Goal: Task Accomplishment & Management: Manage account settings

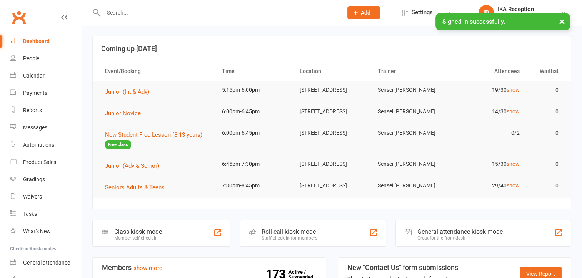
click at [223, 12] on input "text" at bounding box center [219, 12] width 236 height 11
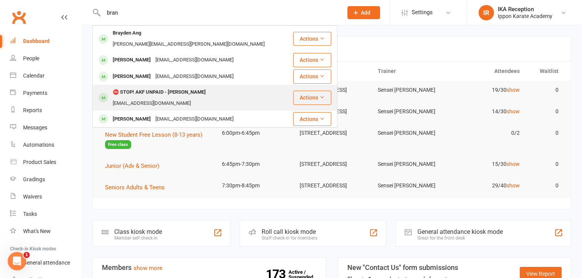
type input "bran"
click at [204, 87] on div "⛔ STOP! AKF UNPAID - Brandon Galang" at bounding box center [159, 92] width 98 height 11
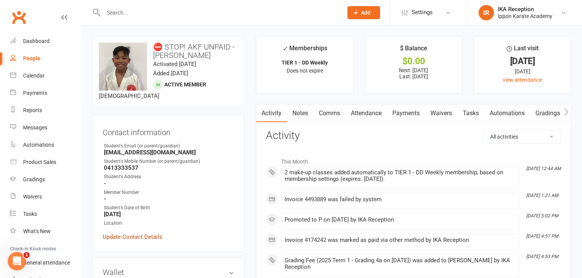
click at [147, 237] on link "Update Contact Details" at bounding box center [133, 237] width 60 height 9
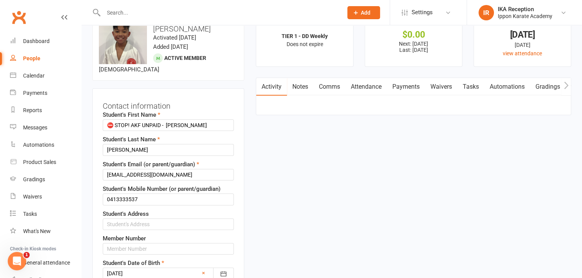
scroll to position [36, 0]
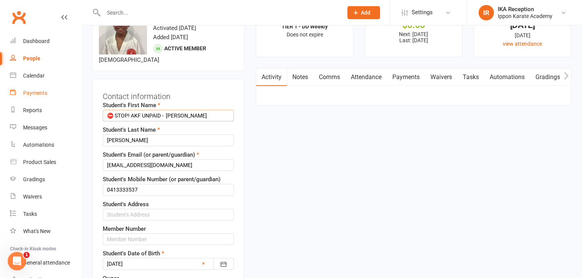
drag, startPoint x: 168, startPoint y: 116, endPoint x: 27, endPoint y: 86, distance: 143.9
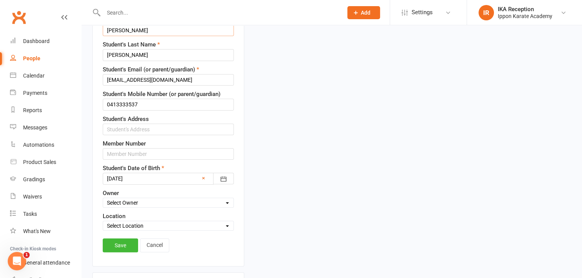
scroll to position [235, 0]
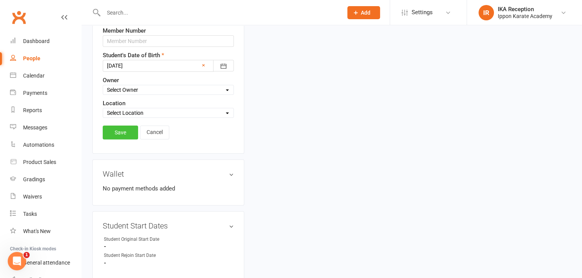
type input "Brandon"
click at [116, 130] on link "Save" at bounding box center [120, 133] width 35 height 14
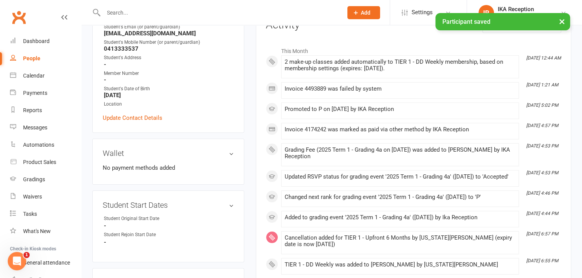
scroll to position [0, 0]
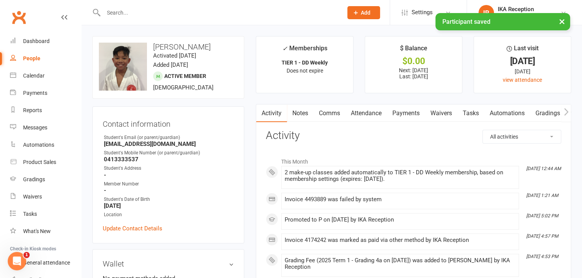
drag, startPoint x: 182, startPoint y: 4, endPoint x: 182, endPoint y: 8, distance: 4.6
click at [182, 8] on div at bounding box center [214, 12] width 245 height 25
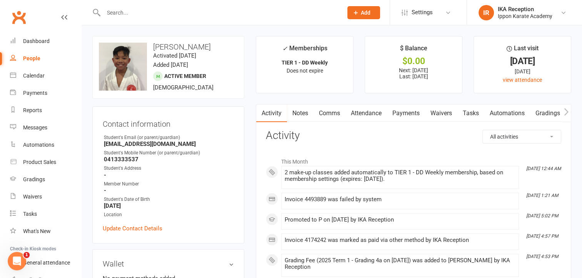
click at [182, 8] on input "text" at bounding box center [219, 12] width 236 height 11
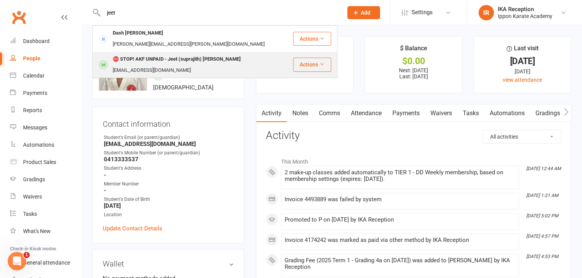
type input "jeet"
click at [158, 54] on div "⛔ STOP! AKF UNPAID - Jeet (suprajith) Wuntakal" at bounding box center [176, 59] width 133 height 11
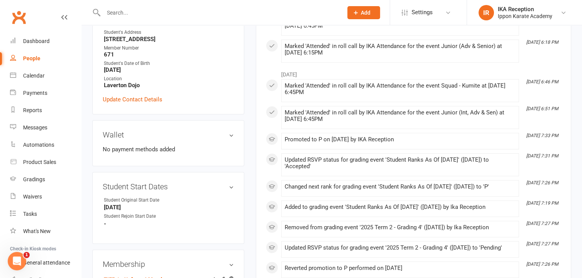
scroll to position [181, 0]
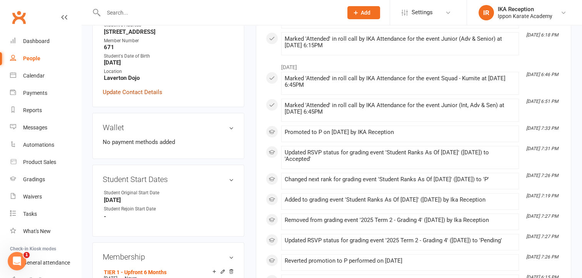
click at [137, 88] on link "Update Contact Details" at bounding box center [133, 92] width 60 height 9
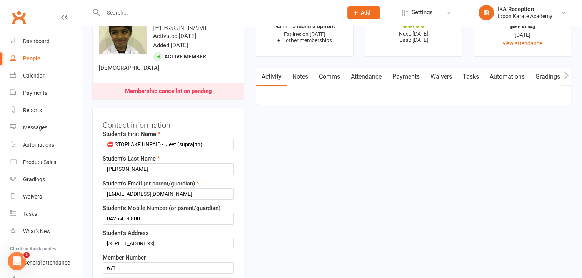
scroll to position [36, 0]
drag, startPoint x: 167, startPoint y: 137, endPoint x: 45, endPoint y: 104, distance: 127.0
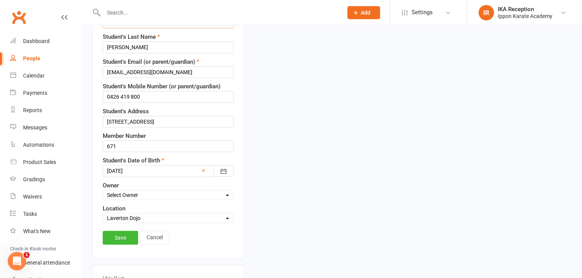
scroll to position [160, 0]
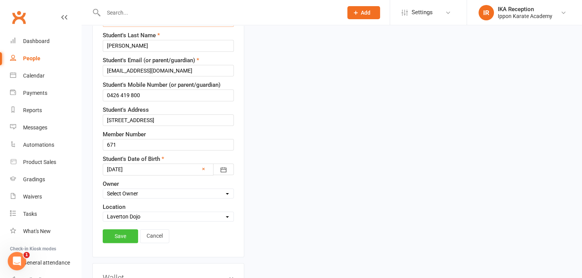
type input "Jeet (suprajith)"
click at [118, 230] on link "Save" at bounding box center [120, 237] width 35 height 14
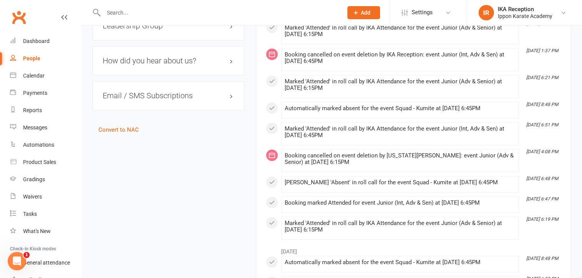
scroll to position [0, 0]
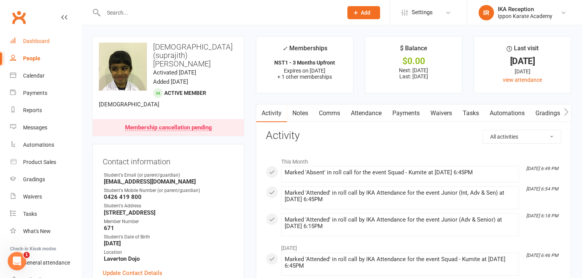
click at [49, 39] on link "Dashboard" at bounding box center [45, 41] width 71 height 17
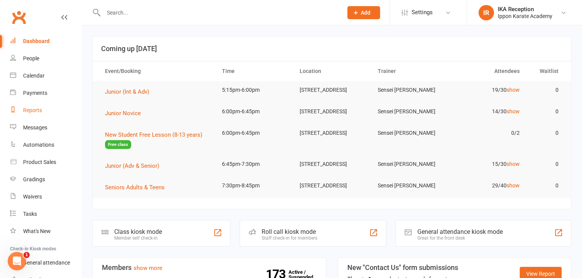
click at [50, 102] on link "Reports" at bounding box center [45, 110] width 71 height 17
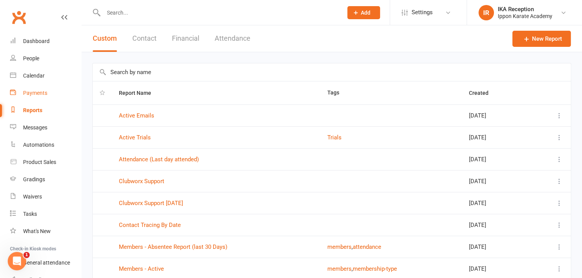
click at [43, 93] on div "Payments" at bounding box center [35, 93] width 24 height 6
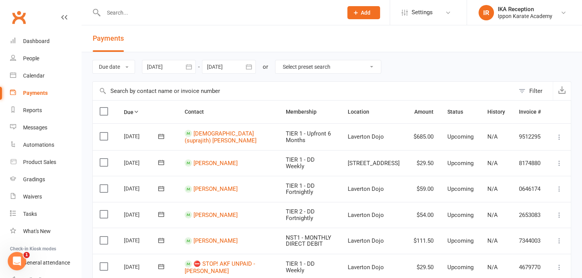
click at [178, 66] on div at bounding box center [169, 67] width 54 height 14
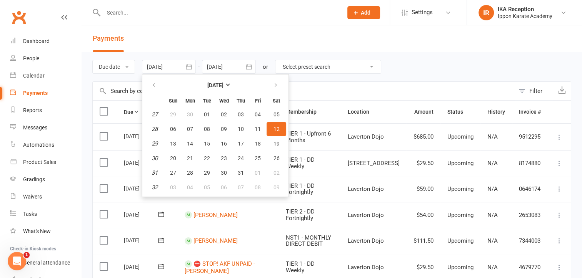
click at [178, 66] on div at bounding box center [169, 67] width 54 height 14
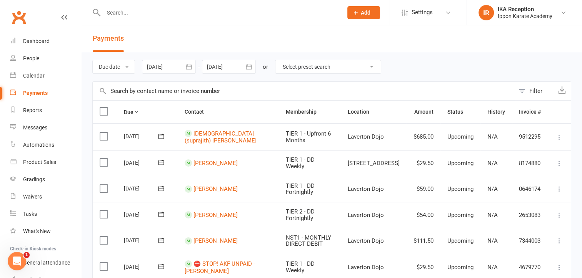
click at [221, 67] on div at bounding box center [229, 67] width 54 height 14
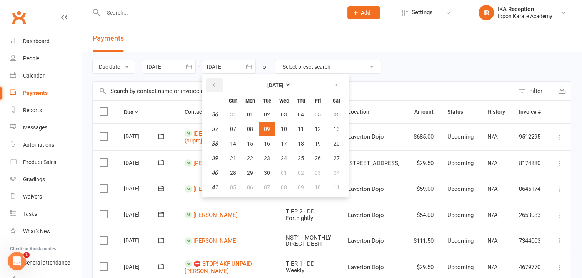
click at [217, 82] on icon "button" at bounding box center [213, 85] width 5 height 6
click at [266, 143] on span "12" at bounding box center [267, 144] width 6 height 6
type input "[DATE]"
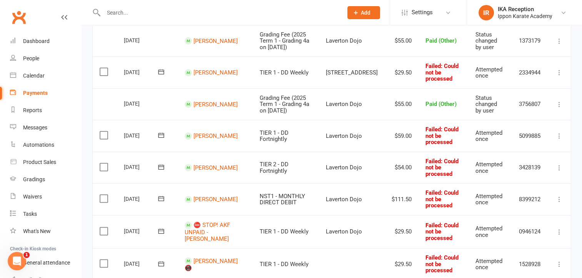
scroll to position [247, 0]
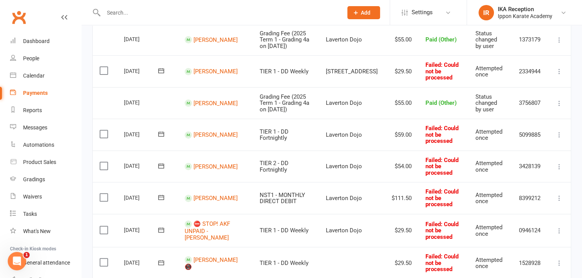
click at [103, 67] on label at bounding box center [105, 71] width 10 height 8
click at [103, 67] on input "checkbox" at bounding box center [102, 67] width 5 height 0
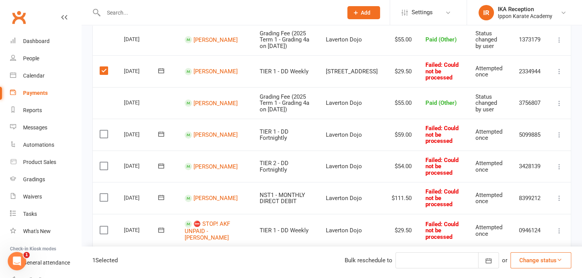
click at [102, 130] on label at bounding box center [105, 134] width 10 height 8
click at [102, 130] on input "checkbox" at bounding box center [102, 130] width 5 height 0
click at [104, 168] on label at bounding box center [105, 166] width 10 height 8
click at [104, 162] on input "checkbox" at bounding box center [102, 162] width 5 height 0
click at [103, 197] on label at bounding box center [105, 198] width 10 height 8
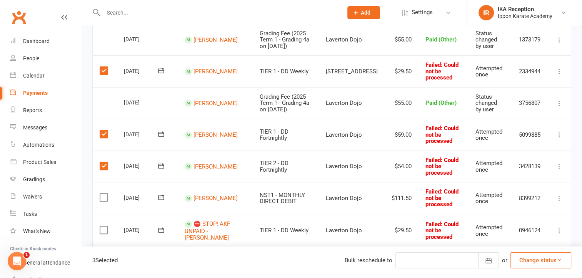
click at [103, 194] on input "checkbox" at bounding box center [102, 194] width 5 height 0
click at [492, 263] on button "button" at bounding box center [488, 261] width 21 height 16
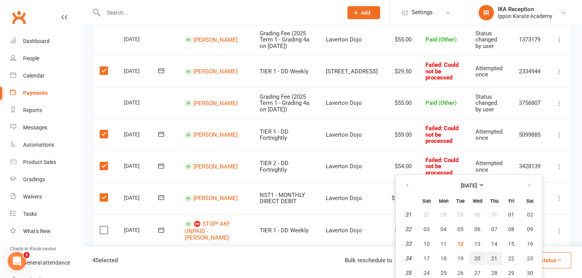
click at [495, 262] on tr "34 17 18 19 20 21 22 23" at bounding box center [469, 259] width 142 height 14
click at [578, 249] on div "4 Selected Bulk reschedule to Reschedule August 2025 Sun Mon Tue Wed Thu Fri Sa…" at bounding box center [332, 263] width 500 height 32
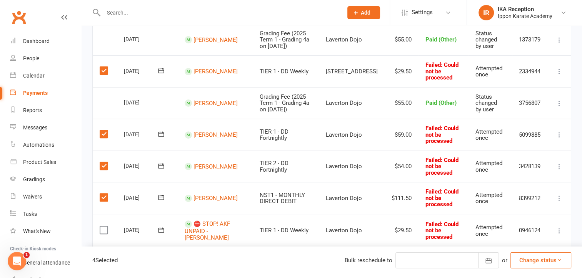
click at [545, 262] on button "Change status" at bounding box center [540, 261] width 61 height 16
click at [529, 231] on link "Paid (Other)" at bounding box center [533, 224] width 76 height 15
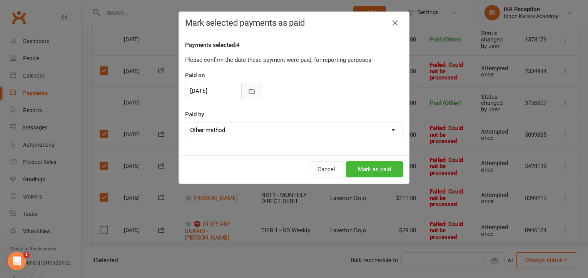
click at [257, 98] on button "button" at bounding box center [251, 91] width 21 height 16
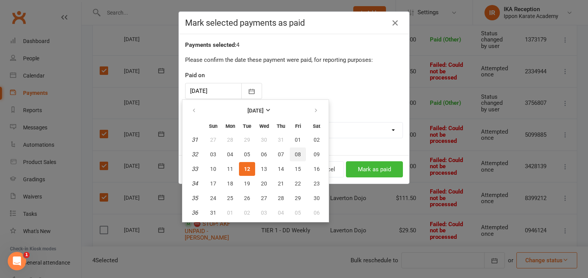
click at [292, 154] on button "08" at bounding box center [298, 155] width 16 height 14
type input "08 Aug 2025"
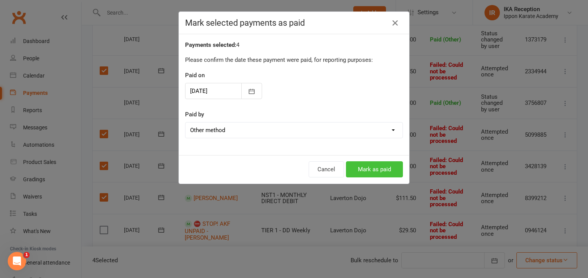
click at [367, 165] on button "Mark as paid" at bounding box center [374, 170] width 57 height 16
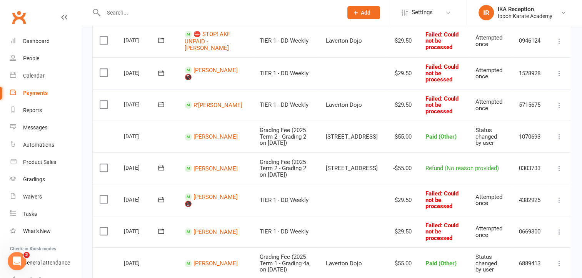
scroll to position [417, 0]
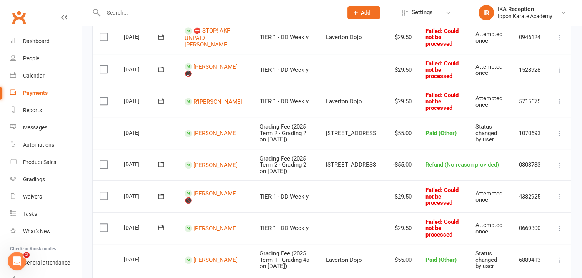
click at [106, 73] on label at bounding box center [105, 69] width 10 height 8
click at [105, 65] on input "checkbox" at bounding box center [102, 65] width 5 height 0
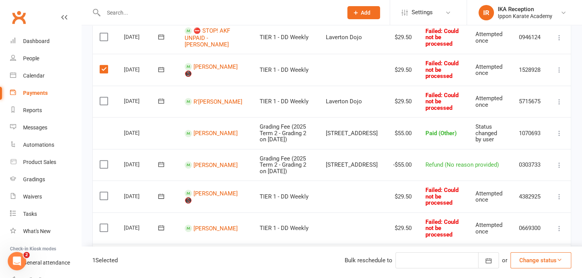
click at [103, 103] on label at bounding box center [105, 101] width 10 height 8
click at [103, 97] on input "checkbox" at bounding box center [102, 97] width 5 height 0
click at [558, 170] on button at bounding box center [559, 165] width 9 height 9
click at [509, 199] on link "Delete" at bounding box center [525, 195] width 76 height 15
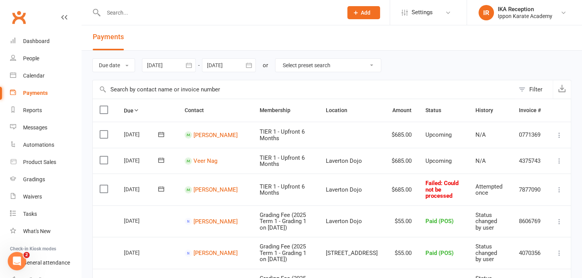
scroll to position [0, 0]
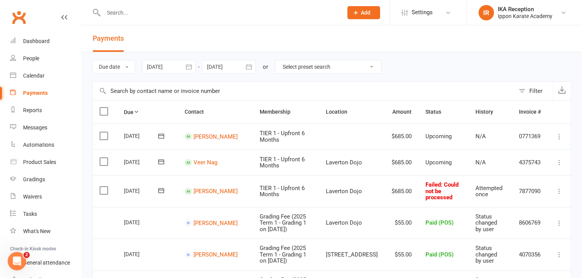
click at [537, 92] on div "Filter" at bounding box center [535, 91] width 13 height 9
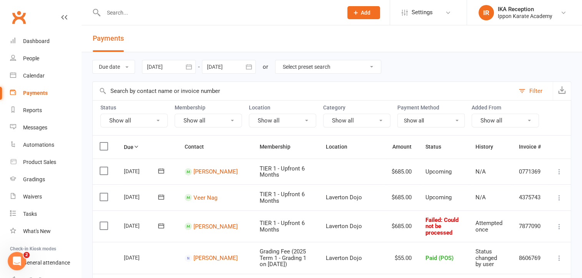
click at [156, 122] on button "Show all" at bounding box center [133, 121] width 67 height 14
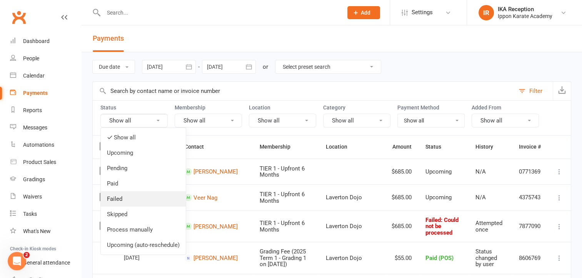
click at [132, 197] on link "Failed" at bounding box center [143, 199] width 85 height 15
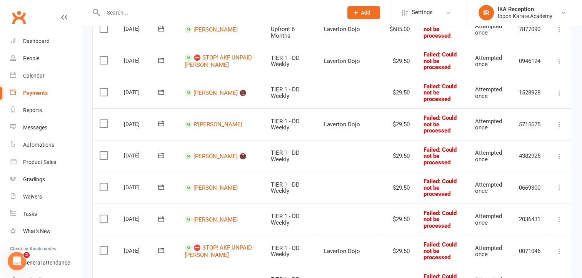
scroll to position [149, 0]
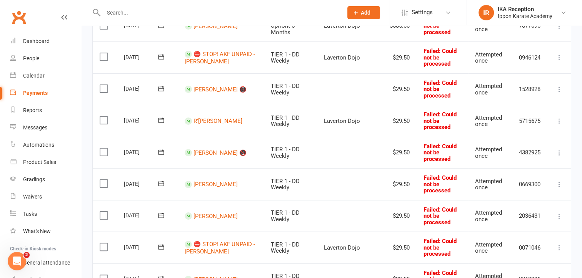
click at [105, 85] on label at bounding box center [105, 89] width 10 height 8
click at [105, 85] on input "checkbox" at bounding box center [102, 85] width 5 height 0
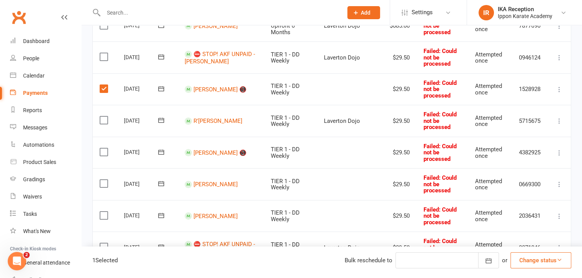
click at [105, 105] on td "Select this" at bounding box center [105, 121] width 24 height 32
click at [105, 117] on label at bounding box center [105, 121] width 10 height 8
click at [105, 117] on input "checkbox" at bounding box center [102, 117] width 5 height 0
drag, startPoint x: 108, startPoint y: 139, endPoint x: 105, endPoint y: 134, distance: 6.1
click at [105, 137] on td "Select this" at bounding box center [105, 153] width 24 height 32
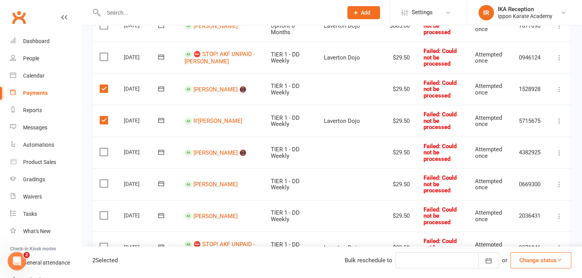
click at [105, 148] on label at bounding box center [105, 152] width 10 height 8
click at [105, 148] on input "checkbox" at bounding box center [102, 148] width 5 height 0
click at [103, 180] on label at bounding box center [105, 184] width 10 height 8
click at [103, 180] on input "checkbox" at bounding box center [102, 180] width 5 height 0
click at [106, 212] on label at bounding box center [105, 216] width 10 height 8
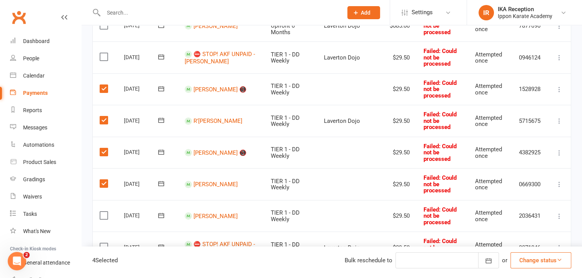
click at [105, 212] on input "checkbox" at bounding box center [102, 212] width 5 height 0
click at [103, 243] on label at bounding box center [105, 247] width 10 height 8
click at [103, 243] on input "checkbox" at bounding box center [102, 243] width 5 height 0
click at [104, 275] on label at bounding box center [105, 279] width 10 height 8
click at [104, 275] on input "checkbox" at bounding box center [102, 275] width 5 height 0
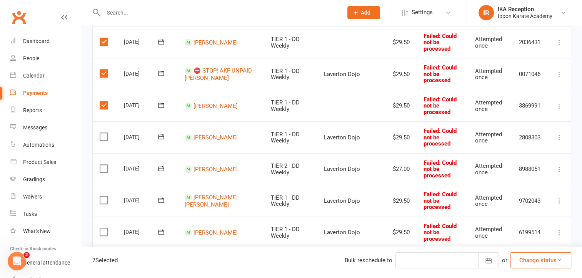
scroll to position [325, 0]
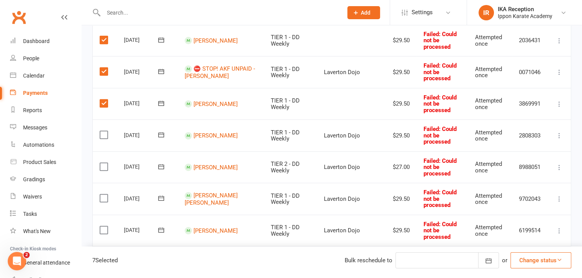
click at [103, 131] on label at bounding box center [105, 135] width 10 height 8
click at [103, 131] on input "checkbox" at bounding box center [102, 131] width 5 height 0
click at [103, 163] on label at bounding box center [105, 167] width 10 height 8
click at [103, 163] on input "checkbox" at bounding box center [102, 163] width 5 height 0
click at [105, 195] on label at bounding box center [105, 199] width 10 height 8
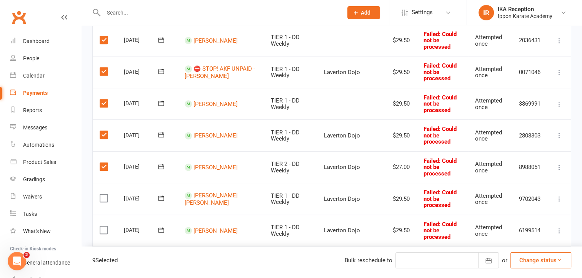
click at [105, 195] on input "checkbox" at bounding box center [102, 195] width 5 height 0
click at [103, 227] on label at bounding box center [105, 231] width 10 height 8
click at [103, 227] on input "checkbox" at bounding box center [102, 227] width 5 height 0
click at [105, 258] on label at bounding box center [105, 262] width 10 height 8
click at [105, 258] on input "checkbox" at bounding box center [102, 258] width 5 height 0
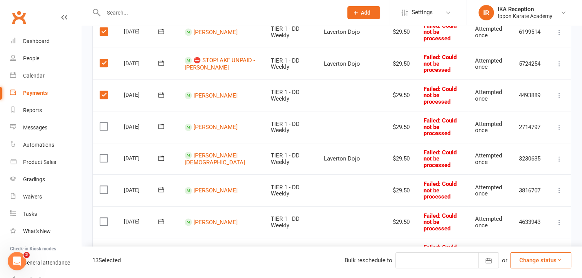
scroll to position [526, 0]
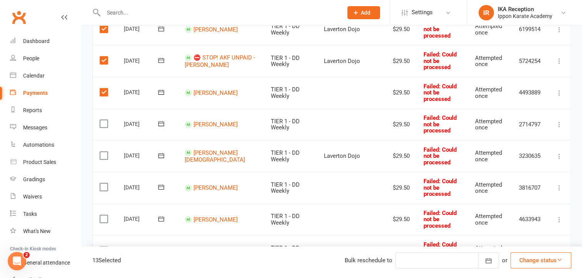
click at [102, 120] on label at bounding box center [105, 124] width 10 height 8
click at [102, 120] on input "checkbox" at bounding box center [102, 120] width 5 height 0
click at [104, 152] on label at bounding box center [105, 156] width 10 height 8
click at [104, 152] on input "checkbox" at bounding box center [102, 152] width 5 height 0
click at [104, 183] on label at bounding box center [105, 187] width 10 height 8
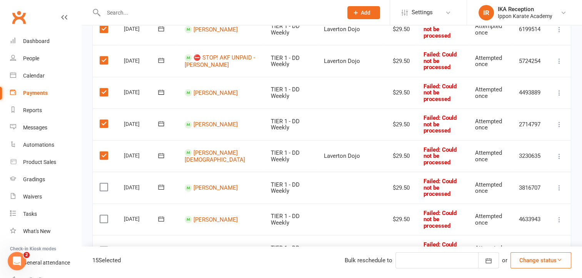
click at [104, 183] on input "checkbox" at bounding box center [102, 183] width 5 height 0
click at [101, 215] on label at bounding box center [105, 219] width 10 height 8
click at [101, 215] on input "checkbox" at bounding box center [102, 215] width 5 height 0
click at [102, 247] on label at bounding box center [105, 251] width 10 height 8
click at [102, 247] on input "checkbox" at bounding box center [102, 247] width 5 height 0
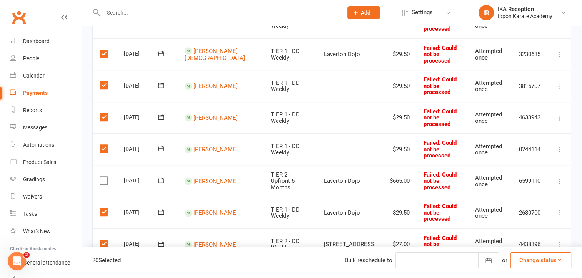
scroll to position [655, 0]
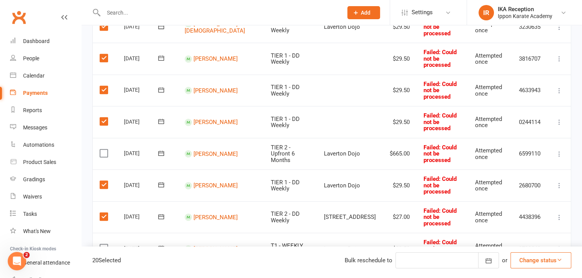
click at [103, 245] on label at bounding box center [105, 249] width 10 height 8
click at [103, 245] on input "checkbox" at bounding box center [102, 245] width 5 height 0
click at [105, 277] on label at bounding box center [105, 281] width 10 height 8
click at [105, 277] on input "checkbox" at bounding box center [102, 277] width 5 height 0
click at [532, 263] on button "Change status" at bounding box center [540, 261] width 61 height 16
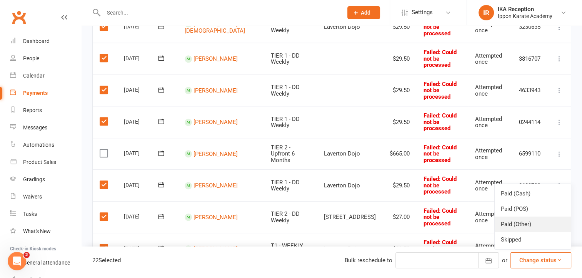
click at [522, 227] on link "Paid (Other)" at bounding box center [533, 224] width 76 height 15
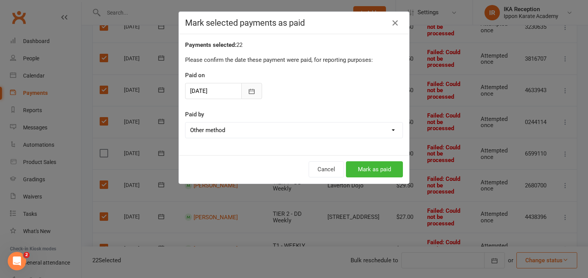
click at [248, 88] on icon "button" at bounding box center [252, 92] width 8 height 8
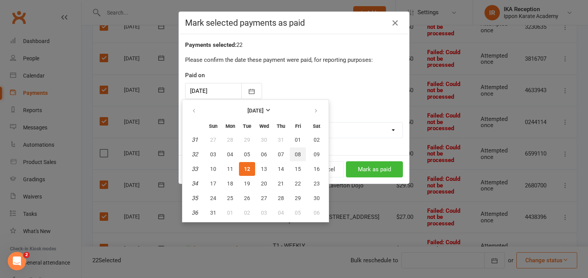
click at [295, 156] on span "08" at bounding box center [298, 155] width 6 height 6
type input "08 Aug 2025"
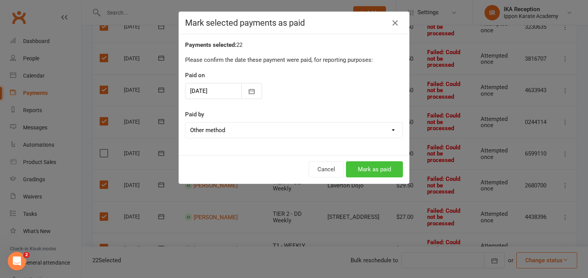
click at [349, 167] on button "Mark as paid" at bounding box center [374, 170] width 57 height 16
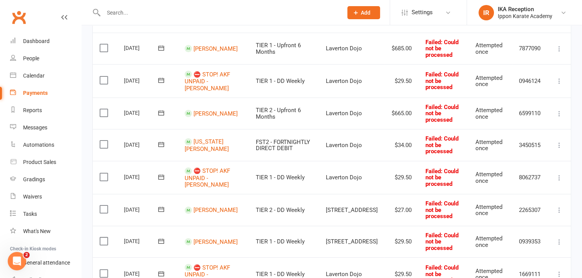
scroll to position [138, 0]
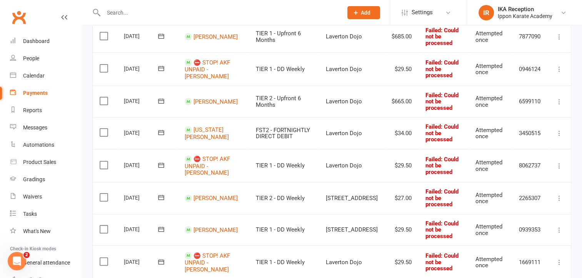
click at [101, 100] on label at bounding box center [105, 101] width 10 height 8
click at [101, 97] on input "checkbox" at bounding box center [102, 97] width 5 height 0
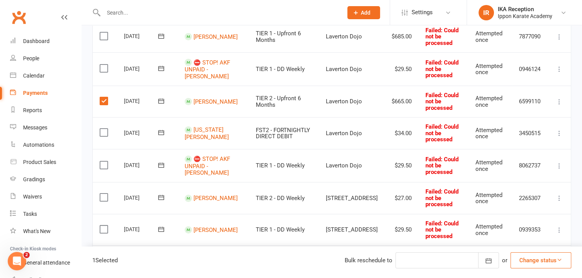
click at [104, 131] on label at bounding box center [105, 133] width 10 height 8
click at [104, 129] on input "checkbox" at bounding box center [102, 129] width 5 height 0
click at [102, 164] on label at bounding box center [105, 166] width 10 height 8
click at [102, 162] on input "checkbox" at bounding box center [102, 162] width 5 height 0
click at [102, 194] on label at bounding box center [105, 198] width 10 height 8
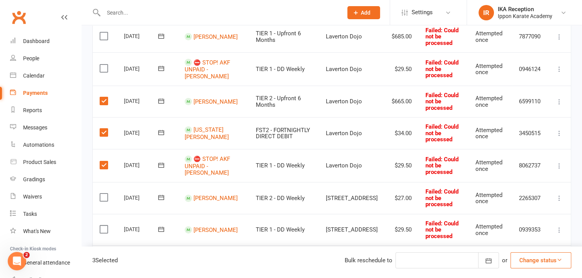
click at [102, 194] on input "checkbox" at bounding box center [102, 194] width 5 height 0
click at [107, 231] on label at bounding box center [105, 230] width 10 height 8
click at [105, 226] on input "checkbox" at bounding box center [102, 226] width 5 height 0
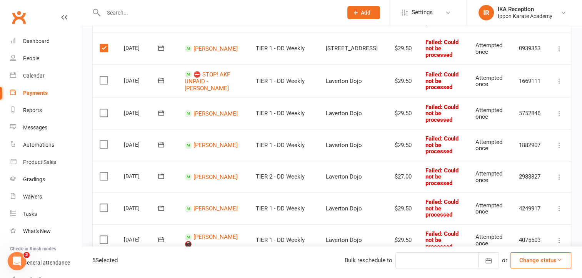
scroll to position [315, 0]
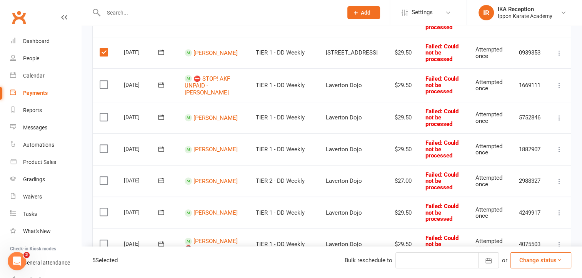
click at [104, 83] on label at bounding box center [105, 85] width 10 height 8
click at [104, 81] on input "checkbox" at bounding box center [102, 81] width 5 height 0
click at [103, 118] on label at bounding box center [105, 117] width 10 height 8
click at [103, 113] on input "checkbox" at bounding box center [102, 113] width 5 height 0
click at [105, 146] on label at bounding box center [105, 149] width 10 height 8
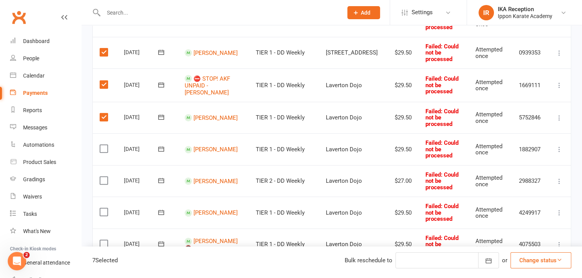
click at [105, 145] on input "checkbox" at bounding box center [102, 145] width 5 height 0
click at [103, 181] on label at bounding box center [105, 181] width 10 height 8
click at [103, 177] on input "checkbox" at bounding box center [102, 177] width 5 height 0
click at [103, 209] on label at bounding box center [105, 212] width 10 height 8
click at [103, 208] on input "checkbox" at bounding box center [102, 208] width 5 height 0
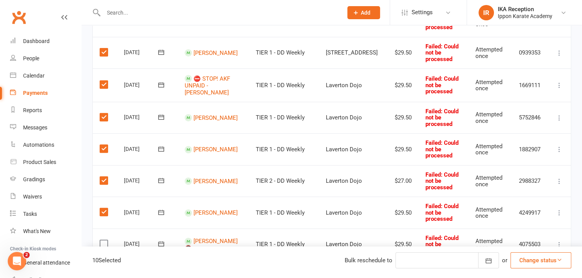
click at [105, 240] on label at bounding box center [105, 244] width 10 height 8
click at [105, 240] on input "checkbox" at bounding box center [102, 240] width 5 height 0
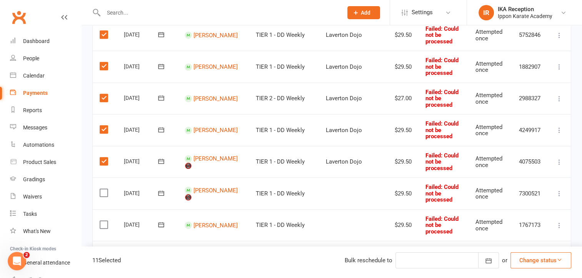
scroll to position [504, 0]
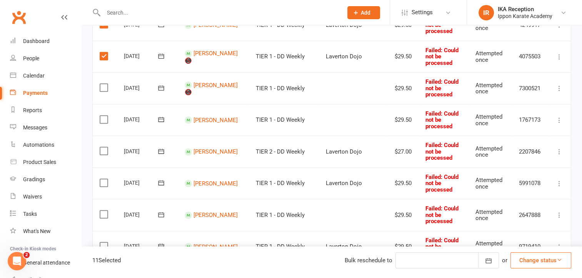
click at [103, 87] on label at bounding box center [105, 88] width 10 height 8
click at [103, 84] on input "checkbox" at bounding box center [102, 84] width 5 height 0
drag, startPoint x: 110, startPoint y: 118, endPoint x: 103, endPoint y: 118, distance: 7.3
click at [103, 118] on td "Select this" at bounding box center [105, 120] width 24 height 32
click at [104, 116] on label at bounding box center [105, 120] width 10 height 8
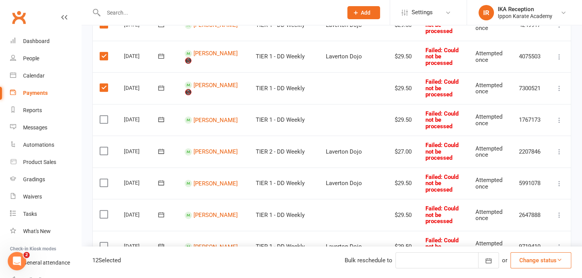
click at [104, 116] on input "checkbox" at bounding box center [102, 116] width 5 height 0
click at [104, 148] on label at bounding box center [105, 151] width 10 height 8
click at [104, 147] on input "checkbox" at bounding box center [102, 147] width 5 height 0
click at [100, 181] on label at bounding box center [105, 183] width 10 height 8
click at [100, 179] on input "checkbox" at bounding box center [102, 179] width 5 height 0
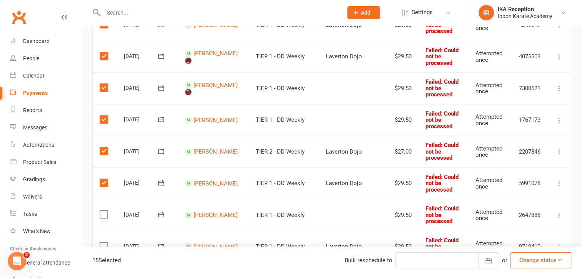
click at [101, 214] on label at bounding box center [105, 215] width 10 height 8
click at [101, 211] on input "checkbox" at bounding box center [102, 211] width 5 height 0
click at [105, 243] on label at bounding box center [105, 247] width 10 height 8
click at [105, 243] on input "checkbox" at bounding box center [102, 243] width 5 height 0
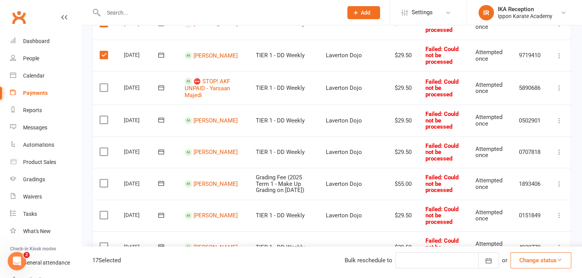
scroll to position [709, 0]
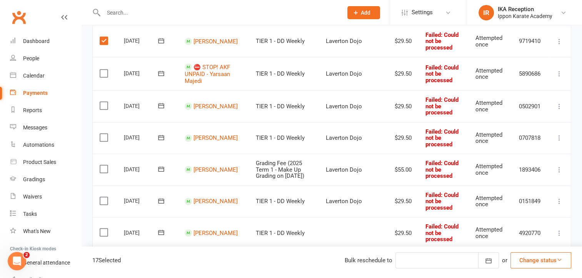
click at [103, 71] on label at bounding box center [105, 74] width 10 height 8
click at [103, 70] on input "checkbox" at bounding box center [102, 70] width 5 height 0
click at [108, 105] on label at bounding box center [105, 106] width 10 height 8
click at [105, 102] on input "checkbox" at bounding box center [102, 102] width 5 height 0
click at [105, 134] on label at bounding box center [105, 138] width 10 height 8
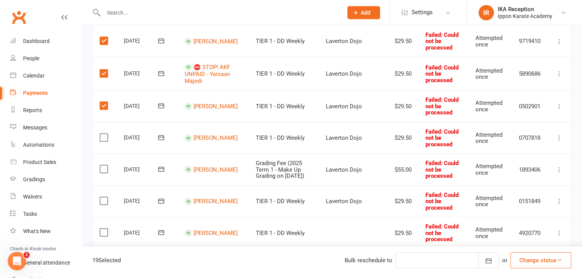
click at [105, 134] on input "checkbox" at bounding box center [102, 134] width 5 height 0
click at [100, 198] on label at bounding box center [105, 201] width 10 height 8
click at [100, 197] on input "checkbox" at bounding box center [102, 197] width 5 height 0
click at [105, 233] on label at bounding box center [105, 233] width 10 height 8
click at [105, 229] on input "checkbox" at bounding box center [102, 229] width 5 height 0
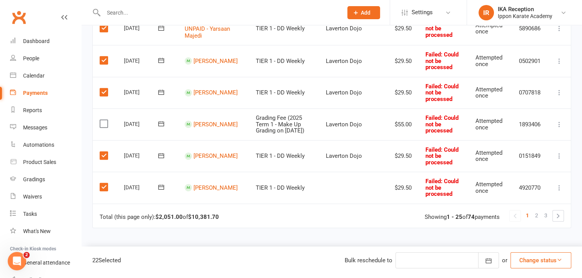
scroll to position [812, 0]
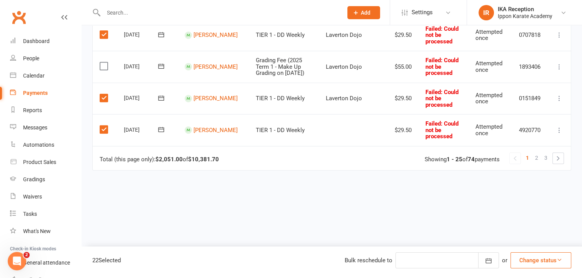
click at [534, 254] on button "Change status" at bounding box center [540, 261] width 61 height 16
click at [524, 218] on link "Paid (Other)" at bounding box center [533, 224] width 76 height 15
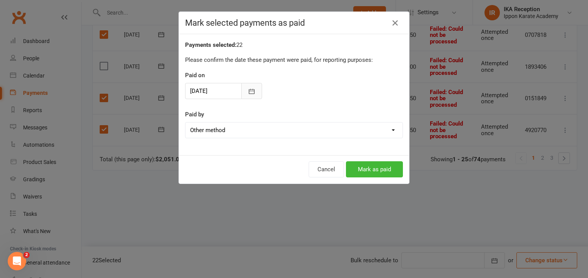
click at [248, 88] on icon "button" at bounding box center [252, 92] width 8 height 8
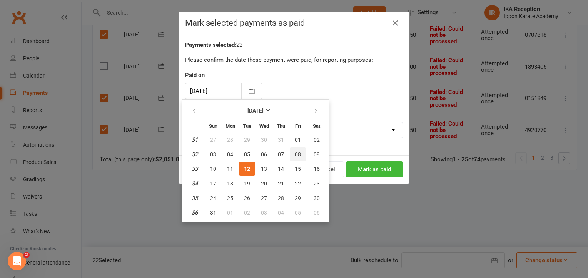
click at [297, 152] on span "08" at bounding box center [298, 155] width 6 height 6
type input "[DATE]"
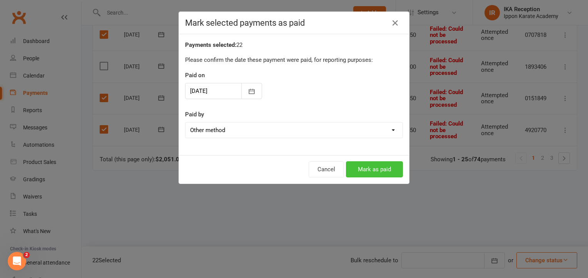
click at [368, 173] on button "Mark as paid" at bounding box center [374, 170] width 57 height 16
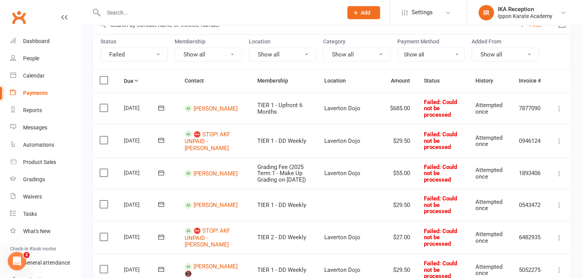
scroll to position [0, 0]
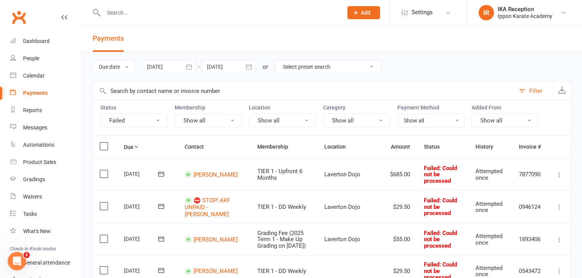
click at [103, 146] on label at bounding box center [105, 147] width 10 height 8
click at [103, 143] on input "checkbox" at bounding box center [102, 143] width 5 height 0
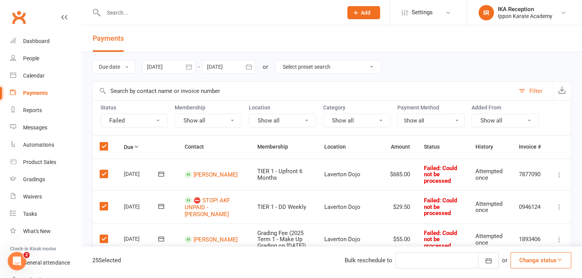
click at [102, 173] on label at bounding box center [105, 174] width 10 height 8
click at [102, 170] on input "checkbox" at bounding box center [102, 170] width 5 height 0
click at [109, 208] on label at bounding box center [105, 207] width 10 height 8
click at [105, 203] on input "checkbox" at bounding box center [102, 203] width 5 height 0
click at [106, 235] on label at bounding box center [105, 239] width 10 height 8
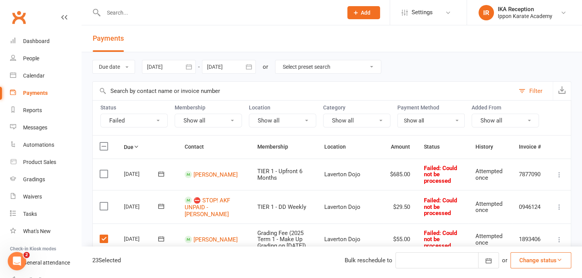
click at [105, 235] on input "checkbox" at bounding box center [102, 235] width 5 height 0
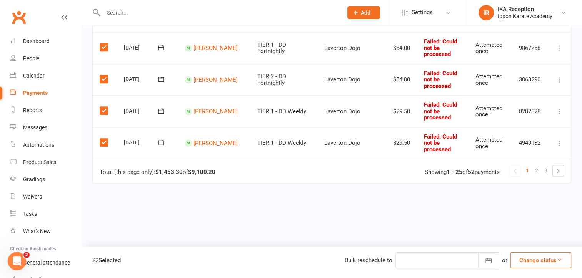
scroll to position [803, 0]
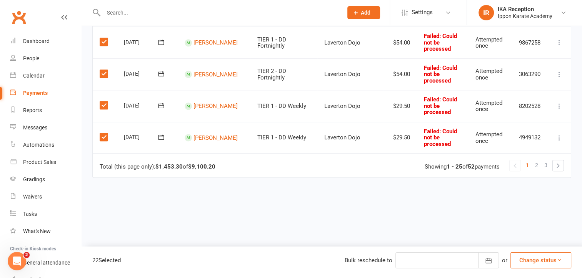
click at [551, 260] on button "Change status" at bounding box center [540, 261] width 61 height 16
click at [530, 227] on link "Paid (Other)" at bounding box center [533, 224] width 76 height 15
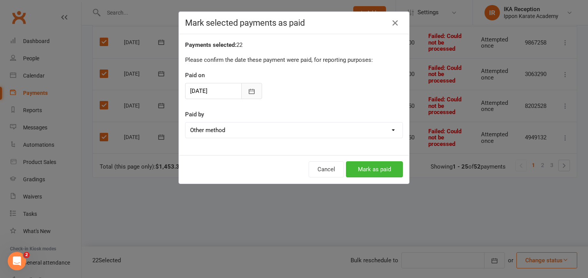
click at [252, 93] on icon "button" at bounding box center [252, 92] width 8 height 8
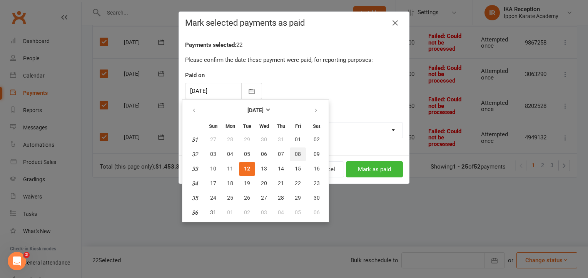
click at [294, 157] on button "08" at bounding box center [298, 155] width 16 height 14
type input "08 Aug 2025"
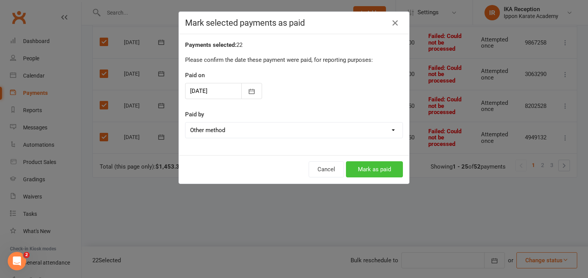
click at [367, 169] on button "Mark as paid" at bounding box center [374, 170] width 57 height 16
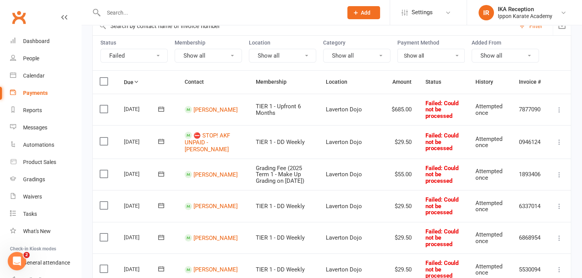
scroll to position [62, 0]
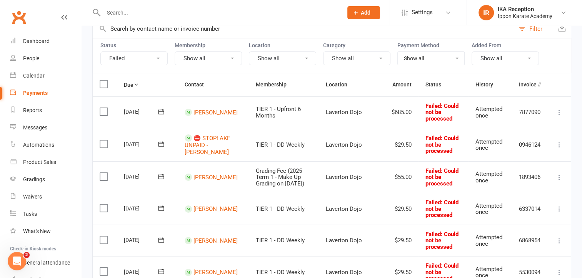
drag, startPoint x: 107, startPoint y: 83, endPoint x: 106, endPoint y: 87, distance: 4.0
click at [107, 83] on label at bounding box center [105, 84] width 10 height 8
click at [105, 80] on input "checkbox" at bounding box center [102, 80] width 5 height 0
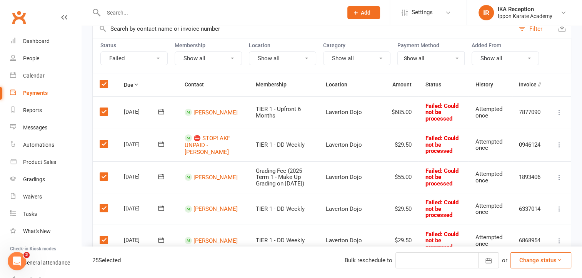
click at [106, 111] on label at bounding box center [105, 112] width 10 height 8
click at [105, 108] on input "checkbox" at bounding box center [102, 108] width 5 height 0
click at [101, 147] on td "Select this" at bounding box center [105, 144] width 24 height 33
click at [103, 176] on label at bounding box center [105, 177] width 10 height 8
click at [103, 173] on input "checkbox" at bounding box center [102, 173] width 5 height 0
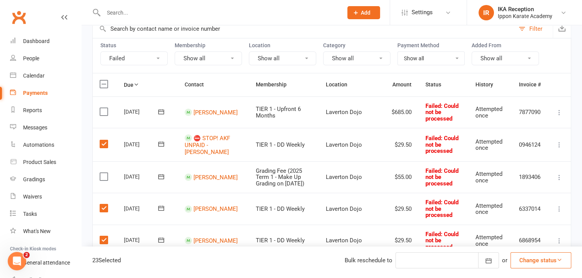
click at [108, 146] on label at bounding box center [105, 144] width 10 height 8
click at [105, 140] on input "checkbox" at bounding box center [102, 140] width 5 height 0
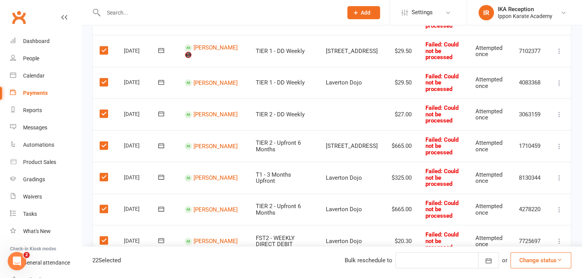
scroll to position [475, 0]
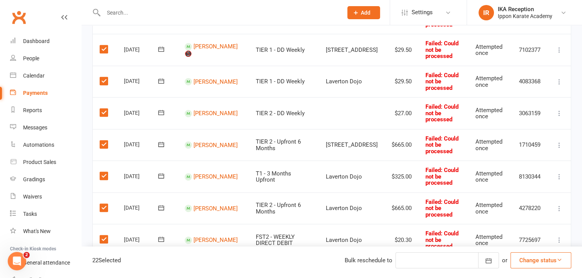
click at [104, 141] on label at bounding box center [105, 145] width 10 height 8
click at [104, 141] on input "checkbox" at bounding box center [102, 141] width 5 height 0
click at [101, 174] on label at bounding box center [105, 176] width 10 height 8
click at [101, 172] on input "checkbox" at bounding box center [102, 172] width 5 height 0
click at [102, 204] on label at bounding box center [105, 208] width 10 height 8
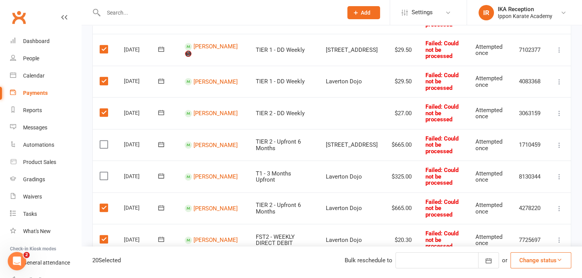
click at [102, 204] on input "checkbox" at bounding box center [102, 204] width 5 height 0
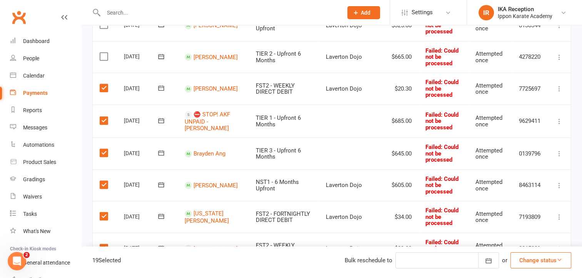
scroll to position [634, 0]
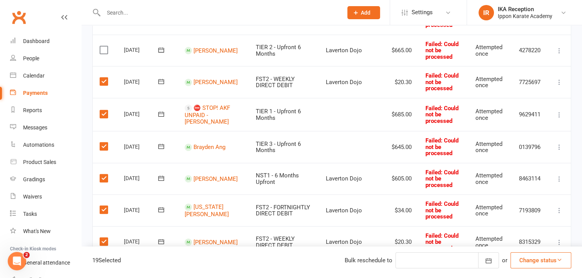
click at [105, 112] on label at bounding box center [105, 114] width 10 height 8
click at [105, 110] on input "checkbox" at bounding box center [102, 110] width 5 height 0
click at [106, 145] on label at bounding box center [105, 147] width 10 height 8
click at [105, 143] on input "checkbox" at bounding box center [102, 143] width 5 height 0
click at [104, 176] on label at bounding box center [105, 179] width 10 height 8
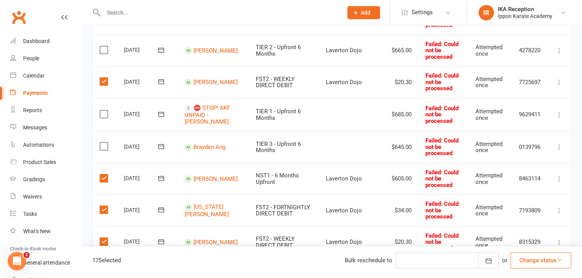
click at [104, 175] on input "checkbox" at bounding box center [102, 175] width 5 height 0
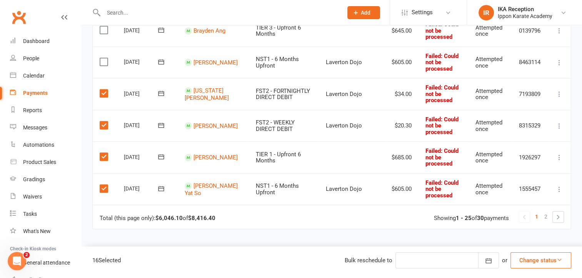
scroll to position [765, 0]
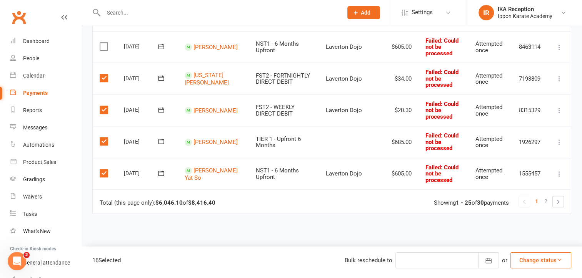
click at [103, 138] on label at bounding box center [105, 142] width 10 height 8
click at [103, 138] on input "checkbox" at bounding box center [102, 138] width 5 height 0
click at [104, 170] on label at bounding box center [105, 174] width 10 height 8
click at [104, 170] on input "checkbox" at bounding box center [102, 170] width 5 height 0
click at [539, 255] on button "Change status" at bounding box center [540, 261] width 61 height 16
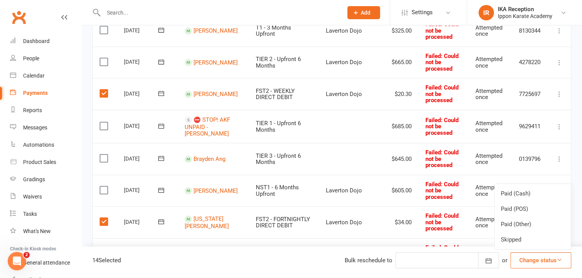
scroll to position [625, 0]
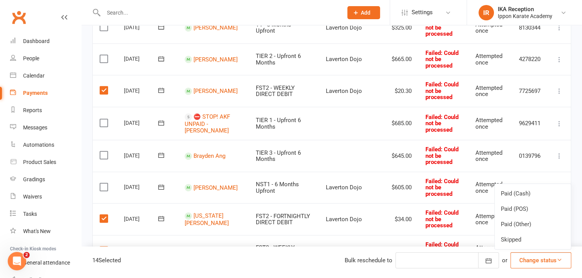
click at [105, 88] on label at bounding box center [105, 91] width 10 height 8
click at [105, 87] on input "checkbox" at bounding box center [102, 87] width 5 height 0
click at [103, 217] on label at bounding box center [105, 219] width 10 height 8
click at [103, 215] on input "checkbox" at bounding box center [102, 215] width 5 height 0
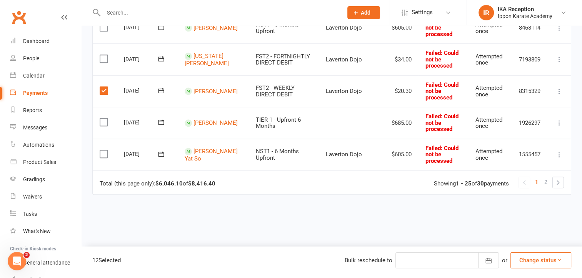
scroll to position [786, 0]
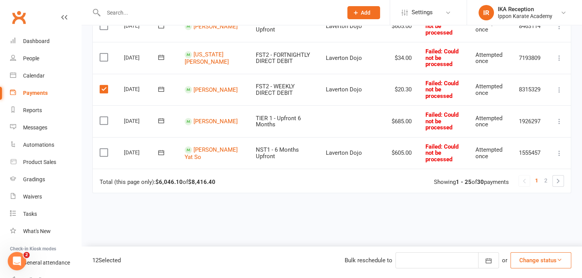
click at [102, 86] on label at bounding box center [105, 89] width 10 height 8
click at [102, 85] on input "checkbox" at bounding box center [102, 85] width 5 height 0
click at [542, 262] on button "Change status" at bounding box center [540, 261] width 61 height 16
click at [540, 227] on link "Paid (Other)" at bounding box center [533, 224] width 76 height 15
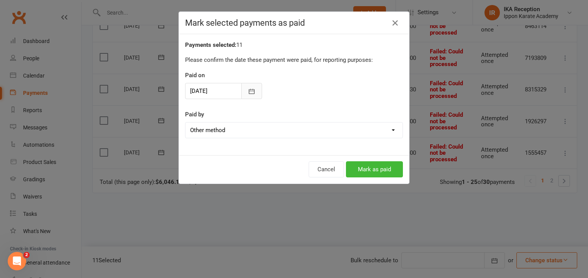
click at [251, 92] on icon "button" at bounding box center [252, 91] width 6 height 5
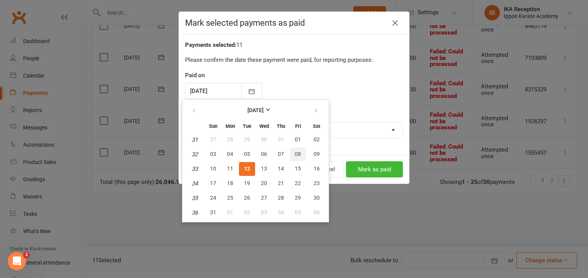
click at [298, 153] on span "08" at bounding box center [298, 154] width 6 height 6
type input "[DATE]"
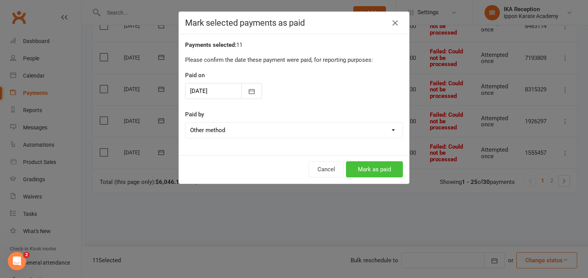
click at [374, 167] on button "Mark as paid" at bounding box center [374, 170] width 57 height 16
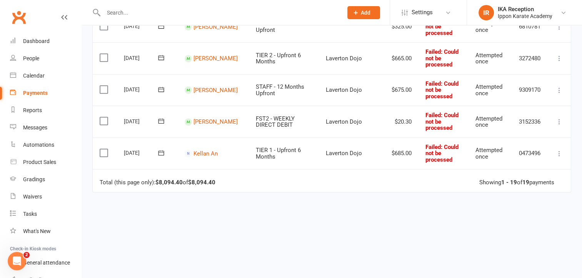
scroll to position [591, 0]
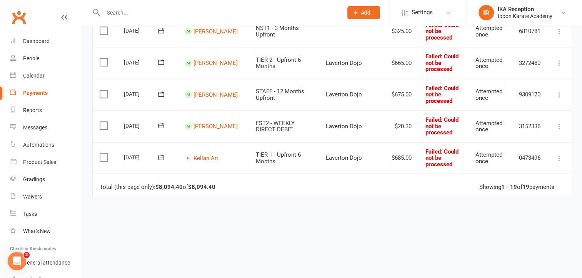
click at [559, 155] on icon at bounding box center [559, 159] width 8 height 8
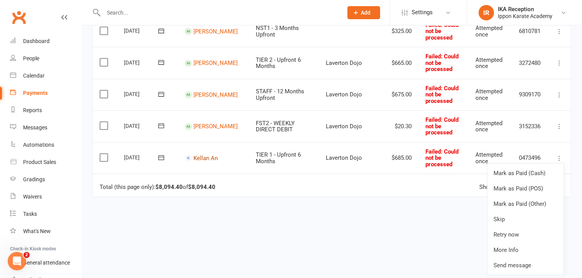
click at [203, 157] on link "Kellan An" at bounding box center [205, 158] width 24 height 7
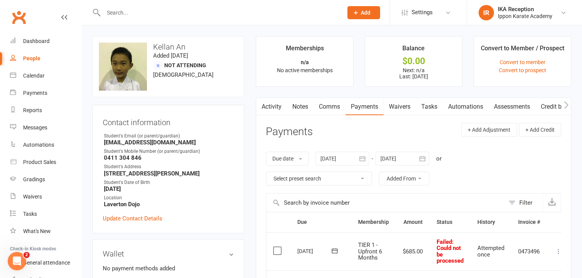
click at [558, 252] on icon at bounding box center [559, 252] width 8 height 8
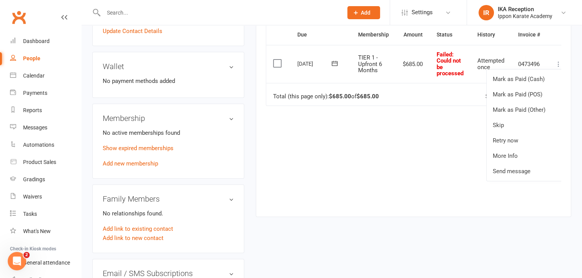
scroll to position [188, 0]
click at [538, 126] on link "Skip" at bounding box center [525, 124] width 76 height 15
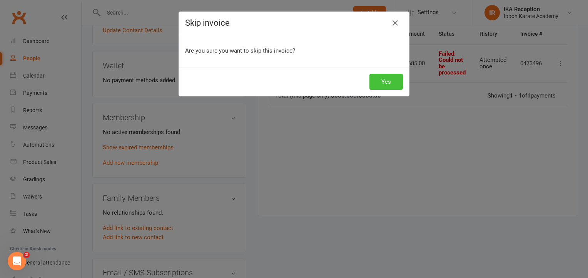
click at [388, 82] on button "Yes" at bounding box center [385, 82] width 33 height 16
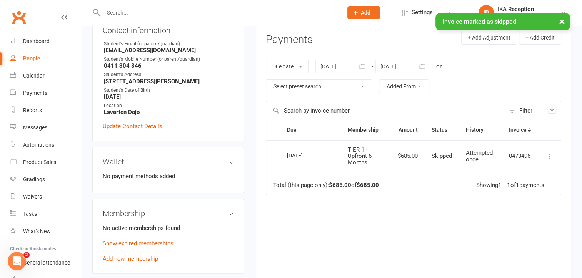
scroll to position [0, 0]
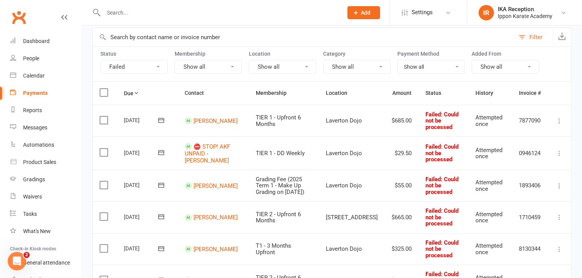
scroll to position [55, 0]
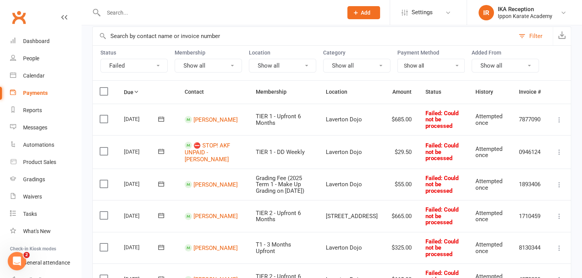
click at [107, 118] on label at bounding box center [105, 119] width 10 height 8
click at [105, 115] on input "checkbox" at bounding box center [102, 115] width 5 height 0
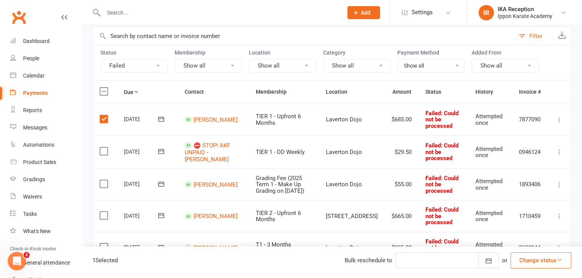
click at [559, 121] on icon at bounding box center [559, 120] width 8 height 8
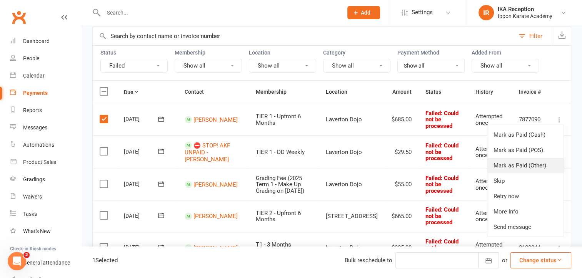
click at [534, 162] on link "Mark as Paid (Other)" at bounding box center [525, 165] width 76 height 15
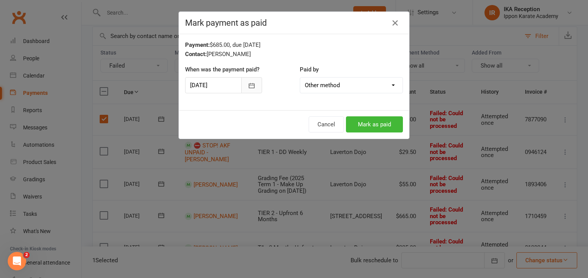
click at [255, 86] on button "button" at bounding box center [251, 85] width 21 height 16
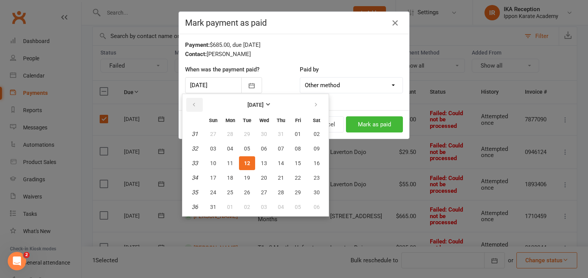
click at [198, 102] on button "button" at bounding box center [194, 105] width 17 height 14
click at [283, 192] on button "31" at bounding box center [281, 193] width 16 height 14
type input "31 Jul 2025"
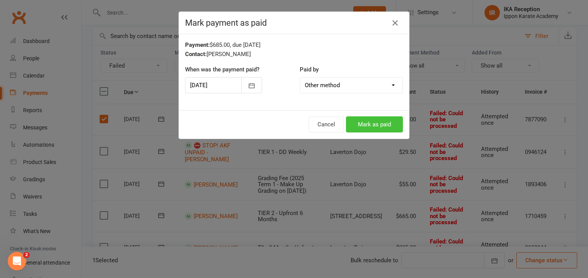
click at [372, 121] on button "Mark as paid" at bounding box center [374, 125] width 57 height 16
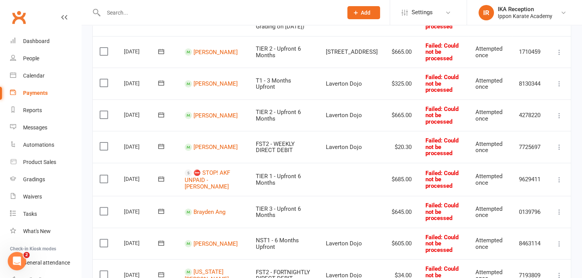
scroll to position [192, 0]
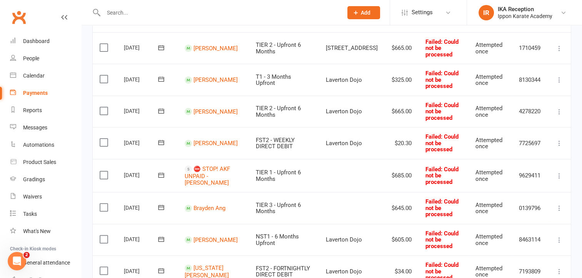
click at [561, 175] on icon at bounding box center [559, 176] width 8 height 8
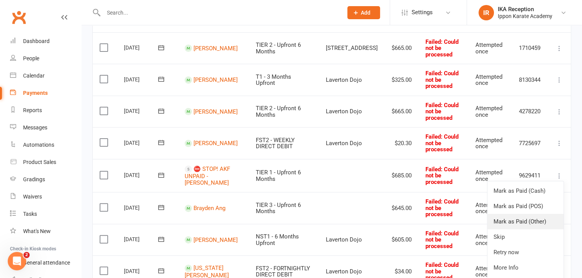
click at [535, 218] on link "Mark as Paid (Other)" at bounding box center [525, 221] width 76 height 15
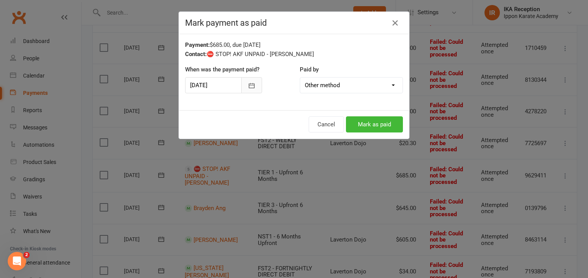
click at [251, 89] on button "button" at bounding box center [251, 85] width 21 height 16
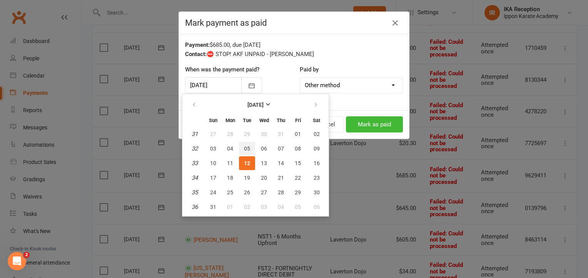
click at [249, 147] on button "05" at bounding box center [247, 149] width 16 height 14
type input "05 Aug 2025"
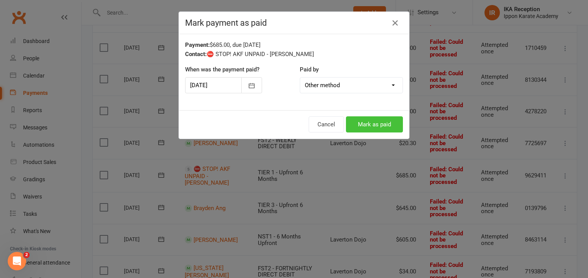
click at [372, 123] on button "Mark as paid" at bounding box center [374, 125] width 57 height 16
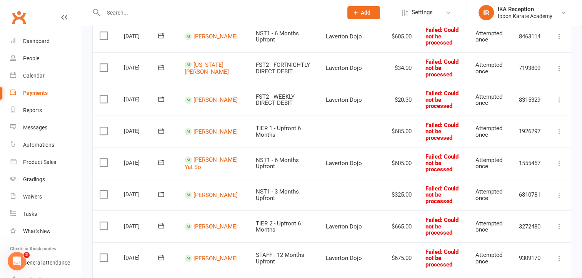
scroll to position [365, 0]
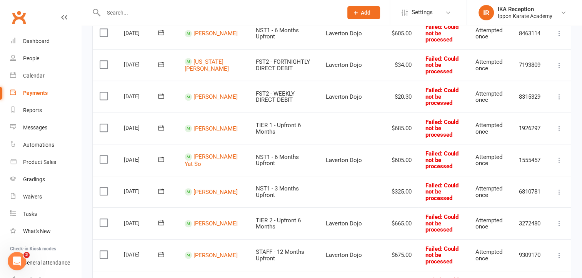
click at [561, 127] on icon at bounding box center [559, 129] width 8 height 8
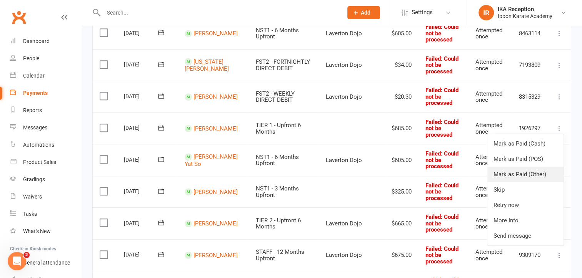
click at [525, 171] on link "Mark as Paid (Other)" at bounding box center [525, 174] width 76 height 15
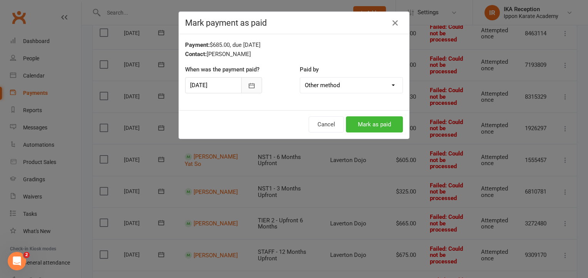
click at [250, 92] on button "button" at bounding box center [251, 85] width 21 height 16
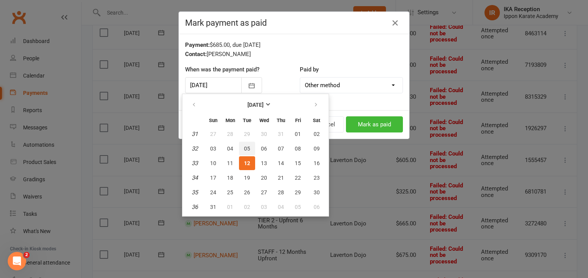
click at [245, 146] on span "05" at bounding box center [247, 149] width 6 height 6
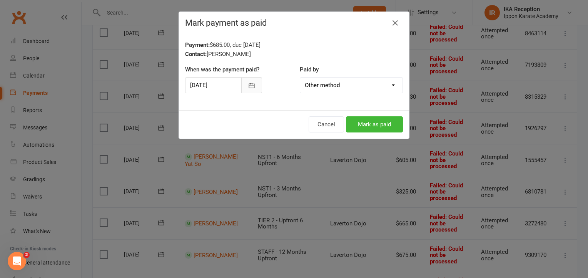
click at [248, 89] on icon "button" at bounding box center [252, 86] width 8 height 8
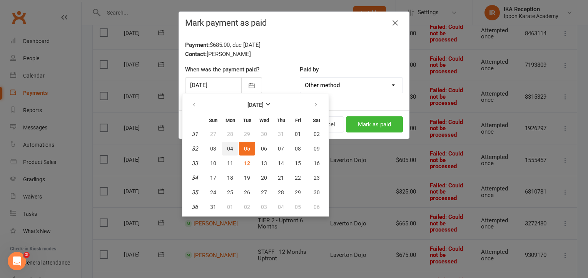
click at [229, 148] on span "04" at bounding box center [230, 149] width 6 height 6
type input "04 Aug 2025"
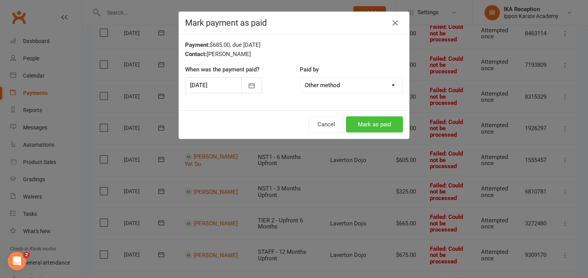
click at [378, 124] on button "Mark as paid" at bounding box center [374, 125] width 57 height 16
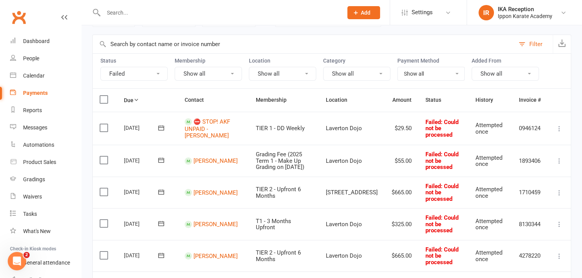
scroll to position [48, 0]
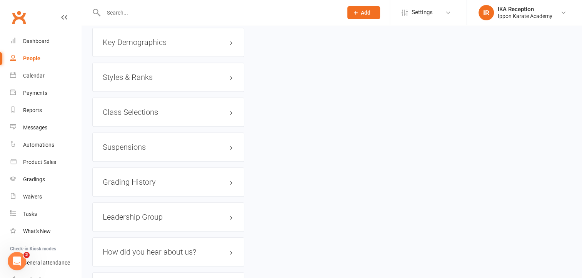
scroll to position [870, 0]
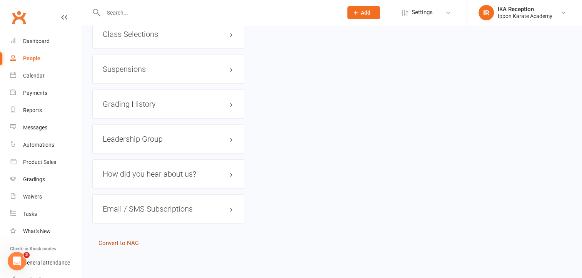
click at [108, 244] on link "Convert to NAC" at bounding box center [118, 243] width 40 height 7
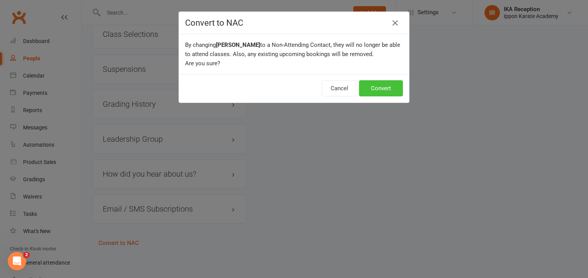
click at [390, 93] on button "Convert" at bounding box center [381, 88] width 44 height 16
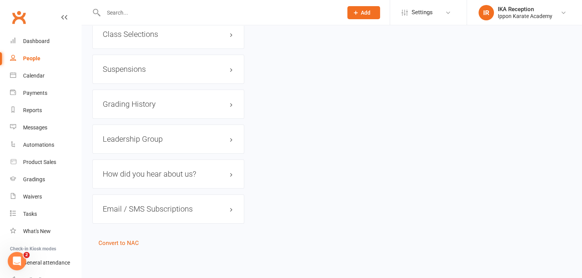
click at [110, 241] on link "Convert to NAC" at bounding box center [118, 243] width 40 height 7
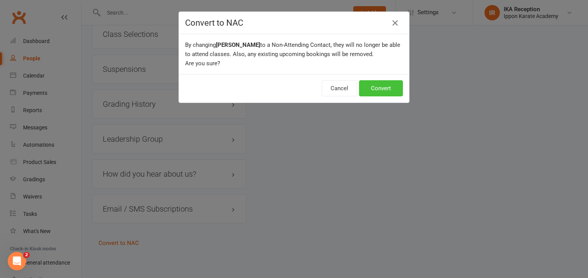
click at [383, 85] on button "Convert" at bounding box center [381, 88] width 44 height 16
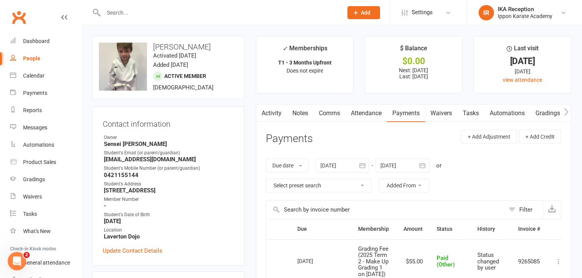
click at [18, 267] on icon "Open Intercom Messenger" at bounding box center [17, 261] width 13 height 13
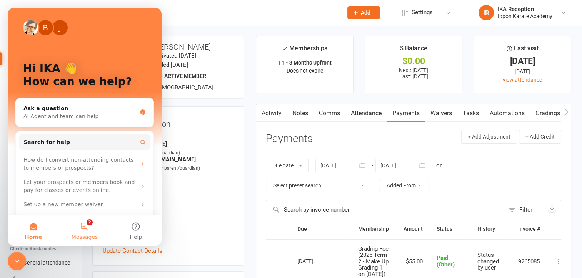
click at [88, 228] on button "2 Messages" at bounding box center [84, 230] width 51 height 31
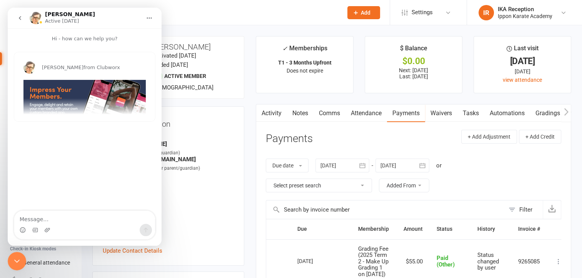
click at [21, 21] on button "go back" at bounding box center [20, 18] width 15 height 15
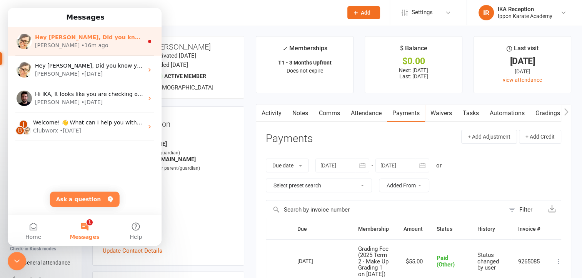
click at [132, 47] on div "Emily • 16m ago" at bounding box center [89, 46] width 108 height 8
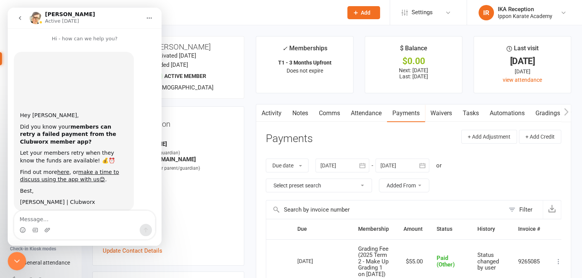
scroll to position [16, 0]
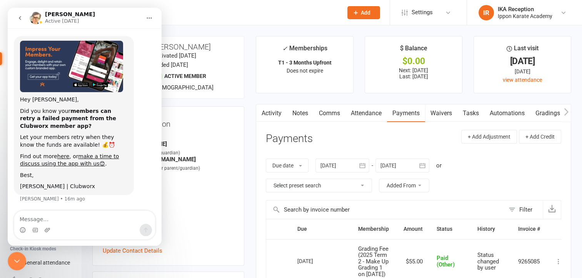
click at [22, 22] on button "go back" at bounding box center [20, 18] width 15 height 15
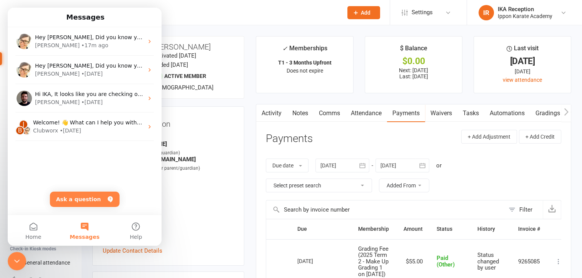
click at [12, 265] on icon "Close Intercom Messenger" at bounding box center [16, 261] width 9 height 9
click at [11, 263] on div "Close Intercom Messenger" at bounding box center [17, 261] width 18 height 18
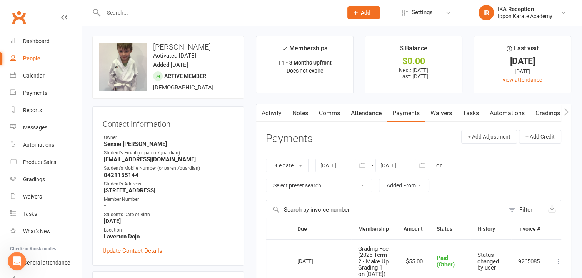
click at [11, 263] on div "Open Intercom Messenger" at bounding box center [16, 261] width 25 height 25
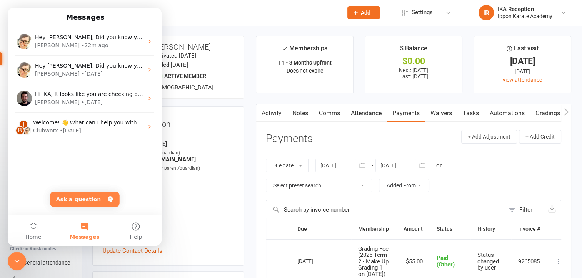
click at [11, 263] on div "Close Intercom Messenger" at bounding box center [17, 261] width 18 height 18
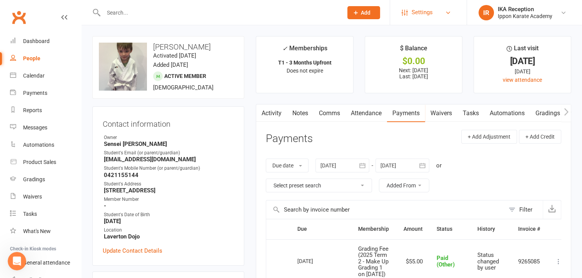
click at [444, 17] on link "Settings" at bounding box center [428, 12] width 53 height 17
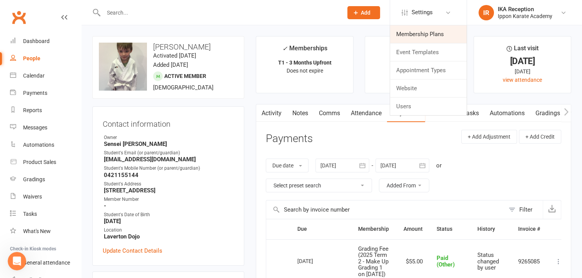
click at [444, 27] on link "Membership Plans" at bounding box center [428, 34] width 77 height 18
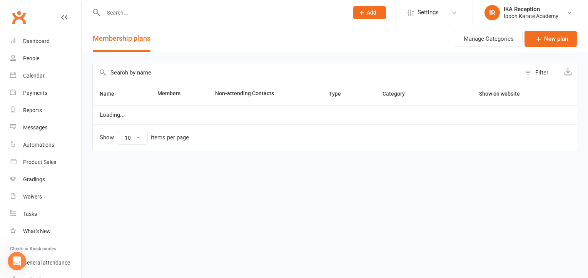
select select "100"
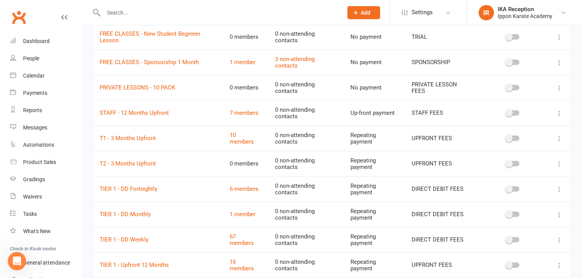
scroll to position [145, 0]
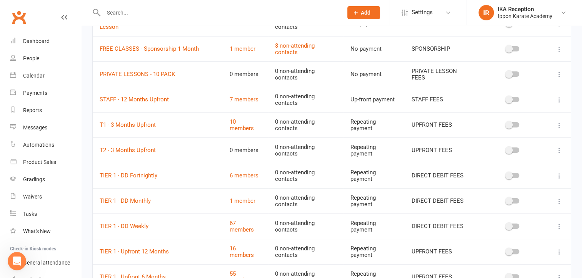
click at [561, 150] on icon at bounding box center [559, 151] width 8 height 8
click at [524, 188] on link "Delete" at bounding box center [520, 195] width 76 height 15
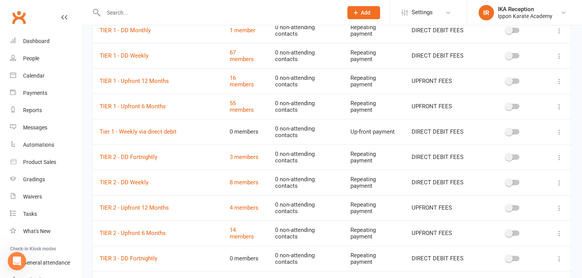
scroll to position [293, 0]
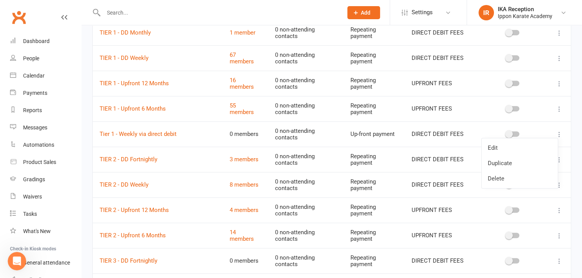
scroll to position [295, 0]
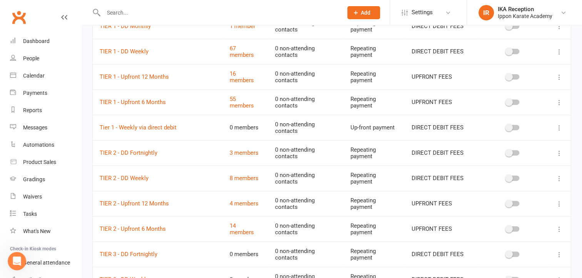
click at [372, 122] on td "Up-front payment" at bounding box center [374, 127] width 62 height 25
click at [489, 172] on link "Delete" at bounding box center [520, 172] width 76 height 15
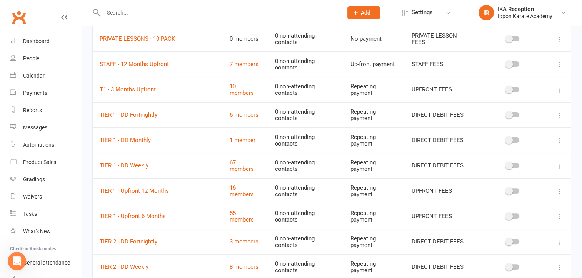
scroll to position [186, 0]
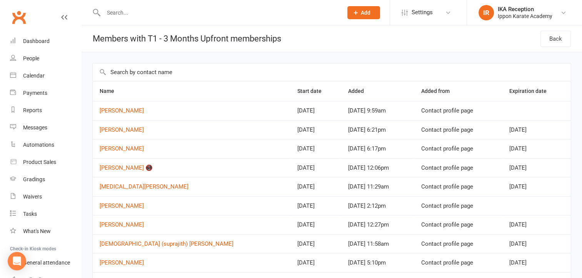
click at [238, 72] on input "text" at bounding box center [332, 72] width 478 height 18
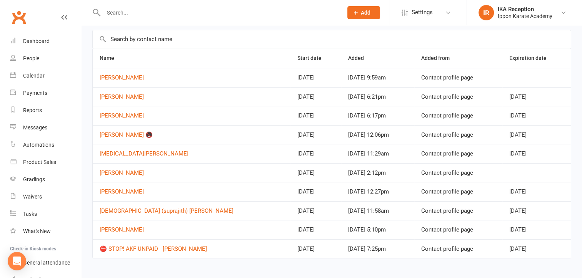
scroll to position [45, 0]
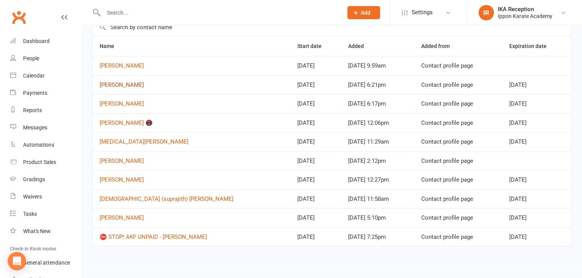
click at [127, 87] on link "Ayaan Panchal" at bounding box center [122, 85] width 44 height 7
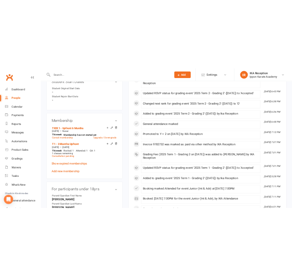
scroll to position [359, 0]
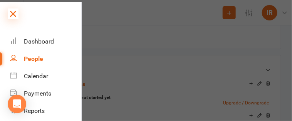
click at [12, 12] on icon at bounding box center [13, 13] width 11 height 11
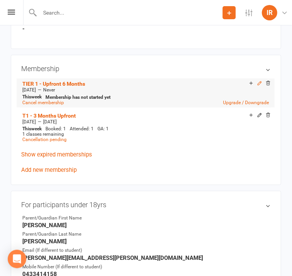
click at [257, 86] on icon at bounding box center [259, 83] width 5 height 5
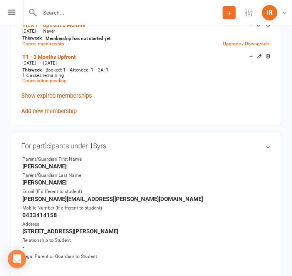
scroll to position [415, 0]
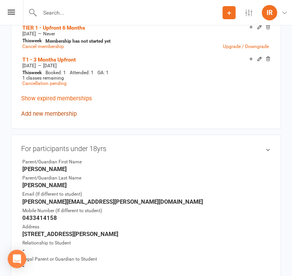
click at [77, 115] on link "Add new membership" at bounding box center [48, 113] width 55 height 7
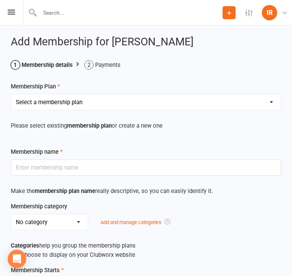
click at [110, 108] on select "Select a membership plan Create new Membership Plan FREE CLASSES - New Student …" at bounding box center [145, 102] width 269 height 15
select select "4"
click at [37, 95] on select "Select a membership plan Create new Membership Plan FREE CLASSES - New Student …" at bounding box center [145, 102] width 269 height 15
type input "TIER 1 - Upfront 6 Months"
select select "6"
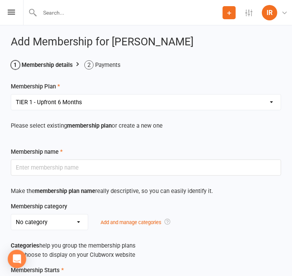
select select "2"
type input "3"
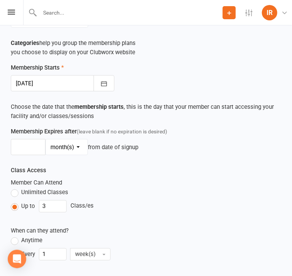
scroll to position [243, 0]
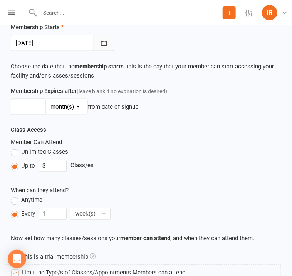
click at [107, 45] on icon "button" at bounding box center [104, 43] width 6 height 5
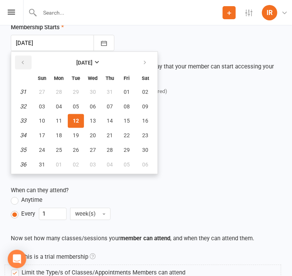
click at [25, 62] on icon "button" at bounding box center [22, 63] width 5 height 6
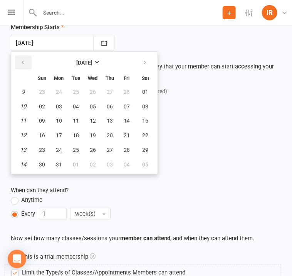
click at [25, 62] on icon "button" at bounding box center [22, 63] width 5 height 6
click at [147, 60] on icon "button" at bounding box center [144, 63] width 5 height 6
click at [45, 133] on span "16" at bounding box center [42, 136] width 6 height 6
type input "16 Mar 2025"
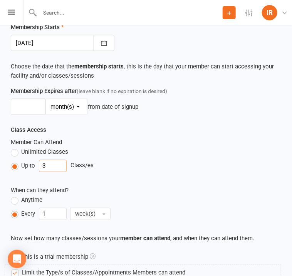
drag, startPoint x: 159, startPoint y: 154, endPoint x: 129, endPoint y: 152, distance: 30.0
click at [129, 160] on div "Up to 3 Class/es" at bounding box center [146, 166] width 270 height 12
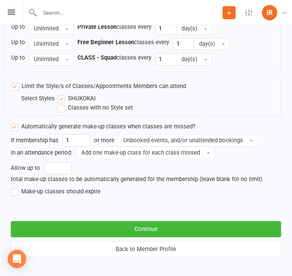
scroll to position [1099, 0]
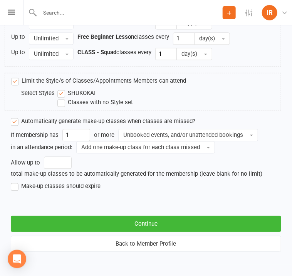
type input "2"
click at [42, 191] on label "Make-up classes should expire" at bounding box center [56, 186] width 90 height 9
click at [16, 182] on input "Make-up classes should expire" at bounding box center [13, 182] width 5 height 0
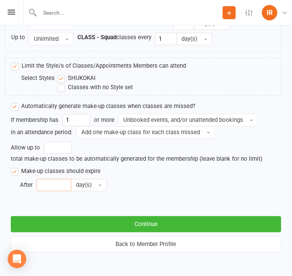
click at [71, 191] on input "number" at bounding box center [54, 185] width 35 height 12
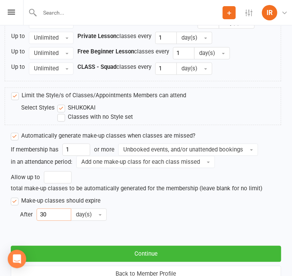
scroll to position [1059, 0]
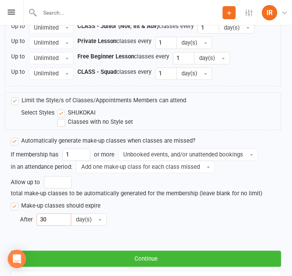
type input "30"
click at [104, 127] on label "Classes with no Style set" at bounding box center [94, 122] width 75 height 9
click at [62, 118] on input "Classes with no Style set" at bounding box center [59, 118] width 5 height 0
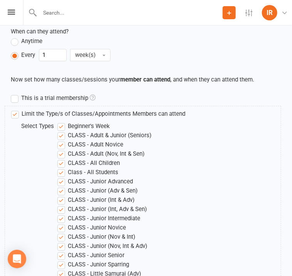
scroll to position [1147, 0]
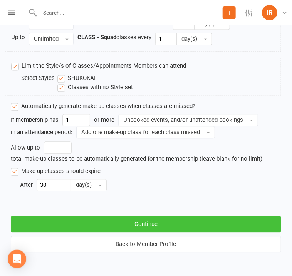
click at [174, 223] on button "Continue" at bounding box center [146, 224] width 270 height 16
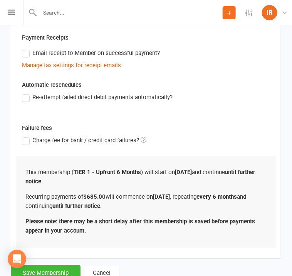
scroll to position [289, 0]
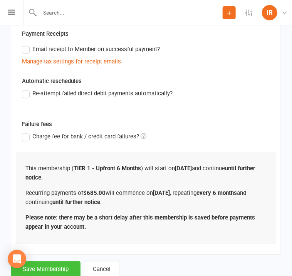
click at [59, 262] on button "Save Membership" at bounding box center [46, 270] width 70 height 16
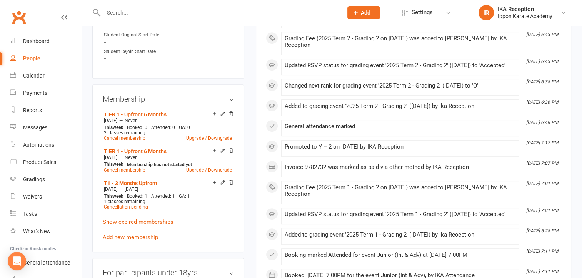
scroll to position [360, 0]
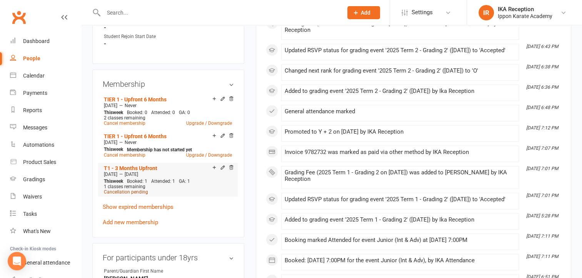
click at [128, 190] on span "Cancellation pending" at bounding box center [126, 192] width 44 height 5
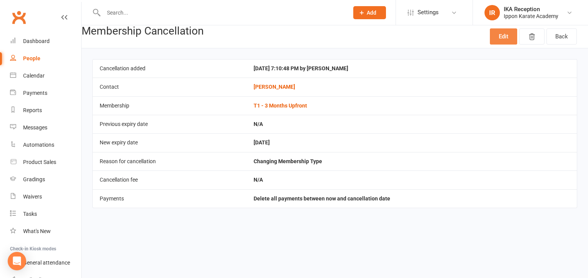
click at [500, 36] on link "Edit" at bounding box center [503, 36] width 27 height 16
click at [508, 34] on link "Edit" at bounding box center [503, 36] width 27 height 16
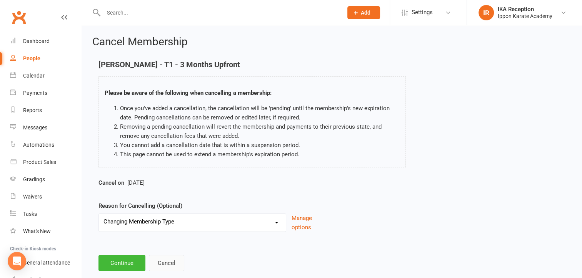
click at [175, 262] on button "Cancel" at bounding box center [166, 263] width 35 height 16
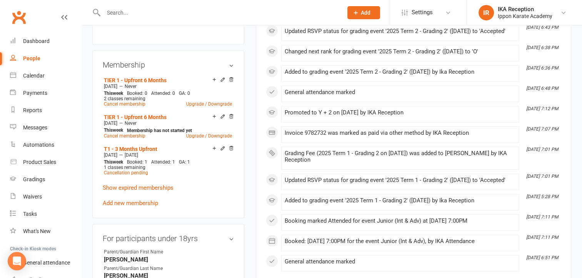
scroll to position [391, 0]
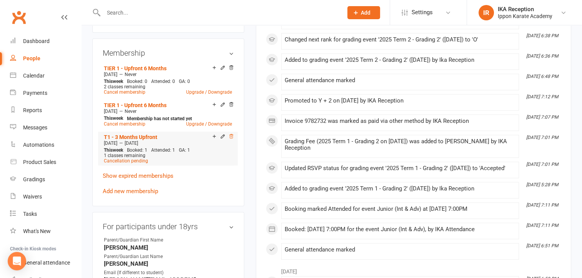
click at [231, 134] on icon at bounding box center [230, 136] width 5 height 5
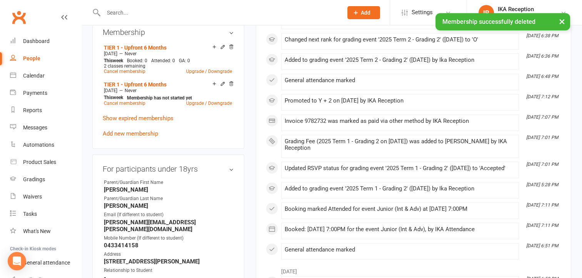
scroll to position [370, 0]
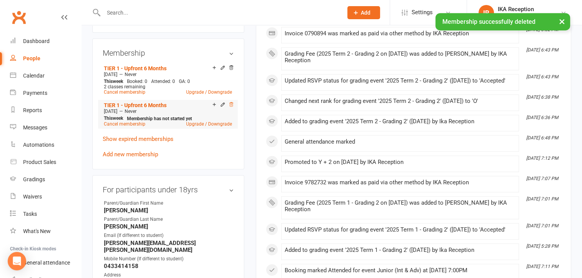
click at [232, 102] on icon at bounding box center [231, 104] width 4 height 4
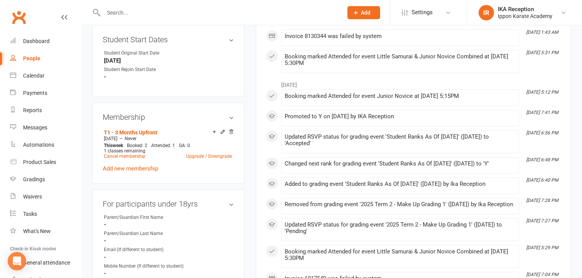
scroll to position [314, 0]
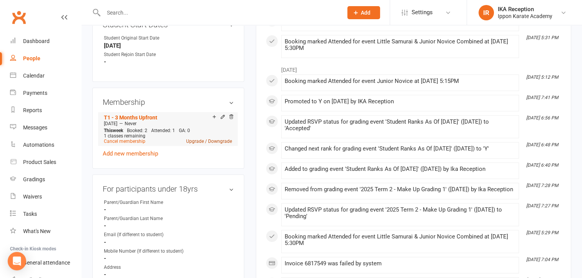
click at [193, 142] on link "Upgrade / Downgrade" at bounding box center [209, 141] width 46 height 5
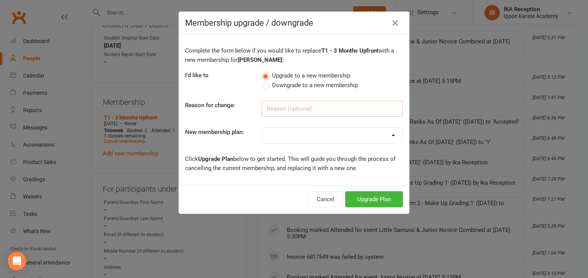
click at [267, 108] on input at bounding box center [332, 109] width 141 height 16
click at [271, 136] on select "FREE CLASSES - New Student Beginner Lesson FREE CLASSES - Beginner's Week Booki…" at bounding box center [332, 135] width 140 height 15
select select "5"
click at [262, 128] on select "FREE CLASSES - New Student Beginner Lesson FREE CLASSES - Beginner's Week Booki…" at bounding box center [332, 135] width 140 height 15
click at [377, 197] on button "Upgrade Plan" at bounding box center [374, 200] width 58 height 16
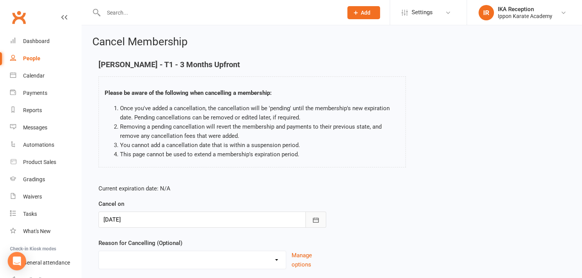
click at [315, 214] on button "button" at bounding box center [315, 220] width 21 height 16
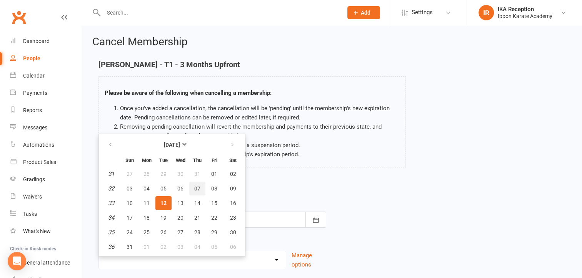
click at [200, 190] on button "07" at bounding box center [197, 189] width 16 height 14
type input "[DATE]"
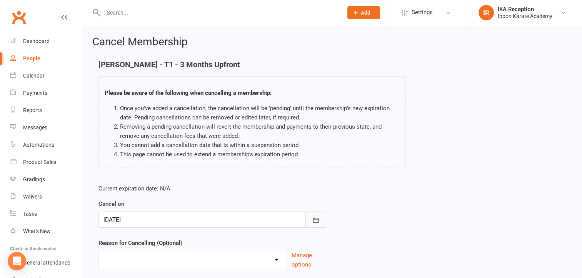
click at [312, 220] on icon "button" at bounding box center [316, 221] width 8 height 8
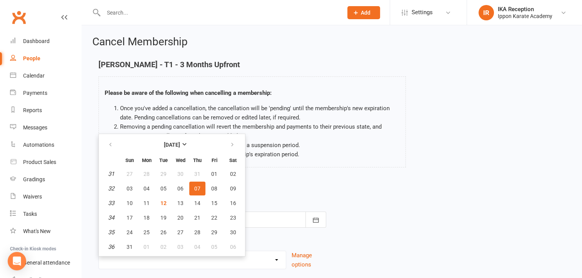
click at [469, 194] on div "Current expiration date: N/A Cancel on 07 Aug 2025 August 2025 Sun Mon Tue Wed …" at bounding box center [332, 229] width 478 height 102
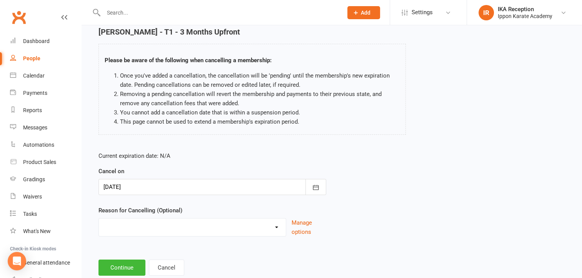
scroll to position [53, 0]
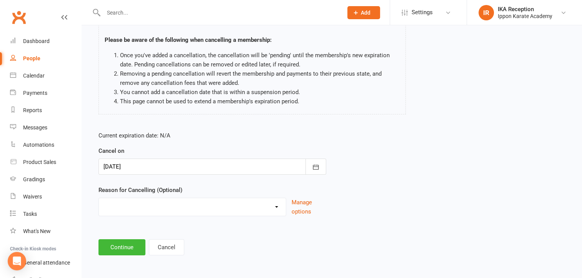
click at [278, 204] on select "Abandoned Membership Changing Membership Type Changing Sports Finances Holiday …" at bounding box center [192, 205] width 187 height 15
select select "1"
click at [99, 198] on select "Abandoned Membership Changing Membership Type Changing Sports Finances Holiday …" at bounding box center [192, 205] width 187 height 15
click at [118, 246] on button "Continue" at bounding box center [121, 248] width 47 height 16
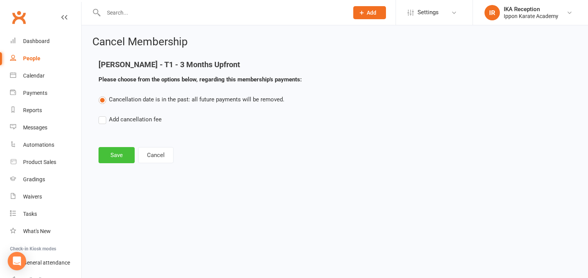
click at [117, 154] on button "Save" at bounding box center [116, 155] width 36 height 16
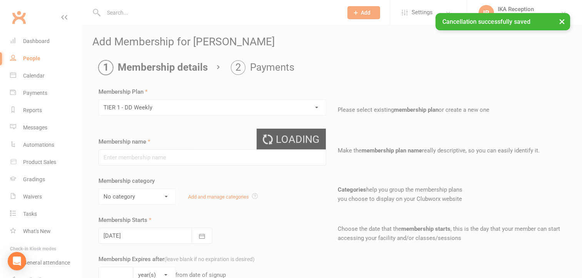
type input "TIER 1 - DD Weekly"
select select "0"
type input "0"
select select "0"
type input "2"
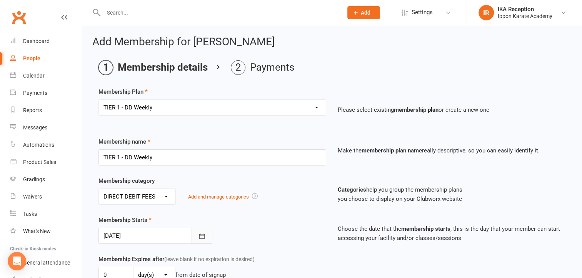
click at [205, 237] on icon "button" at bounding box center [202, 237] width 8 height 8
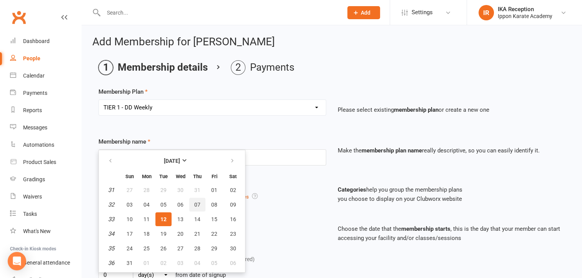
click at [197, 202] on span "07" at bounding box center [197, 205] width 6 height 6
type input "07 Aug 2025"
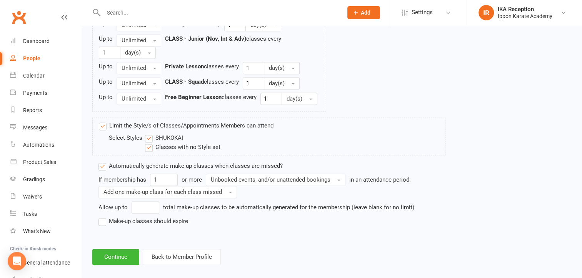
scroll to position [1105, 0]
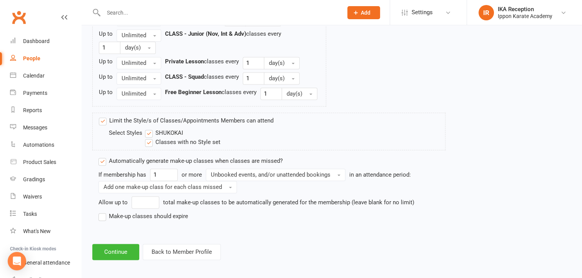
click at [101, 213] on label "Make-up classes should expire" at bounding box center [143, 216] width 90 height 9
click at [101, 212] on input "Make-up classes should expire" at bounding box center [100, 212] width 5 height 0
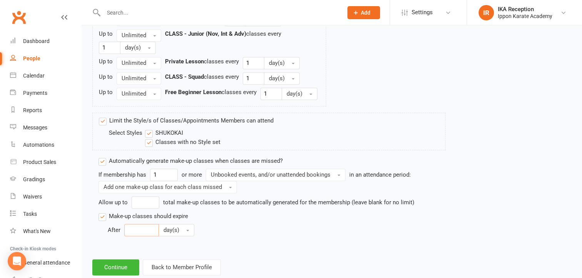
click at [131, 226] on input "number" at bounding box center [141, 230] width 35 height 12
type input "30"
click at [114, 263] on button "Continue" at bounding box center [115, 268] width 47 height 16
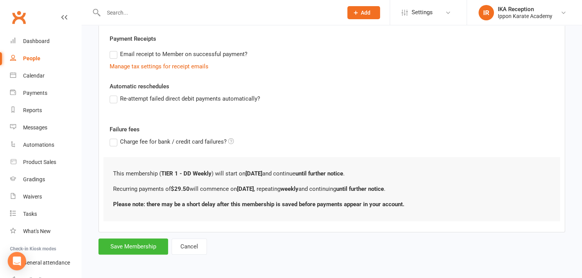
scroll to position [0, 0]
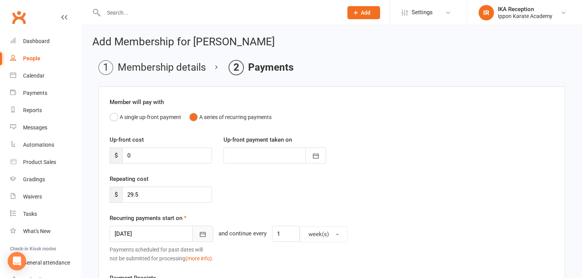
click at [198, 230] on button "button" at bounding box center [202, 234] width 21 height 16
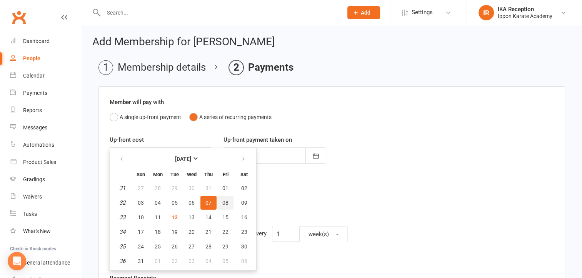
click at [224, 197] on button "08" at bounding box center [225, 203] width 16 height 14
type input "08 Aug 2025"
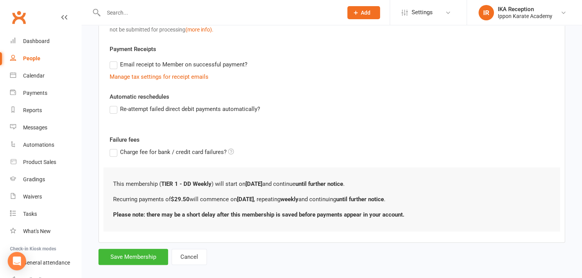
scroll to position [238, 0]
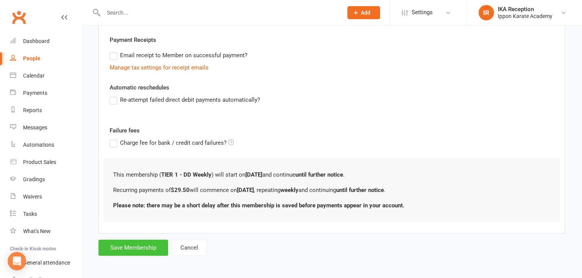
click at [126, 253] on button "Save Membership" at bounding box center [133, 248] width 70 height 16
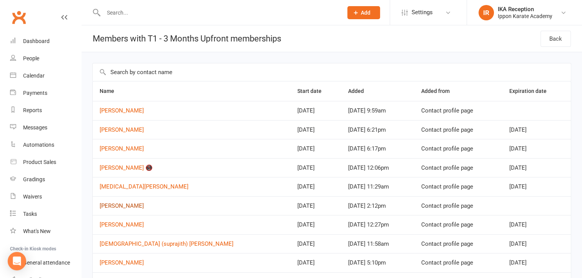
drag, startPoint x: 148, startPoint y: 209, endPoint x: 134, endPoint y: 205, distance: 14.3
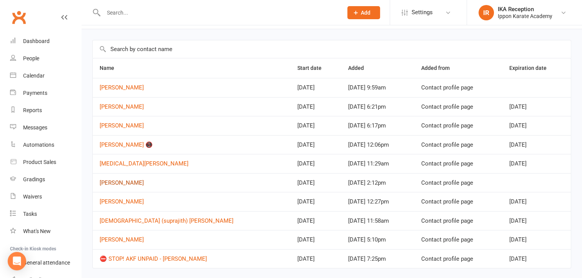
scroll to position [45, 0]
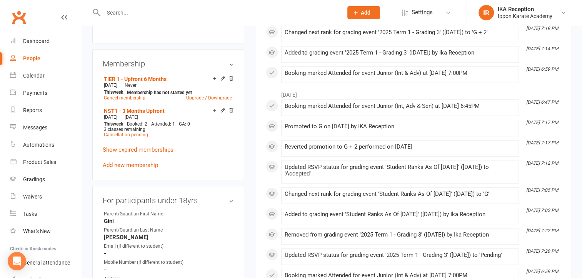
scroll to position [350, 0]
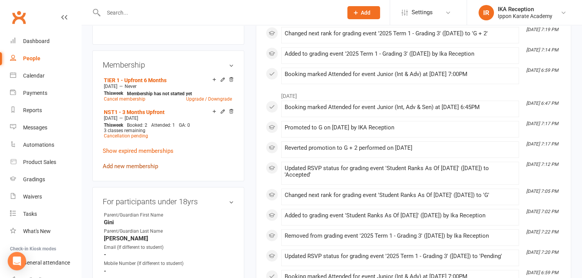
click at [125, 169] on link "Add new membership" at bounding box center [130, 166] width 55 height 7
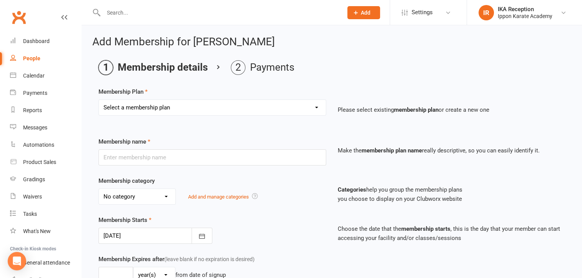
click at [192, 102] on select "Select a membership plan Create new Membership Plan FREE CLASSES - New Student …" at bounding box center [212, 107] width 227 height 15
select select "4"
click at [99, 100] on select "Select a membership plan Create new Membership Plan FREE CLASSES - New Student …" at bounding box center [212, 107] width 227 height 15
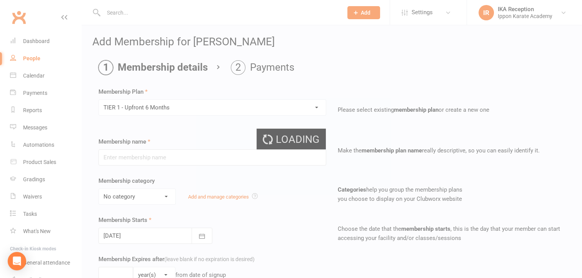
type input "TIER 1 - Upfront 6 Months"
select select "6"
select select "2"
type input "3"
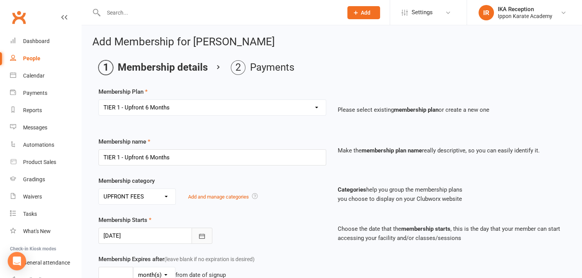
click at [204, 238] on icon "button" at bounding box center [202, 237] width 8 height 8
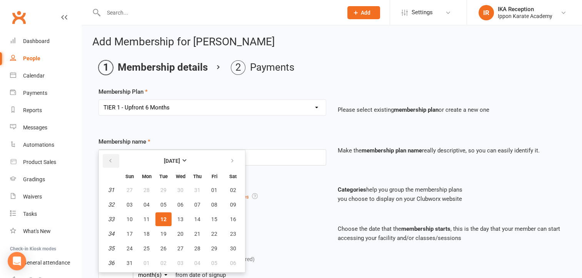
click at [114, 160] on button "button" at bounding box center [111, 161] width 17 height 14
click at [116, 157] on button "button" at bounding box center [111, 161] width 17 height 14
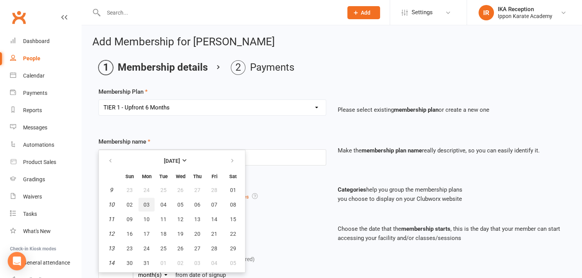
click at [141, 200] on button "03" at bounding box center [146, 205] width 16 height 14
type input "03 Mar 2025"
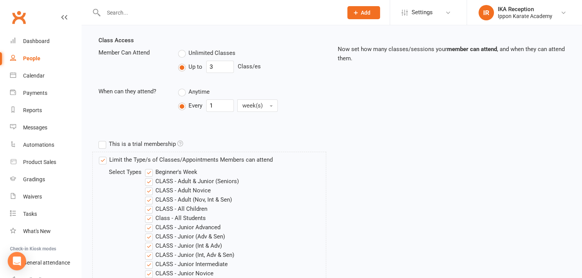
scroll to position [265, 0]
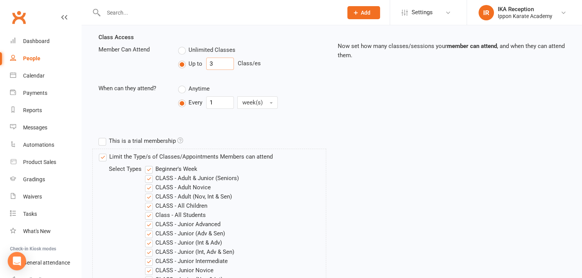
drag, startPoint x: 225, startPoint y: 61, endPoint x: 191, endPoint y: 63, distance: 33.5
click at [191, 63] on div "Up to 3 Class/es" at bounding box center [252, 64] width 148 height 12
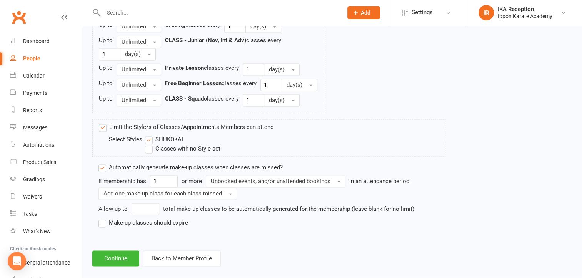
scroll to position [1101, 0]
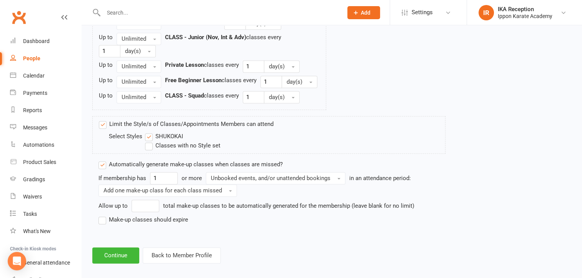
type input "2"
click at [167, 143] on label "Classes with no Style set" at bounding box center [182, 145] width 75 height 9
click at [150, 141] on input "Classes with no Style set" at bounding box center [147, 141] width 5 height 0
click at [120, 216] on label "Make-up classes should expire" at bounding box center [143, 219] width 90 height 9
click at [103, 215] on input "Make-up classes should expire" at bounding box center [100, 215] width 5 height 0
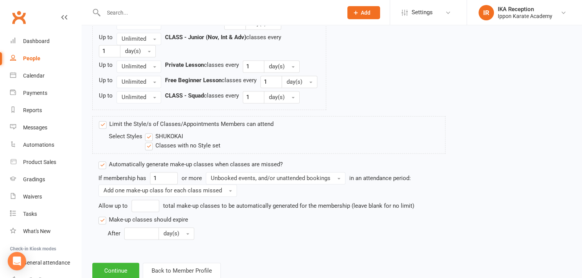
click at [148, 227] on div "If membership has 1 or more Unbooked events, and/or unattended bookings in an a…" at bounding box center [271, 206] width 347 height 68
click at [152, 228] on input "number" at bounding box center [141, 234] width 35 height 12
type input "30"
click at [114, 267] on button "Continue" at bounding box center [115, 271] width 47 height 16
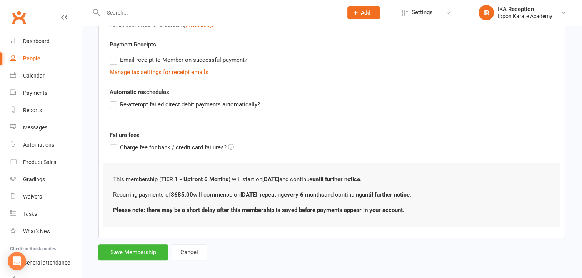
scroll to position [238, 0]
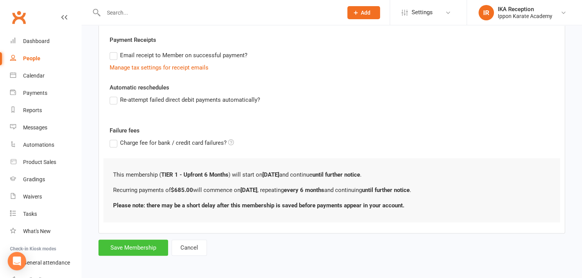
click at [125, 246] on button "Save Membership" at bounding box center [133, 248] width 70 height 16
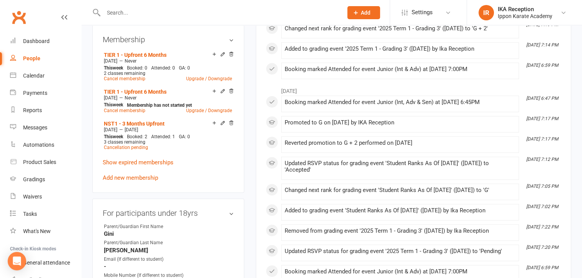
scroll to position [378, 0]
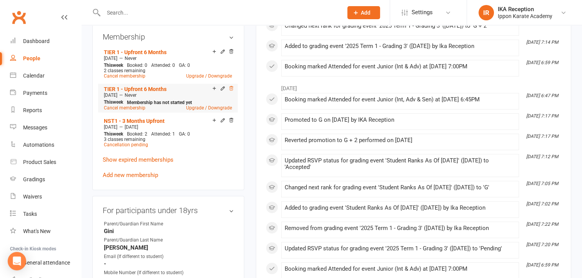
click at [232, 88] on icon at bounding box center [230, 88] width 5 height 5
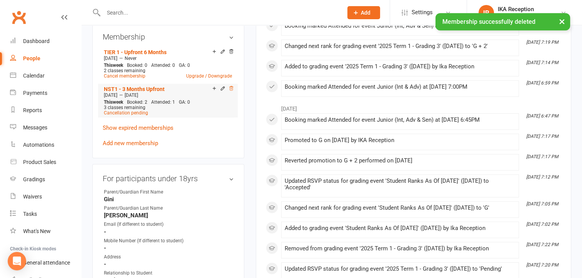
click at [231, 88] on icon at bounding box center [230, 88] width 5 height 5
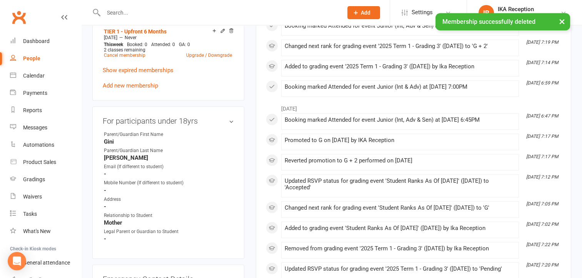
scroll to position [357, 0]
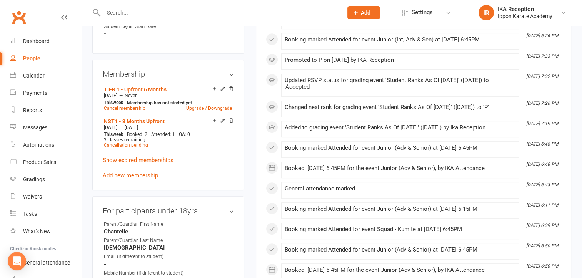
scroll to position [364, 0]
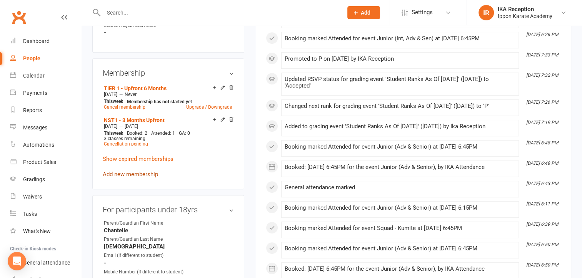
click at [140, 177] on link "Add new membership" at bounding box center [130, 174] width 55 height 7
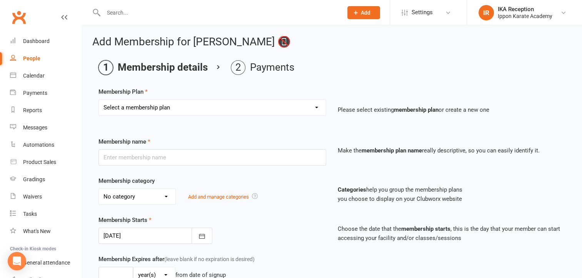
click at [305, 110] on select "Select a membership plan Create new Membership Plan FREE CLASSES - New Student …" at bounding box center [212, 107] width 227 height 15
select select "4"
click at [99, 100] on select "Select a membership plan Create new Membership Plan FREE CLASSES - New Student …" at bounding box center [212, 107] width 227 height 15
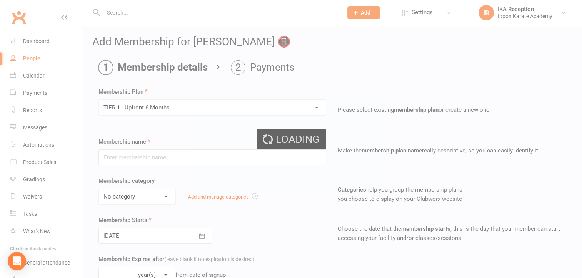
type input "TIER 1 - Upfront 6 Months"
select select "6"
select select "2"
type input "3"
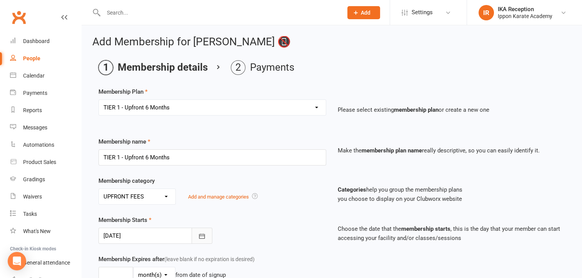
click at [199, 240] on button "button" at bounding box center [202, 236] width 21 height 16
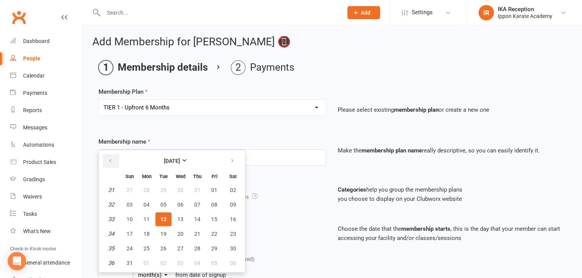
click at [111, 160] on icon "button" at bounding box center [110, 161] width 5 height 6
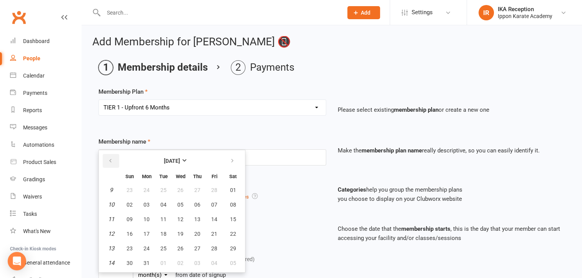
click at [111, 160] on icon "button" at bounding box center [110, 161] width 5 height 6
click at [230, 155] on button "button" at bounding box center [233, 161] width 17 height 14
click at [217, 245] on button "28" at bounding box center [214, 249] width 16 height 14
type input "28 Feb 2025"
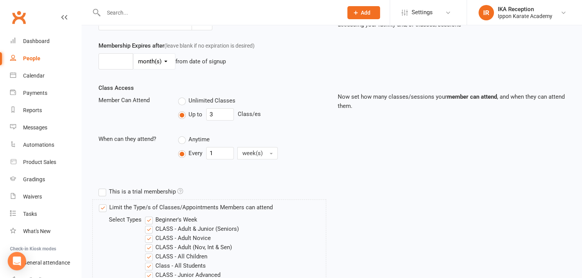
scroll to position [234, 0]
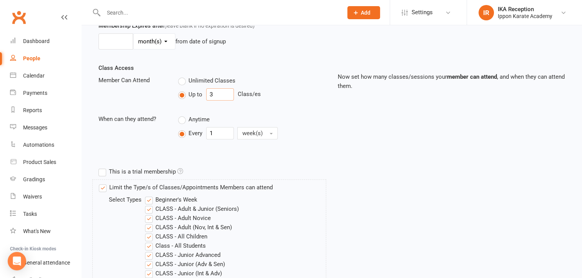
drag, startPoint x: 220, startPoint y: 99, endPoint x: 199, endPoint y: 92, distance: 21.9
click at [199, 92] on div "Up to 3 Class/es" at bounding box center [252, 94] width 148 height 12
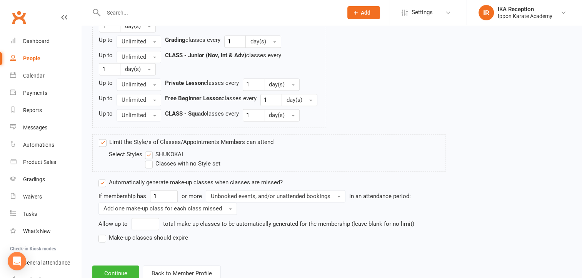
scroll to position [1105, 0]
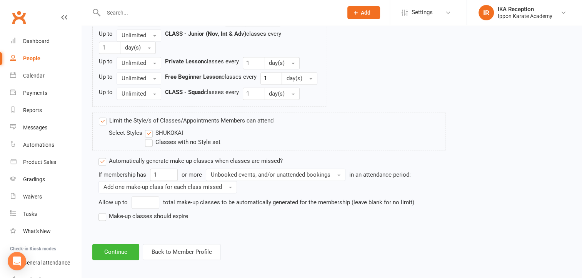
type input "2"
click at [166, 213] on label "Make-up classes should expire" at bounding box center [143, 216] width 90 height 9
click at [103, 212] on input "Make-up classes should expire" at bounding box center [100, 212] width 5 height 0
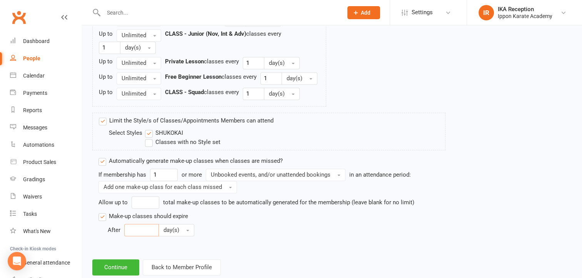
click at [142, 226] on input "number" at bounding box center [141, 230] width 35 height 12
type input "30"
click at [123, 265] on button "Continue" at bounding box center [115, 268] width 47 height 16
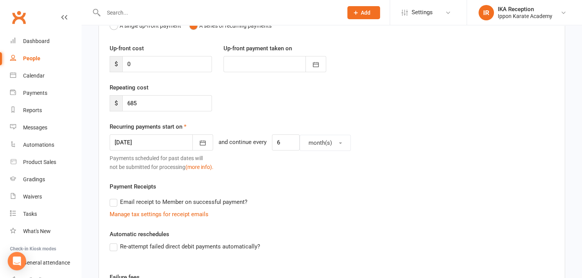
scroll to position [77, 0]
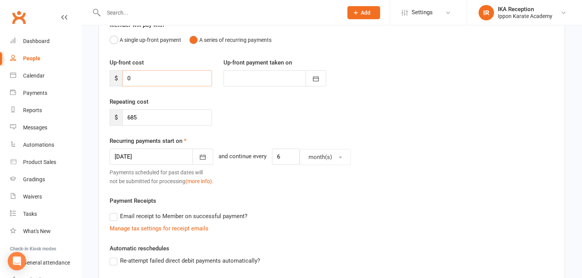
drag, startPoint x: 144, startPoint y: 77, endPoint x: 127, endPoint y: 75, distance: 17.4
click at [127, 75] on input "0" at bounding box center [167, 78] width 90 height 16
type input "6"
type input "[DATE]"
type input "685"
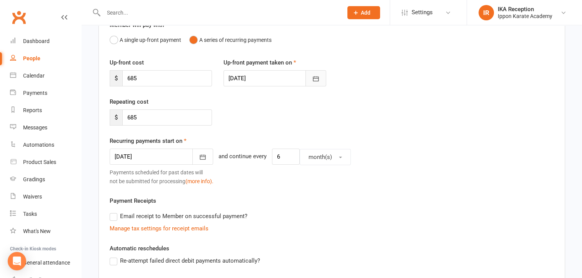
click at [325, 77] on button "button" at bounding box center [315, 78] width 21 height 16
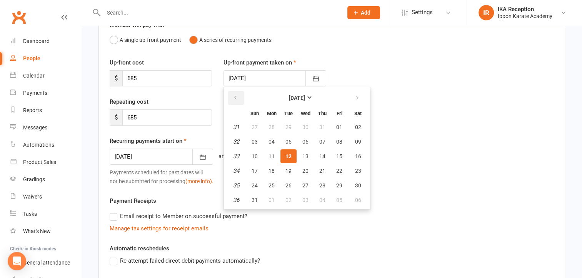
click at [235, 96] on icon "button" at bounding box center [235, 98] width 5 height 6
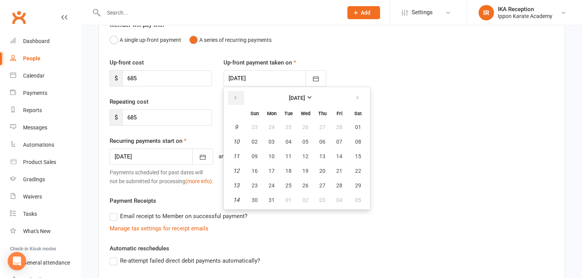
click at [235, 96] on icon "button" at bounding box center [235, 98] width 5 height 6
click at [321, 143] on span "06" at bounding box center [322, 142] width 6 height 6
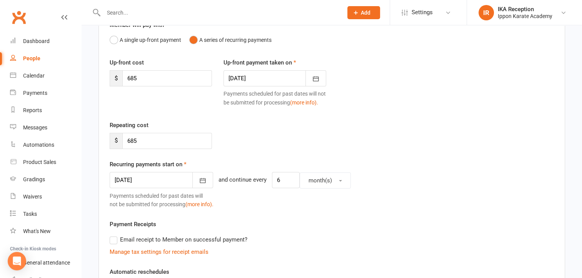
type input "06 Feb 2025"
click at [192, 186] on button "button" at bounding box center [202, 180] width 21 height 16
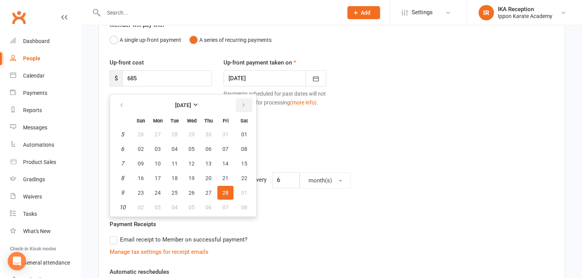
click at [243, 108] on icon "button" at bounding box center [243, 105] width 5 height 6
click at [145, 42] on button "A single up-front payment" at bounding box center [146, 40] width 72 height 15
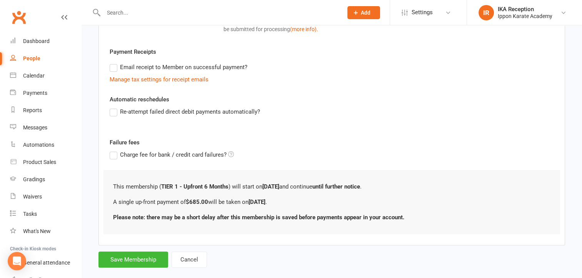
scroll to position [172, 0]
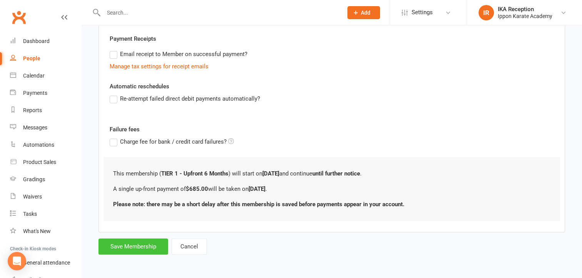
click at [129, 249] on button "Save Membership" at bounding box center [133, 247] width 70 height 16
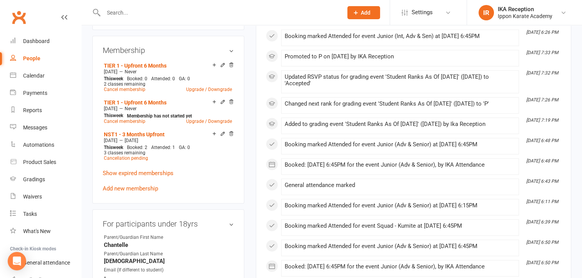
scroll to position [389, 0]
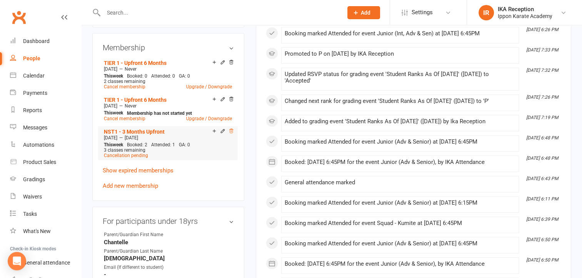
click at [230, 130] on icon at bounding box center [230, 130] width 5 height 5
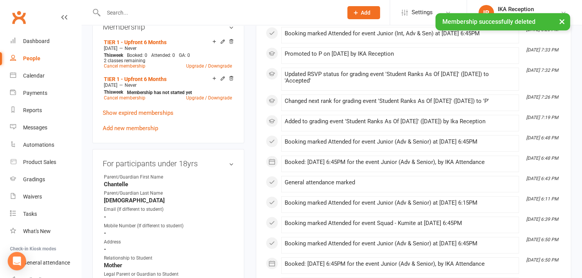
scroll to position [368, 0]
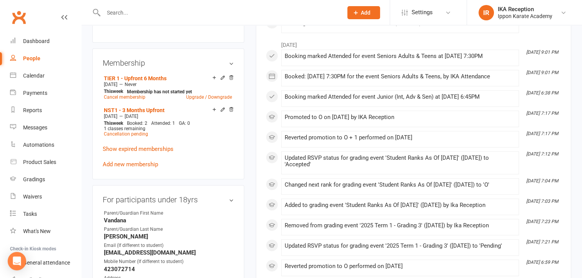
scroll to position [355, 0]
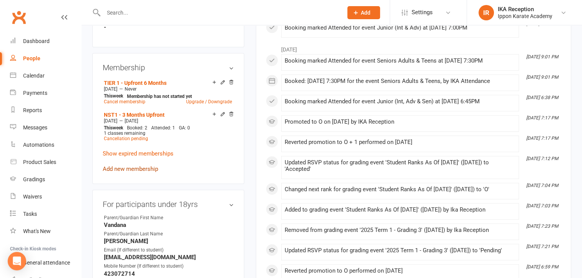
click at [123, 166] on link "Add new membership" at bounding box center [130, 169] width 55 height 7
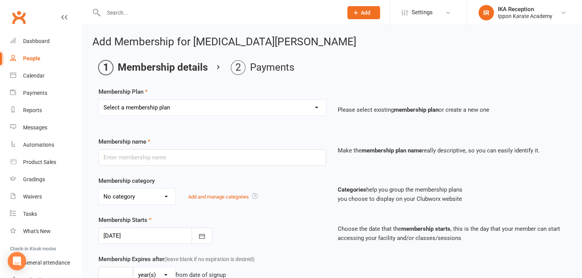
click at [171, 105] on select "Select a membership plan Create new Membership Plan FREE CLASSES - New Student …" at bounding box center [212, 107] width 227 height 15
select select "4"
click at [99, 100] on select "Select a membership plan Create new Membership Plan FREE CLASSES - New Student …" at bounding box center [212, 107] width 227 height 15
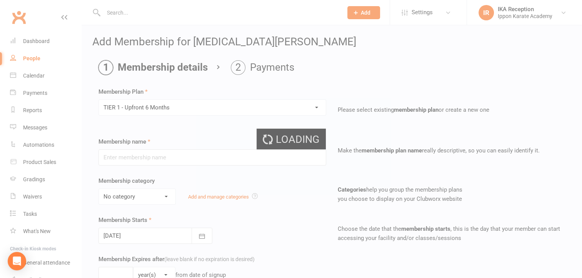
type input "TIER 1 - Upfront 6 Months"
select select "6"
select select "2"
type input "3"
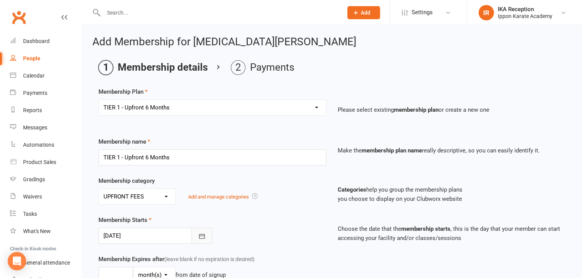
click at [202, 235] on icon "button" at bounding box center [202, 237] width 8 height 8
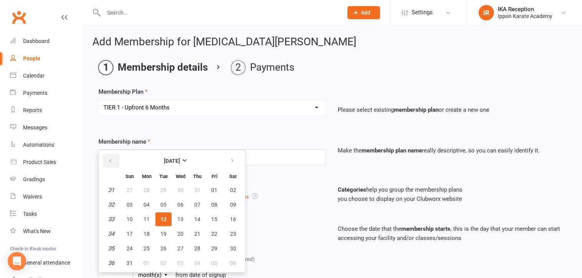
click at [111, 160] on icon "button" at bounding box center [110, 161] width 5 height 6
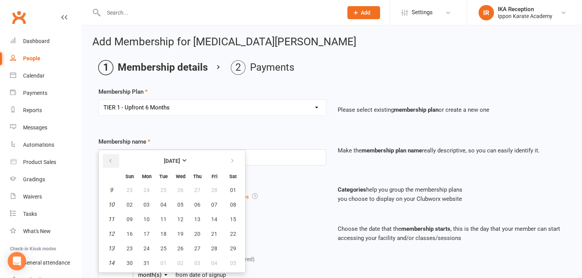
click at [111, 160] on icon "button" at bounding box center [110, 161] width 5 height 6
click at [230, 231] on span "22" at bounding box center [233, 234] width 6 height 6
type input "[DATE]"
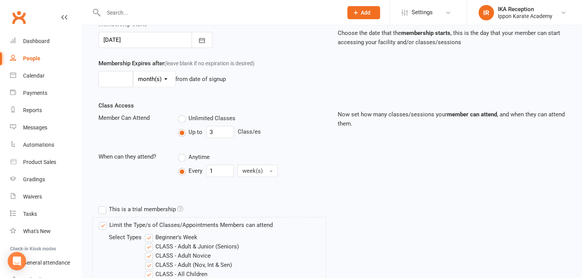
scroll to position [198, 0]
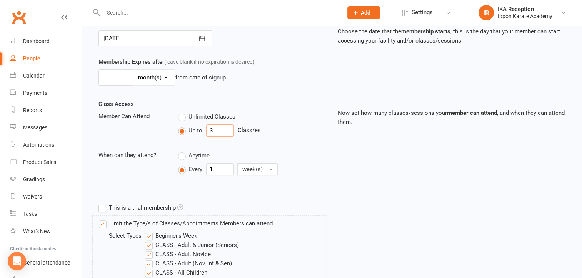
drag, startPoint x: 222, startPoint y: 130, endPoint x: 188, endPoint y: 129, distance: 33.9
click at [188, 129] on div "Up to 3 Class/es" at bounding box center [252, 131] width 148 height 12
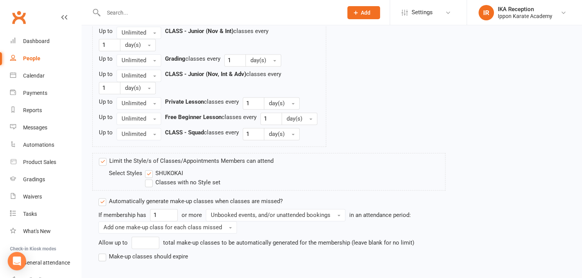
scroll to position [1105, 0]
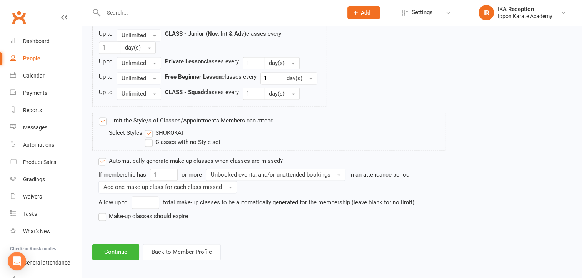
type input "2"
click at [104, 215] on label "Make-up classes should expire" at bounding box center [143, 216] width 90 height 9
click at [103, 212] on input "Make-up classes should expire" at bounding box center [100, 212] width 5 height 0
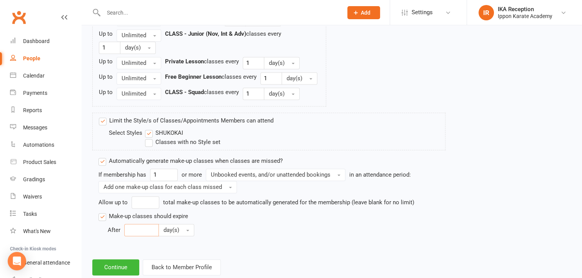
click at [136, 224] on input "number" at bounding box center [141, 230] width 35 height 12
type input "30"
click at [101, 262] on button "Continue" at bounding box center [115, 268] width 47 height 16
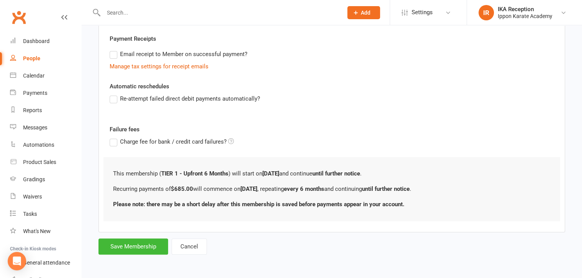
scroll to position [0, 0]
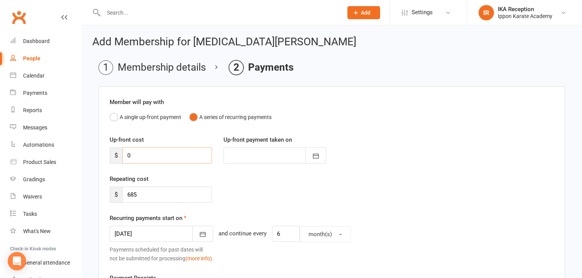
drag, startPoint x: 146, startPoint y: 156, endPoint x: 90, endPoint y: 149, distance: 56.2
click at [90, 149] on div "Add Membership for Kyra Ponraj Membership details Payments Member will pay with…" at bounding box center [332, 266] width 500 height 482
type input "6"
type input "[DATE]"
type input "685"
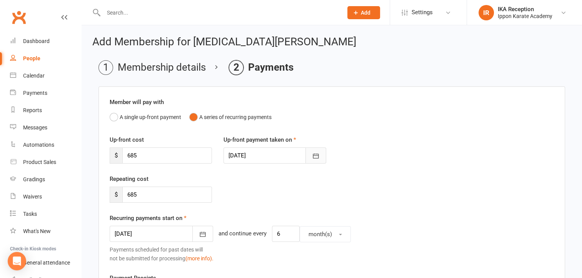
click at [319, 157] on icon "button" at bounding box center [316, 156] width 8 height 8
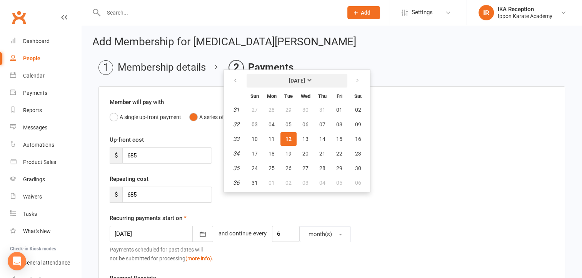
click at [305, 81] on strong "[DATE]" at bounding box center [297, 81] width 16 height 6
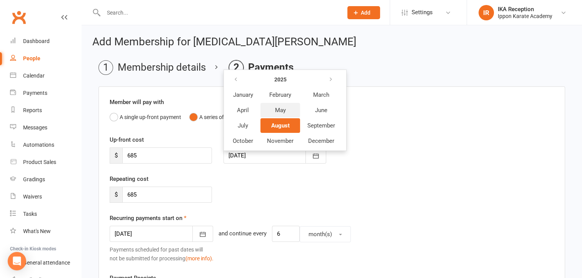
click at [283, 114] on button "May" at bounding box center [280, 110] width 40 height 15
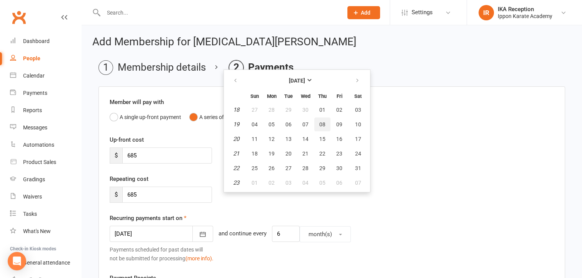
click at [321, 124] on span "08" at bounding box center [322, 125] width 6 height 6
type input "08 May 2025"
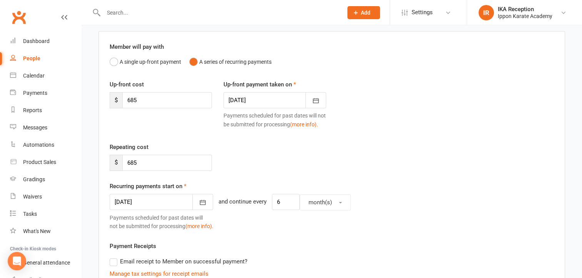
scroll to position [87, 0]
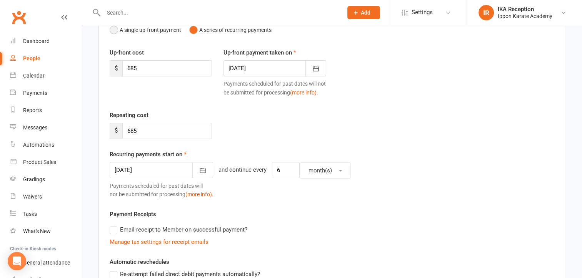
click at [122, 33] on button "A single up-front payment" at bounding box center [146, 30] width 72 height 15
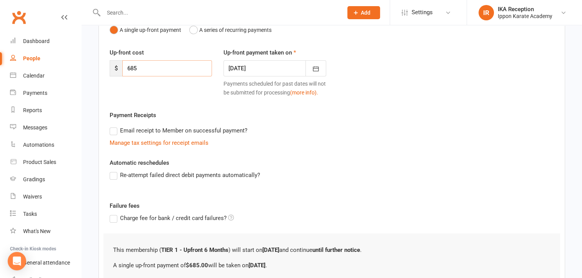
drag, startPoint x: 146, startPoint y: 70, endPoint x: 114, endPoint y: 63, distance: 32.8
click at [114, 63] on div "$ 685" at bounding box center [161, 68] width 102 height 16
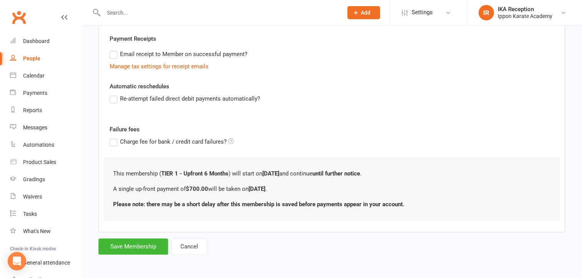
scroll to position [172, 0]
type input "700"
click at [133, 247] on button "Save Membership" at bounding box center [133, 247] width 70 height 16
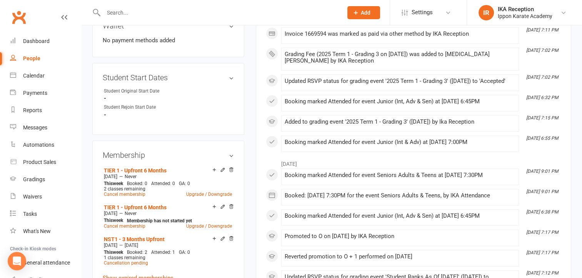
scroll to position [269, 0]
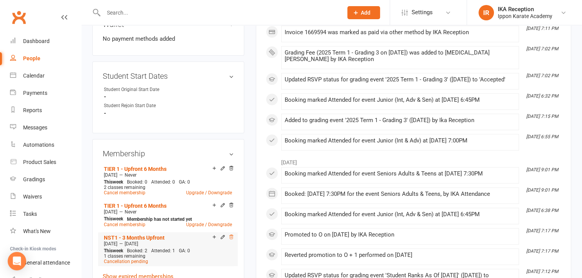
click at [230, 235] on icon at bounding box center [230, 237] width 5 height 5
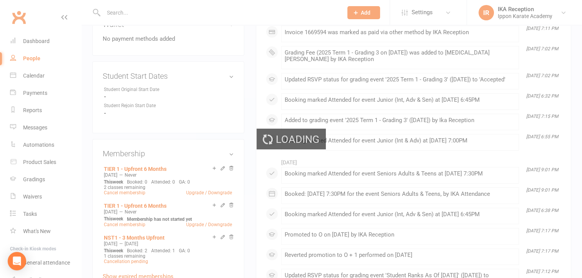
scroll to position [248, 0]
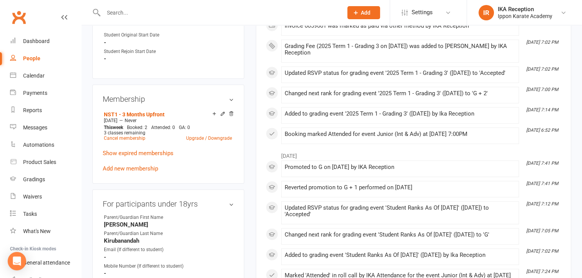
scroll to position [317, 0]
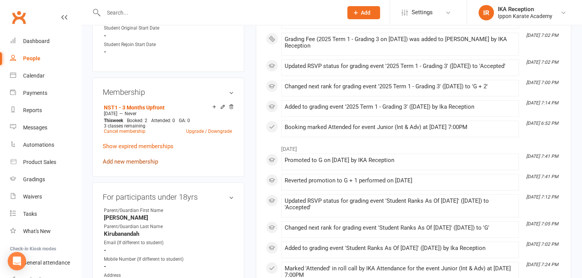
click at [151, 159] on link "Add new membership" at bounding box center [130, 161] width 55 height 7
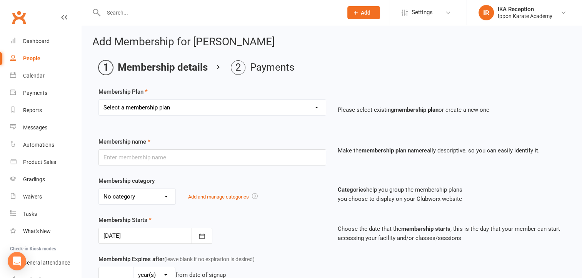
click at [192, 106] on select "Select a membership plan Create new Membership Plan FREE CLASSES - New Student …" at bounding box center [212, 107] width 227 height 15
select select "4"
click at [99, 100] on select "Select a membership plan Create new Membership Plan FREE CLASSES - New Student …" at bounding box center [212, 107] width 227 height 15
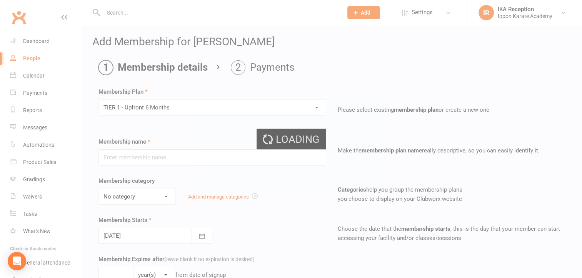
type input "TIER 1 - Upfront 6 Months"
select select "6"
select select "2"
type input "3"
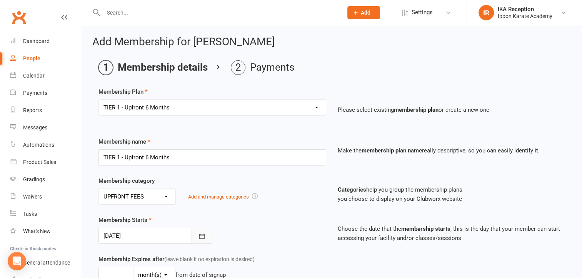
click at [202, 238] on icon "button" at bounding box center [202, 237] width 8 height 8
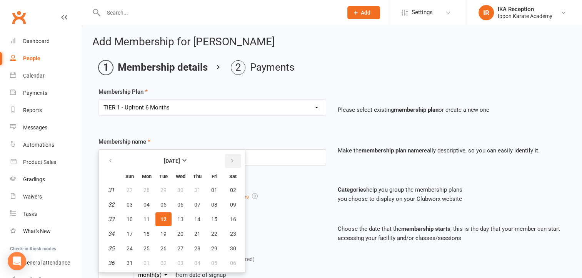
click at [237, 158] on button "button" at bounding box center [233, 161] width 17 height 14
click at [110, 160] on icon "button" at bounding box center [110, 161] width 5 height 6
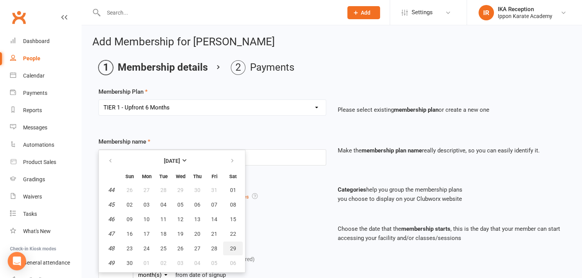
click at [227, 248] on button "29" at bounding box center [233, 249] width 20 height 14
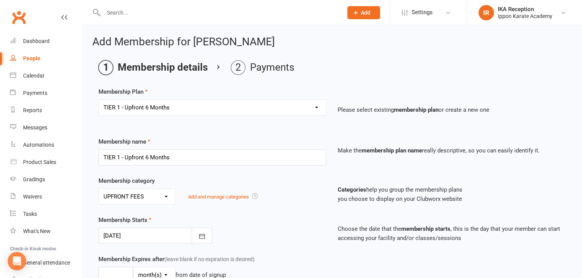
click at [152, 230] on div at bounding box center [155, 236] width 114 height 16
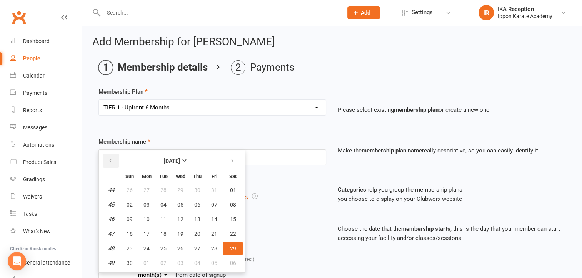
click at [108, 158] on icon "button" at bounding box center [110, 161] width 5 height 6
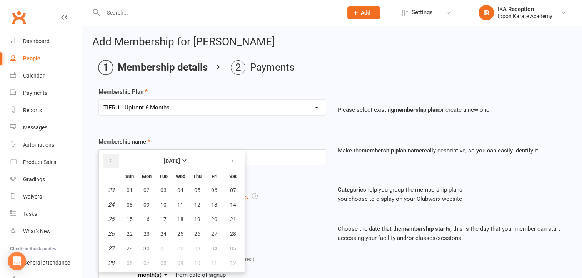
click at [108, 158] on icon "button" at bounding box center [110, 161] width 5 height 6
click at [196, 247] on span "29" at bounding box center [197, 249] width 6 height 6
type input "29 May 2025"
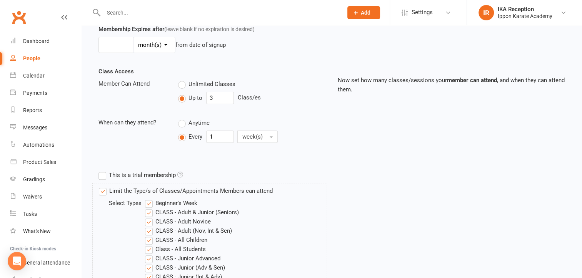
scroll to position [260, 0]
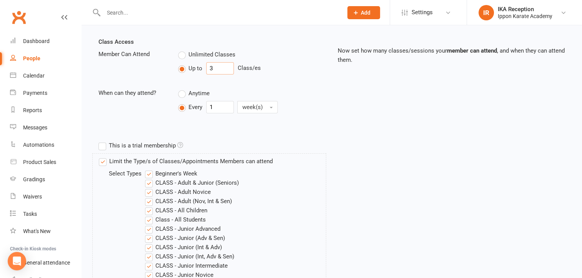
drag, startPoint x: 229, startPoint y: 64, endPoint x: 190, endPoint y: 66, distance: 38.9
click at [190, 66] on div "Up to 3 Class/es" at bounding box center [252, 68] width 148 height 12
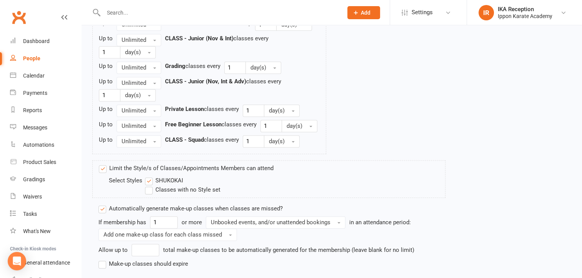
scroll to position [1069, 0]
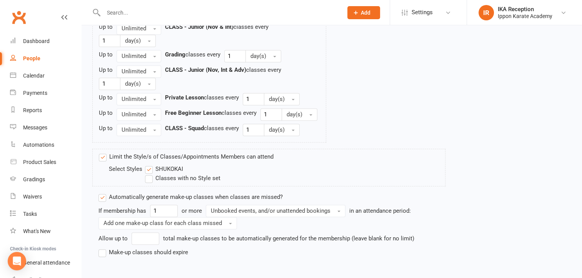
type input "2"
click at [180, 174] on label "Classes with no Style set" at bounding box center [182, 178] width 75 height 9
click at [150, 174] on input "Classes with no Style set" at bounding box center [147, 174] width 5 height 0
click at [128, 253] on label "Make-up classes should expire" at bounding box center [143, 252] width 90 height 9
click at [103, 248] on input "Make-up classes should expire" at bounding box center [100, 248] width 5 height 0
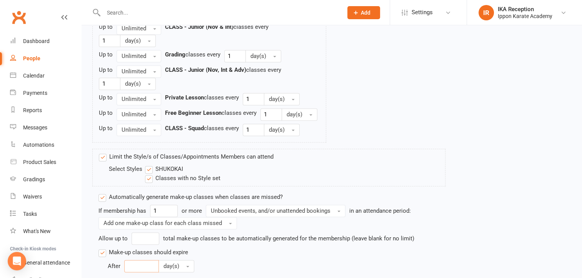
click at [135, 269] on input "number" at bounding box center [141, 266] width 35 height 12
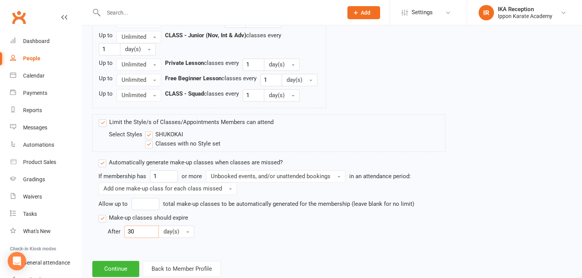
scroll to position [1120, 0]
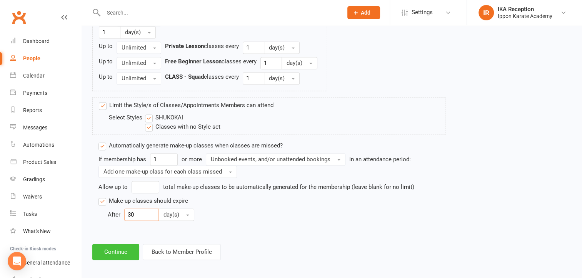
type input "30"
click at [117, 247] on button "Continue" at bounding box center [115, 252] width 47 height 16
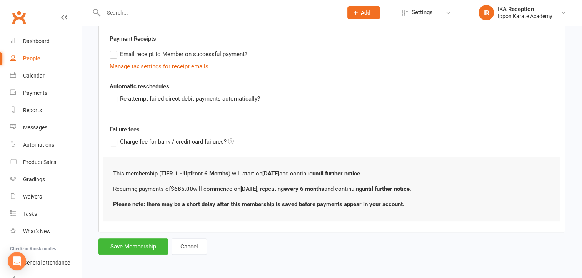
scroll to position [0, 0]
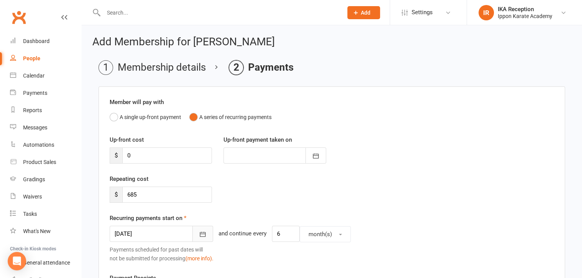
click at [199, 235] on icon "button" at bounding box center [203, 235] width 8 height 8
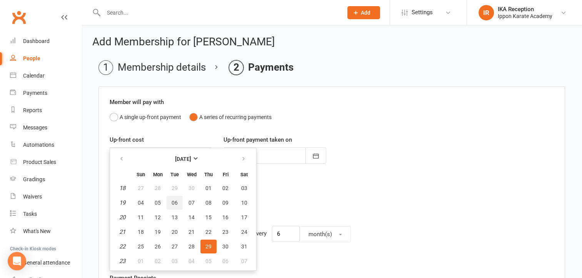
click at [172, 204] on span "06" at bounding box center [175, 203] width 6 height 6
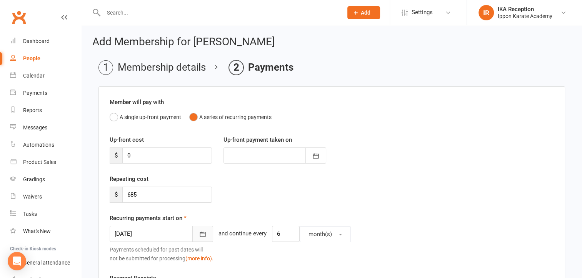
click at [199, 237] on icon "button" at bounding box center [203, 235] width 8 height 8
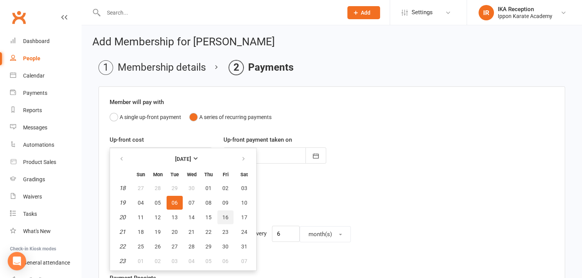
click at [231, 218] on button "16" at bounding box center [225, 218] width 16 height 14
type input "16 May 2025"
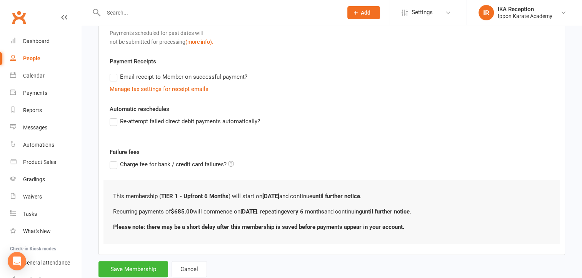
scroll to position [238, 0]
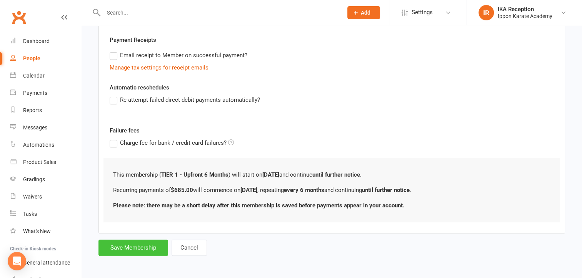
click at [146, 244] on button "Save Membership" at bounding box center [133, 248] width 70 height 16
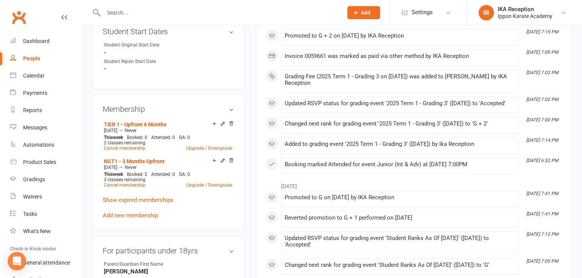
scroll to position [330, 0]
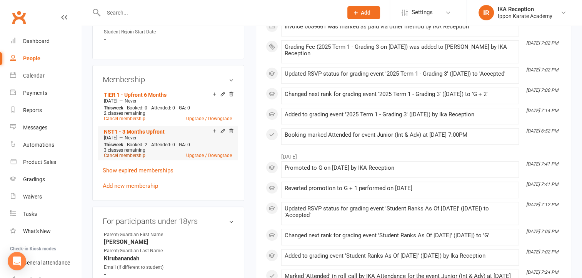
click at [121, 157] on link "Cancel membership" at bounding box center [125, 155] width 42 height 5
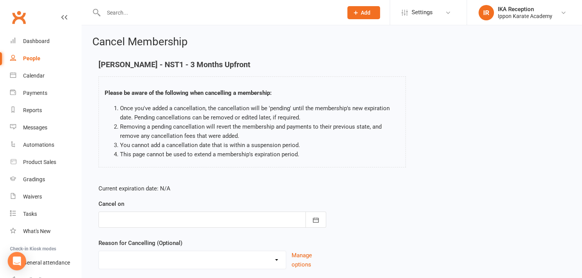
click at [208, 220] on div at bounding box center [212, 220] width 228 height 16
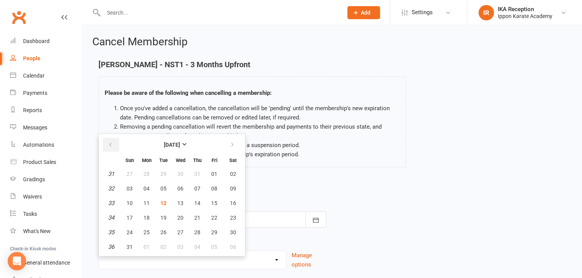
click at [110, 145] on icon "button" at bounding box center [110, 145] width 5 height 6
click at [215, 200] on span "16" at bounding box center [214, 203] width 6 height 6
type input "16 May 2025"
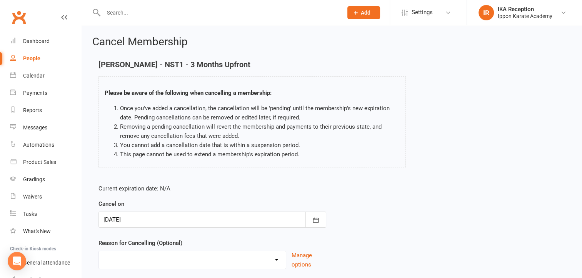
click at [191, 262] on select "Abandoned Membership Changing Membership Type Changing Sports Finances Holiday …" at bounding box center [192, 259] width 187 height 15
select select "1"
click at [99, 252] on select "Abandoned Membership Changing Membership Type Changing Sports Finances Holiday …" at bounding box center [192, 259] width 187 height 15
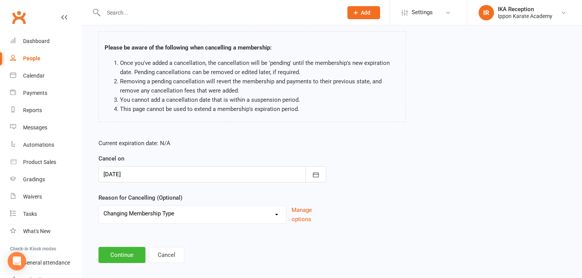
scroll to position [53, 0]
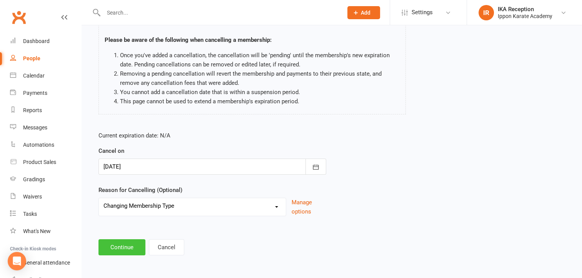
click at [126, 246] on button "Continue" at bounding box center [121, 248] width 47 height 16
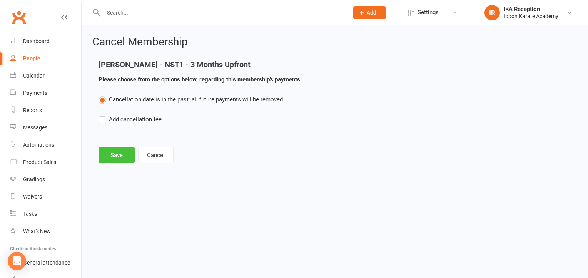
click at [117, 158] on button "Save" at bounding box center [116, 155] width 36 height 16
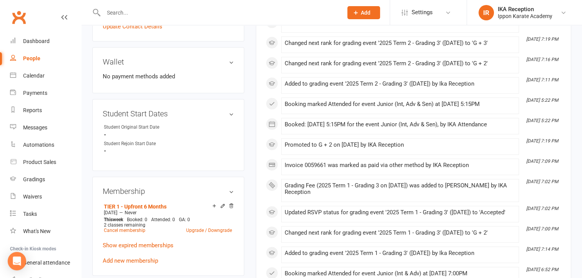
scroll to position [249, 0]
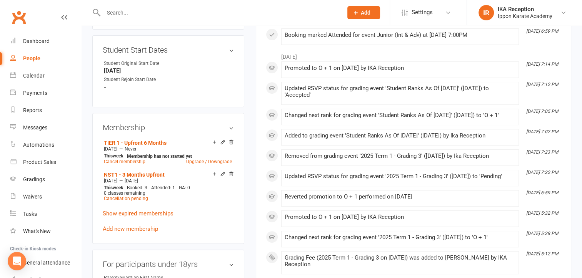
scroll to position [288, 0]
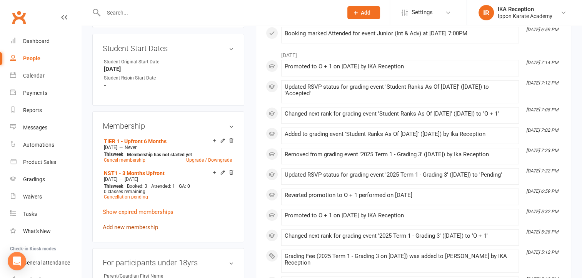
click at [138, 226] on link "Add new membership" at bounding box center [130, 227] width 55 height 7
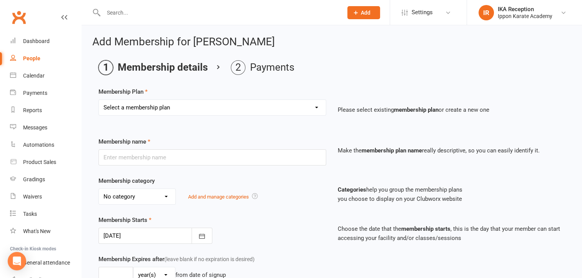
click at [244, 105] on select "Select a membership plan Create new Membership Plan FREE CLASSES - New Student …" at bounding box center [212, 107] width 227 height 15
select select "4"
click at [99, 100] on select "Select a membership plan Create new Membership Plan FREE CLASSES - New Student …" at bounding box center [212, 107] width 227 height 15
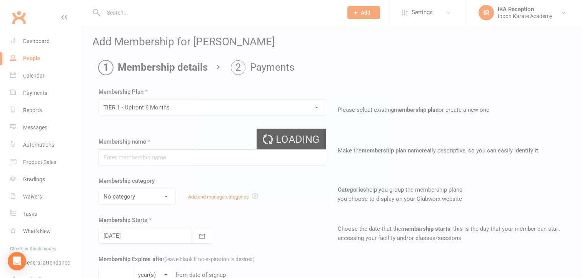
type input "TIER 1 - Upfront 6 Months"
select select "6"
select select "2"
type input "3"
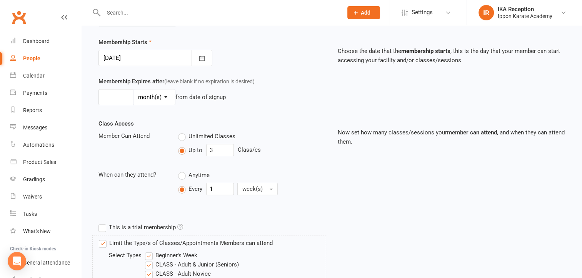
scroll to position [177, 0]
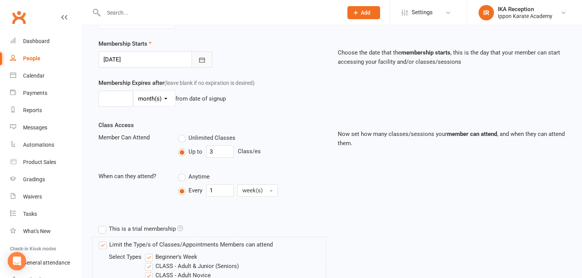
click at [205, 63] on icon "button" at bounding box center [202, 60] width 8 height 8
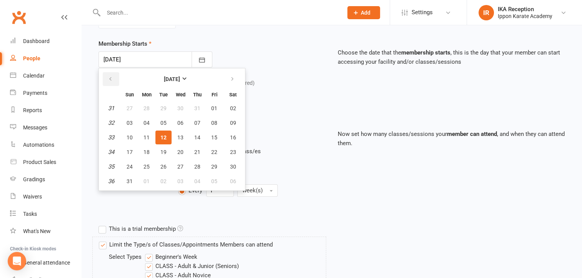
click at [109, 77] on icon "button" at bounding box center [110, 79] width 5 height 6
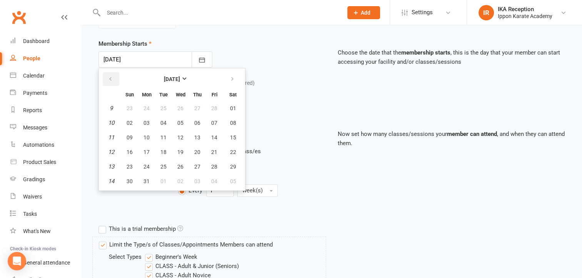
click at [109, 77] on icon "button" at bounding box center [110, 79] width 5 height 6
click at [233, 149] on span "22" at bounding box center [233, 152] width 6 height 6
type input "[DATE]"
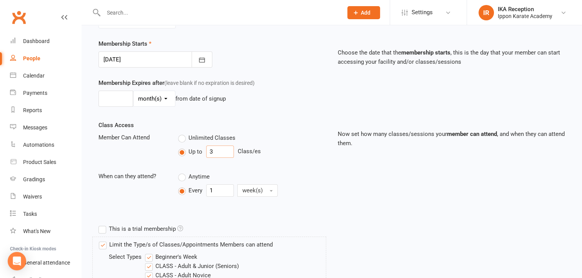
drag, startPoint x: 218, startPoint y: 148, endPoint x: 188, endPoint y: 145, distance: 30.1
click at [188, 146] on div "Up to 3 Class/es" at bounding box center [252, 152] width 148 height 12
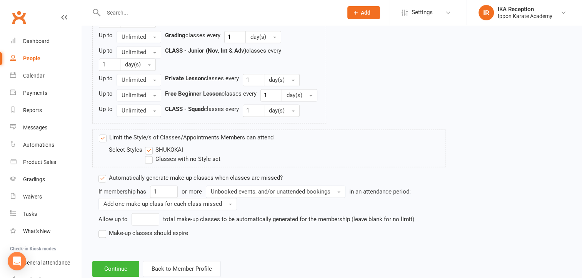
scroll to position [1097, 0]
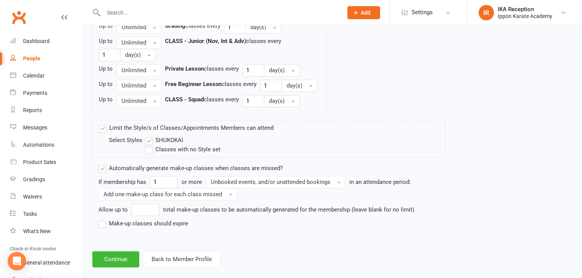
type input "2"
click at [197, 145] on label "Classes with no Style set" at bounding box center [182, 149] width 75 height 9
click at [150, 145] on input "Classes with no Style set" at bounding box center [147, 145] width 5 height 0
click at [105, 219] on label "Make-up classes should expire" at bounding box center [143, 223] width 90 height 9
click at [103, 219] on input "Make-up classes should expire" at bounding box center [100, 219] width 5 height 0
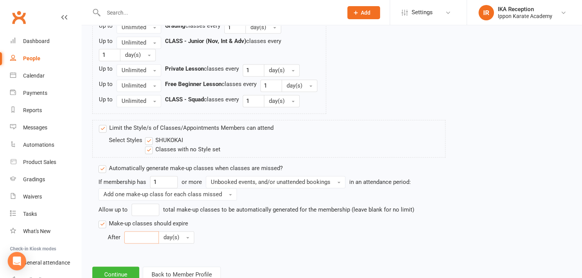
click at [131, 232] on input "number" at bounding box center [141, 238] width 35 height 12
type input "30"
click at [106, 267] on button "Continue" at bounding box center [115, 275] width 47 height 16
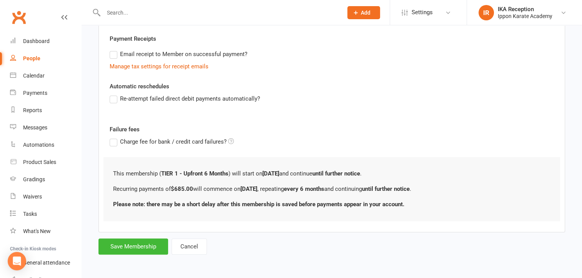
scroll to position [0, 0]
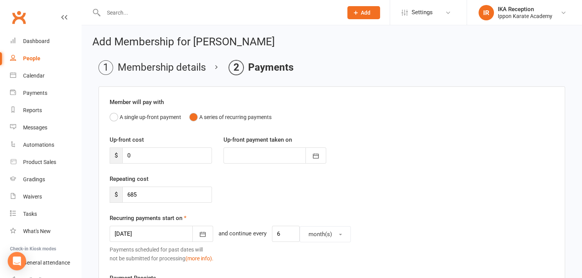
click at [528, 142] on div "Up-front cost $ 0 Up-front payment taken on August 2025 Sun Mon Tue Wed Thu Fri…" at bounding box center [332, 154] width 456 height 39
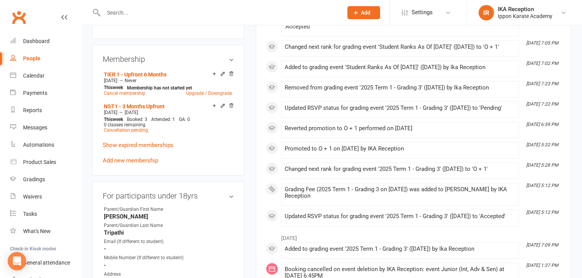
scroll to position [367, 0]
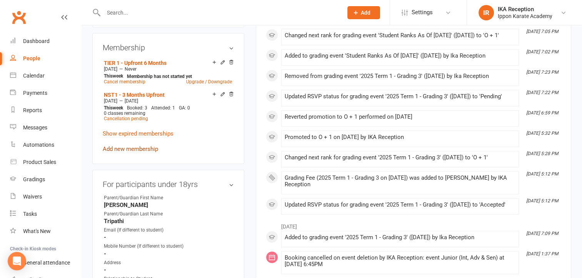
click at [132, 150] on link "Add new membership" at bounding box center [130, 149] width 55 height 7
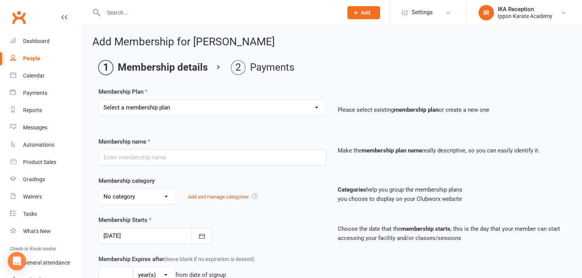
click at [160, 112] on select "Select a membership plan Create new Membership Plan FREE CLASSES - New Student …" at bounding box center [212, 107] width 227 height 15
select select "4"
click at [99, 100] on select "Select a membership plan Create new Membership Plan FREE CLASSES - New Student …" at bounding box center [212, 107] width 227 height 15
type input "TIER 1 - Upfront 6 Months"
select select "6"
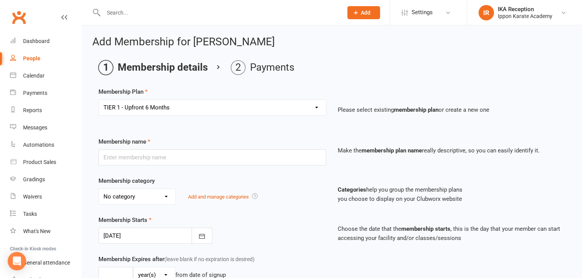
select select "2"
type input "3"
click at [205, 240] on button "button" at bounding box center [202, 236] width 21 height 16
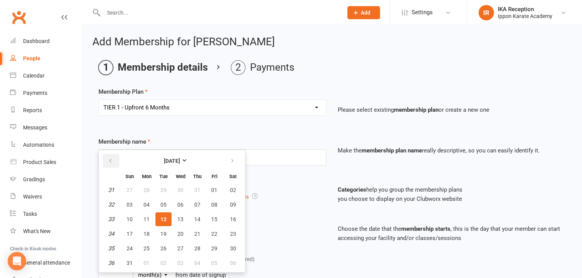
click at [109, 162] on icon "button" at bounding box center [110, 161] width 5 height 6
click at [109, 161] on icon "button" at bounding box center [110, 161] width 5 height 6
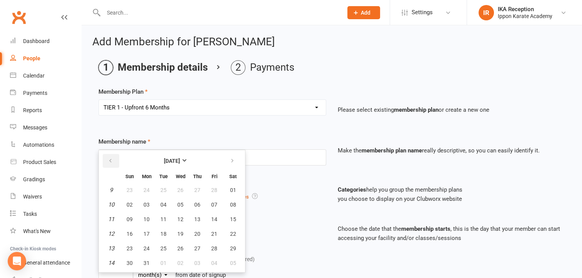
click at [109, 161] on icon "button" at bounding box center [110, 161] width 5 height 6
click at [196, 247] on span "27" at bounding box center [197, 249] width 6 height 6
type input "27 Feb 2025"
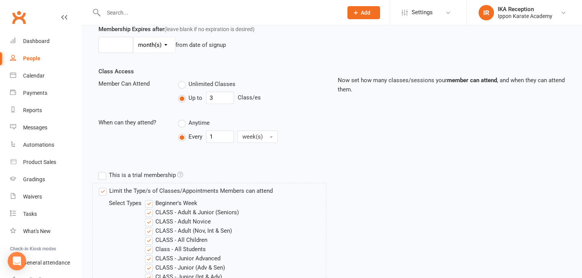
scroll to position [238, 0]
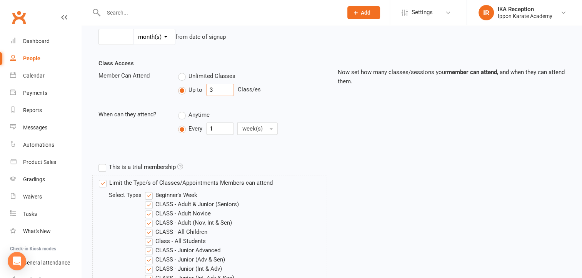
drag, startPoint x: 206, startPoint y: 89, endPoint x: 242, endPoint y: 90, distance: 35.8
click at [242, 90] on div "Up to 3 Class/es" at bounding box center [252, 90] width 148 height 12
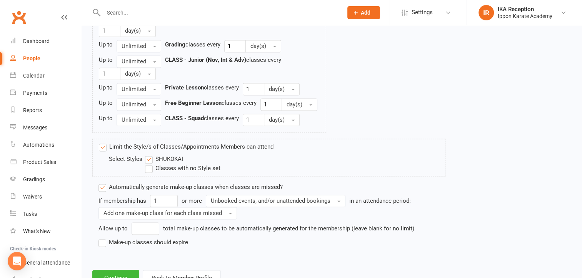
scroll to position [1082, 0]
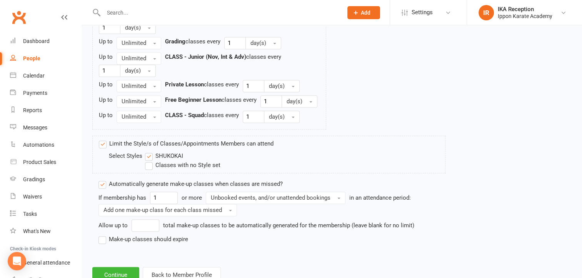
type input "2"
click at [175, 161] on label "Classes with no Style set" at bounding box center [182, 165] width 75 height 9
click at [150, 161] on input "Classes with no Style set" at bounding box center [147, 161] width 5 height 0
click at [126, 231] on div "If membership has 1 or more Unbooked events, and/or unattended bookings in an a…" at bounding box center [271, 218] width 347 height 52
click at [126, 235] on label "Make-up classes should expire" at bounding box center [143, 239] width 90 height 9
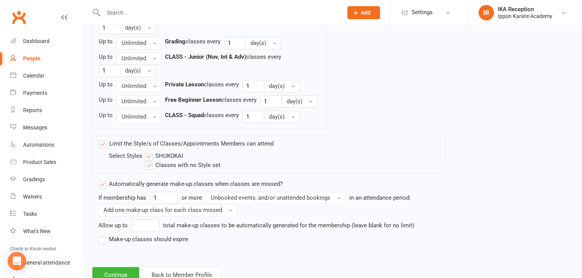
click at [103, 235] on input "Make-up classes should expire" at bounding box center [100, 235] width 5 height 0
click at [129, 254] on input "number" at bounding box center [141, 253] width 35 height 12
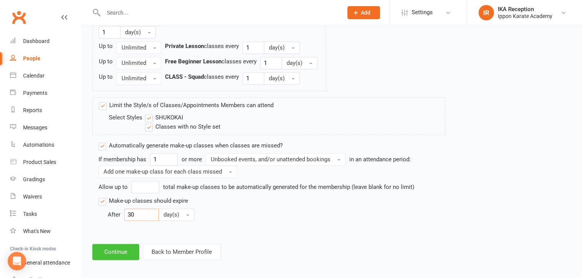
type input "30"
click at [109, 254] on button "Continue" at bounding box center [115, 252] width 47 height 16
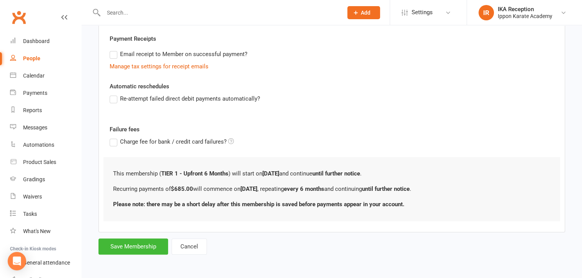
scroll to position [0, 0]
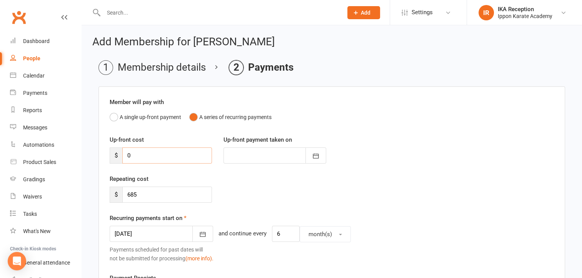
drag, startPoint x: 157, startPoint y: 156, endPoint x: 91, endPoint y: 160, distance: 66.7
click at [91, 160] on div "Add Membership for Krisha Tripathi Membership details Payments Member will pay …" at bounding box center [332, 266] width 500 height 482
type input "6"
type input "[DATE]"
type input "685"
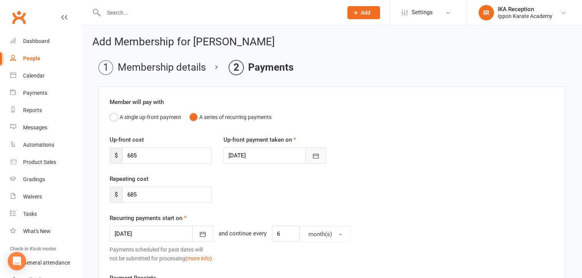
click at [311, 157] on button "button" at bounding box center [315, 156] width 21 height 16
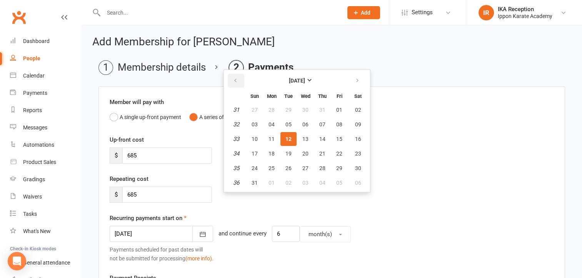
click at [236, 82] on icon "button" at bounding box center [235, 81] width 5 height 6
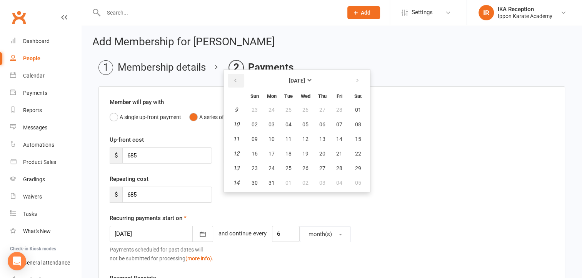
click at [236, 82] on icon "button" at bounding box center [235, 81] width 5 height 6
click at [321, 168] on span "27" at bounding box center [322, 168] width 6 height 6
type input "27 Feb 2025"
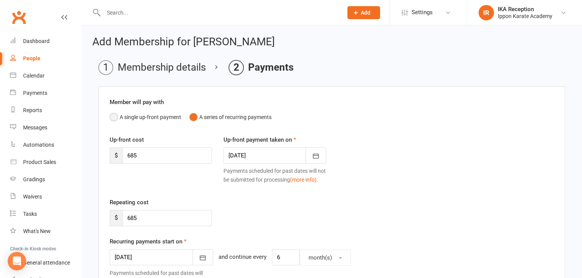
click at [163, 118] on button "A single up-front payment" at bounding box center [146, 117] width 72 height 15
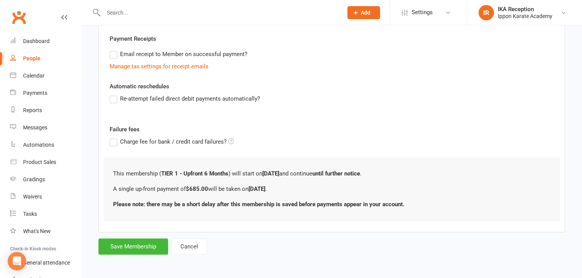
scroll to position [172, 0]
click at [142, 249] on button "Save Membership" at bounding box center [133, 247] width 70 height 16
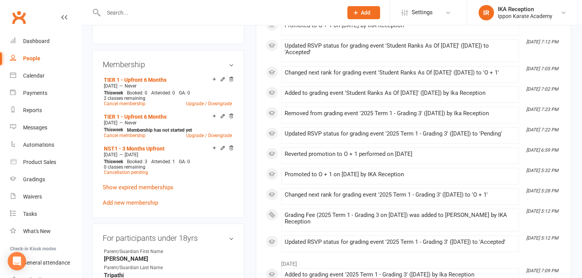
scroll to position [352, 0]
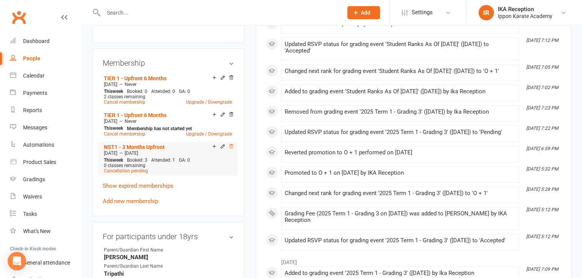
click at [231, 146] on icon at bounding box center [230, 146] width 5 height 5
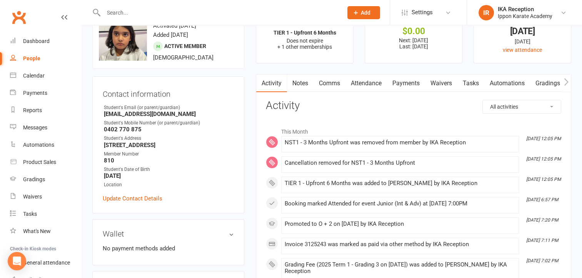
scroll to position [0, 0]
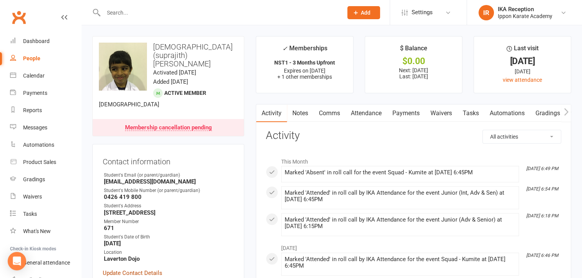
click at [115, 269] on link "Update Contact Details" at bounding box center [133, 273] width 60 height 9
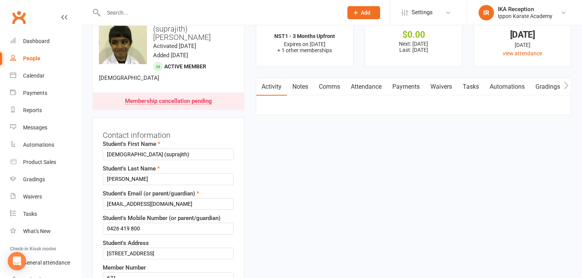
scroll to position [36, 0]
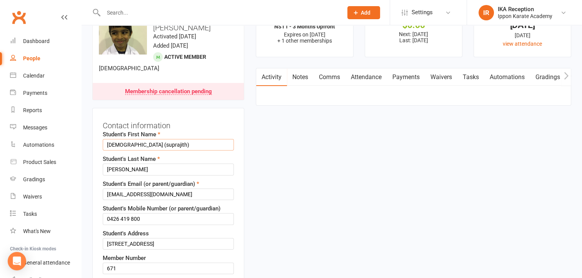
click at [124, 139] on input "Jeet (suprajith)" at bounding box center [168, 145] width 131 height 12
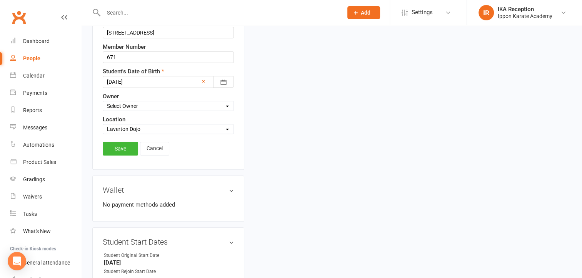
scroll to position [300, 0]
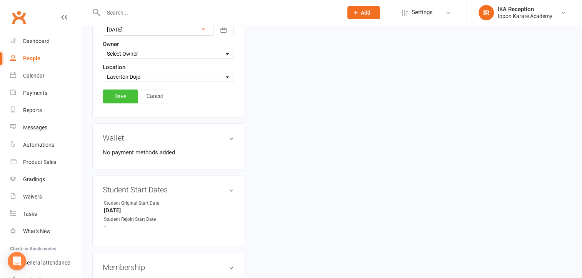
type input "Jeet (Suprajith)"
click at [118, 90] on link "Save" at bounding box center [120, 97] width 35 height 14
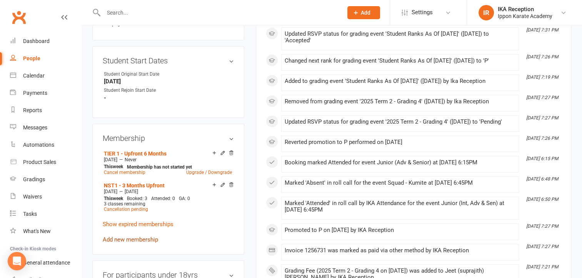
click at [148, 237] on link "Add new membership" at bounding box center [130, 240] width 55 height 7
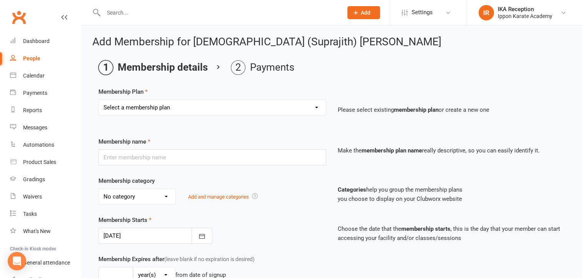
click at [227, 103] on select "Select a membership plan Create new Membership Plan FREE CLASSES - New Student …" at bounding box center [212, 107] width 227 height 15
select select "4"
click at [99, 100] on select "Select a membership plan Create new Membership Plan FREE CLASSES - New Student …" at bounding box center [212, 107] width 227 height 15
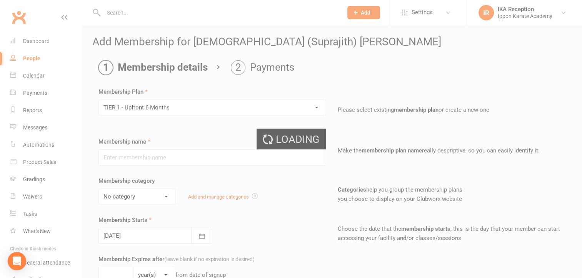
type input "TIER 1 - Upfront 6 Months"
select select "6"
select select "2"
type input "3"
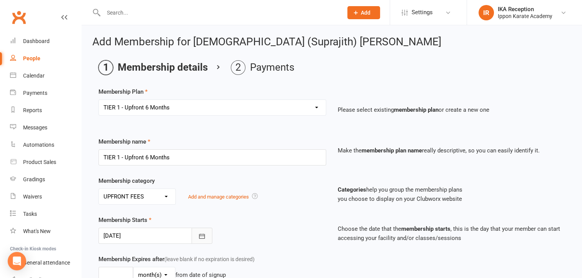
click at [201, 237] on icon "button" at bounding box center [202, 237] width 8 height 8
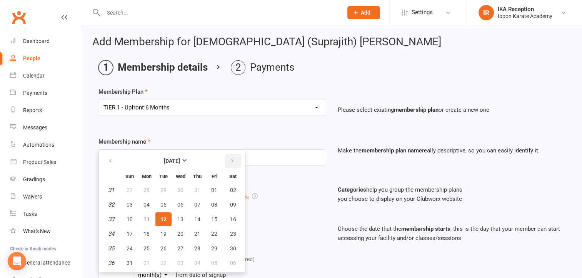
click at [230, 161] on icon "button" at bounding box center [232, 161] width 5 height 6
click at [109, 161] on icon "button" at bounding box center [110, 161] width 5 height 6
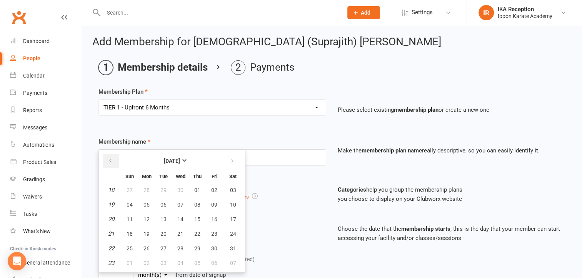
click at [109, 161] on icon "button" at bounding box center [110, 161] width 5 height 6
click at [140, 217] on button "10" at bounding box center [146, 220] width 16 height 14
type input "10 Mar 2025"
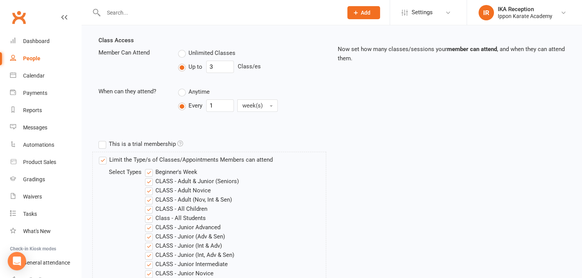
scroll to position [273, 0]
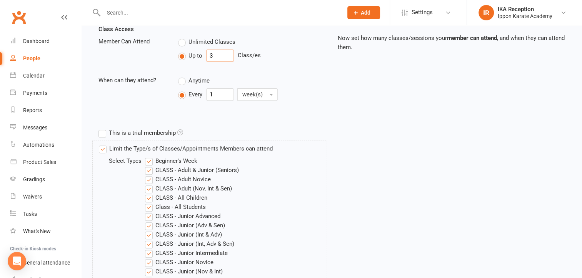
drag, startPoint x: 215, startPoint y: 58, endPoint x: 195, endPoint y: 56, distance: 20.4
click at [195, 56] on div "Up to 3 Class/es" at bounding box center [252, 56] width 148 height 12
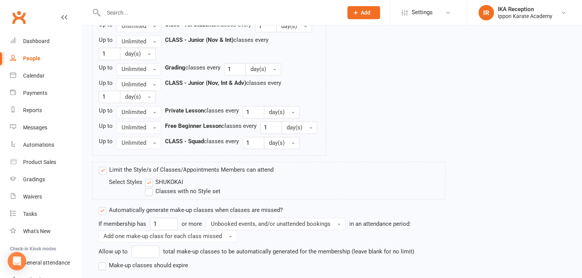
scroll to position [1105, 0]
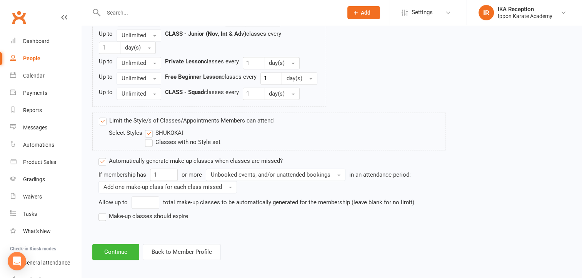
type input "2"
click at [147, 198] on input "number" at bounding box center [146, 203] width 28 height 12
type input "3"
click at [132, 213] on label "Make-up classes should expire" at bounding box center [143, 216] width 90 height 9
click at [103, 212] on input "Make-up classes should expire" at bounding box center [100, 212] width 5 height 0
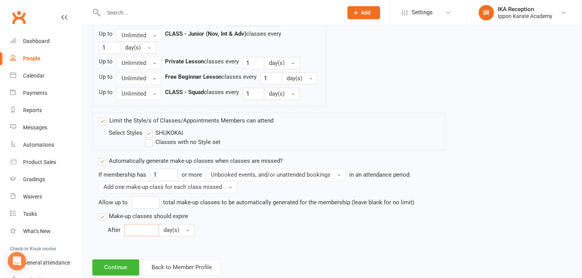
click at [141, 228] on input "number" at bounding box center [141, 230] width 35 height 12
type input "30"
click at [123, 268] on button "Continue" at bounding box center [115, 268] width 47 height 16
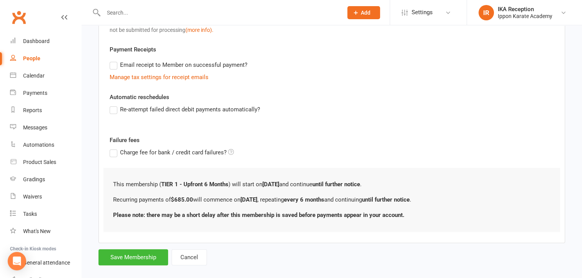
scroll to position [238, 0]
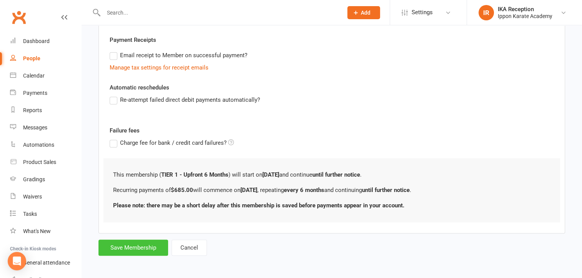
click at [138, 249] on button "Save Membership" at bounding box center [133, 248] width 70 height 16
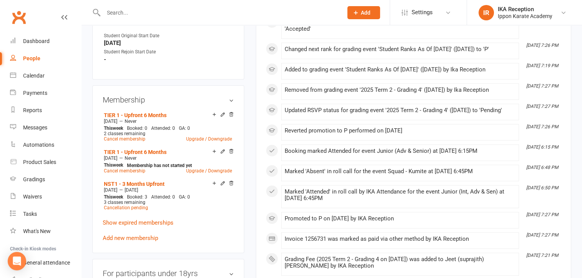
scroll to position [345, 0]
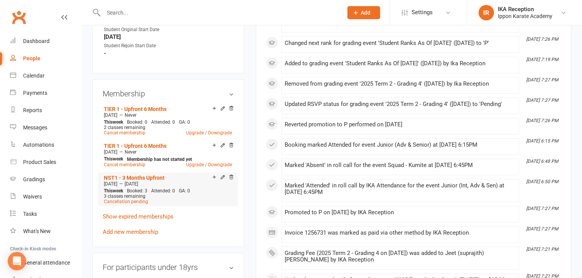
click at [232, 175] on icon at bounding box center [230, 178] width 5 height 6
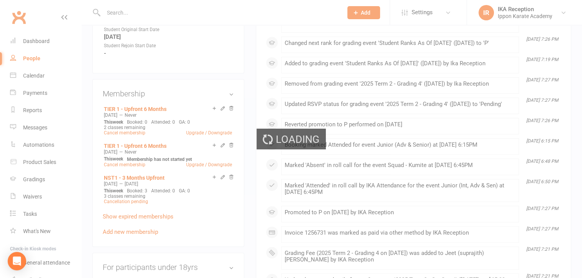
scroll to position [324, 0]
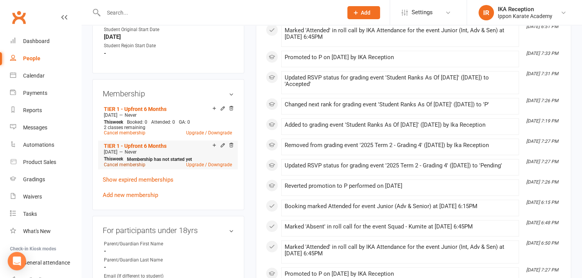
click at [130, 162] on link "Cancel membership" at bounding box center [125, 164] width 42 height 5
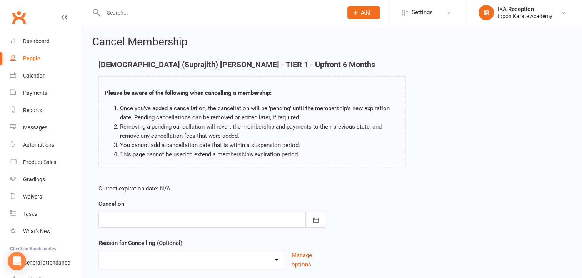
click at [140, 223] on div at bounding box center [212, 220] width 228 height 16
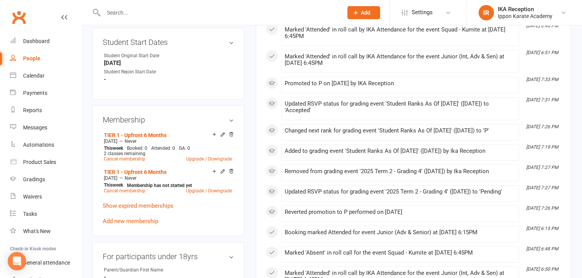
scroll to position [326, 0]
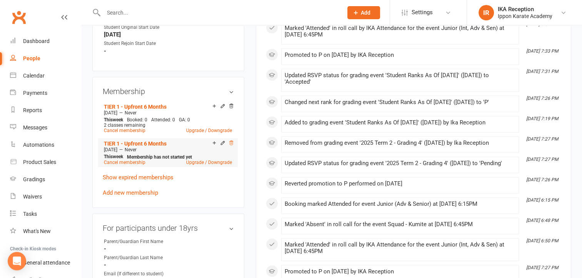
click at [233, 140] on icon at bounding box center [230, 142] width 5 height 5
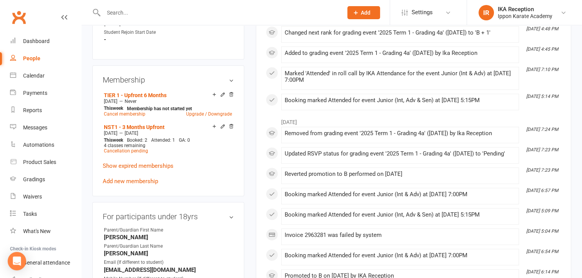
scroll to position [358, 0]
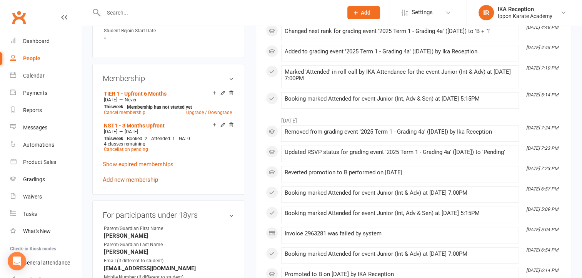
click at [131, 178] on link "Add new membership" at bounding box center [130, 180] width 55 height 7
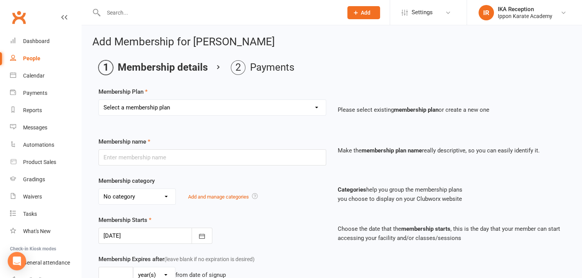
click at [182, 107] on select "Select a membership plan Create new Membership Plan FREE CLASSES - New Student …" at bounding box center [212, 107] width 227 height 15
select select "4"
click at [99, 100] on select "Select a membership plan Create new Membership Plan FREE CLASSES - New Student …" at bounding box center [212, 107] width 227 height 15
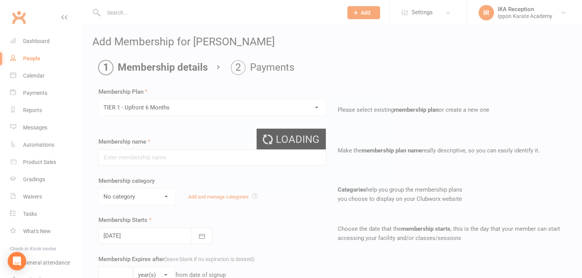
type input "TIER 1 - Upfront 6 Months"
select select "6"
select select "2"
type input "3"
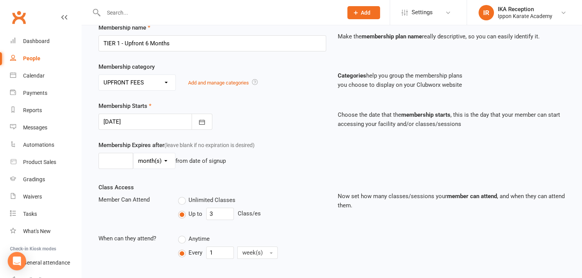
scroll to position [160, 0]
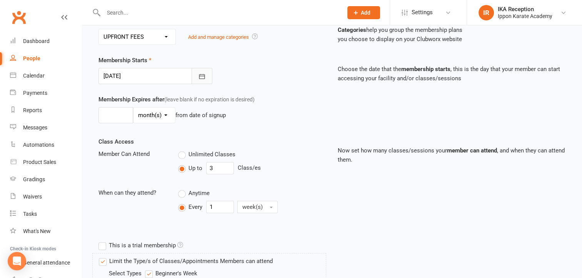
click at [200, 80] on button "button" at bounding box center [202, 76] width 21 height 16
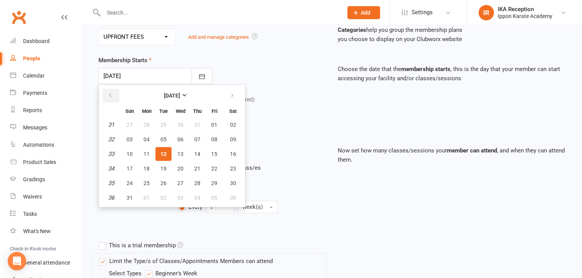
click at [111, 95] on icon "button" at bounding box center [110, 96] width 5 height 6
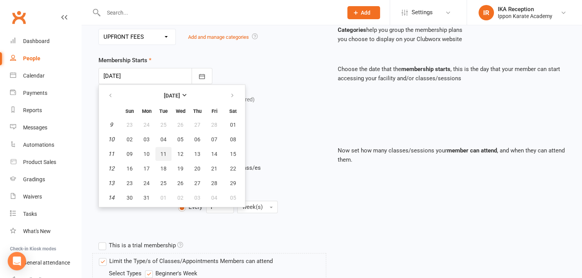
click at [162, 153] on span "11" at bounding box center [163, 154] width 6 height 6
type input "[DATE]"
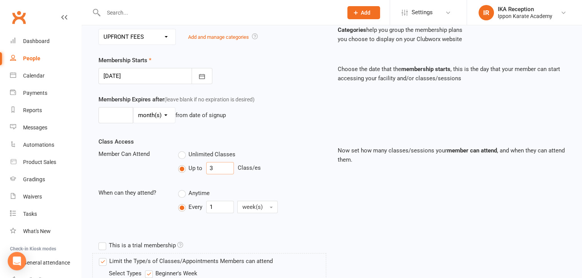
drag, startPoint x: 222, startPoint y: 166, endPoint x: 195, endPoint y: 162, distance: 26.5
click at [195, 162] on div "Up to 3 Class/es" at bounding box center [252, 168] width 148 height 12
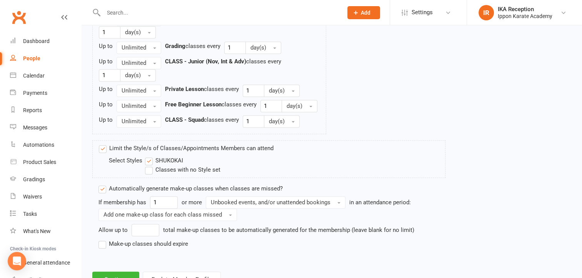
scroll to position [1105, 0]
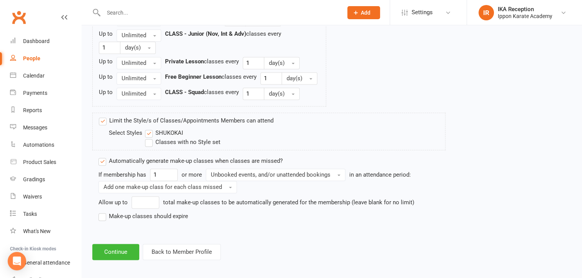
type input "2"
click at [147, 216] on label "Make-up classes should expire" at bounding box center [143, 216] width 90 height 9
click at [103, 212] on input "Make-up classes should expire" at bounding box center [100, 212] width 5 height 0
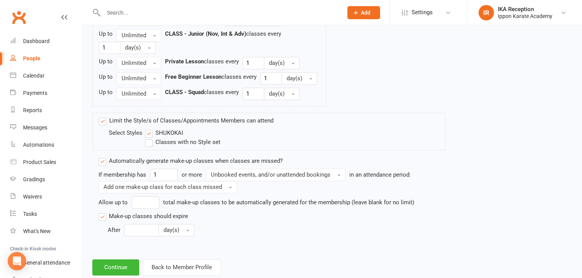
click at [159, 142] on label "Classes with no Style set" at bounding box center [182, 142] width 75 height 9
click at [150, 138] on input "Classes with no Style set" at bounding box center [147, 138] width 5 height 0
click at [142, 227] on input "number" at bounding box center [141, 230] width 35 height 12
type input "30"
click at [114, 260] on button "Continue" at bounding box center [115, 268] width 47 height 16
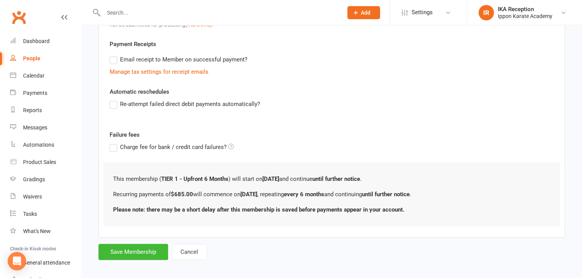
scroll to position [238, 0]
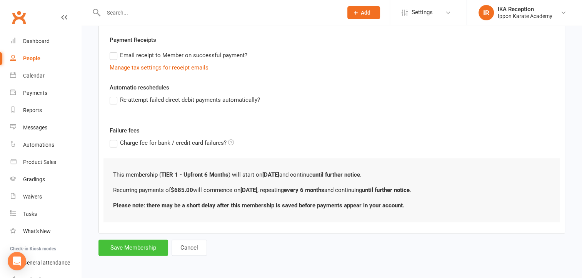
click at [143, 248] on button "Save Membership" at bounding box center [133, 248] width 70 height 16
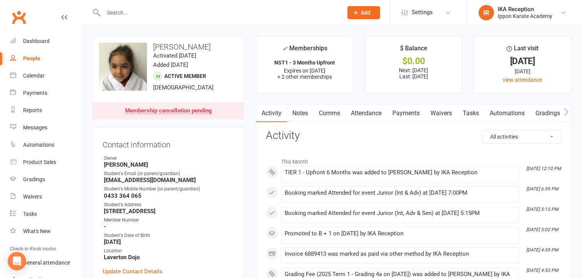
click at [400, 114] on link "Payments" at bounding box center [406, 114] width 38 height 18
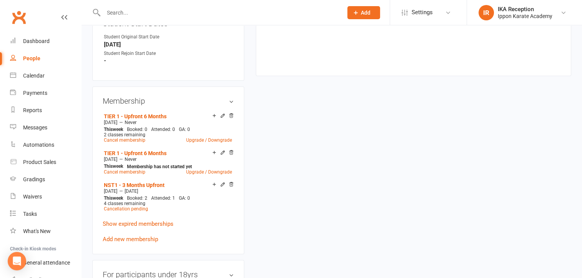
scroll to position [337, 0]
click at [231, 117] on icon at bounding box center [231, 114] width 4 height 4
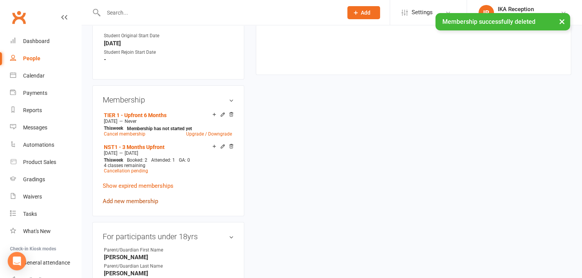
click at [135, 202] on link "Add new membership" at bounding box center [130, 201] width 55 height 7
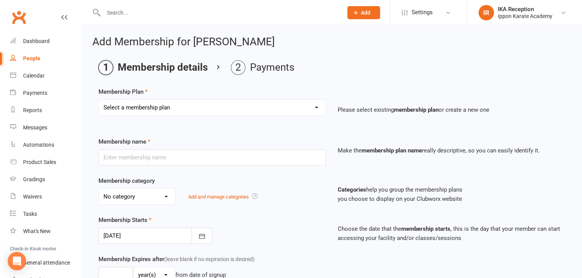
click at [178, 114] on select "Select a membership plan Create new Membership Plan FREE CLASSES - New Student …" at bounding box center [212, 107] width 227 height 15
select select "4"
click at [99, 100] on select "Select a membership plan Create new Membership Plan FREE CLASSES - New Student …" at bounding box center [212, 107] width 227 height 15
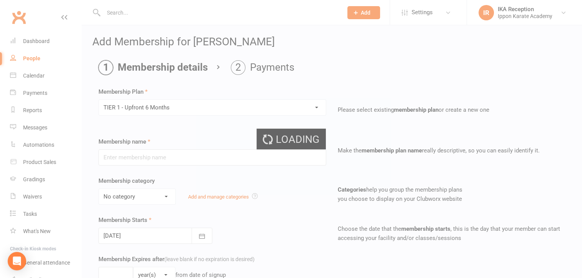
type input "TIER 1 - Upfront 6 Months"
select select "6"
select select "2"
type input "3"
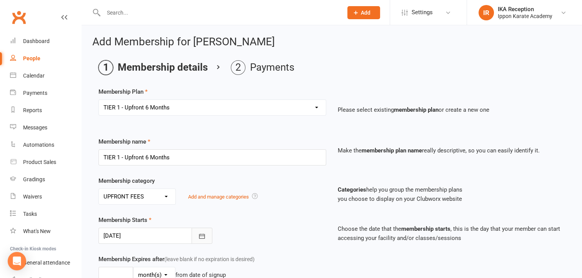
click at [203, 233] on icon "button" at bounding box center [202, 237] width 8 height 8
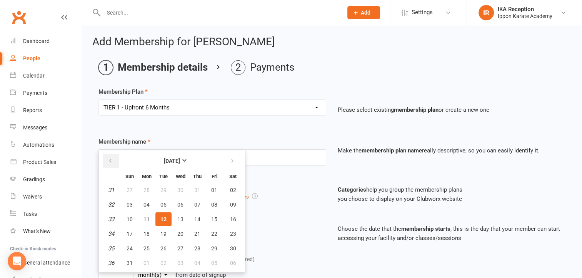
click at [107, 162] on button "button" at bounding box center [111, 161] width 17 height 14
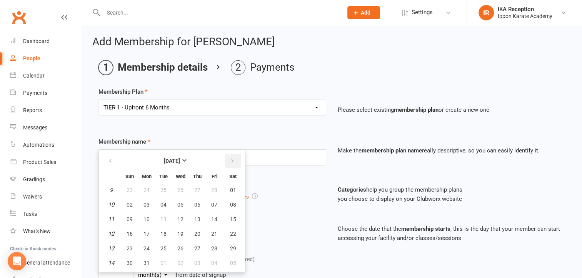
click at [226, 161] on button "button" at bounding box center [233, 161] width 17 height 14
click at [181, 205] on span "09" at bounding box center [180, 205] width 6 height 6
type input "[DATE]"
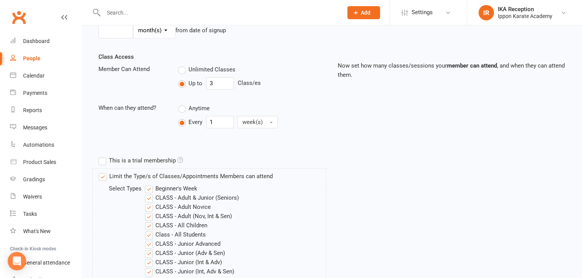
scroll to position [297, 0]
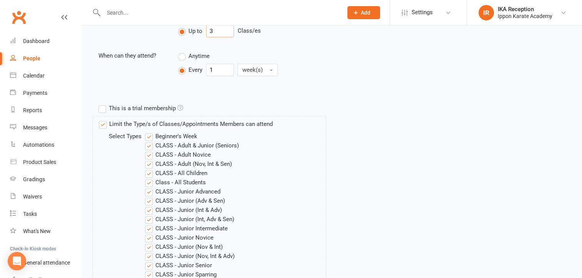
drag, startPoint x: 220, startPoint y: 26, endPoint x: 183, endPoint y: 26, distance: 37.7
click at [183, 26] on div "Up to 3 Class/es" at bounding box center [252, 31] width 148 height 12
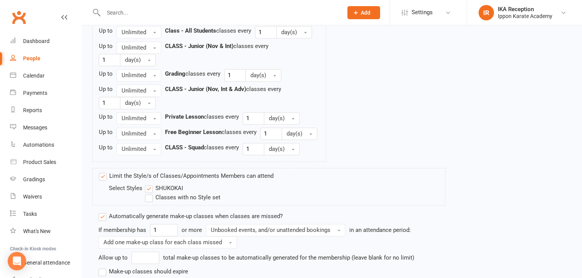
scroll to position [1105, 0]
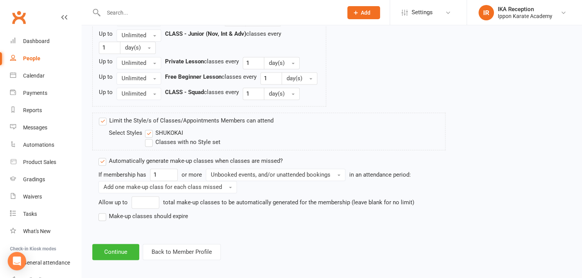
type input "2"
click at [209, 142] on label "Classes with no Style set" at bounding box center [182, 142] width 75 height 9
click at [150, 138] on input "Classes with no Style set" at bounding box center [147, 138] width 5 height 0
click at [137, 214] on label "Make-up classes should expire" at bounding box center [143, 216] width 90 height 9
click at [103, 212] on input "Make-up classes should expire" at bounding box center [100, 212] width 5 height 0
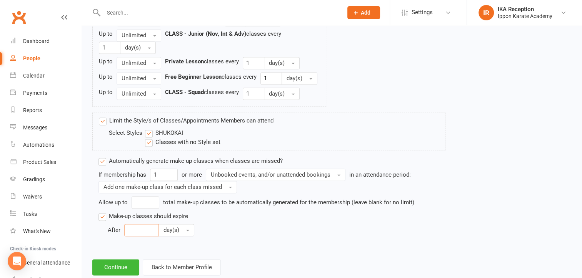
click at [140, 230] on input "number" at bounding box center [141, 230] width 35 height 12
type input "30"
click at [96, 265] on button "Continue" at bounding box center [115, 268] width 47 height 16
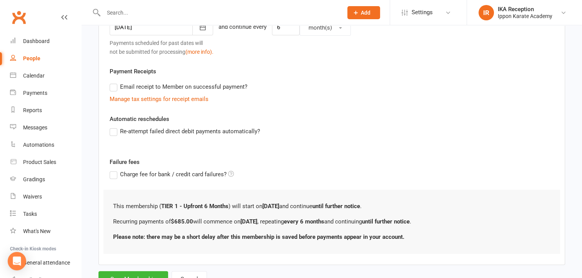
scroll to position [238, 0]
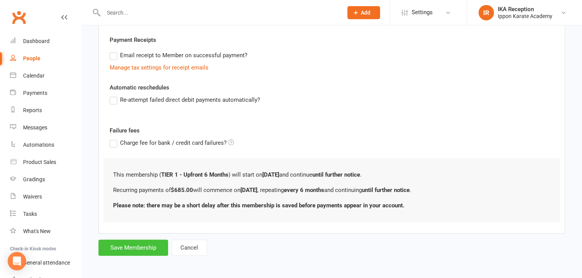
click at [126, 241] on button "Save Membership" at bounding box center [133, 248] width 70 height 16
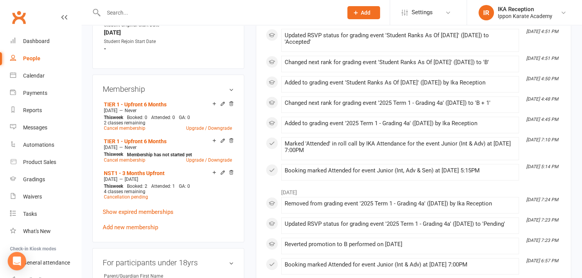
scroll to position [387, 0]
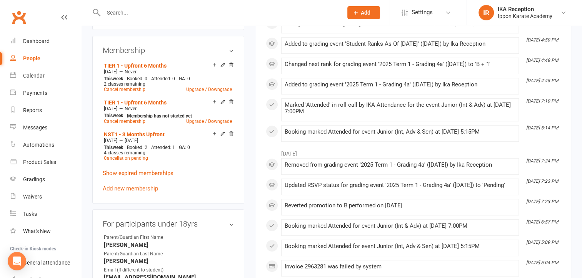
drag, startPoint x: 231, startPoint y: 132, endPoint x: 330, endPoint y: 28, distance: 144.2
click at [231, 132] on icon at bounding box center [231, 134] width 4 height 4
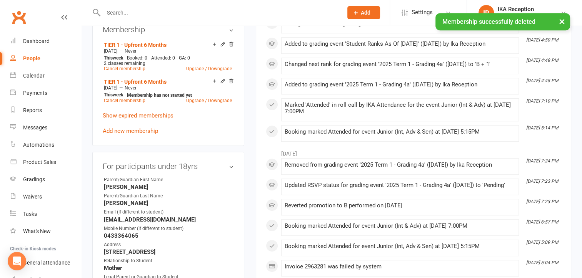
scroll to position [366, 0]
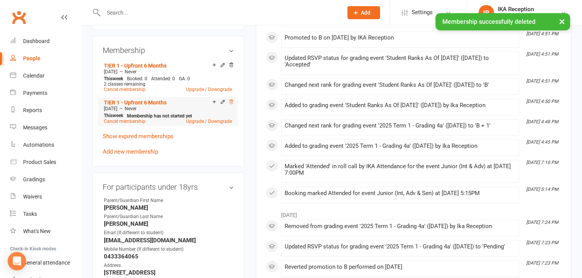
click at [232, 102] on icon at bounding box center [230, 101] width 5 height 5
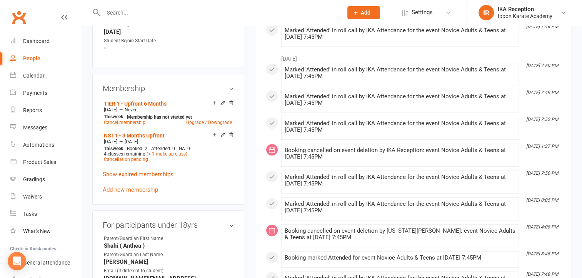
scroll to position [367, 0]
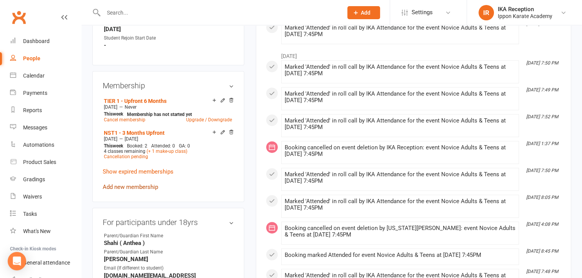
click at [122, 184] on link "Add new membership" at bounding box center [130, 187] width 55 height 7
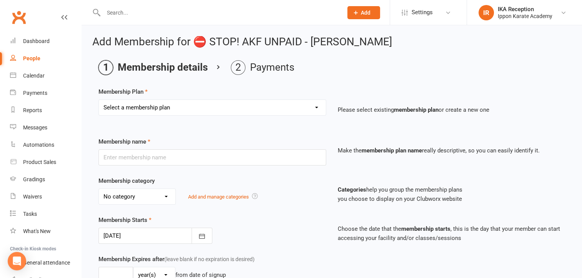
click at [216, 105] on select "Select a membership plan Create new Membership Plan FREE CLASSES - New Student …" at bounding box center [212, 107] width 227 height 15
select select "4"
click at [99, 100] on select "Select a membership plan Create new Membership Plan FREE CLASSES - New Student …" at bounding box center [212, 107] width 227 height 15
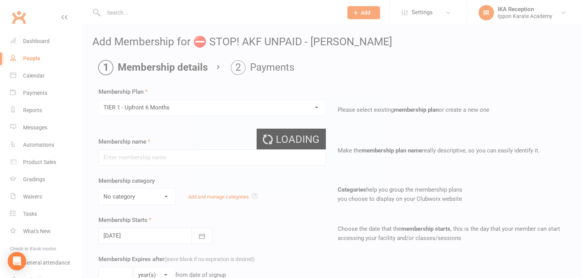
type input "TIER 1 - Upfront 6 Months"
select select "6"
select select "2"
type input "3"
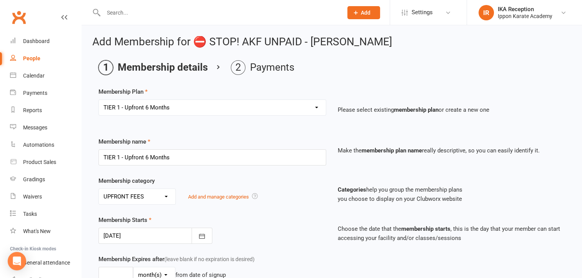
click at [146, 231] on div at bounding box center [155, 236] width 114 height 16
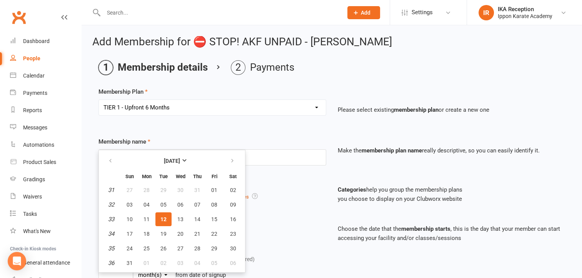
click at [112, 153] on th at bounding box center [111, 161] width 20 height 17
click at [110, 158] on icon "button" at bounding box center [110, 161] width 5 height 6
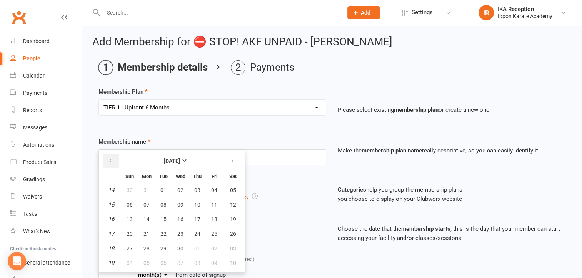
click at [110, 158] on icon "button" at bounding box center [110, 161] width 5 height 6
click at [180, 232] on span "19" at bounding box center [180, 234] width 6 height 6
type input "19 Mar 2025"
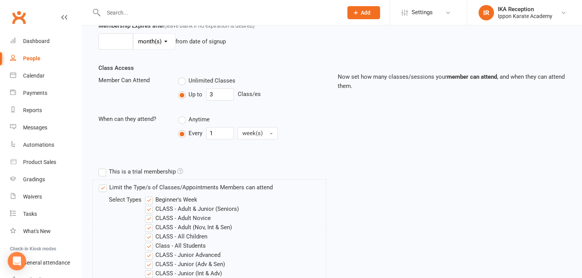
scroll to position [232, 0]
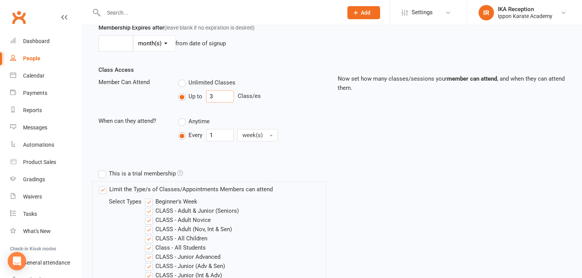
drag, startPoint x: 223, startPoint y: 95, endPoint x: 201, endPoint y: 95, distance: 22.3
click at [201, 95] on div "Up to 3 Class/es" at bounding box center [252, 96] width 148 height 12
type input "2"
drag, startPoint x: 575, startPoint y: 75, endPoint x: 587, endPoint y: 92, distance: 21.0
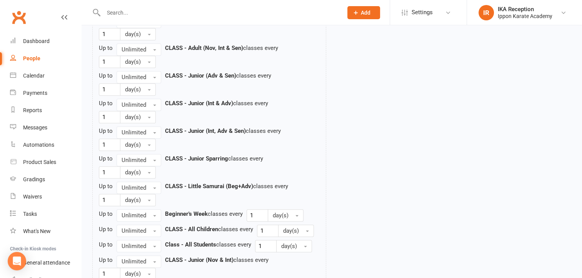
scroll to position [1105, 0]
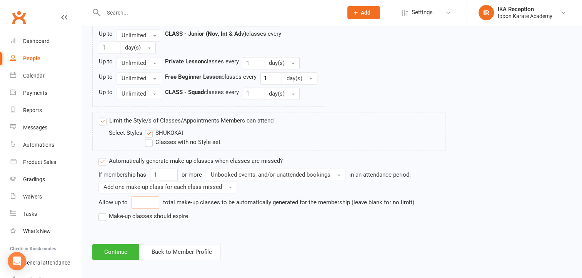
click at [149, 198] on input "number" at bounding box center [146, 203] width 28 height 12
click at [134, 212] on label "Make-up classes should expire" at bounding box center [143, 216] width 90 height 9
click at [103, 212] on input "Make-up classes should expire" at bounding box center [100, 212] width 5 height 0
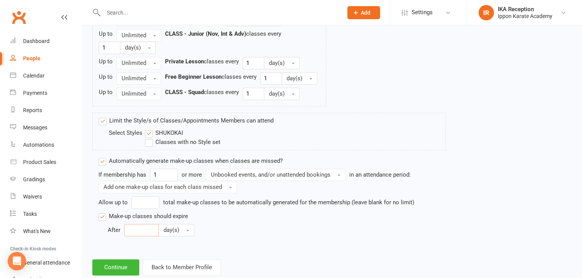
click at [134, 228] on input "number" at bounding box center [141, 230] width 35 height 12
type input "30"
click at [171, 138] on label "Classes with no Style set" at bounding box center [182, 142] width 75 height 9
click at [150, 138] on input "Classes with no Style set" at bounding box center [147, 138] width 5 height 0
click at [120, 265] on button "Continue" at bounding box center [115, 268] width 47 height 16
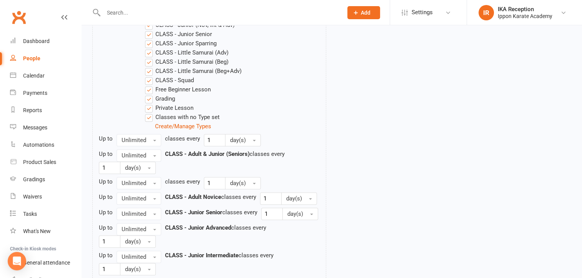
scroll to position [0, 0]
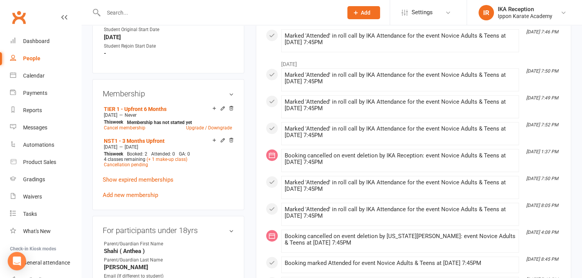
scroll to position [362, 0]
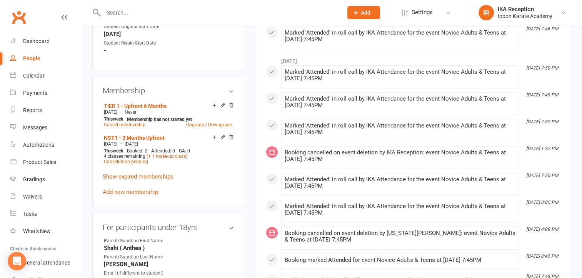
click at [137, 181] on div "TIER 1 - Upfront 6 Months Sep 19 2025 — Never This week Membership has not star…" at bounding box center [168, 149] width 131 height 96
click at [132, 189] on link "Add new membership" at bounding box center [130, 192] width 55 height 7
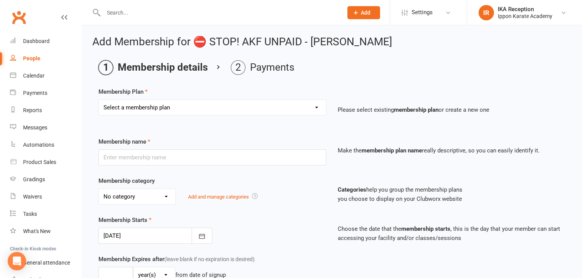
click at [188, 108] on select "Select a membership plan Create new Membership Plan FREE CLASSES - New Student …" at bounding box center [212, 107] width 227 height 15
select select "4"
click at [99, 100] on select "Select a membership plan Create new Membership Plan FREE CLASSES - New Student …" at bounding box center [212, 107] width 227 height 15
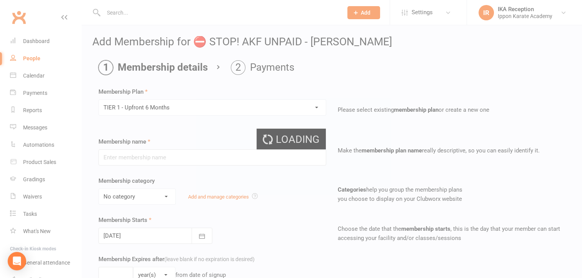
type input "TIER 1 - Upfront 6 Months"
select select "6"
select select "2"
type input "3"
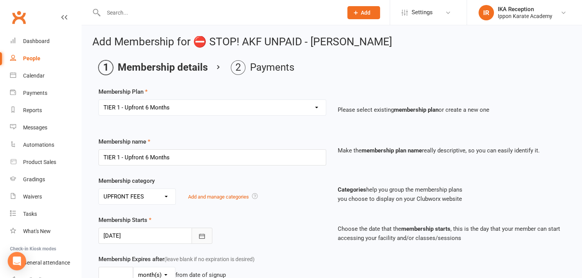
click at [202, 242] on div "Membership Starts 12 Aug 2025 August 2025 Sun Mon Tue Wed Thu Fri Sat 31 27 28 …" at bounding box center [332, 235] width 478 height 39
click at [202, 242] on button "button" at bounding box center [202, 236] width 21 height 16
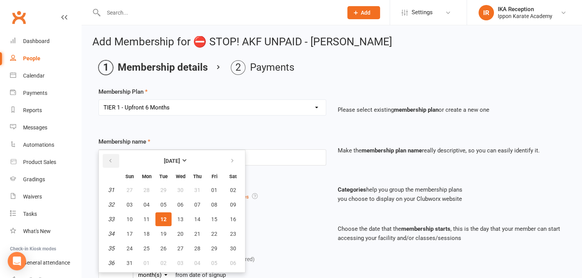
click at [116, 156] on button "button" at bounding box center [111, 161] width 17 height 14
click at [115, 156] on button "button" at bounding box center [111, 161] width 17 height 14
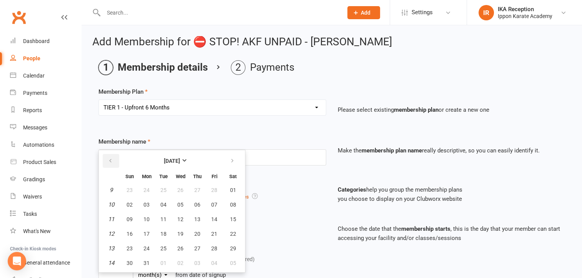
click at [115, 156] on button "button" at bounding box center [111, 161] width 17 height 14
click at [129, 217] on span "09" at bounding box center [130, 220] width 6 height 6
type input "09 Feb 2025"
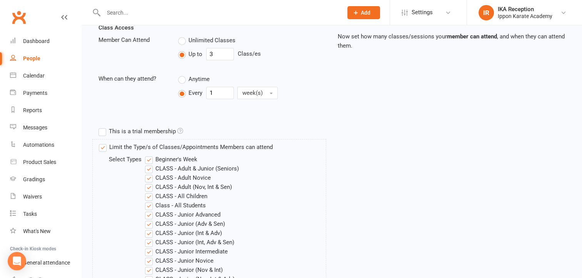
scroll to position [273, 0]
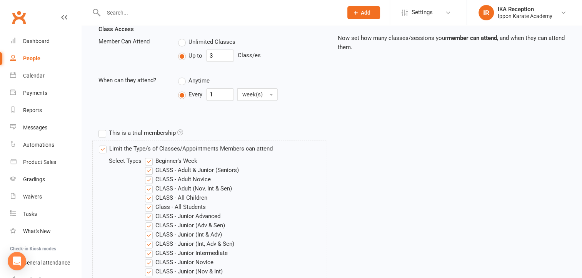
drag, startPoint x: 227, startPoint y: 61, endPoint x: 220, endPoint y: 57, distance: 8.6
click at [220, 57] on div "Unlimited Classes Up to 3 Class/es" at bounding box center [251, 51] width 159 height 28
drag, startPoint x: 219, startPoint y: 55, endPoint x: 202, endPoint y: 56, distance: 16.9
click at [202, 56] on div "Up to 3 Class/es" at bounding box center [252, 56] width 148 height 12
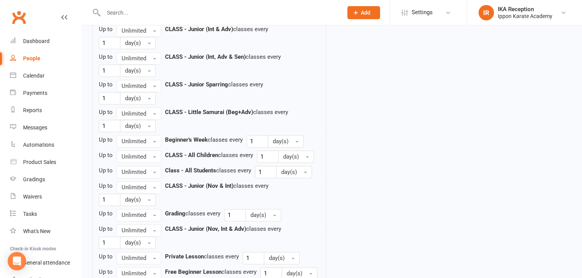
scroll to position [1105, 0]
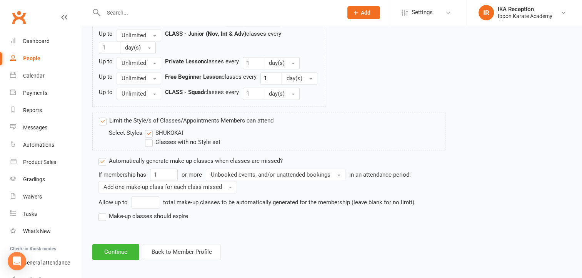
type input "2"
click at [161, 138] on label "Classes with no Style set" at bounding box center [182, 142] width 75 height 9
click at [150, 138] on input "Classes with no Style set" at bounding box center [147, 138] width 5 height 0
click at [124, 218] on div "Limit the Style/s of Classes/Appointments Members can attend Select Styles SHUK…" at bounding box center [272, 172] width 358 height 119
click at [126, 213] on label "Make-up classes should expire" at bounding box center [143, 216] width 90 height 9
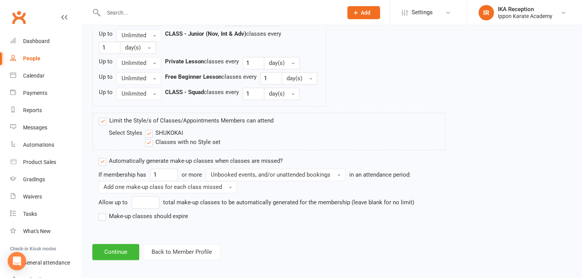
click at [103, 212] on input "Make-up classes should expire" at bounding box center [100, 212] width 5 height 0
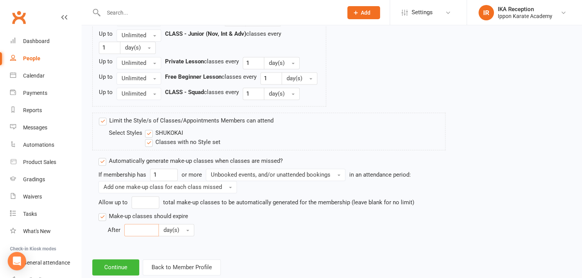
click at [132, 224] on input "number" at bounding box center [141, 230] width 35 height 12
type input "30"
click at [117, 260] on button "Continue" at bounding box center [115, 268] width 47 height 16
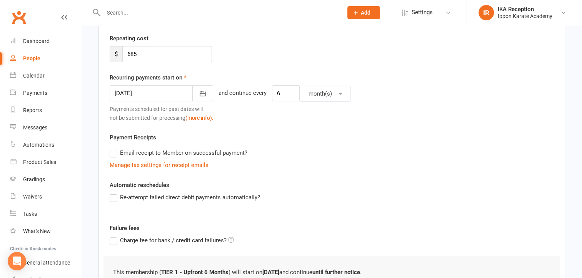
scroll to position [238, 0]
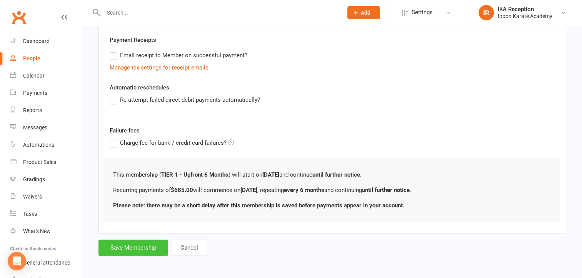
click at [149, 245] on button "Save Membership" at bounding box center [133, 248] width 70 height 16
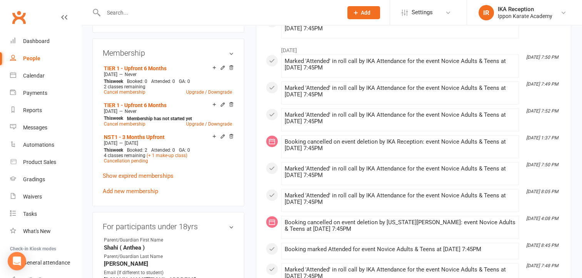
scroll to position [401, 0]
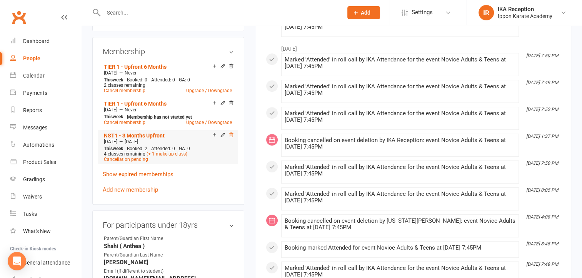
click at [232, 132] on icon at bounding box center [230, 134] width 5 height 5
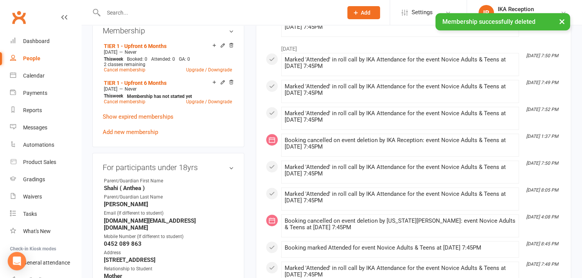
scroll to position [380, 0]
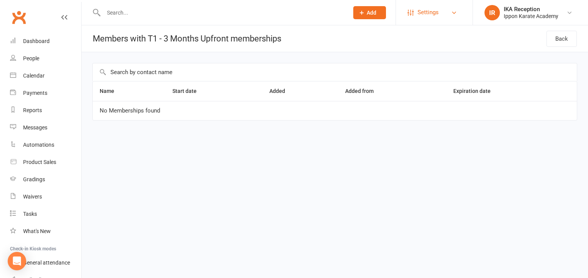
click at [445, 7] on link "Settings" at bounding box center [433, 12] width 53 height 17
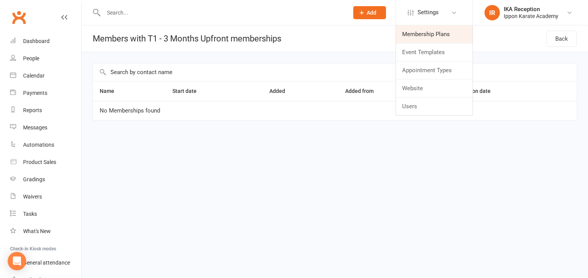
click at [439, 31] on link "Membership Plans" at bounding box center [434, 34] width 77 height 18
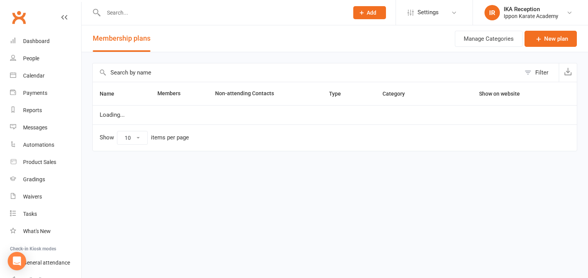
select select "100"
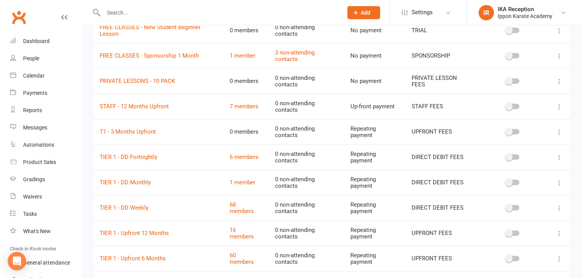
scroll to position [142, 0]
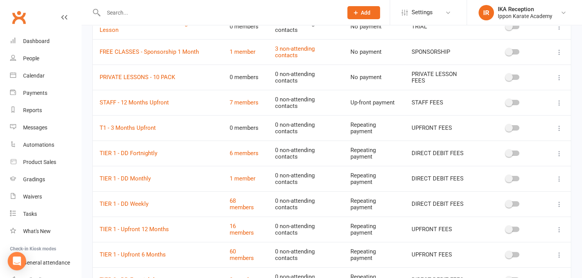
click at [560, 126] on icon at bounding box center [559, 129] width 8 height 8
click at [514, 172] on link "Delete" at bounding box center [520, 172] width 76 height 15
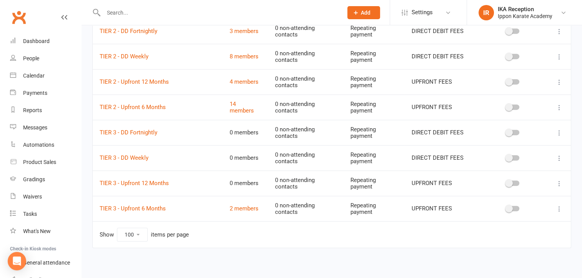
scroll to position [367, 0]
click at [492, 172] on td at bounding box center [513, 182] width 70 height 25
drag, startPoint x: 21, startPoint y: 93, endPoint x: 24, endPoint y: 95, distance: 4.2
click at [22, 93] on link "Payments" at bounding box center [45, 93] width 71 height 17
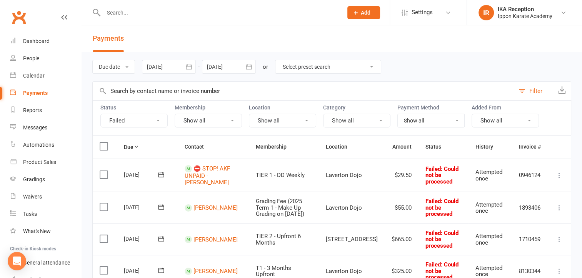
click at [560, 205] on icon at bounding box center [559, 208] width 8 height 8
click at [517, 249] on link "Mark as Paid (Other)" at bounding box center [525, 253] width 76 height 15
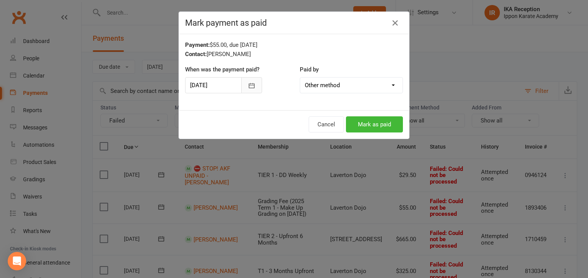
click at [252, 86] on icon "button" at bounding box center [252, 86] width 8 height 8
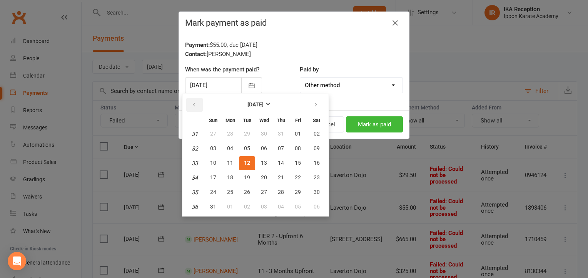
click at [200, 104] on button "button" at bounding box center [194, 105] width 17 height 14
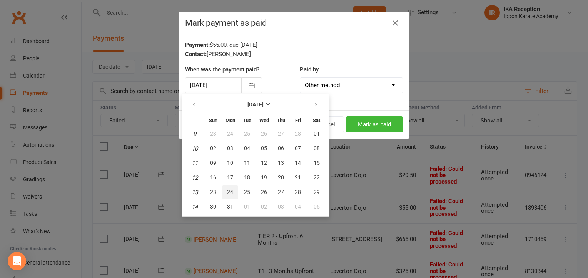
click at [232, 188] on button "24" at bounding box center [230, 193] width 16 height 14
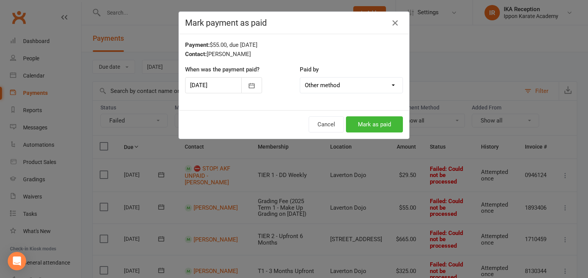
type input "[DATE]"
click at [369, 122] on button "Mark as paid" at bounding box center [374, 125] width 57 height 16
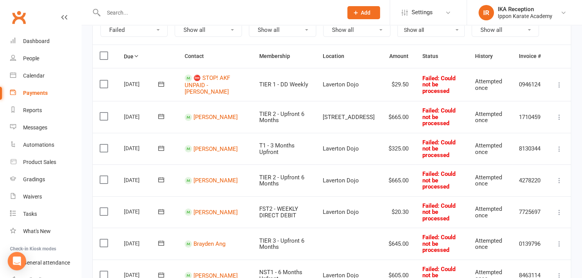
scroll to position [92, 0]
click at [562, 145] on icon at bounding box center [559, 149] width 8 height 8
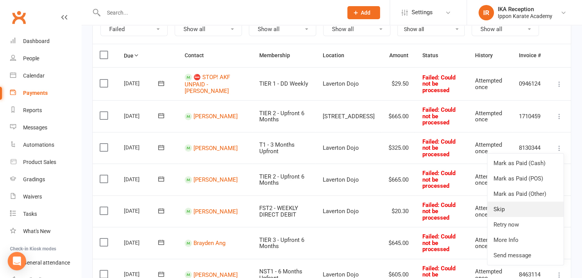
click at [500, 210] on link "Skip" at bounding box center [525, 209] width 76 height 15
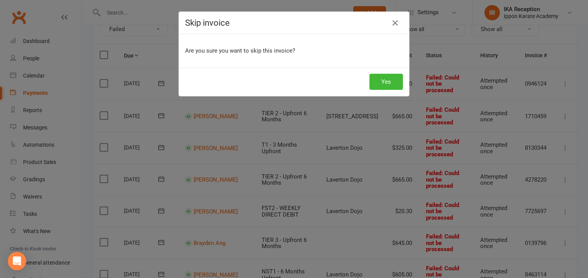
click at [373, 73] on div "Yes" at bounding box center [294, 82] width 230 height 28
click at [375, 79] on button "Yes" at bounding box center [385, 82] width 33 height 16
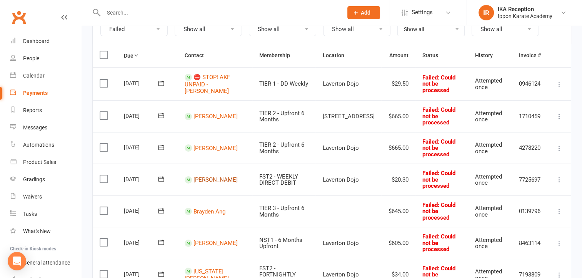
click at [209, 177] on link "[PERSON_NAME]" at bounding box center [215, 180] width 44 height 7
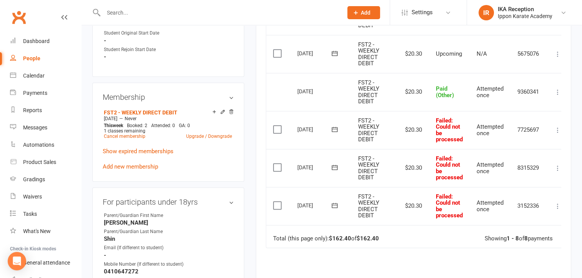
scroll to position [317, 0]
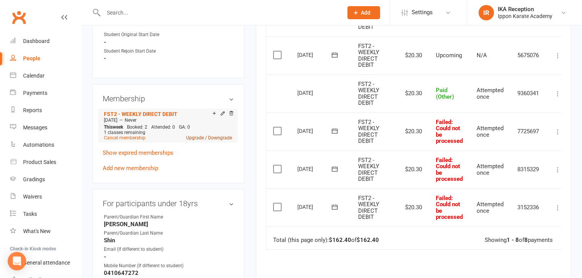
click at [199, 140] on link "Upgrade / Downgrade" at bounding box center [209, 137] width 46 height 5
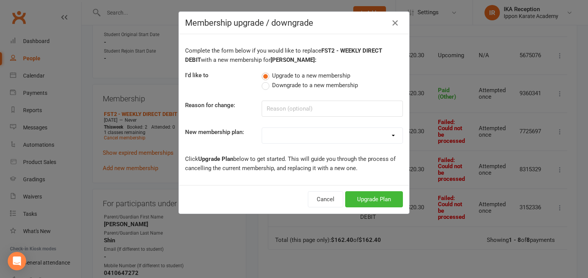
click at [302, 137] on select "FREE CLASSES - New Student Beginner Lesson FREE CLASSES - Beginner's Week Booki…" at bounding box center [332, 135] width 140 height 15
select select "4"
click at [262, 128] on select "FREE CLASSES - New Student Beginner Lesson FREE CLASSES - Beginner's Week Booki…" at bounding box center [332, 135] width 140 height 15
click at [364, 192] on button "Upgrade Plan" at bounding box center [374, 200] width 58 height 16
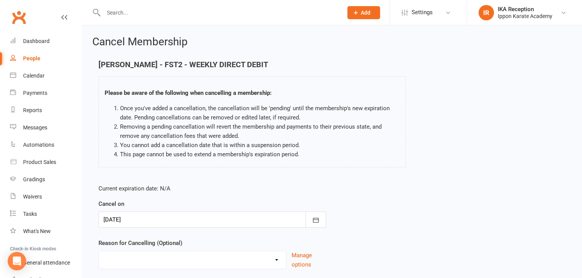
click at [303, 222] on div at bounding box center [212, 220] width 228 height 16
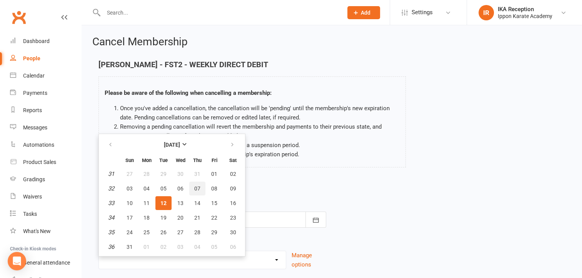
click at [191, 186] on button "07" at bounding box center [197, 189] width 16 height 14
type input "[DATE]"
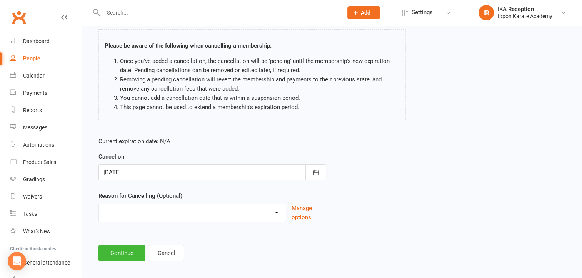
scroll to position [53, 0]
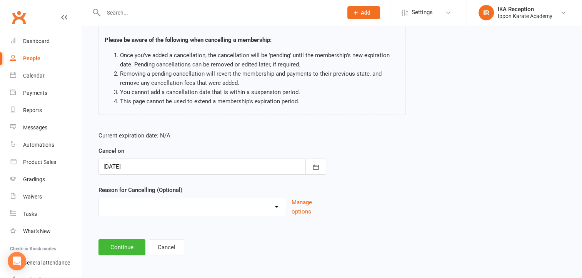
click at [270, 206] on select "Abandoned Membership Changing Membership Type Changing Sports Finances Holiday …" at bounding box center [192, 205] width 187 height 15
select select "1"
click at [99, 198] on select "Abandoned Membership Changing Membership Type Changing Sports Finances Holiday …" at bounding box center [192, 205] width 187 height 15
click at [123, 250] on button "Continue" at bounding box center [121, 248] width 47 height 16
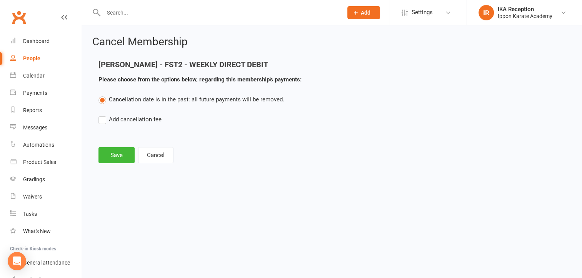
scroll to position [0, 0]
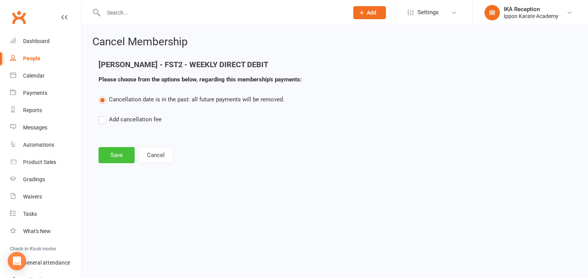
click at [119, 158] on button "Save" at bounding box center [116, 155] width 36 height 16
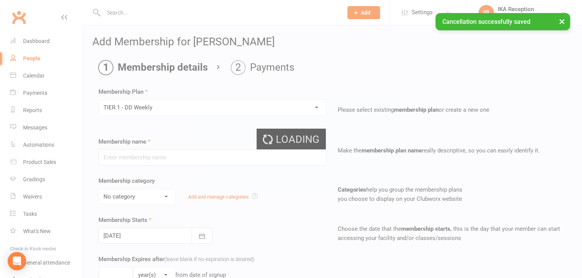
type input "TIER 1 - DD Weekly"
select select "0"
type input "0"
select select "0"
type input "2"
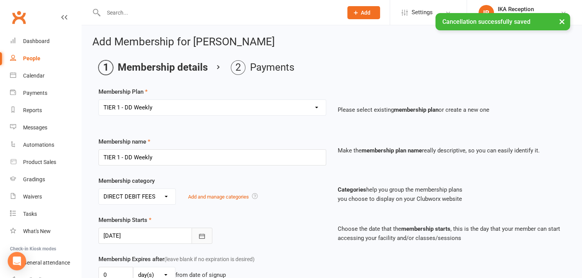
click at [205, 237] on icon "button" at bounding box center [202, 237] width 8 height 8
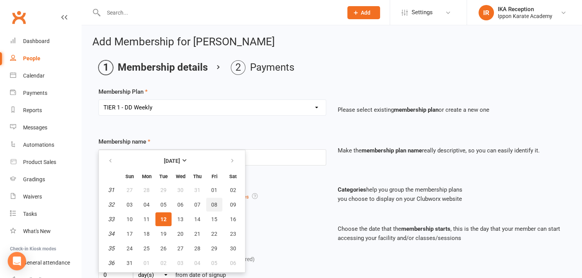
click at [208, 205] on button "08" at bounding box center [214, 205] width 16 height 14
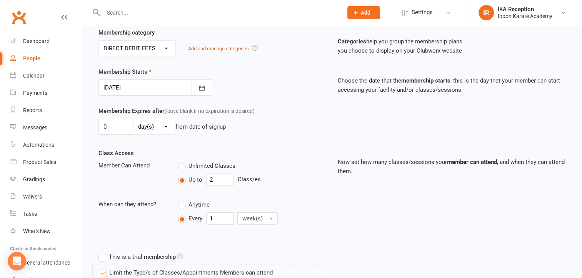
scroll to position [158, 0]
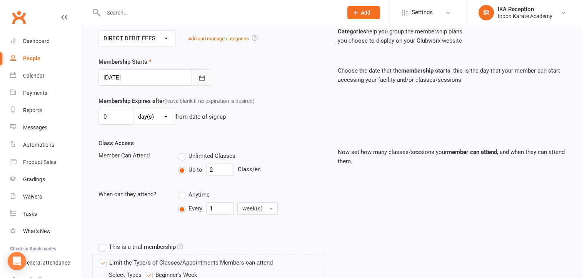
click at [205, 75] on icon "button" at bounding box center [202, 78] width 8 height 8
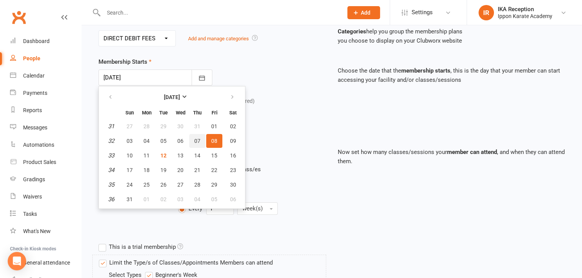
click at [194, 138] on span "07" at bounding box center [197, 141] width 6 height 6
type input "[DATE]"
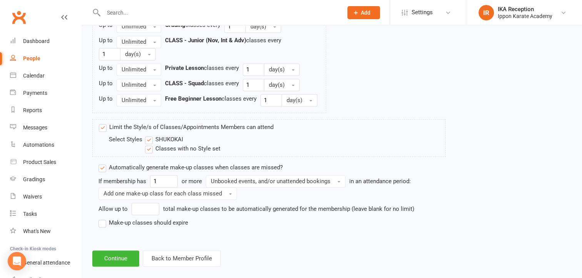
scroll to position [1105, 0]
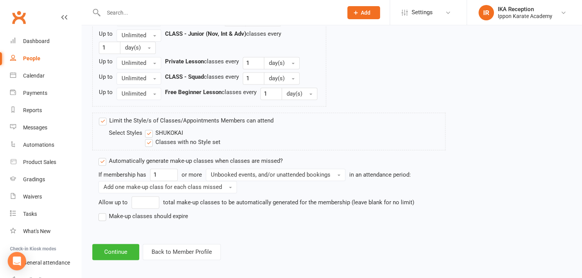
click at [146, 214] on label "Make-up classes should expire" at bounding box center [143, 216] width 90 height 9
click at [103, 212] on input "Make-up classes should expire" at bounding box center [100, 212] width 5 height 0
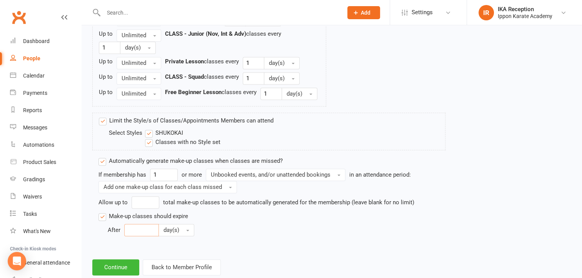
click at [133, 228] on input "number" at bounding box center [141, 230] width 35 height 12
type input "30"
click at [110, 267] on button "Continue" at bounding box center [115, 268] width 47 height 16
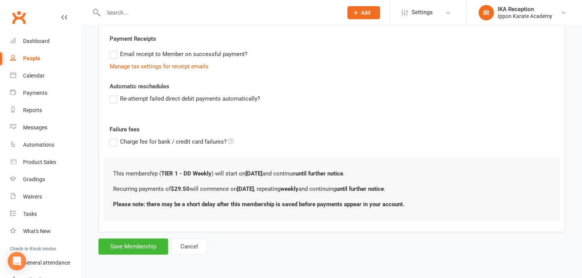
scroll to position [0, 0]
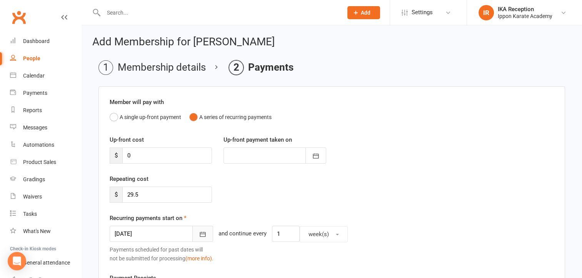
click at [192, 235] on button "button" at bounding box center [202, 234] width 21 height 16
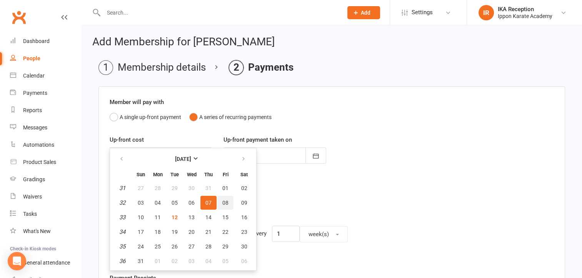
click at [220, 197] on button "08" at bounding box center [225, 203] width 16 height 14
type input "[DATE]"
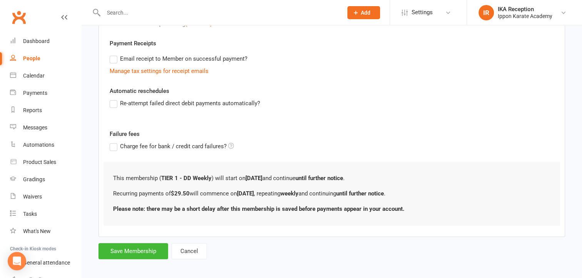
scroll to position [238, 0]
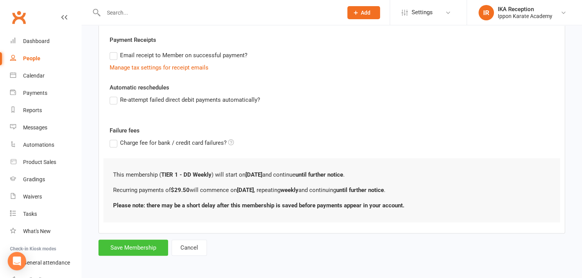
click at [123, 248] on button "Save Membership" at bounding box center [133, 248] width 70 height 16
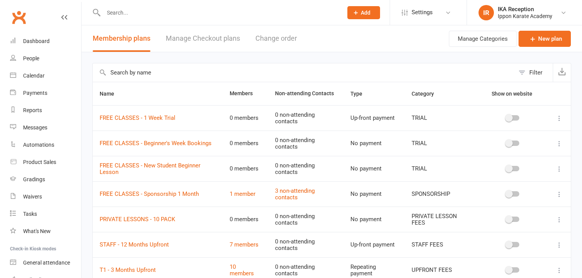
select select "100"
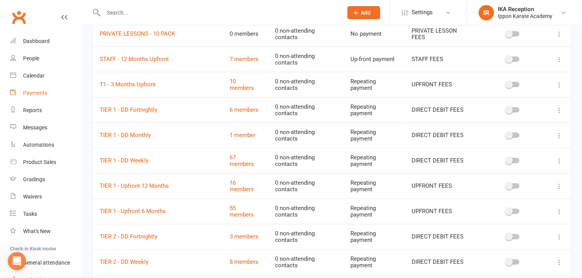
click at [39, 87] on link "Payments" at bounding box center [45, 93] width 71 height 17
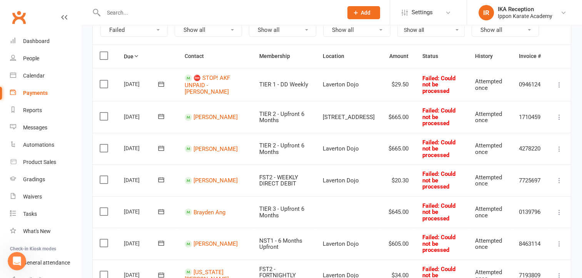
scroll to position [92, 0]
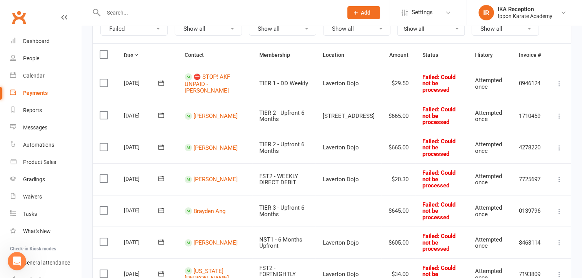
click at [560, 176] on icon at bounding box center [559, 180] width 8 height 8
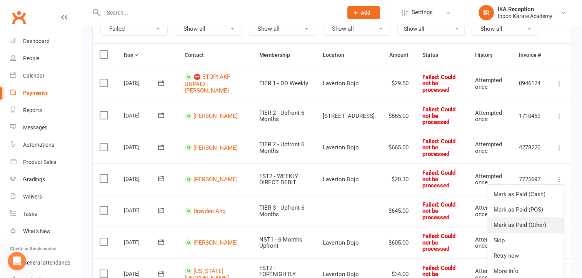
click at [509, 218] on link "Mark as Paid (Other)" at bounding box center [525, 225] width 76 height 15
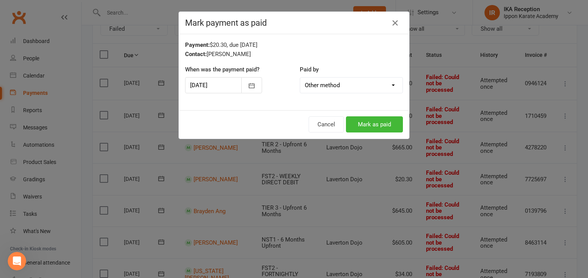
click at [317, 86] on select "Cash POS Other method" at bounding box center [351, 85] width 102 height 15
click at [229, 85] on div at bounding box center [223, 85] width 77 height 16
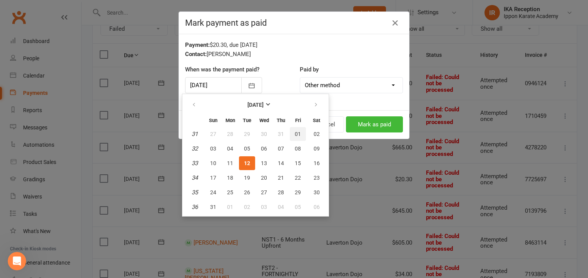
click at [298, 136] on button "01" at bounding box center [298, 134] width 16 height 14
type input "[DATE]"
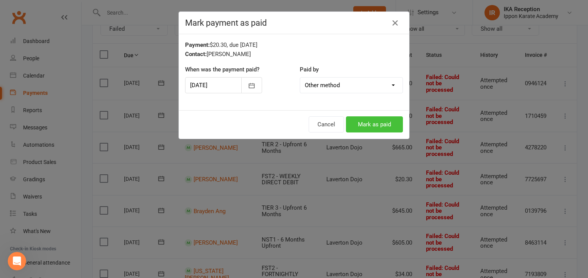
click at [366, 120] on button "Mark as paid" at bounding box center [374, 125] width 57 height 16
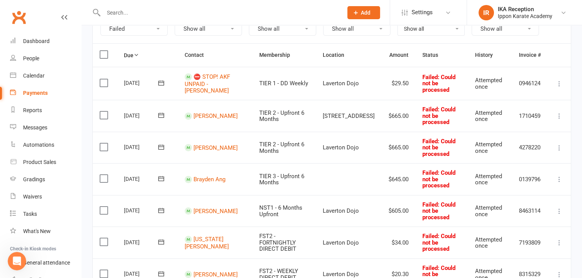
click at [562, 208] on icon at bounding box center [559, 212] width 8 height 8
click at [495, 265] on link "Skip" at bounding box center [525, 272] width 76 height 15
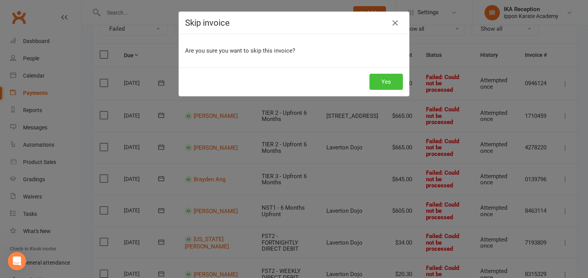
click at [391, 88] on button "Yes" at bounding box center [385, 82] width 33 height 16
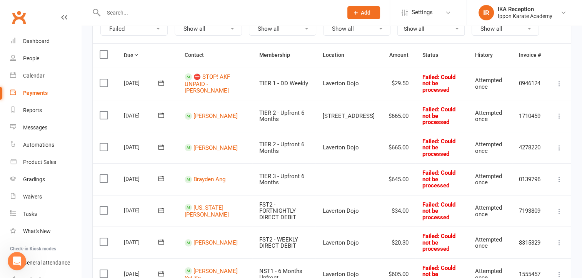
click at [557, 239] on icon at bounding box center [559, 243] width 8 height 8
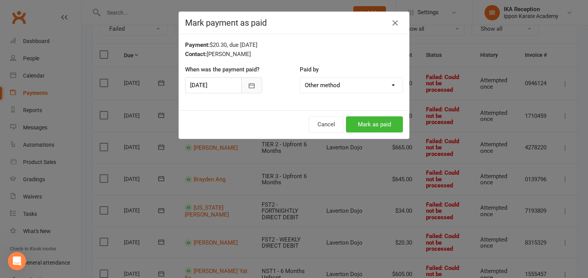
click at [250, 85] on icon "button" at bounding box center [252, 86] width 8 height 8
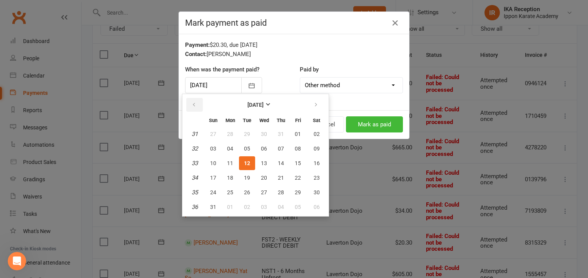
click at [195, 107] on icon "button" at bounding box center [193, 105] width 5 height 6
click at [297, 175] on span "25" at bounding box center [298, 178] width 6 height 6
type input "[DATE]"
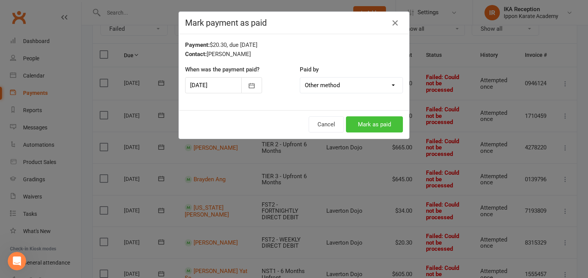
click at [381, 123] on button "Mark as paid" at bounding box center [374, 125] width 57 height 16
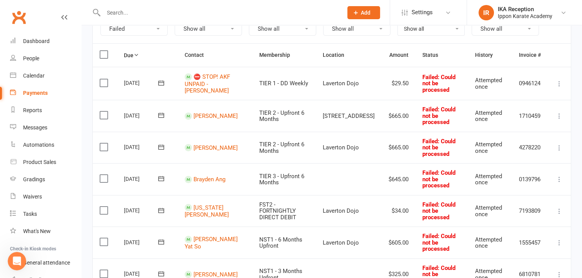
click at [560, 208] on icon at bounding box center [559, 212] width 8 height 8
click at [507, 250] on link "Mark as Paid (Other)" at bounding box center [525, 257] width 76 height 15
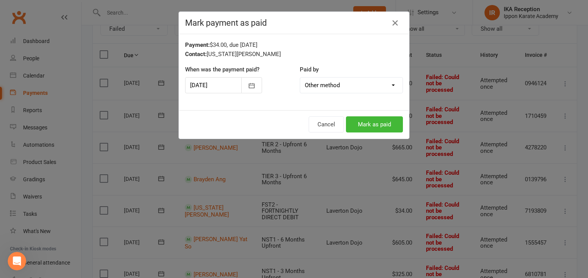
click at [224, 82] on div at bounding box center [223, 85] width 77 height 16
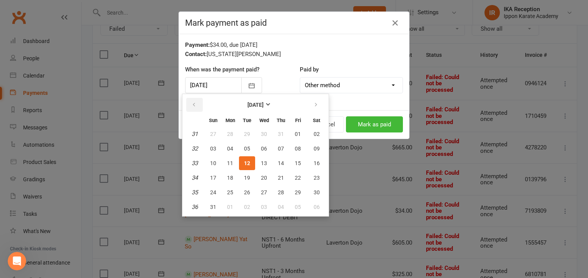
click at [202, 103] on button "button" at bounding box center [194, 105] width 17 height 14
click at [298, 175] on span "25" at bounding box center [298, 178] width 6 height 6
type input "25 Jul 2025"
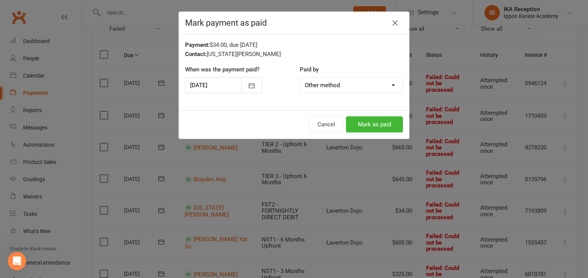
click at [380, 115] on div "Cancel Mark as paid" at bounding box center [294, 124] width 230 height 28
click at [375, 124] on button "Mark as paid" at bounding box center [374, 125] width 57 height 16
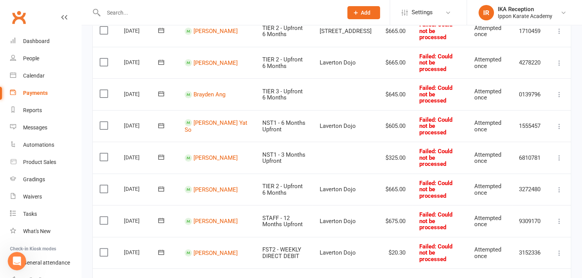
scroll to position [178, 0]
click at [557, 147] on td "Mark as Paid (Cash) Mark as Paid (POS) Mark as Paid (Other) Skip Retry now More…" at bounding box center [559, 157] width 23 height 32
click at [561, 153] on icon at bounding box center [559, 157] width 8 height 8
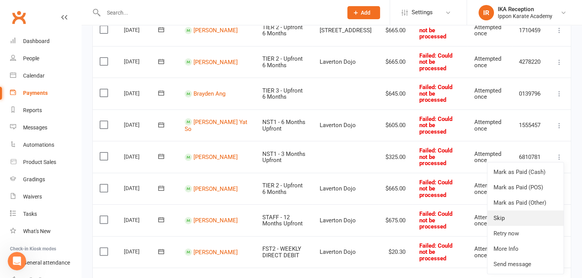
click at [527, 211] on link "Skip" at bounding box center [525, 218] width 76 height 15
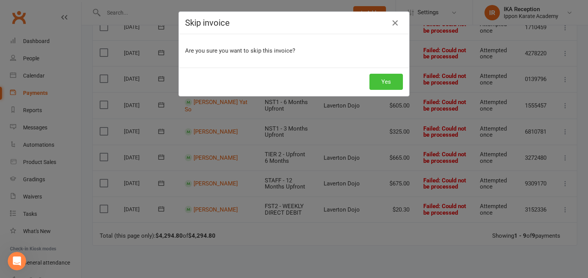
click at [372, 86] on button "Yes" at bounding box center [385, 82] width 33 height 16
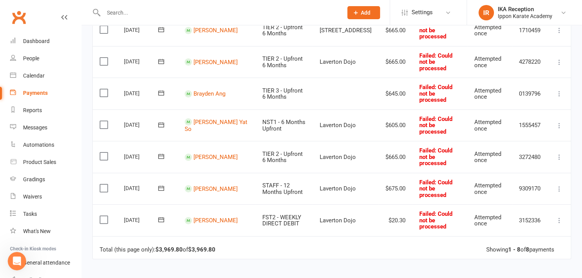
click at [560, 216] on button at bounding box center [559, 220] width 9 height 9
click at [497, 259] on link "Mark as Paid (Other)" at bounding box center [525, 266] width 76 height 15
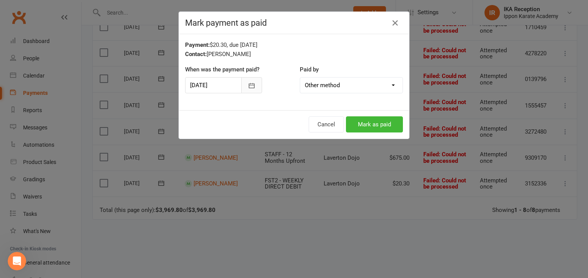
click at [241, 84] on button "button" at bounding box center [251, 85] width 21 height 16
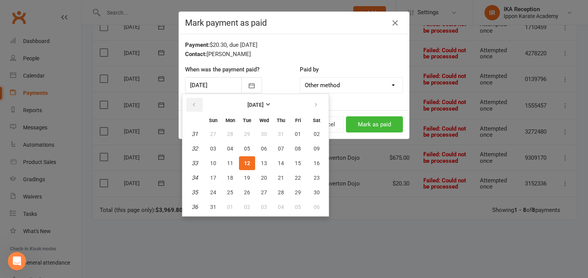
click at [193, 103] on icon "button" at bounding box center [193, 105] width 5 height 6
click at [292, 171] on button "25" at bounding box center [298, 178] width 16 height 14
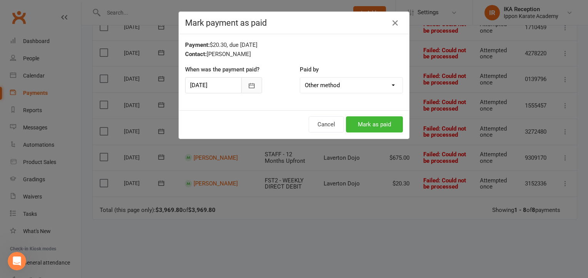
click at [246, 89] on button "button" at bounding box center [251, 85] width 21 height 16
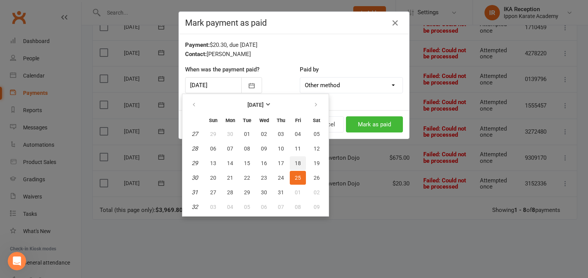
click at [298, 161] on span "18" at bounding box center [298, 163] width 6 height 6
type input "18 Jul 2025"
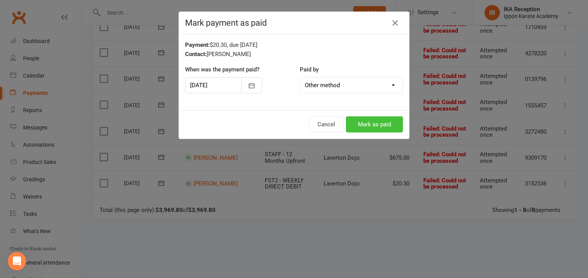
click at [371, 119] on button "Mark as paid" at bounding box center [374, 125] width 57 height 16
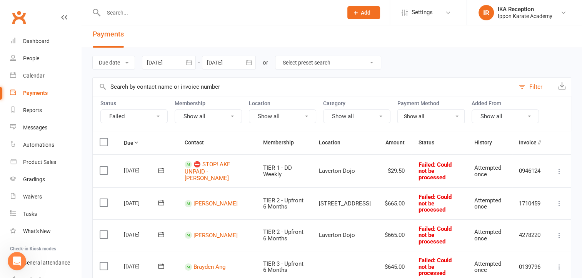
scroll to position [0, 0]
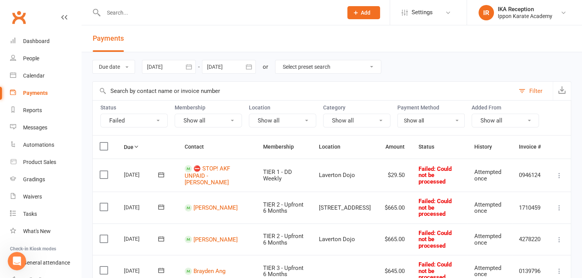
click at [189, 65] on icon "button" at bounding box center [189, 67] width 8 height 8
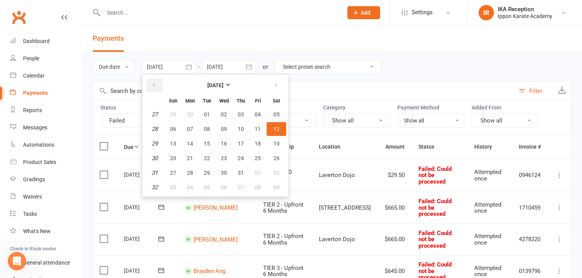
click at [160, 85] on button "button" at bounding box center [154, 85] width 17 height 14
click at [279, 111] on button "01" at bounding box center [277, 115] width 20 height 14
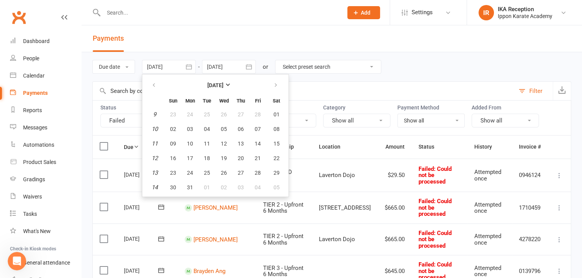
type input "01 Mar 2025"
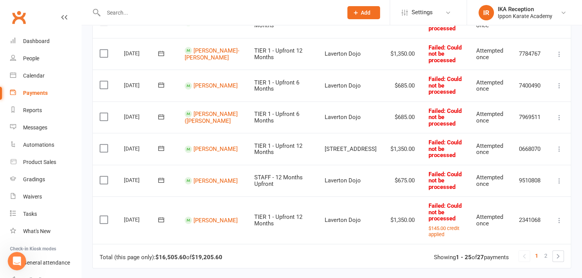
scroll to position [824, 0]
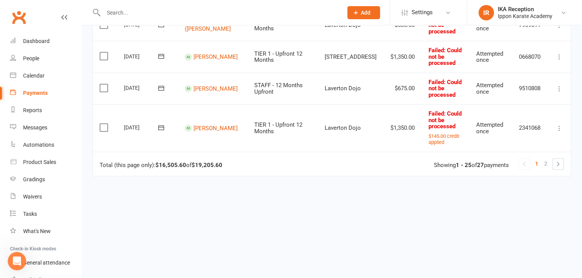
click at [559, 125] on icon at bounding box center [559, 129] width 8 height 8
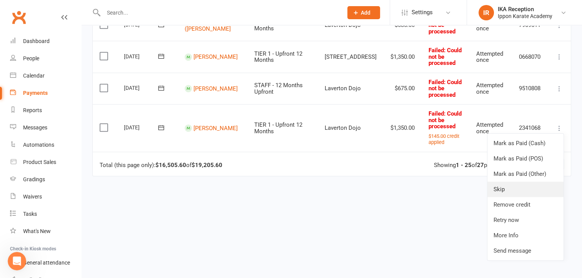
click at [503, 182] on link "Skip" at bounding box center [525, 189] width 76 height 15
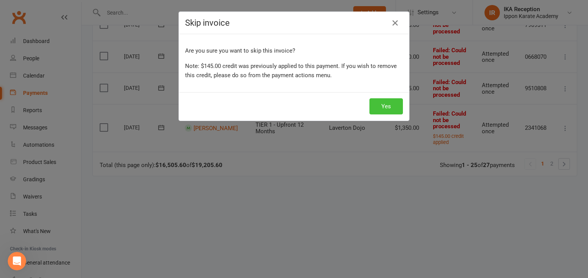
click at [385, 108] on button "Yes" at bounding box center [385, 106] width 33 height 16
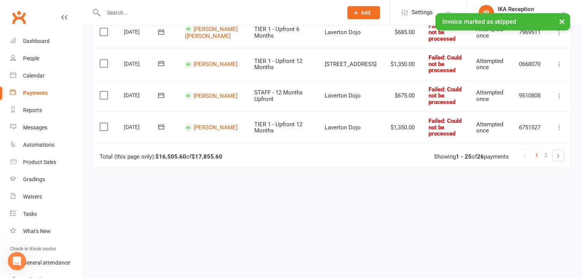
scroll to position [808, 0]
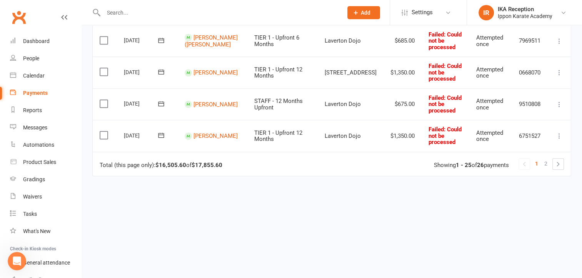
click at [559, 132] on icon at bounding box center [559, 136] width 8 height 8
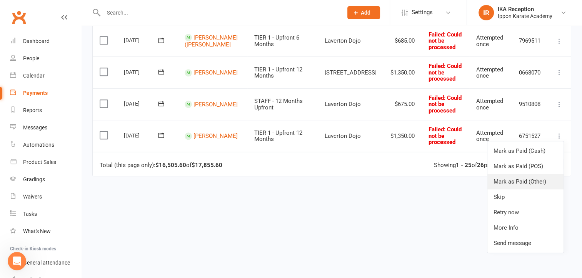
click at [524, 175] on link "Mark as Paid (Other)" at bounding box center [525, 181] width 76 height 15
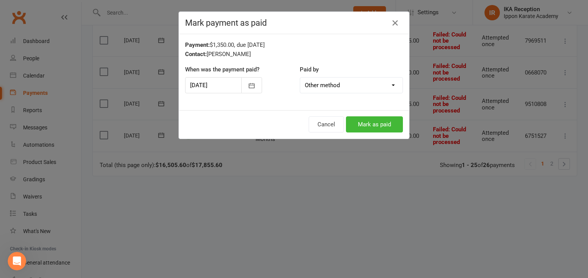
click at [217, 87] on div at bounding box center [223, 85] width 77 height 16
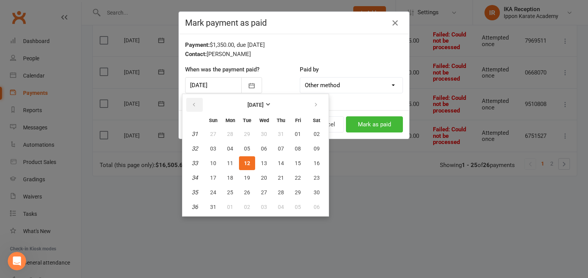
click at [194, 102] on button "button" at bounding box center [194, 105] width 17 height 14
click at [195, 102] on icon "button" at bounding box center [193, 105] width 5 height 6
click at [248, 176] on span "22" at bounding box center [247, 178] width 6 height 6
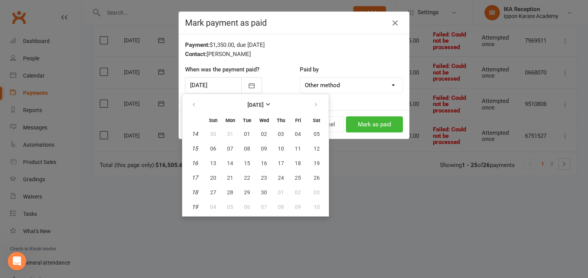
type input "22 Apr 2025"
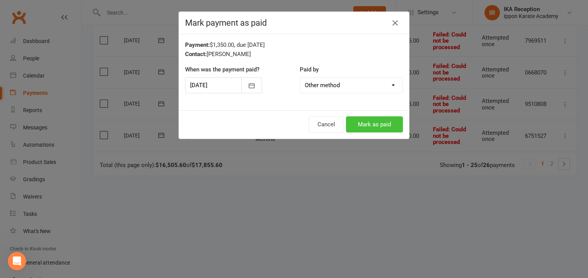
click at [367, 119] on button "Mark as paid" at bounding box center [374, 125] width 57 height 16
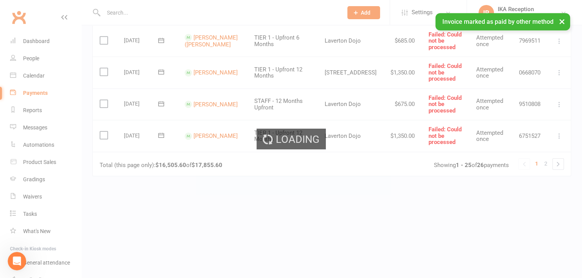
scroll to position [807, 0]
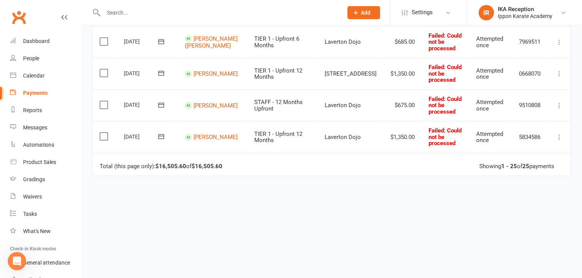
click at [557, 133] on icon at bounding box center [559, 137] width 8 height 8
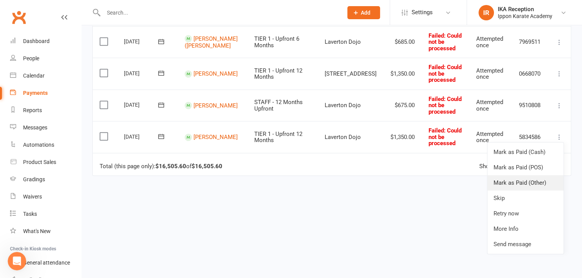
click at [530, 175] on link "Mark as Paid (Other)" at bounding box center [525, 182] width 76 height 15
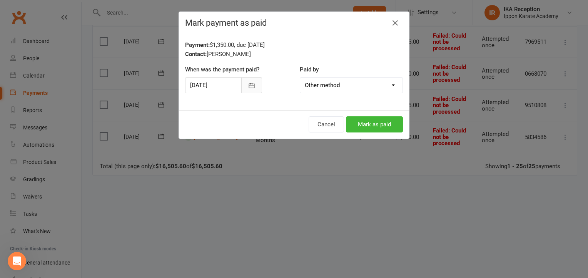
click at [250, 87] on icon "button" at bounding box center [252, 86] width 8 height 8
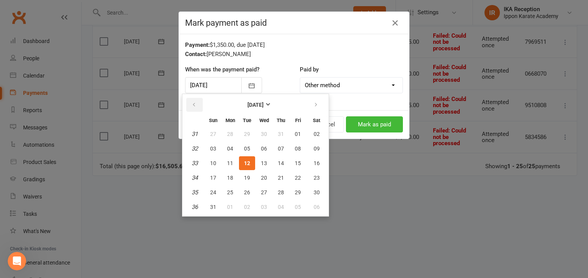
click at [189, 106] on button "button" at bounding box center [194, 105] width 17 height 14
click at [247, 173] on button "22" at bounding box center [247, 178] width 16 height 14
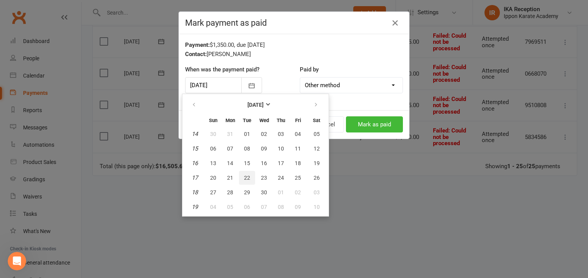
type input "22 Apr 2025"
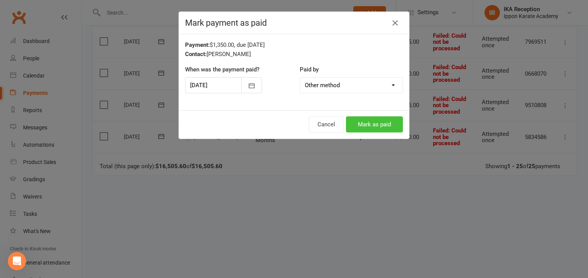
click at [362, 122] on button "Mark as paid" at bounding box center [374, 125] width 57 height 16
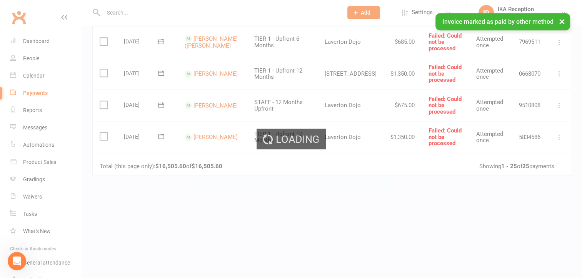
scroll to position [775, 0]
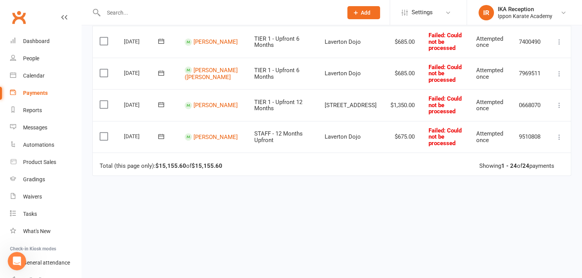
click at [558, 133] on icon at bounding box center [559, 137] width 8 height 8
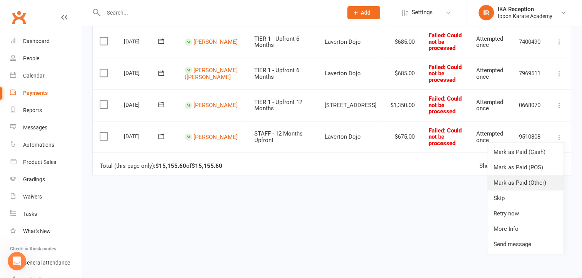
click at [515, 178] on link "Mark as Paid (Other)" at bounding box center [525, 182] width 76 height 15
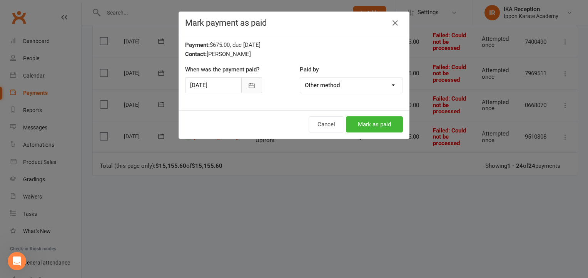
click at [248, 82] on icon "button" at bounding box center [252, 86] width 8 height 8
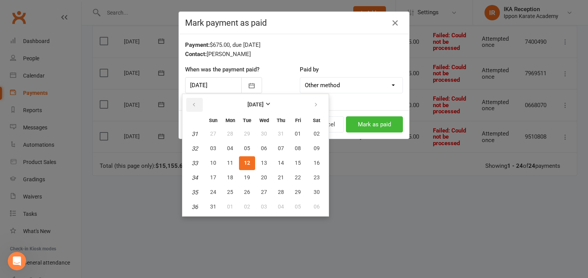
click at [188, 102] on button "button" at bounding box center [194, 105] width 17 height 14
click at [225, 179] on button "19" at bounding box center [230, 178] width 16 height 14
type input "19 May 2025"
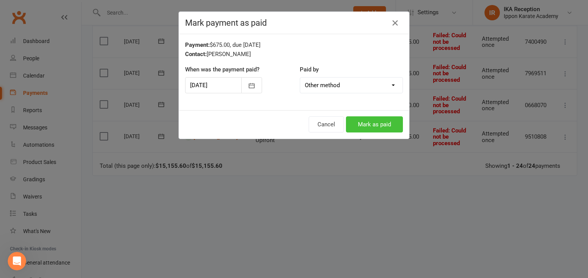
click at [374, 122] on button "Mark as paid" at bounding box center [374, 125] width 57 height 16
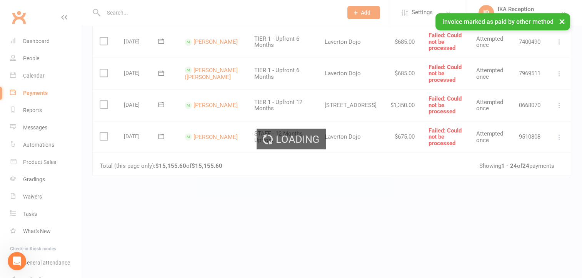
scroll to position [744, 0]
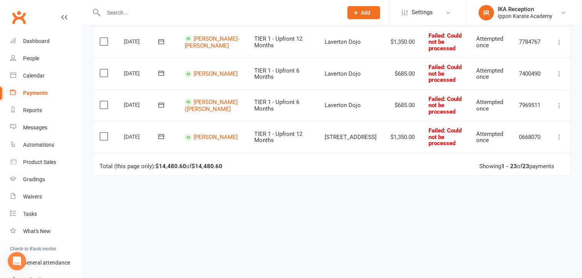
click at [560, 136] on td "Mark as Paid (Cash) Mark as Paid (POS) Mark as Paid (Other) Skip Retry now More…" at bounding box center [559, 137] width 23 height 32
click at [560, 133] on icon at bounding box center [559, 137] width 8 height 8
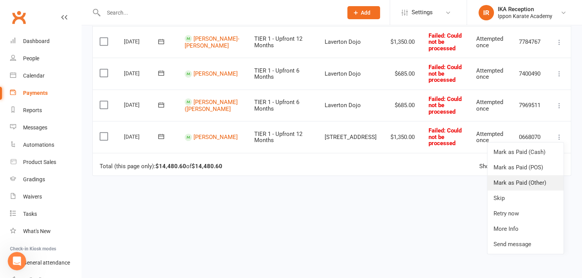
click at [503, 175] on link "Mark as Paid (Other)" at bounding box center [525, 182] width 76 height 15
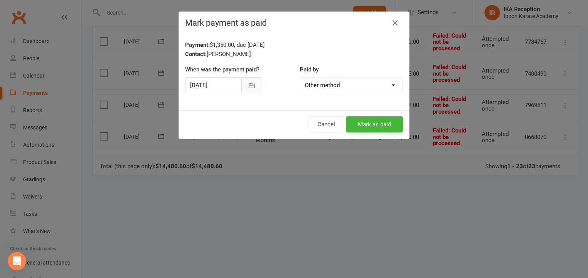
click at [245, 92] on button "button" at bounding box center [251, 85] width 21 height 16
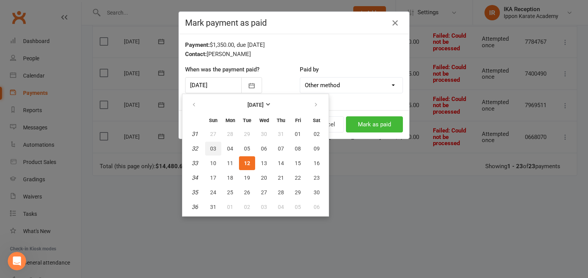
click at [212, 147] on span "03" at bounding box center [213, 149] width 6 height 6
type input "03 Aug 2025"
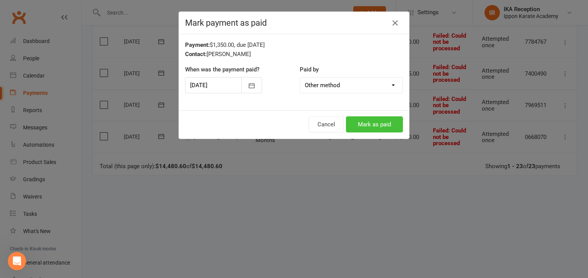
click at [370, 128] on button "Mark as paid" at bounding box center [374, 125] width 57 height 16
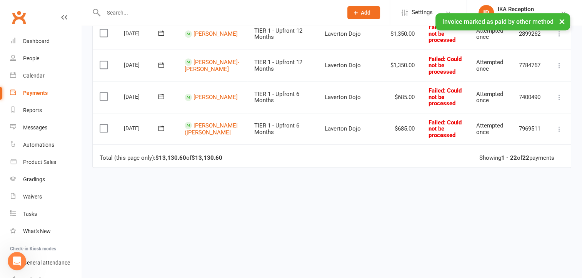
scroll to position [712, 0]
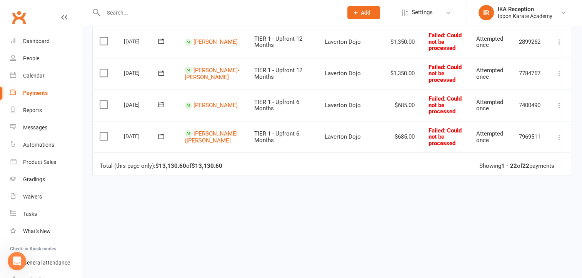
click at [561, 134] on td "Mark as Paid (Cash) Mark as Paid (POS) Mark as Paid (Other) Skip Retry now More…" at bounding box center [559, 137] width 23 height 32
click at [558, 133] on icon at bounding box center [559, 137] width 8 height 8
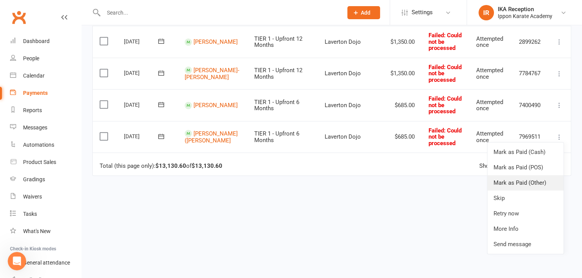
click at [520, 178] on link "Mark as Paid (Other)" at bounding box center [525, 182] width 76 height 15
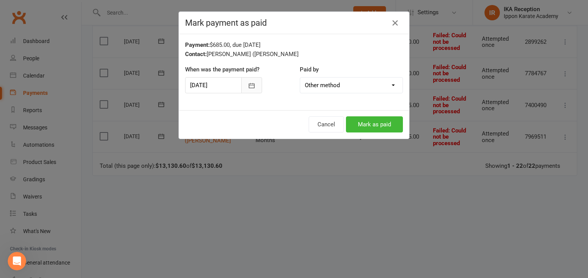
click at [248, 86] on icon "button" at bounding box center [252, 86] width 8 height 8
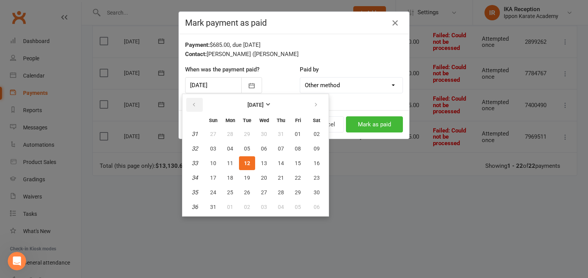
click at [193, 105] on icon "button" at bounding box center [193, 105] width 5 height 6
click at [315, 103] on icon "button" at bounding box center [315, 105] width 5 height 6
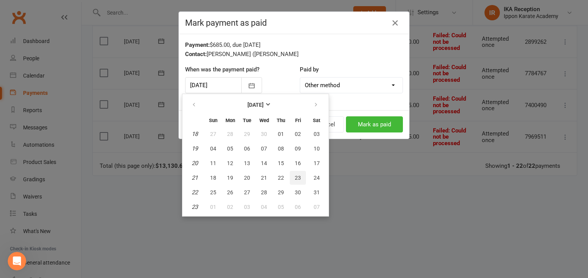
click at [292, 180] on button "23" at bounding box center [298, 178] width 16 height 14
type input "23 May 2025"
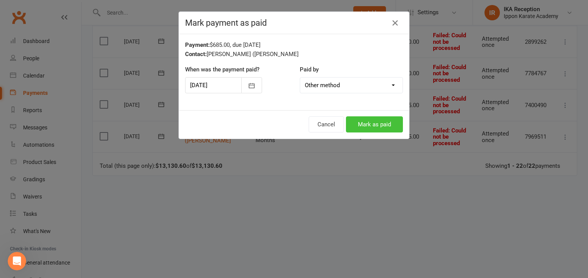
click at [372, 121] on button "Mark as paid" at bounding box center [374, 125] width 57 height 16
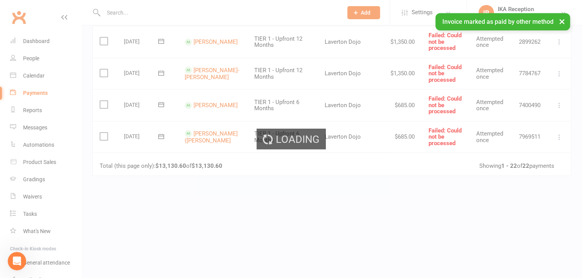
scroll to position [679, 0]
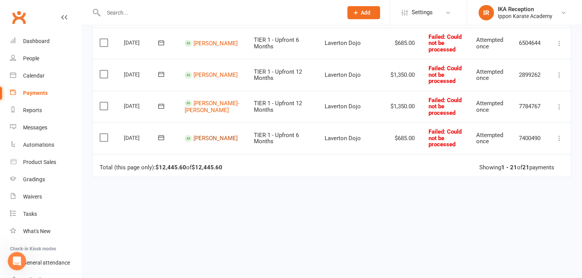
click at [201, 135] on link "Aarush Kothapalli" at bounding box center [215, 138] width 44 height 7
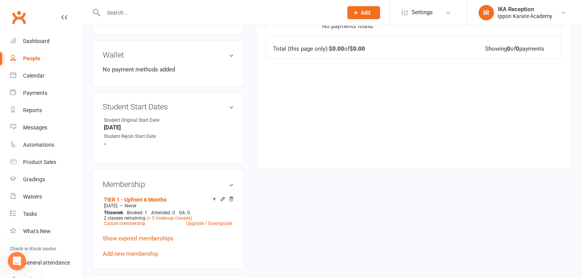
scroll to position [278, 0]
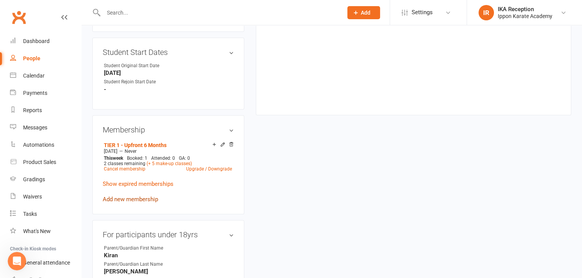
click at [113, 196] on link "Add new membership" at bounding box center [130, 199] width 55 height 7
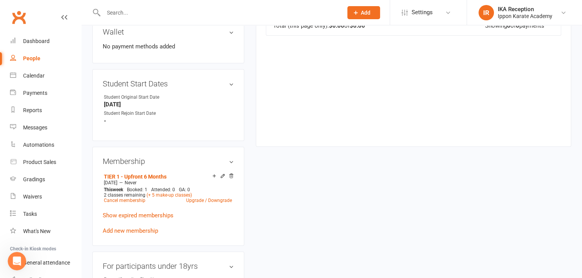
scroll to position [253, 0]
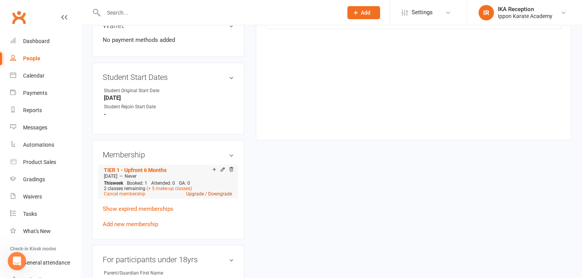
click at [195, 192] on link "Upgrade / Downgrade" at bounding box center [209, 194] width 46 height 5
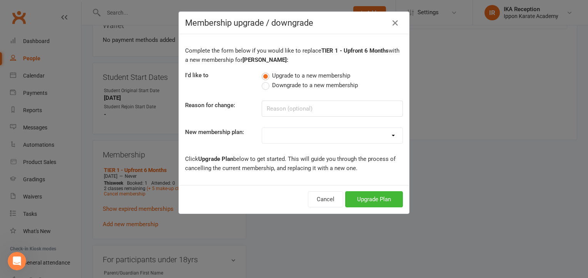
click at [332, 138] on select "FREE CLASSES - New Student Beginner Lesson FREE CLASSES - Beginner's Week Booki…" at bounding box center [332, 135] width 140 height 15
select select "3"
click at [262, 128] on select "FREE CLASSES - New Student Beginner Lesson FREE CLASSES - Beginner's Week Booki…" at bounding box center [332, 135] width 140 height 15
click at [382, 196] on button "Upgrade Plan" at bounding box center [374, 200] width 58 height 16
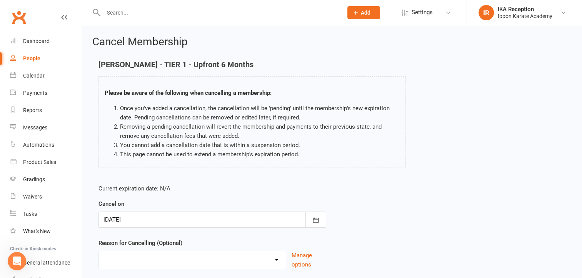
click at [227, 219] on div at bounding box center [212, 220] width 228 height 16
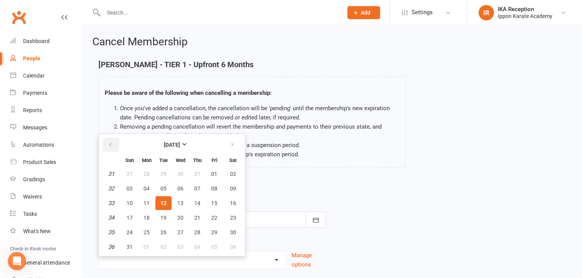
click at [110, 143] on icon "button" at bounding box center [110, 145] width 5 height 6
click at [215, 186] on span "13" at bounding box center [214, 189] width 6 height 6
type input "13 Jun 2025"
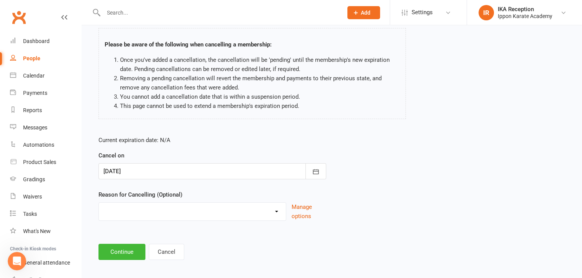
scroll to position [53, 0]
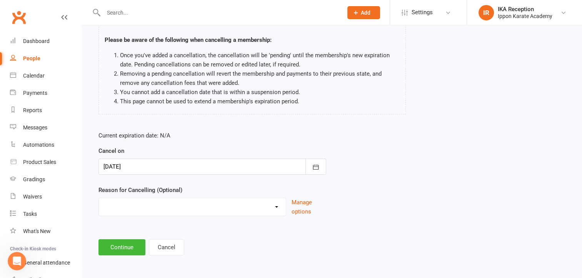
click at [276, 202] on select "Abandoned Membership Changing Membership Type Changing Sports Finances Holiday …" at bounding box center [192, 205] width 187 height 15
click at [99, 198] on select "Abandoned Membership Changing Membership Type Changing Sports Finances Holiday …" at bounding box center [192, 205] width 187 height 15
click at [154, 206] on select "Abandoned Membership Changing Membership Type Changing Sports Finances Holiday …" at bounding box center [192, 205] width 187 height 15
select select "1"
click at [99, 198] on select "Abandoned Membership Changing Membership Type Changing Sports Finances Holiday …" at bounding box center [192, 205] width 187 height 15
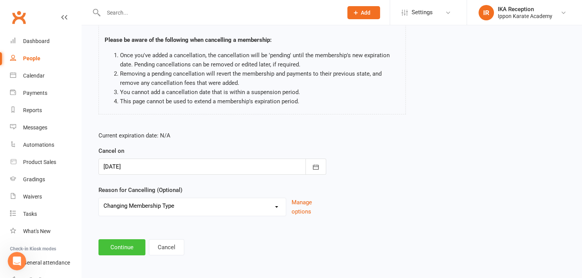
click at [120, 246] on button "Continue" at bounding box center [121, 248] width 47 height 16
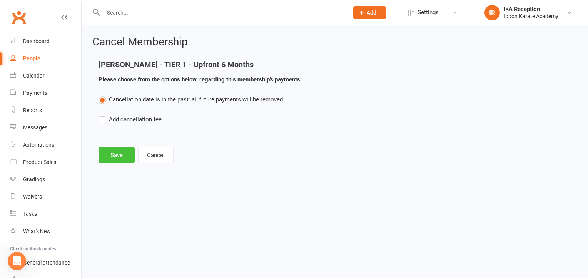
click at [118, 154] on button "Save" at bounding box center [116, 155] width 36 height 16
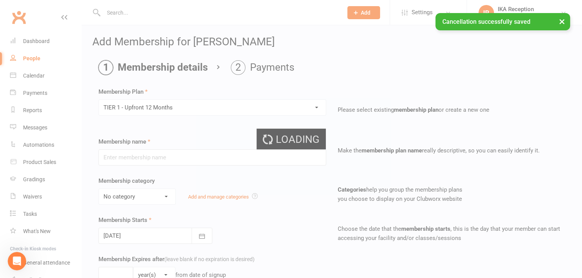
type input "TIER 1 - Upfront 12 Months"
select select "6"
select select "2"
type input "2"
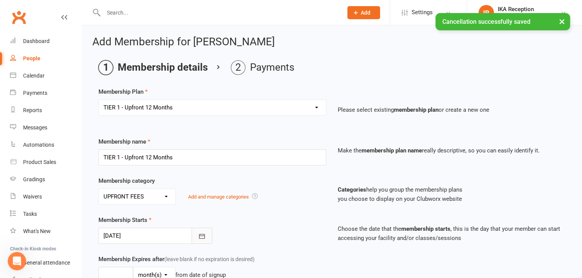
click at [205, 240] on button "button" at bounding box center [202, 236] width 21 height 16
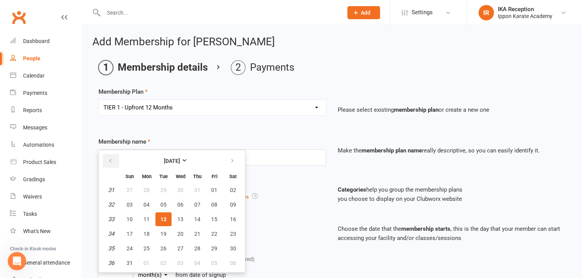
click at [108, 158] on icon "button" at bounding box center [110, 161] width 5 height 6
click at [194, 202] on span "12" at bounding box center [197, 205] width 6 height 6
type input "12 Jun 2025"
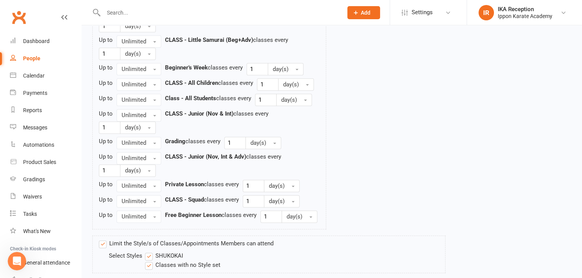
scroll to position [1029, 0]
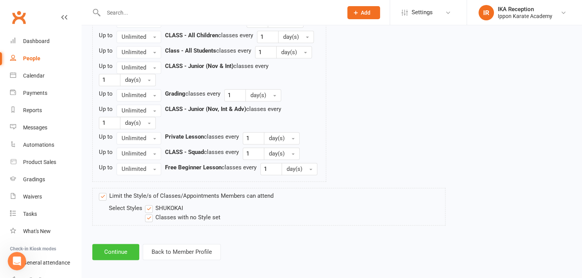
click at [120, 252] on button "Continue" at bounding box center [115, 252] width 47 height 16
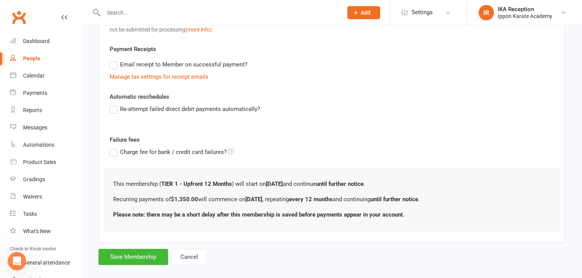
scroll to position [238, 0]
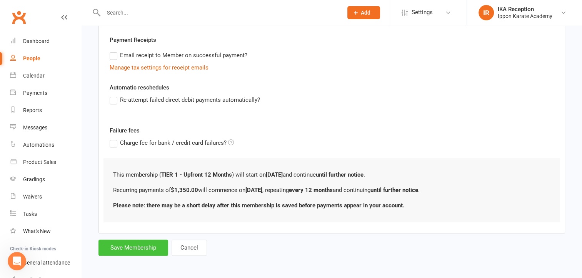
click at [148, 243] on button "Save Membership" at bounding box center [133, 248] width 70 height 16
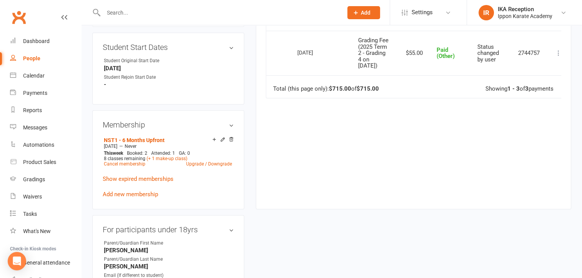
scroll to position [294, 0]
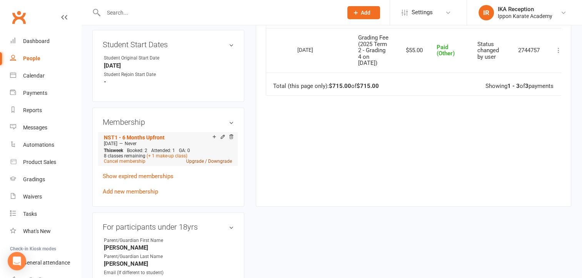
click at [198, 162] on link "Upgrade / Downgrade" at bounding box center [209, 161] width 46 height 5
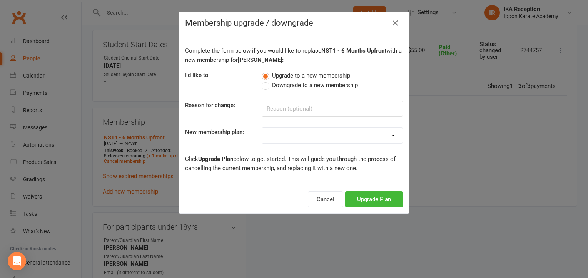
click at [275, 145] on div "Complete the form below if you would like to replace NST1 - 6 Months Upfront wi…" at bounding box center [294, 109] width 230 height 151
click at [283, 135] on select "FREE CLASSES - New Student Beginner Lesson FREE CLASSES - Beginner's Week Booki…" at bounding box center [332, 135] width 140 height 15
select select "2"
click at [262, 128] on select "FREE CLASSES - New Student Beginner Lesson FREE CLASSES - Beginner's Week Booki…" at bounding box center [332, 135] width 140 height 15
click at [391, 202] on button "Upgrade Plan" at bounding box center [374, 200] width 58 height 16
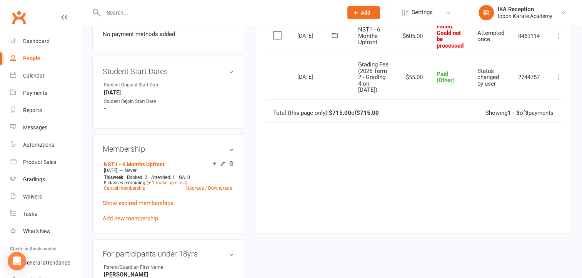
scroll to position [275, 0]
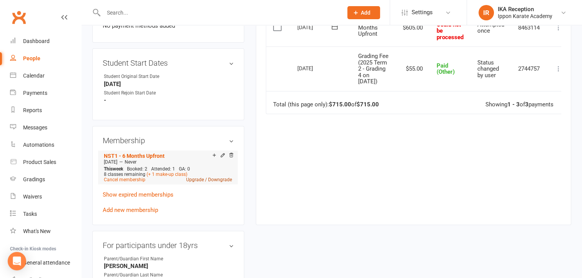
click at [193, 180] on link "Upgrade / Downgrade" at bounding box center [209, 179] width 46 height 5
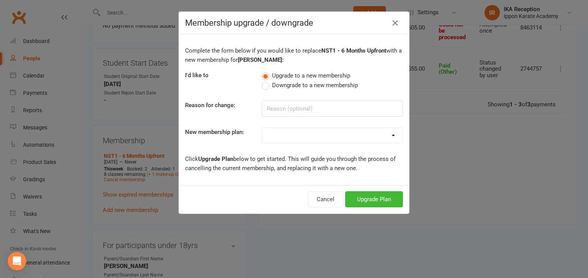
drag, startPoint x: 266, startPoint y: 143, endPoint x: 275, endPoint y: 138, distance: 9.5
click at [275, 138] on div "Complete the form below if you would like to replace NST1 - 6 Months Upfront wi…" at bounding box center [294, 109] width 230 height 151
click at [275, 138] on select "FREE CLASSES - New Student Beginner Lesson FREE CLASSES - Beginner's Week Booki…" at bounding box center [332, 135] width 140 height 15
select select "4"
click at [262, 128] on select "FREE CLASSES - New Student Beginner Lesson FREE CLASSES - Beginner's Week Booki…" at bounding box center [332, 135] width 140 height 15
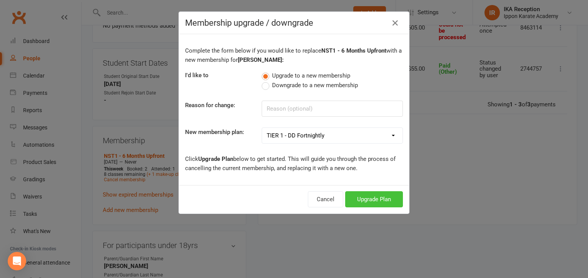
click at [370, 199] on button "Upgrade Plan" at bounding box center [374, 200] width 58 height 16
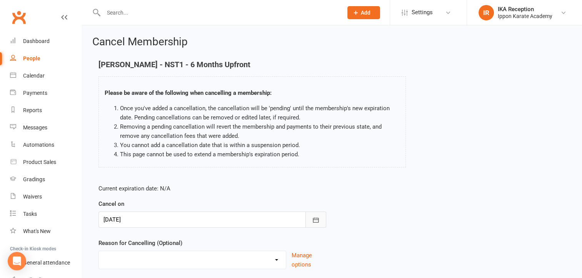
click at [314, 220] on icon "button" at bounding box center [316, 221] width 8 height 8
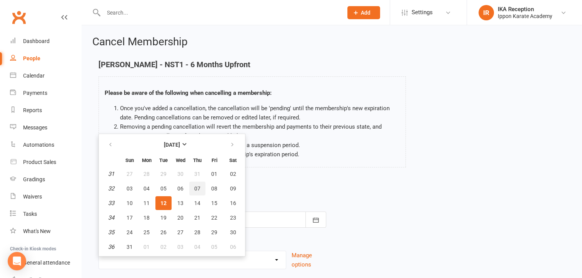
click at [200, 190] on button "07" at bounding box center [197, 189] width 16 height 14
type input "[DATE]"
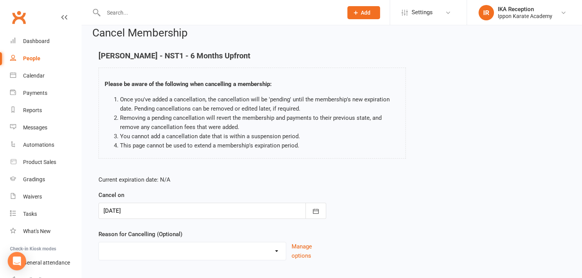
scroll to position [53, 0]
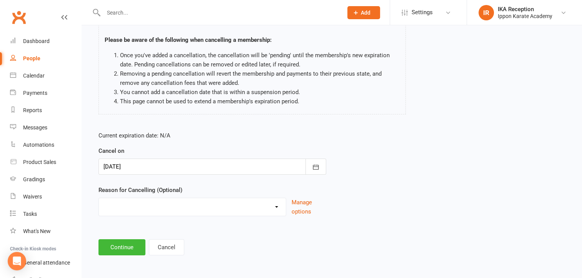
click at [282, 211] on select "Abandoned Membership Changing Membership Type Changing Sports Finances Holiday …" at bounding box center [192, 205] width 187 height 15
select select "1"
click at [99, 198] on select "Abandoned Membership Changing Membership Type Changing Sports Finances Holiday …" at bounding box center [192, 205] width 187 height 15
click at [112, 245] on button "Continue" at bounding box center [121, 248] width 47 height 16
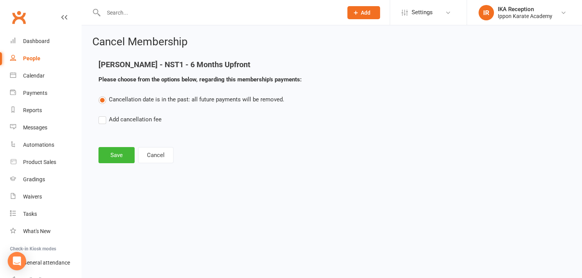
scroll to position [0, 0]
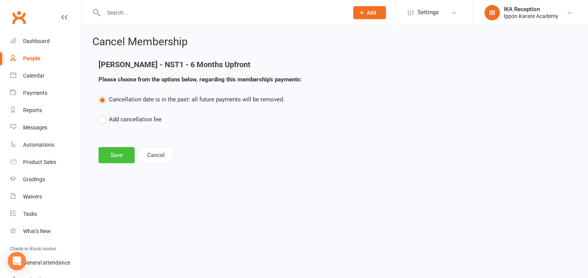
click at [124, 154] on button "Save" at bounding box center [116, 155] width 36 height 16
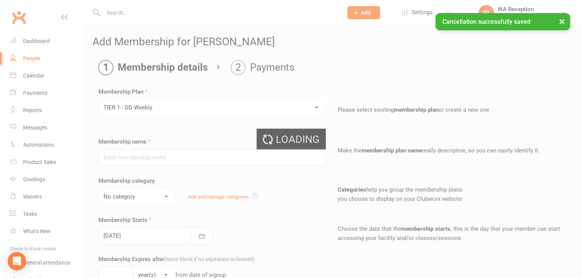
type input "TIER 1 - DD Weekly"
select select "0"
type input "0"
select select "0"
type input "2"
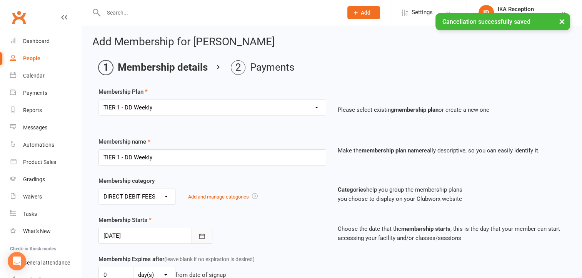
click at [197, 239] on button "button" at bounding box center [202, 236] width 21 height 16
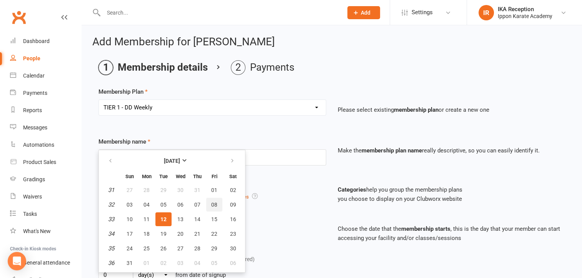
click at [209, 204] on button "08" at bounding box center [214, 205] width 16 height 14
type input "[DATE]"
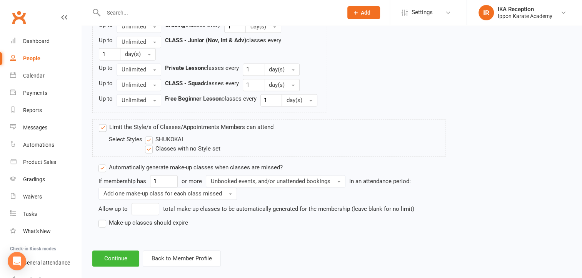
scroll to position [1105, 0]
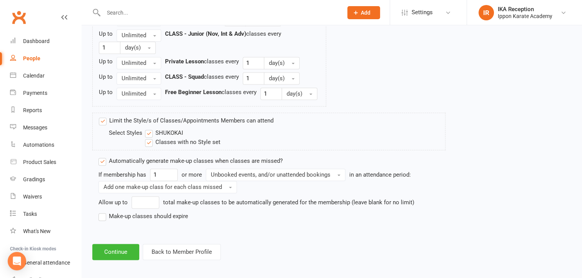
click at [118, 205] on div "If membership has 1 or more Unbooked events, and/or unattended bookings in an a…" at bounding box center [271, 195] width 347 height 52
click at [118, 215] on label "Make-up classes should expire" at bounding box center [143, 216] width 90 height 9
click at [103, 212] on input "Make-up classes should expire" at bounding box center [100, 212] width 5 height 0
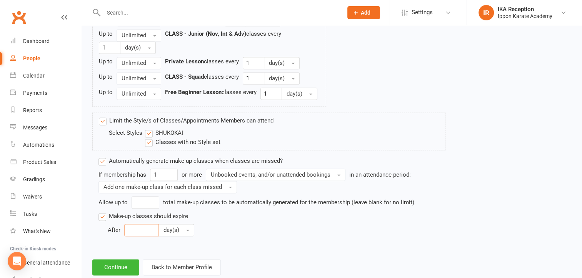
click at [142, 226] on input "number" at bounding box center [141, 230] width 35 height 12
type input "30"
click at [115, 260] on button "Continue" at bounding box center [115, 268] width 47 height 16
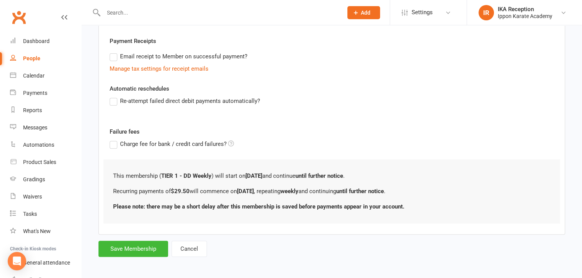
scroll to position [238, 0]
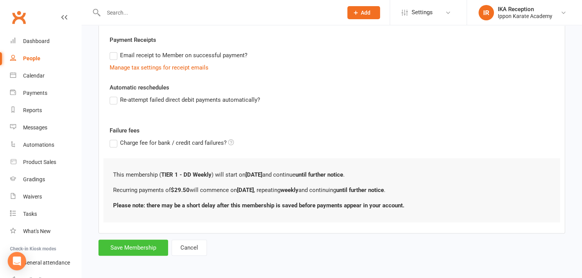
click at [130, 251] on button "Save Membership" at bounding box center [133, 248] width 70 height 16
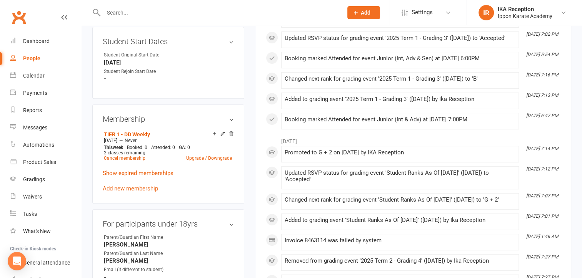
scroll to position [300, 0]
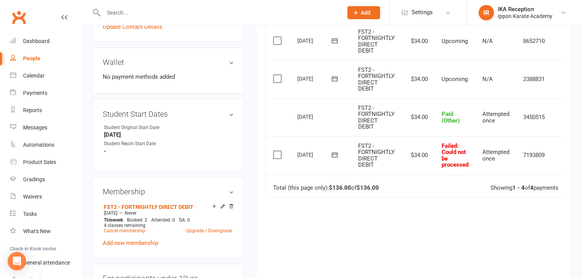
scroll to position [220, 0]
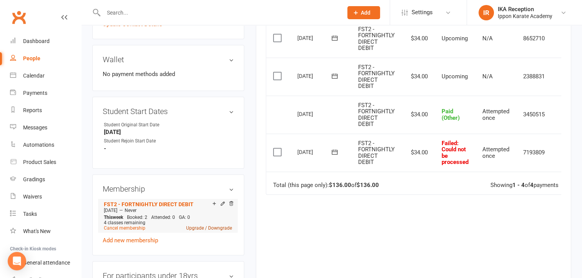
click at [197, 226] on link "Upgrade / Downgrade" at bounding box center [209, 228] width 46 height 5
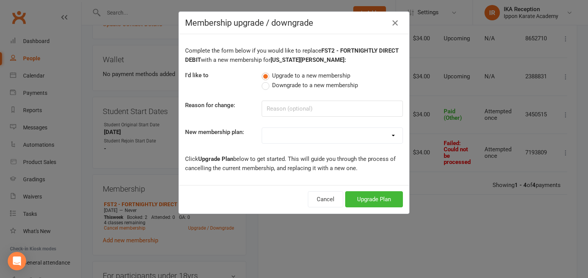
click at [300, 143] on div "FREE CLASSES - New Student Beginner Lesson FREE CLASSES - Beginner's Week Booki…" at bounding box center [332, 136] width 141 height 16
click at [301, 137] on select "FREE CLASSES - New Student Beginner Lesson FREE CLASSES - Beginner's Week Booki…" at bounding box center [332, 135] width 140 height 15
select select "9"
click at [262, 128] on select "FREE CLASSES - New Student Beginner Lesson FREE CLASSES - Beginner's Week Booki…" at bounding box center [332, 135] width 140 height 15
click at [354, 200] on button "Upgrade Plan" at bounding box center [374, 200] width 58 height 16
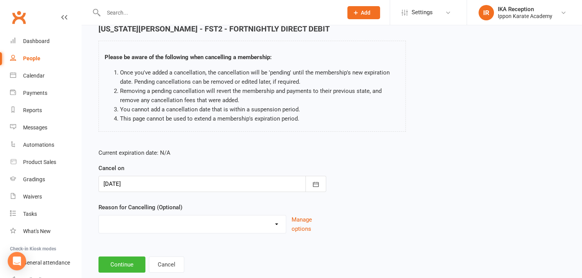
scroll to position [53, 0]
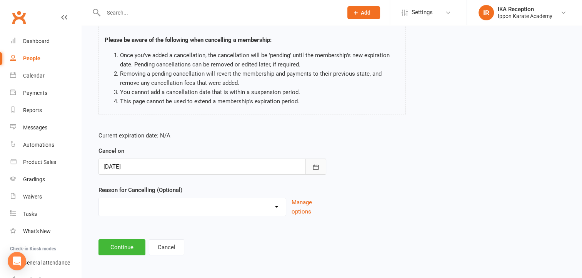
click at [322, 166] on button "button" at bounding box center [315, 167] width 21 height 16
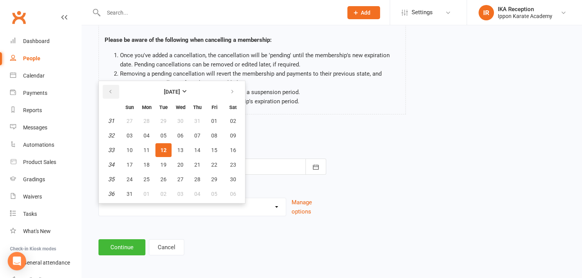
click at [108, 89] on icon "button" at bounding box center [110, 92] width 5 height 6
click at [213, 119] on span "04" at bounding box center [214, 121] width 6 height 6
type input "[DATE]"
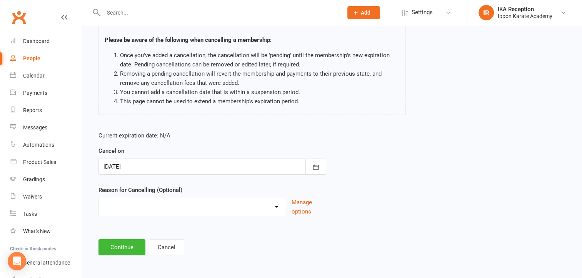
click at [140, 202] on select "Abandoned Membership Changing Membership Type Changing Sports Finances Holiday …" at bounding box center [192, 205] width 187 height 15
select select "1"
click at [99, 198] on select "Abandoned Membership Changing Membership Type Changing Sports Finances Holiday …" at bounding box center [192, 205] width 187 height 15
click at [112, 248] on button "Continue" at bounding box center [121, 248] width 47 height 16
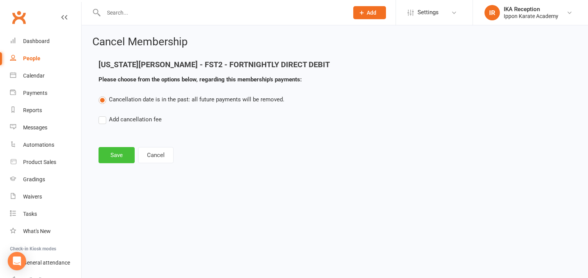
click at [103, 152] on button "Save" at bounding box center [116, 155] width 36 height 16
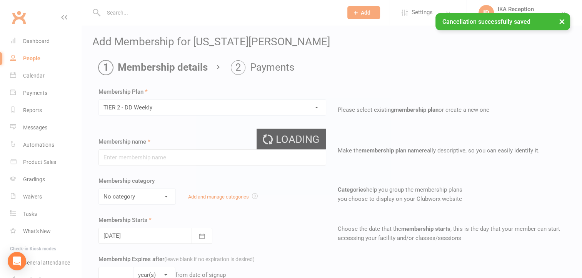
type input "TIER 2 - DD Weekly"
select select "0"
type input "2"
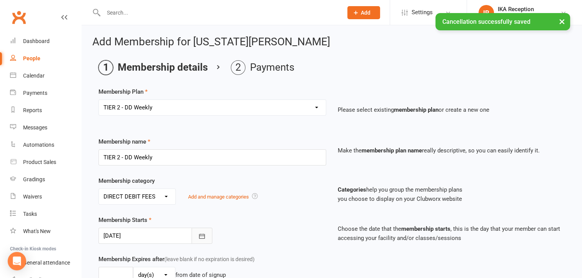
click at [203, 240] on button "button" at bounding box center [202, 236] width 21 height 16
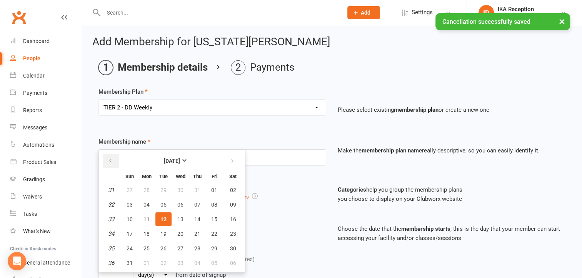
click at [109, 158] on icon "button" at bounding box center [110, 161] width 5 height 6
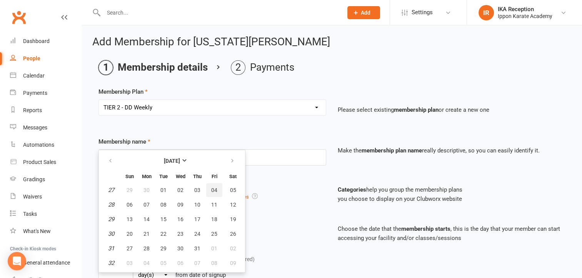
click at [220, 189] on button "04" at bounding box center [214, 190] width 16 height 14
type input "[DATE]"
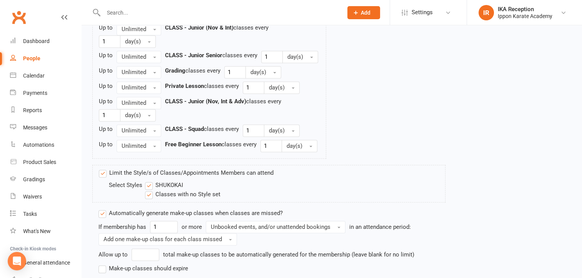
scroll to position [1105, 0]
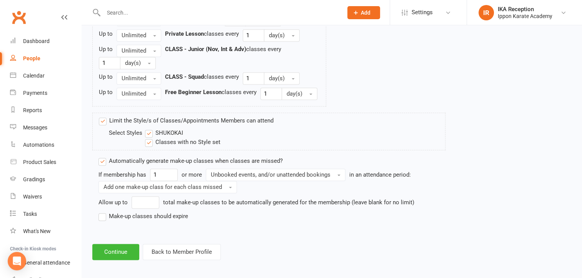
click at [165, 212] on label "Make-up classes should expire" at bounding box center [143, 216] width 90 height 9
click at [103, 212] on input "Make-up classes should expire" at bounding box center [100, 212] width 5 height 0
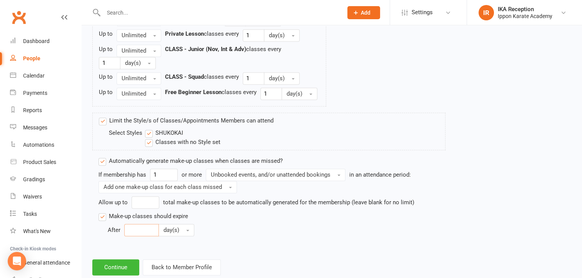
click at [131, 224] on input "number" at bounding box center [141, 230] width 35 height 12
type input "30"
click at [123, 260] on button "Continue" at bounding box center [115, 268] width 47 height 16
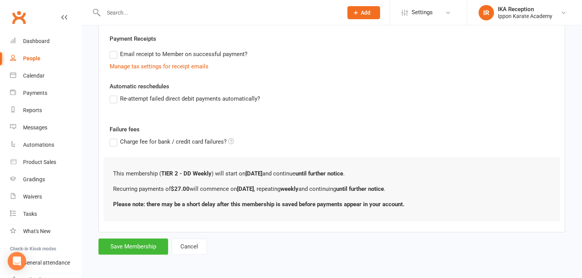
scroll to position [0, 0]
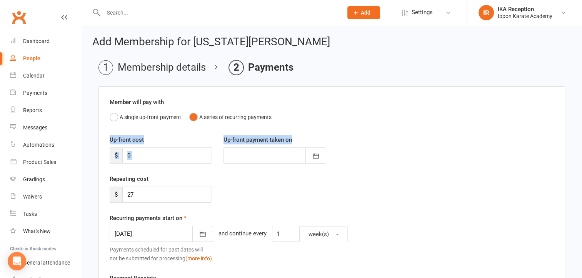
drag, startPoint x: 582, startPoint y: 118, endPoint x: 587, endPoint y: 132, distance: 15.0
click at [582, 132] on html "Prospect Member Non-attending contact Class / event Appointment Grading event T…" at bounding box center [291, 259] width 582 height 518
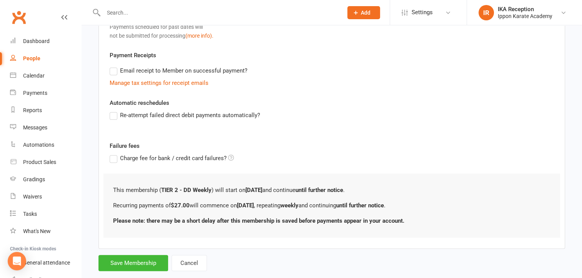
scroll to position [238, 0]
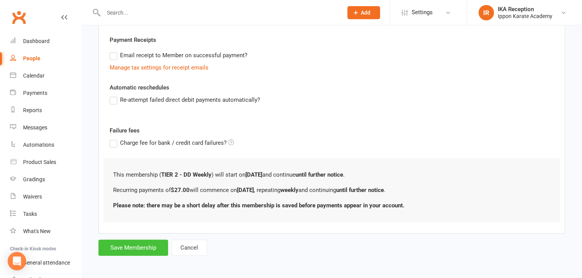
click at [145, 243] on button "Save Membership" at bounding box center [133, 248] width 70 height 16
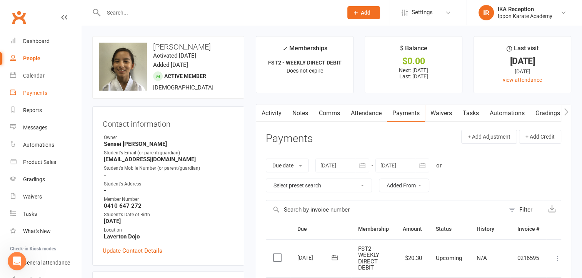
click at [36, 97] on link "Payments" at bounding box center [45, 93] width 71 height 17
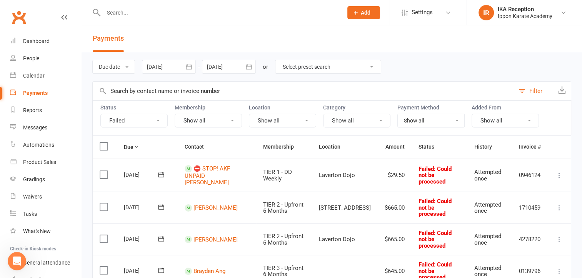
click at [191, 70] on icon "button" at bounding box center [189, 67] width 8 height 8
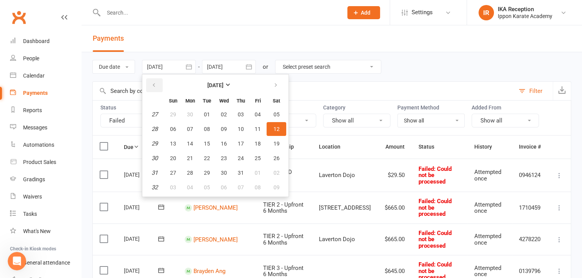
click at [153, 81] on button "button" at bounding box center [154, 85] width 17 height 14
click at [275, 112] on span "01" at bounding box center [276, 115] width 6 height 6
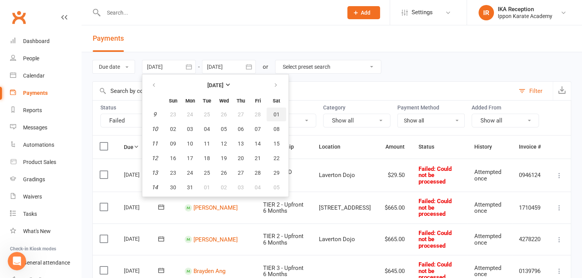
type input "01 Mar 2025"
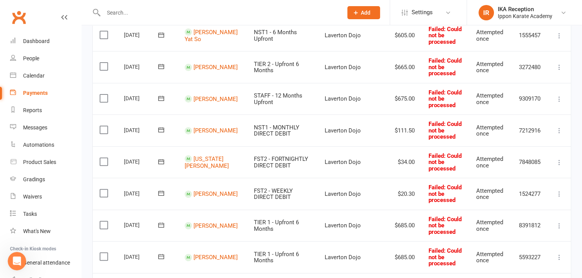
scroll to position [269, 0]
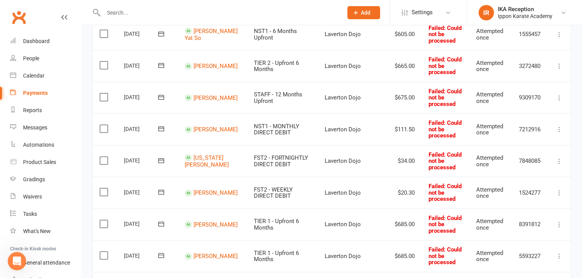
click at [559, 127] on icon at bounding box center [559, 130] width 8 height 8
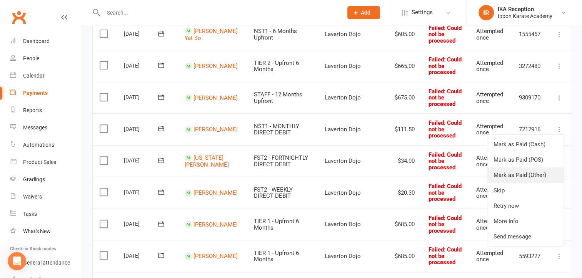
click at [519, 172] on link "Mark as Paid (Other)" at bounding box center [525, 175] width 76 height 15
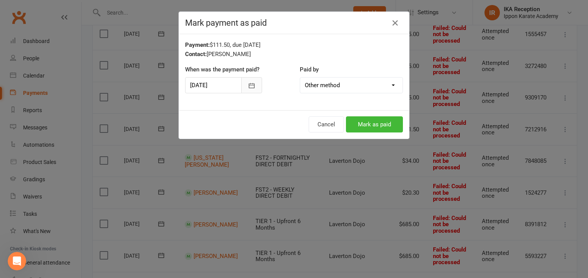
click at [248, 82] on icon "button" at bounding box center [252, 86] width 8 height 8
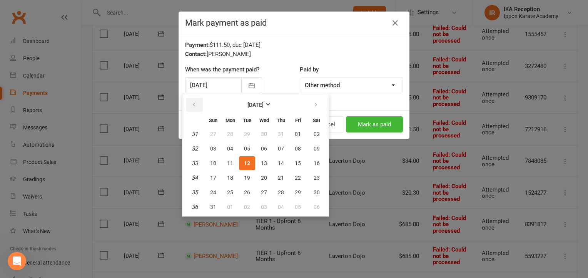
click at [198, 103] on button "button" at bounding box center [194, 105] width 17 height 14
click at [291, 147] on button "11" at bounding box center [298, 149] width 16 height 14
type input "11 Jul 2025"
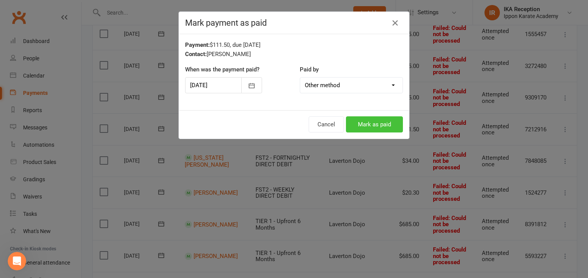
click at [373, 123] on button "Mark as paid" at bounding box center [374, 125] width 57 height 16
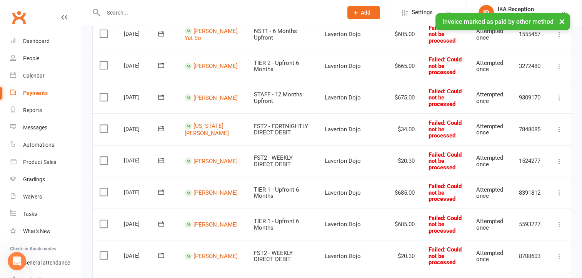
click at [102, 127] on label at bounding box center [105, 129] width 10 height 8
click at [102, 125] on input "checkbox" at bounding box center [102, 125] width 5 height 0
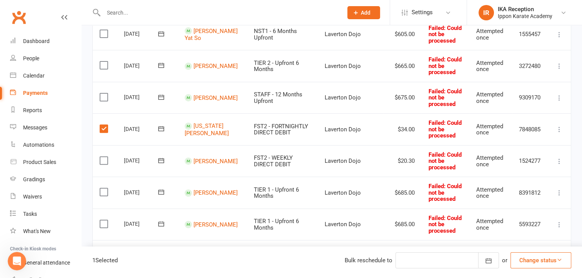
click at [103, 157] on label at bounding box center [105, 161] width 10 height 8
click at [103, 157] on input "checkbox" at bounding box center [102, 157] width 5 height 0
click at [522, 265] on button "Change status" at bounding box center [540, 261] width 61 height 16
click at [520, 224] on link "Paid (Other)" at bounding box center [533, 224] width 76 height 15
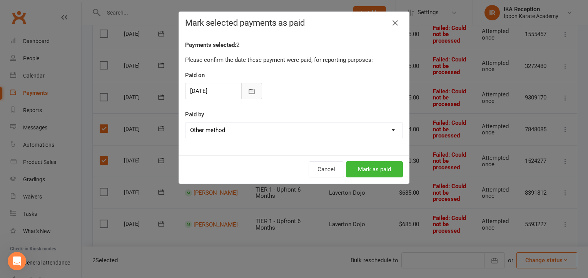
click at [248, 89] on icon "button" at bounding box center [252, 92] width 8 height 8
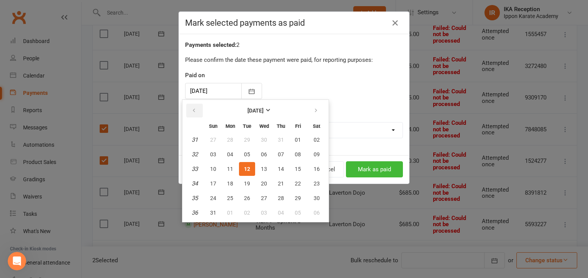
click at [197, 108] on button "button" at bounding box center [194, 111] width 17 height 14
click at [298, 154] on span "11" at bounding box center [298, 155] width 6 height 6
type input "11 Jul 2025"
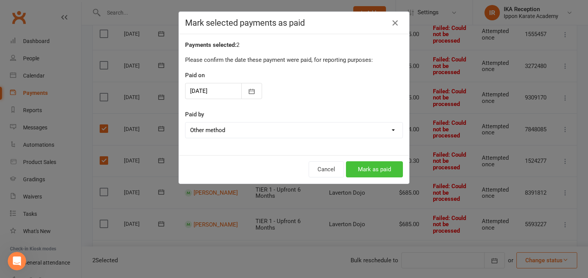
click at [353, 176] on button "Mark as paid" at bounding box center [374, 170] width 57 height 16
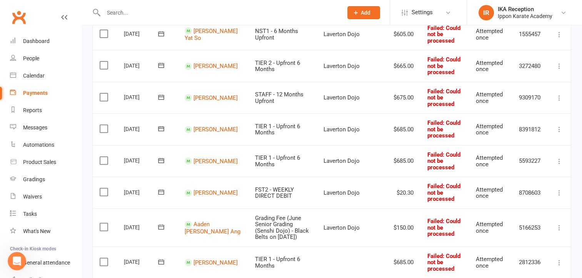
click at [103, 189] on label at bounding box center [105, 192] width 10 height 8
click at [103, 188] on input "checkbox" at bounding box center [102, 188] width 5 height 0
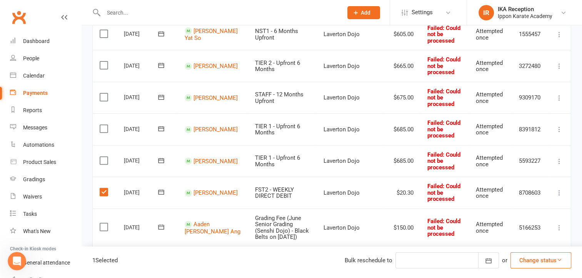
click at [554, 262] on button "Change status" at bounding box center [540, 261] width 61 height 16
click at [544, 221] on link "Paid (Other)" at bounding box center [533, 224] width 76 height 15
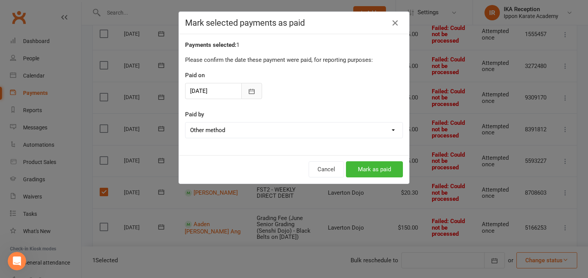
click at [248, 95] on icon "button" at bounding box center [252, 92] width 8 height 8
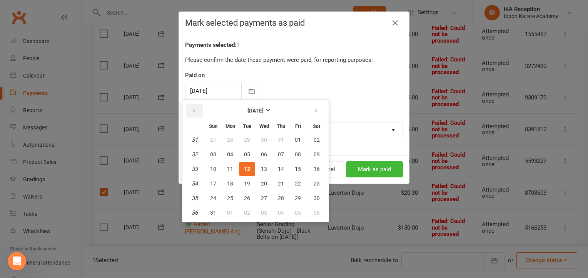
click at [198, 108] on button "button" at bounding box center [194, 111] width 17 height 14
click at [298, 137] on span "04" at bounding box center [298, 140] width 6 height 6
type input "04 Jul 2025"
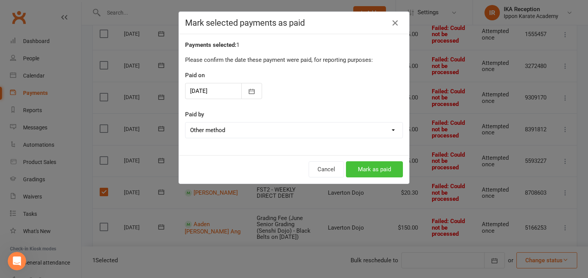
click at [360, 168] on button "Mark as paid" at bounding box center [374, 170] width 57 height 16
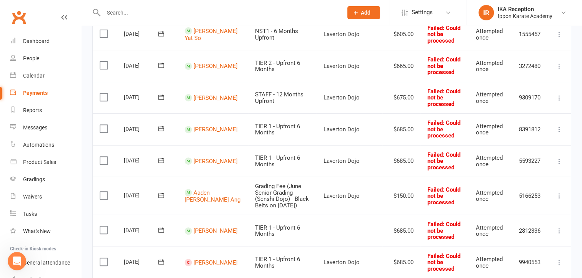
click at [563, 258] on button at bounding box center [559, 262] width 9 height 9
click at [559, 259] on icon at bounding box center [559, 263] width 8 height 8
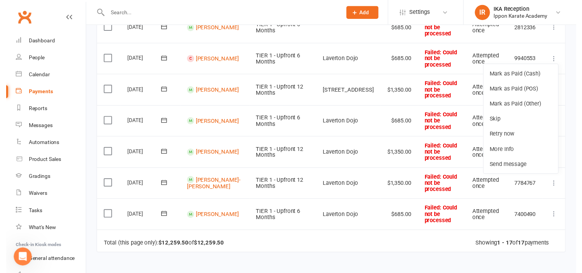
scroll to position [435, 0]
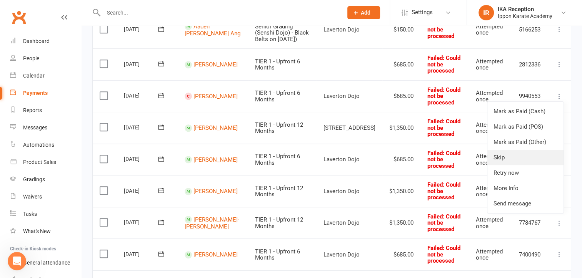
click at [527, 150] on link "Skip" at bounding box center [525, 157] width 76 height 15
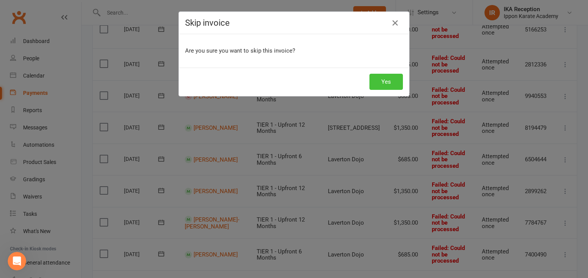
click at [385, 82] on button "Yes" at bounding box center [385, 82] width 33 height 16
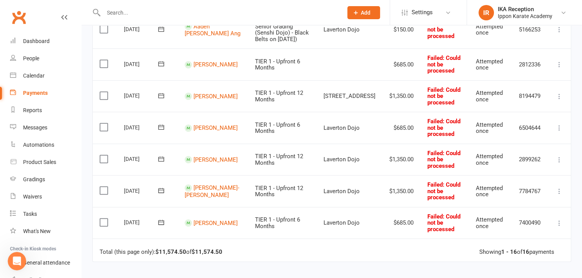
click at [562, 93] on icon at bounding box center [559, 97] width 8 height 8
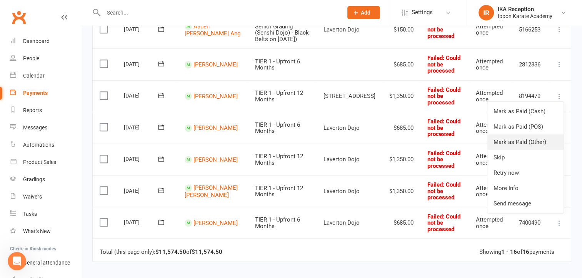
click at [546, 137] on link "Mark as Paid (Other)" at bounding box center [525, 142] width 76 height 15
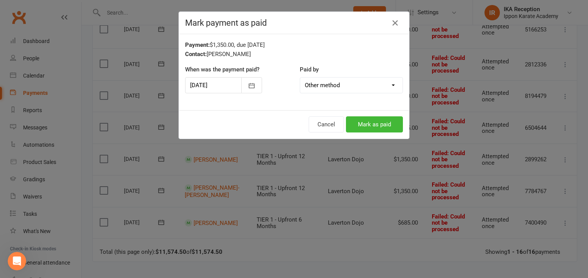
click at [319, 213] on div "Mark payment as paid Payment: $1,350.00, due 24-Jun-2025 Contact: Leon Jerry Wh…" at bounding box center [294, 139] width 588 height 278
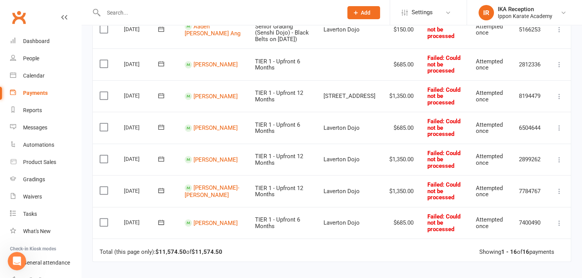
click at [559, 93] on icon at bounding box center [559, 97] width 8 height 8
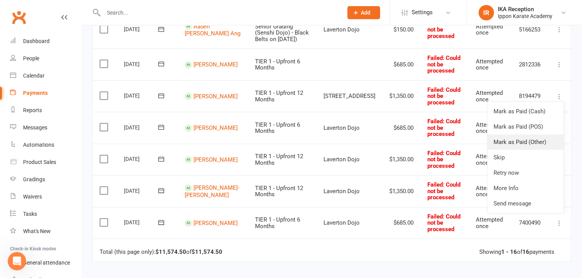
click at [517, 135] on link "Mark as Paid (Other)" at bounding box center [525, 142] width 76 height 15
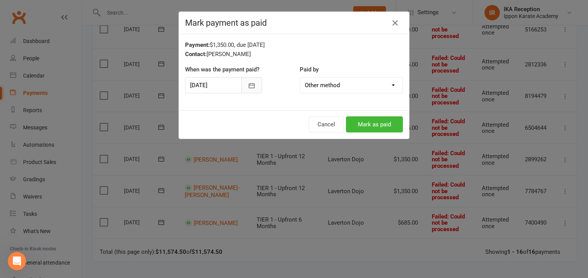
click at [252, 87] on button "button" at bounding box center [251, 85] width 21 height 16
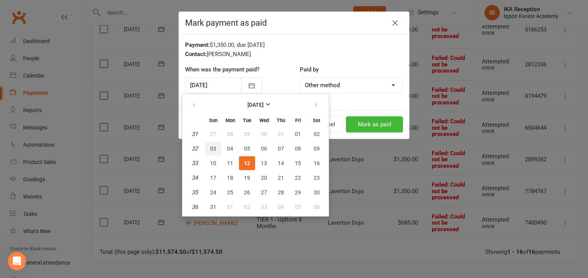
click at [212, 147] on span "03" at bounding box center [213, 149] width 6 height 6
type input "03 Aug 2025"
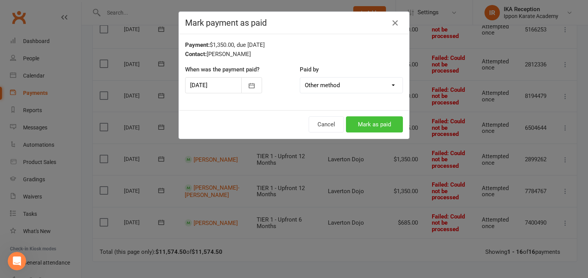
click at [357, 129] on button "Mark as paid" at bounding box center [374, 125] width 57 height 16
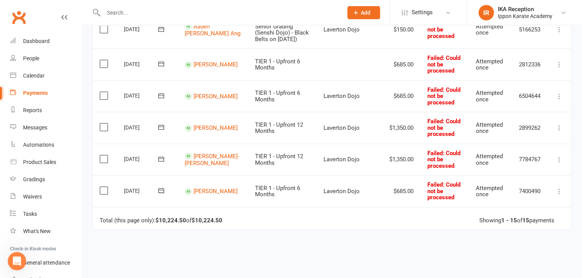
click at [563, 123] on button at bounding box center [559, 127] width 9 height 9
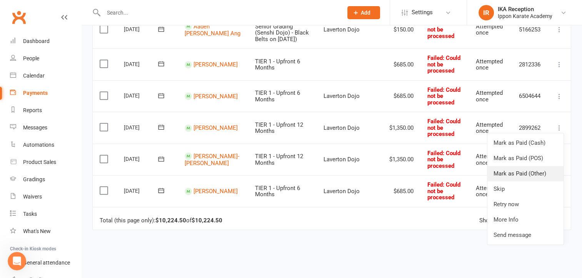
click at [516, 168] on link "Mark as Paid (Other)" at bounding box center [525, 173] width 76 height 15
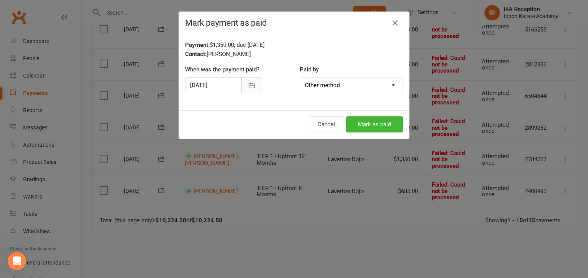
click at [252, 85] on icon "button" at bounding box center [252, 86] width 8 height 8
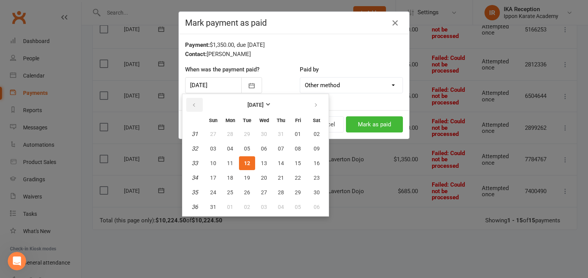
click at [187, 105] on button "button" at bounding box center [194, 105] width 17 height 14
click at [278, 148] on span "10" at bounding box center [281, 149] width 6 height 6
type input "10 Jul 2025"
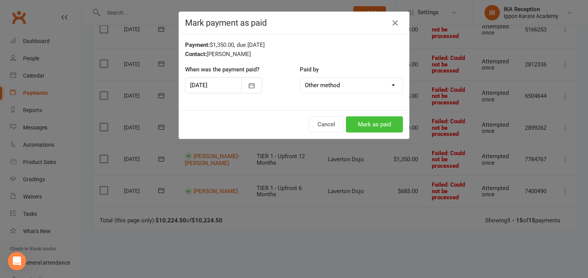
click at [364, 123] on button "Mark as paid" at bounding box center [374, 125] width 57 height 16
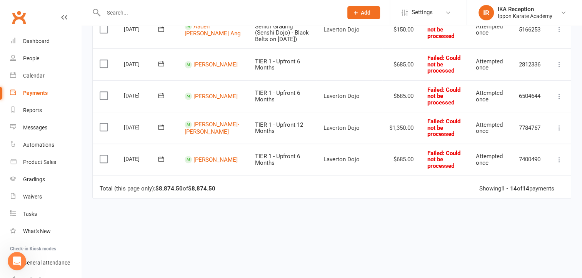
click at [551, 151] on td "Mark as Paid (Cash) Mark as Paid (POS) Mark as Paid (Other) Skip Retry now More…" at bounding box center [559, 160] width 23 height 32
drag, startPoint x: 551, startPoint y: 151, endPoint x: 559, endPoint y: 152, distance: 7.3
click at [559, 152] on td "Mark as Paid (Cash) Mark as Paid (POS) Mark as Paid (Other) Skip Retry now More…" at bounding box center [559, 160] width 23 height 32
click at [559, 156] on icon at bounding box center [559, 160] width 8 height 8
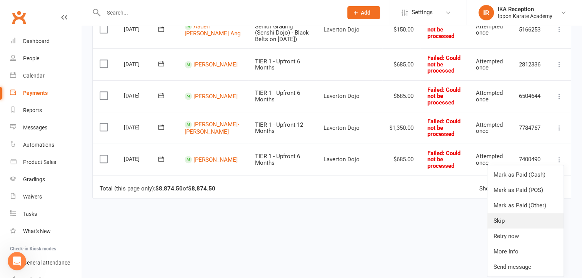
click at [502, 213] on link "Skip" at bounding box center [525, 220] width 76 height 15
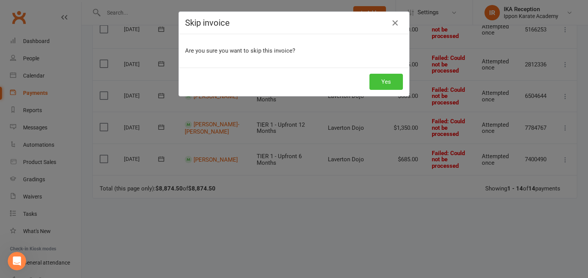
click at [374, 81] on button "Yes" at bounding box center [385, 82] width 33 height 16
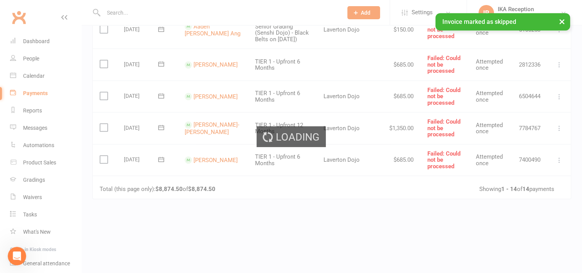
scroll to position [426, 0]
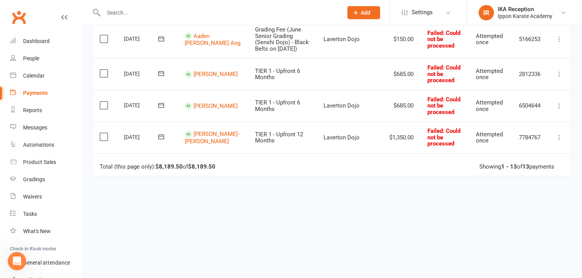
click at [560, 134] on icon at bounding box center [559, 138] width 8 height 8
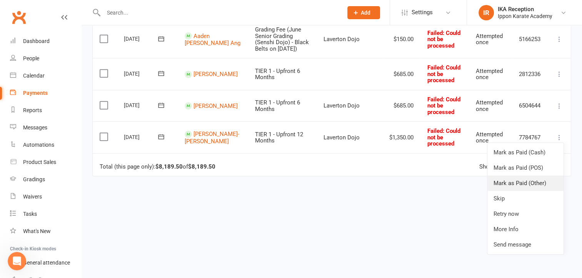
click at [517, 176] on link "Mark as Paid (Other)" at bounding box center [525, 183] width 76 height 15
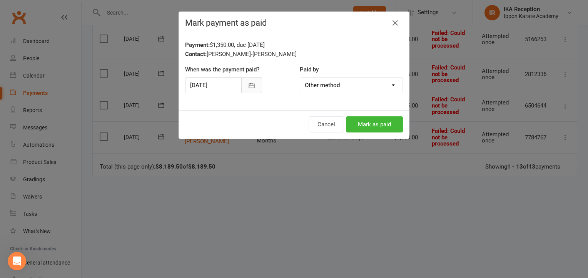
click at [252, 83] on icon "button" at bounding box center [252, 86] width 8 height 8
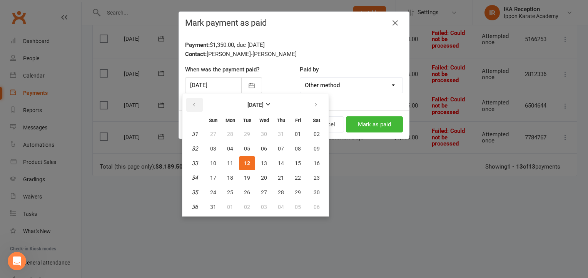
click at [196, 105] on button "button" at bounding box center [194, 105] width 17 height 14
click at [262, 158] on button "16" at bounding box center [264, 164] width 16 height 14
type input "16 Jul 2025"
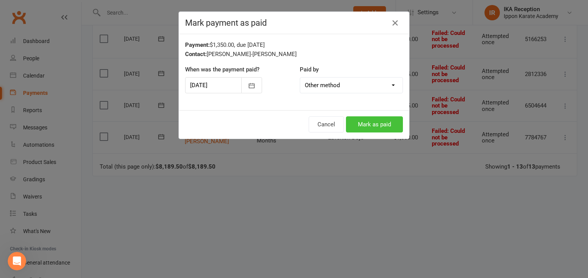
click at [363, 125] on button "Mark as paid" at bounding box center [374, 125] width 57 height 16
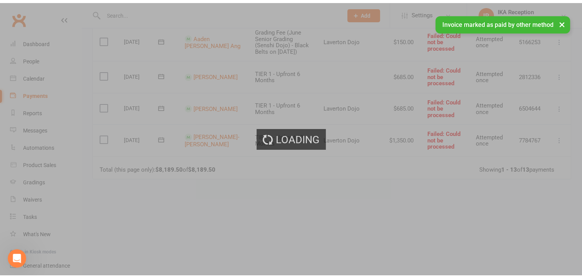
scroll to position [394, 0]
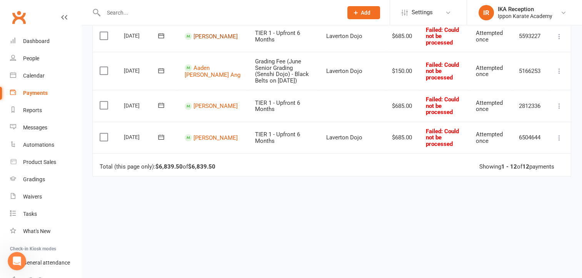
click at [196, 37] on link "Kanishka Wathoo" at bounding box center [215, 36] width 44 height 7
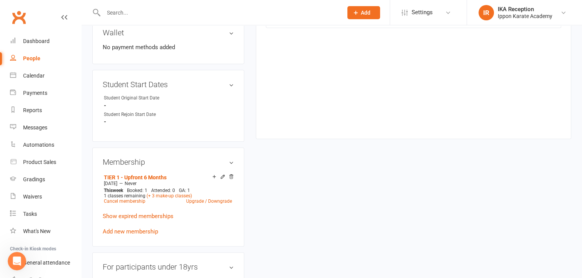
scroll to position [292, 0]
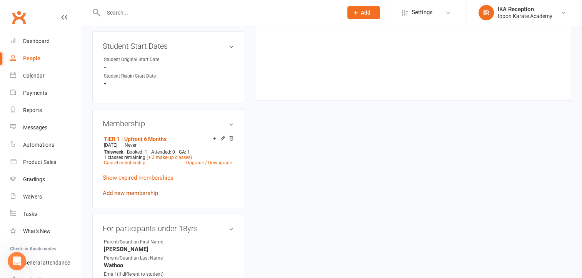
click at [125, 195] on link "Add new membership" at bounding box center [130, 193] width 55 height 7
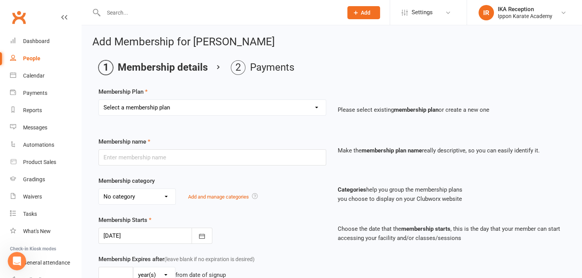
click at [171, 103] on select "Select a membership plan Create new Membership Plan FREE CLASSES - New Student …" at bounding box center [212, 107] width 227 height 15
select select "3"
click at [99, 100] on select "Select a membership plan Create new Membership Plan FREE CLASSES - New Student …" at bounding box center [212, 107] width 227 height 15
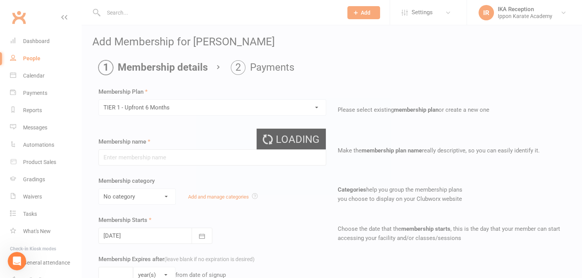
type input "TIER 1 - Upfront 6 Months"
select select "6"
select select "2"
type input "3"
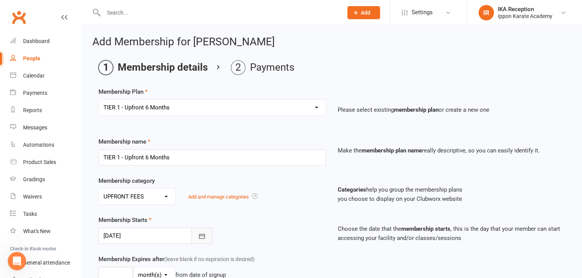
click at [197, 240] on button "button" at bounding box center [202, 236] width 21 height 16
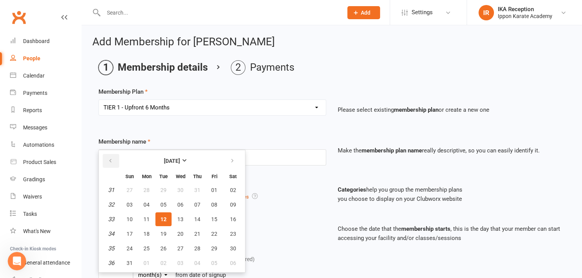
click at [108, 162] on icon "button" at bounding box center [110, 161] width 5 height 6
click at [108, 163] on icon "button" at bounding box center [110, 161] width 5 height 6
click at [148, 205] on span "05" at bounding box center [146, 205] width 6 height 6
type input "05 May 2025"
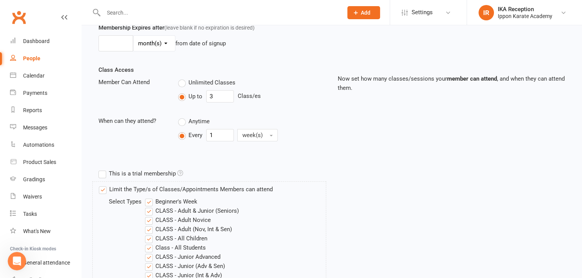
scroll to position [255, 0]
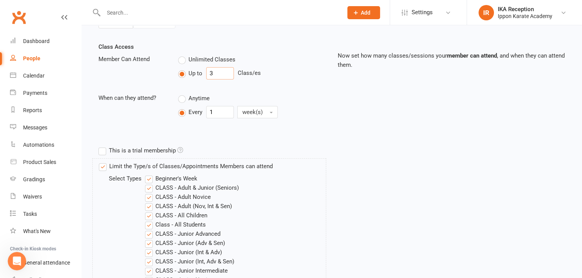
drag, startPoint x: 221, startPoint y: 69, endPoint x: 206, endPoint y: 67, distance: 15.6
click at [206, 67] on input "3" at bounding box center [220, 73] width 28 height 12
type input "2"
drag, startPoint x: 580, startPoint y: 68, endPoint x: 587, endPoint y: 120, distance: 52.1
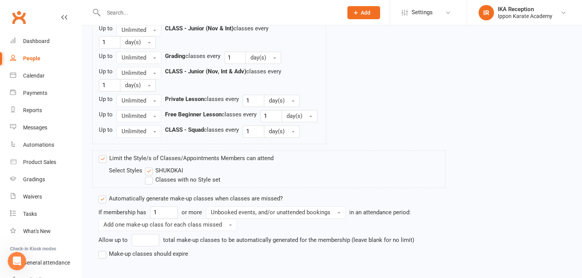
scroll to position [1105, 0]
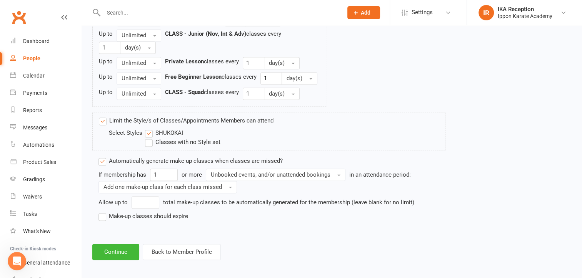
click at [124, 215] on label "Make-up classes should expire" at bounding box center [143, 216] width 90 height 9
click at [103, 212] on input "Make-up classes should expire" at bounding box center [100, 212] width 5 height 0
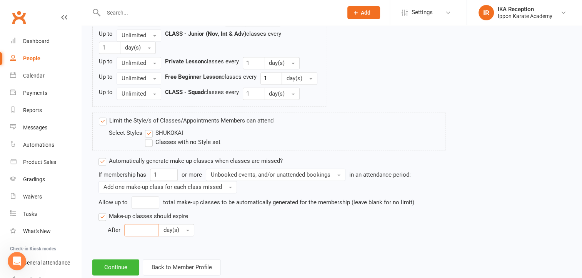
click at [140, 224] on input "number" at bounding box center [141, 230] width 35 height 12
type input "30"
click at [150, 138] on label "Classes with no Style set" at bounding box center [182, 142] width 75 height 9
click at [150, 138] on input "Classes with no Style set" at bounding box center [147, 138] width 5 height 0
click at [114, 262] on button "Continue" at bounding box center [115, 268] width 47 height 16
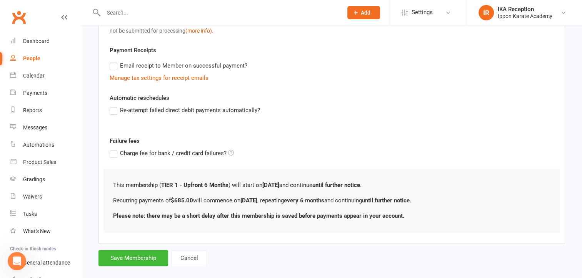
scroll to position [238, 0]
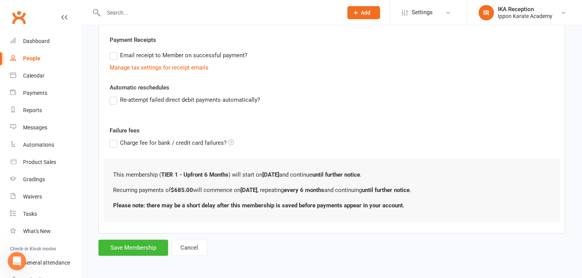
click at [130, 238] on form "Member will pay with A single up-front payment A series of recurring payments U…" at bounding box center [331, 52] width 467 height 408
click at [126, 248] on button "Save Membership" at bounding box center [133, 248] width 70 height 16
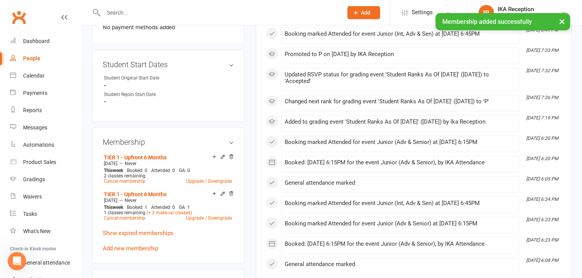
scroll to position [288, 0]
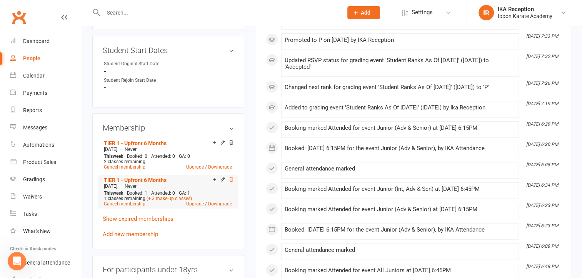
click at [232, 179] on icon at bounding box center [230, 179] width 5 height 5
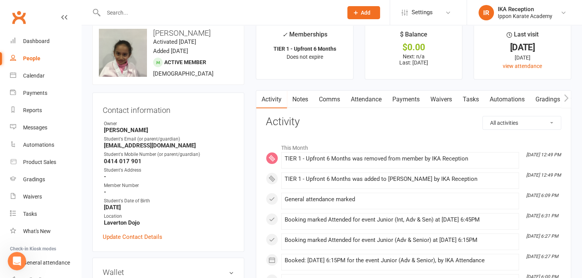
scroll to position [0, 0]
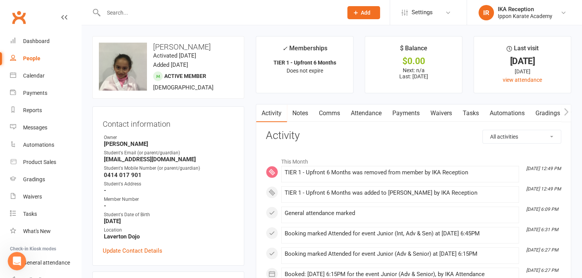
click at [399, 112] on link "Payments" at bounding box center [406, 114] width 38 height 18
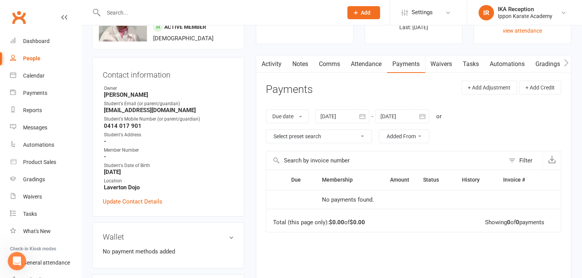
scroll to position [55, 0]
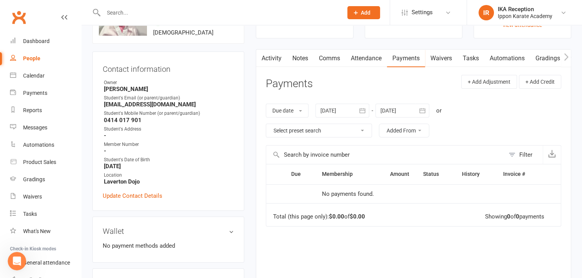
click at [324, 109] on div at bounding box center [342, 111] width 54 height 14
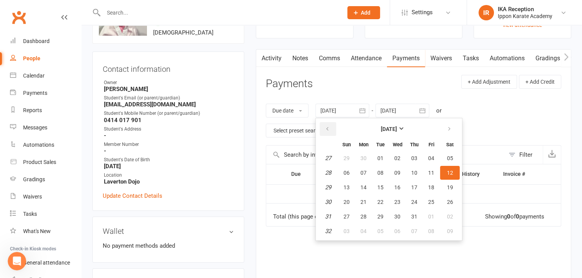
click at [330, 125] on button "button" at bounding box center [328, 129] width 17 height 14
click at [330, 126] on icon "button" at bounding box center [327, 129] width 5 height 6
click at [448, 155] on span "01" at bounding box center [450, 158] width 6 height 6
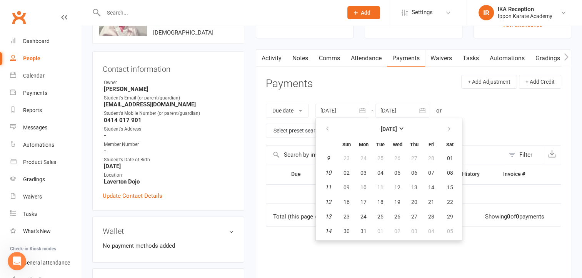
type input "01 Mar 2025"
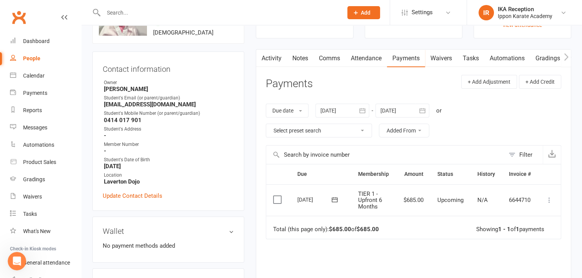
click at [548, 200] on icon at bounding box center [549, 201] width 8 height 8
click at [506, 238] on link "Mark as Paid (Other)" at bounding box center [515, 245] width 76 height 15
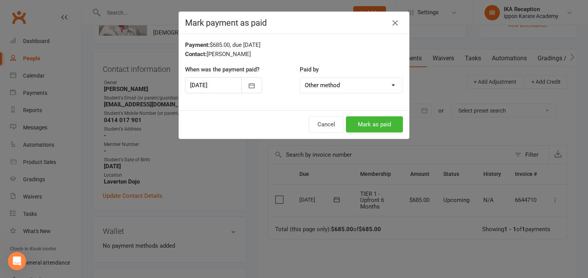
click at [178, 202] on div "Mark payment as paid Payment: $685.00, due 05-May-2025 Contact: Kanishka Wathoo…" at bounding box center [294, 139] width 588 height 278
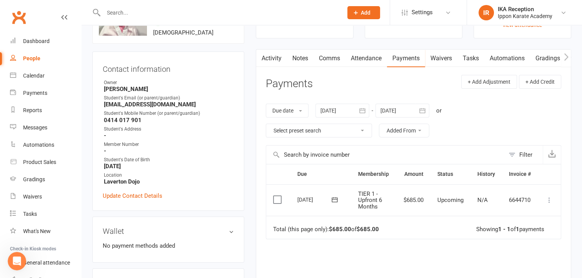
click at [548, 200] on icon at bounding box center [549, 201] width 8 height 8
click at [505, 246] on link "Mark as Paid (Other)" at bounding box center [515, 245] width 76 height 15
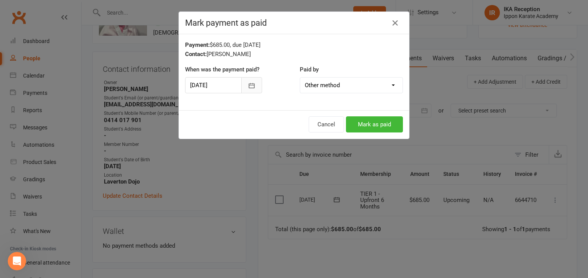
click at [249, 84] on icon "button" at bounding box center [252, 86] width 8 height 8
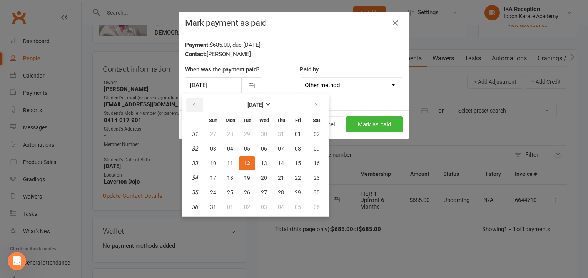
click at [198, 107] on button "button" at bounding box center [194, 105] width 17 height 14
click at [232, 149] on button "05" at bounding box center [230, 149] width 16 height 14
type input "05 May 2025"
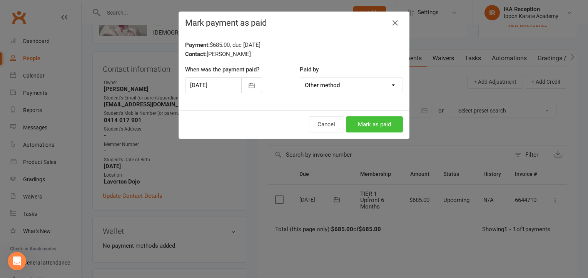
click at [370, 117] on button "Mark as paid" at bounding box center [374, 125] width 57 height 16
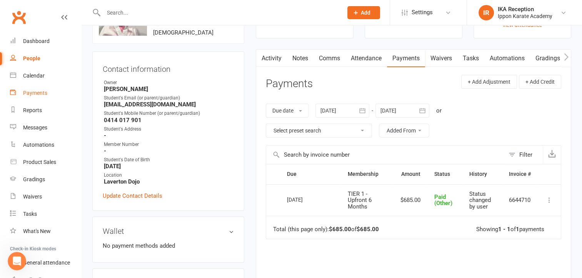
click at [37, 97] on link "Payments" at bounding box center [45, 93] width 71 height 17
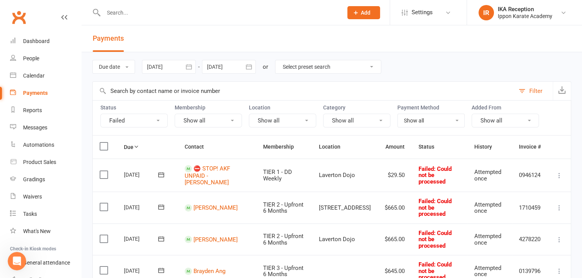
click at [161, 68] on div at bounding box center [169, 67] width 54 height 14
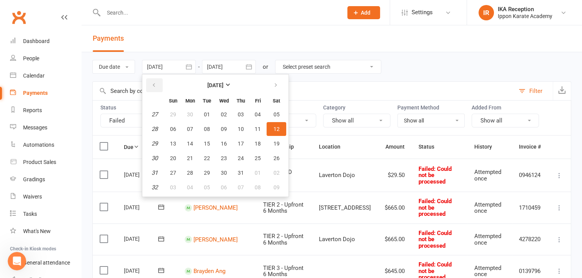
click at [151, 84] on button "button" at bounding box center [154, 85] width 17 height 14
click at [152, 84] on button "button" at bounding box center [154, 85] width 17 height 14
click at [154, 83] on icon "button" at bounding box center [153, 85] width 5 height 6
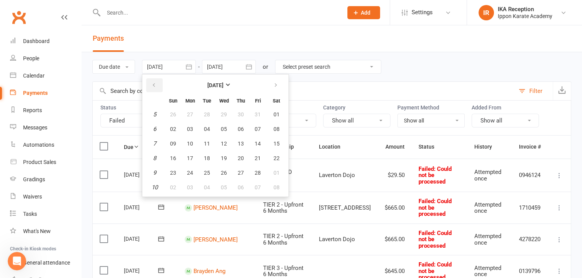
click at [154, 83] on icon "button" at bounding box center [153, 85] width 5 height 6
click at [274, 87] on icon "button" at bounding box center [275, 85] width 5 height 6
click at [225, 113] on span "01" at bounding box center [224, 115] width 6 height 6
type input "01 Jan 2025"
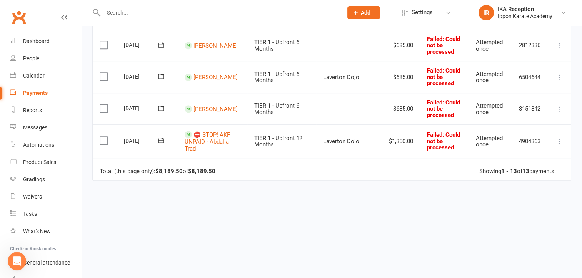
scroll to position [428, 0]
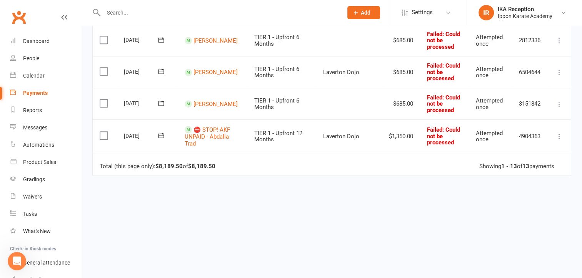
click at [561, 133] on icon at bounding box center [559, 137] width 8 height 8
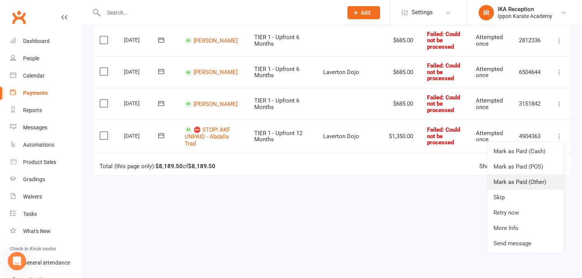
click at [515, 186] on link "Mark as Paid (Other)" at bounding box center [525, 182] width 76 height 15
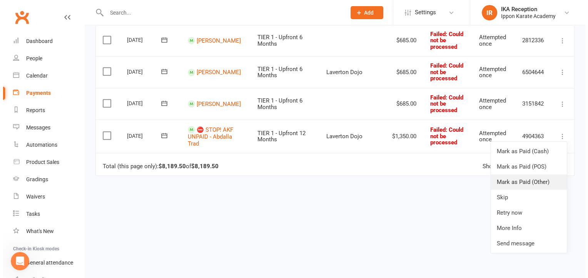
scroll to position [424, 0]
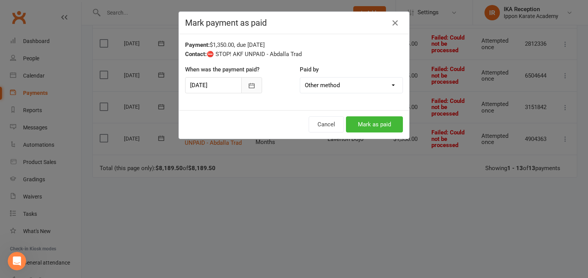
click at [251, 84] on icon "button" at bounding box center [252, 85] width 6 height 5
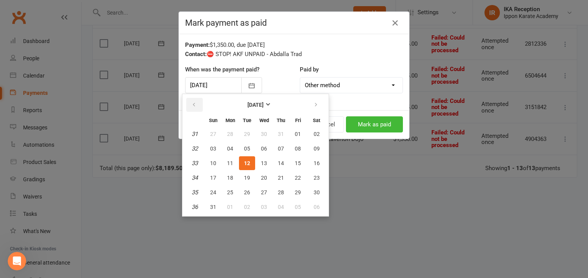
click at [186, 107] on th at bounding box center [195, 105] width 20 height 17
click at [189, 107] on button "button" at bounding box center [194, 105] width 17 height 14
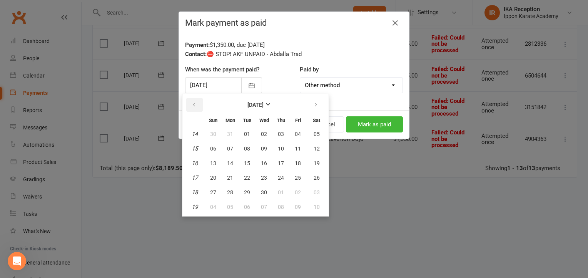
click at [189, 107] on button "button" at bounding box center [194, 105] width 17 height 14
click at [194, 102] on icon "button" at bounding box center [193, 105] width 5 height 6
click at [247, 147] on span "04" at bounding box center [247, 149] width 6 height 6
type input "04 Feb 2025"
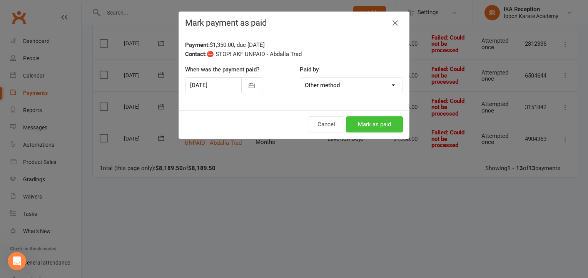
click at [366, 128] on button "Mark as paid" at bounding box center [374, 125] width 57 height 16
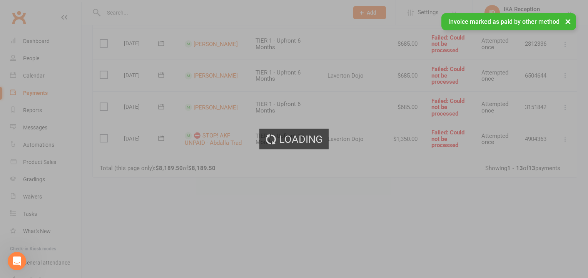
scroll to position [394, 0]
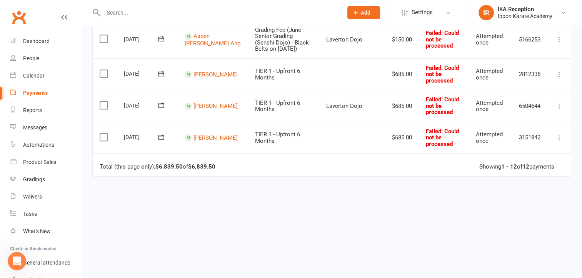
click at [559, 134] on icon at bounding box center [559, 138] width 8 height 8
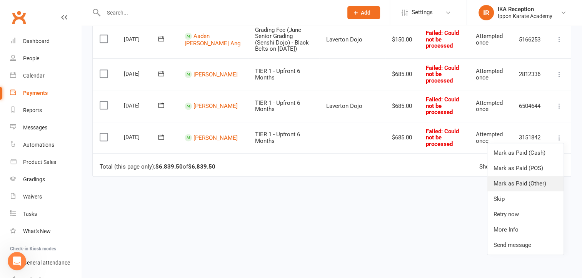
click at [539, 176] on link "Mark as Paid (Other)" at bounding box center [525, 183] width 76 height 15
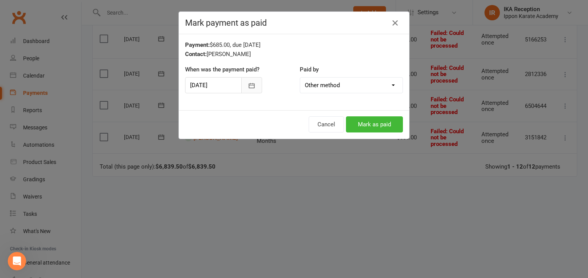
click at [254, 89] on button "button" at bounding box center [251, 85] width 21 height 16
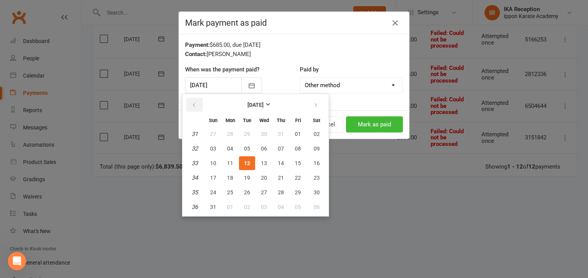
click at [197, 102] on button "button" at bounding box center [194, 105] width 17 height 14
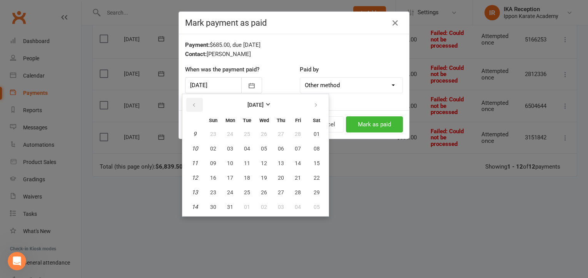
click at [197, 102] on button "button" at bounding box center [194, 105] width 17 height 14
click at [262, 164] on span "12" at bounding box center [264, 163] width 6 height 6
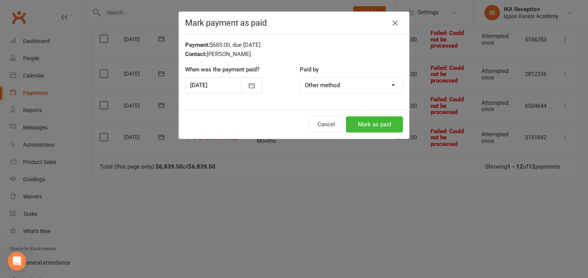
type input "12 Feb 2025"
click at [375, 129] on button "Mark as paid" at bounding box center [374, 125] width 57 height 16
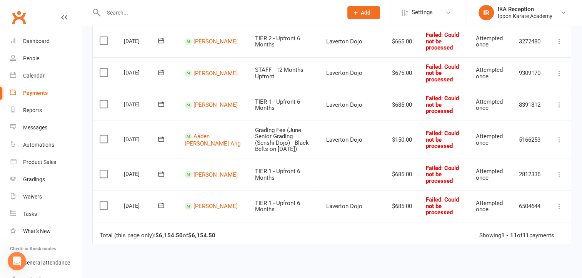
scroll to position [298, 0]
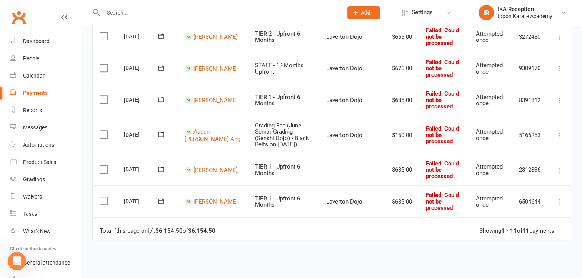
click at [557, 132] on icon at bounding box center [559, 136] width 8 height 8
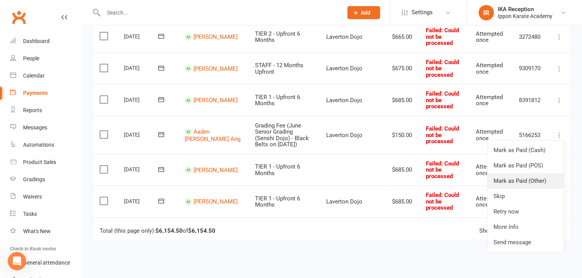
click at [499, 177] on link "Mark as Paid (Other)" at bounding box center [525, 180] width 76 height 15
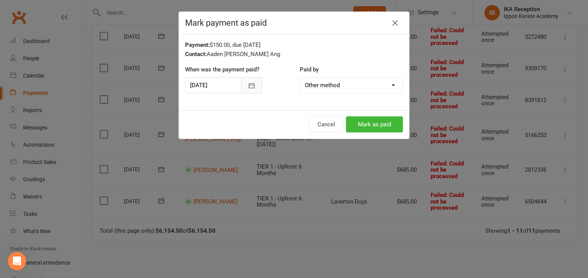
click at [252, 88] on button "button" at bounding box center [251, 85] width 21 height 16
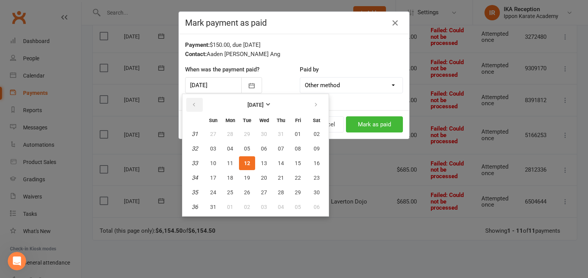
click at [192, 106] on icon "button" at bounding box center [193, 105] width 5 height 6
click at [248, 143] on button "10" at bounding box center [247, 149] width 16 height 14
type input "10 Jun 2025"
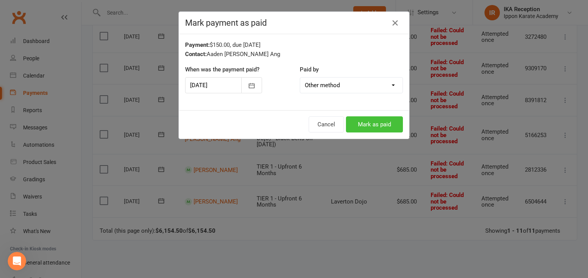
click at [374, 118] on button "Mark as paid" at bounding box center [374, 125] width 57 height 16
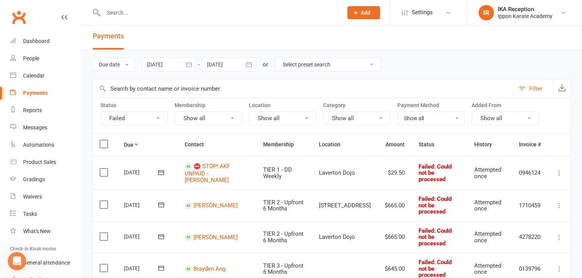
scroll to position [0, 0]
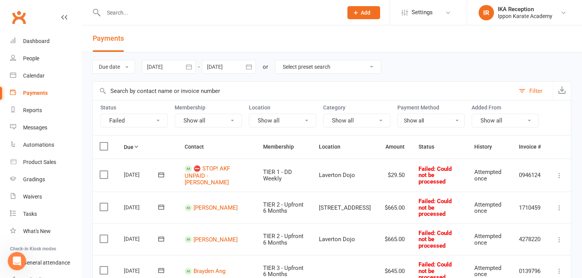
click at [175, 66] on div at bounding box center [169, 67] width 54 height 14
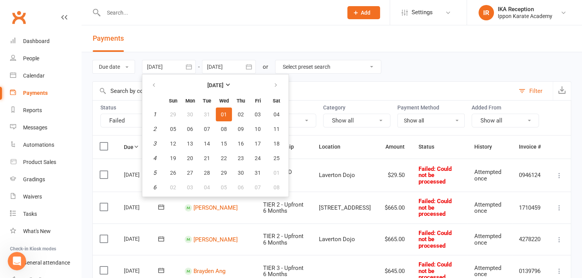
click at [311, 18] on div at bounding box center [214, 12] width 245 height 25
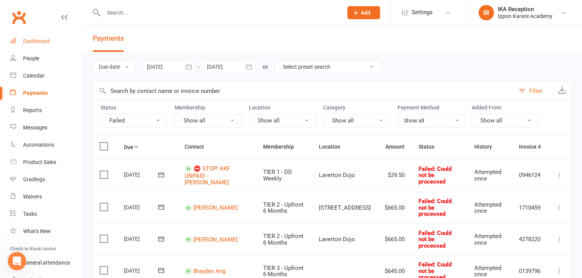
click at [30, 40] on div "Dashboard" at bounding box center [36, 41] width 27 height 6
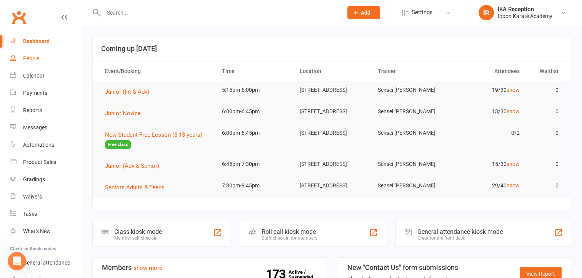
click at [35, 57] on div "People" at bounding box center [31, 58] width 16 height 6
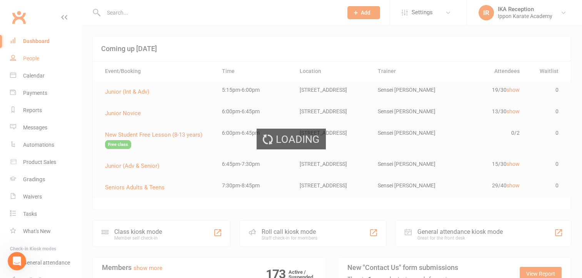
select select "100"
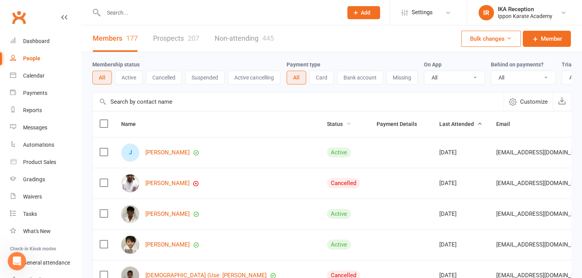
click at [327, 127] on span "Status" at bounding box center [339, 124] width 24 height 6
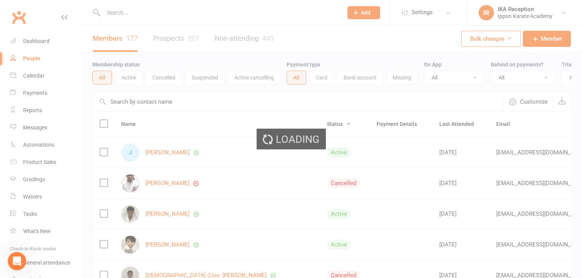
click at [308, 131] on span "Loading" at bounding box center [297, 139] width 43 height 21
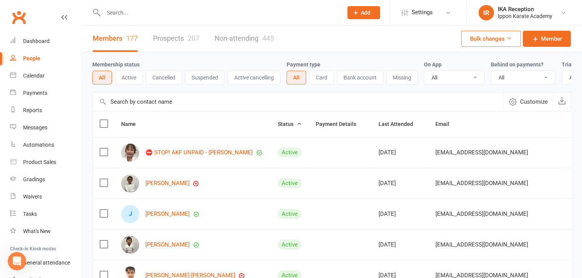
click at [302, 127] on icon "button" at bounding box center [299, 123] width 5 height 5
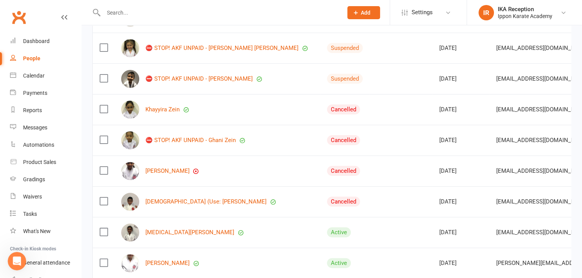
scroll to position [171, 0]
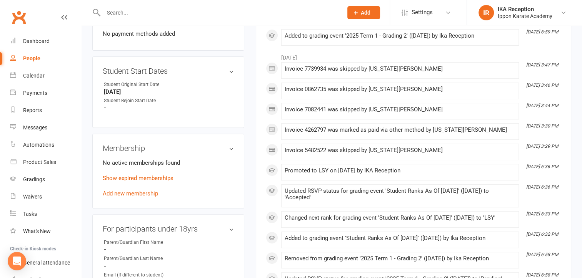
scroll to position [876, 0]
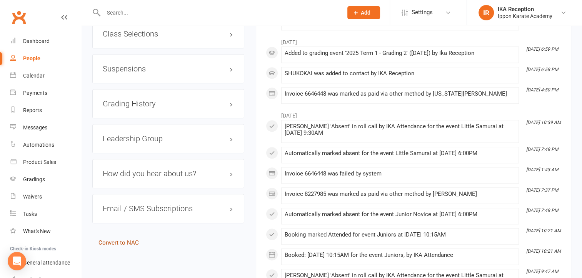
click at [123, 244] on link "Convert to NAC" at bounding box center [118, 243] width 40 height 7
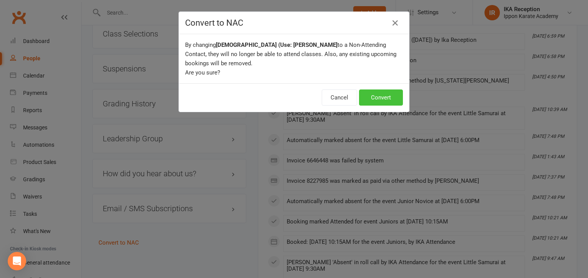
click at [377, 102] on button "Convert" at bounding box center [381, 98] width 44 height 16
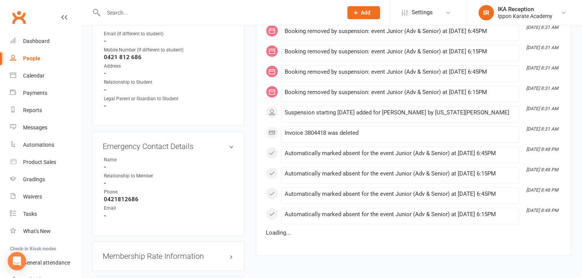
scroll to position [854, 0]
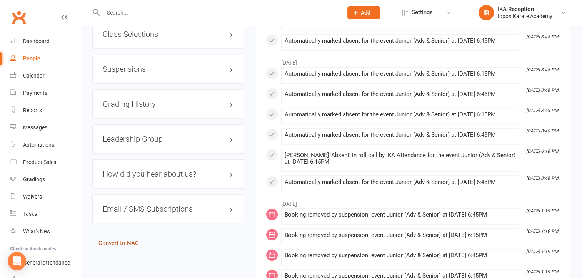
click at [114, 242] on link "Convert to NAC" at bounding box center [118, 243] width 40 height 7
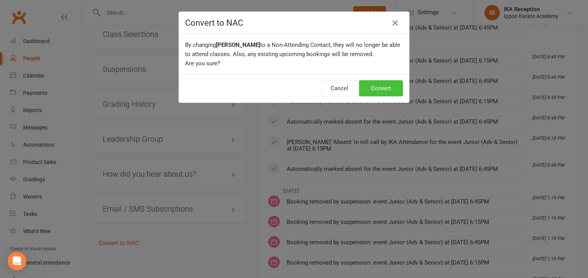
click at [378, 86] on button "Convert" at bounding box center [381, 88] width 44 height 16
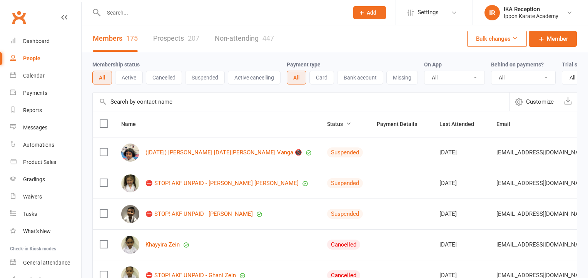
select select "100"
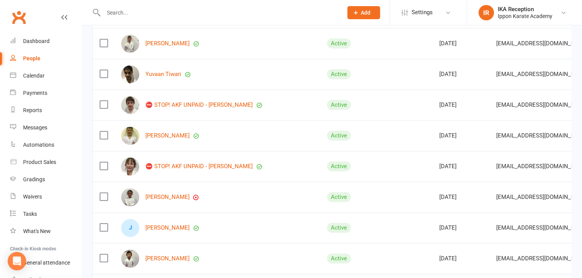
scroll to position [629, 0]
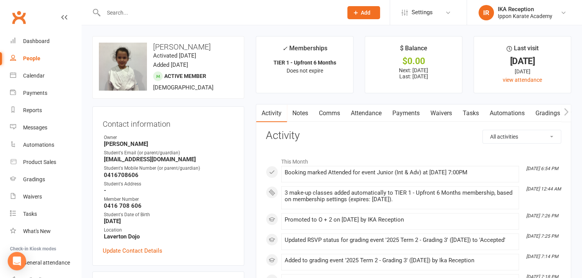
click at [411, 115] on link "Payments" at bounding box center [406, 114] width 38 height 18
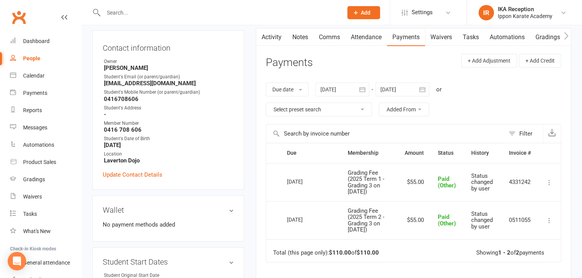
scroll to position [72, 0]
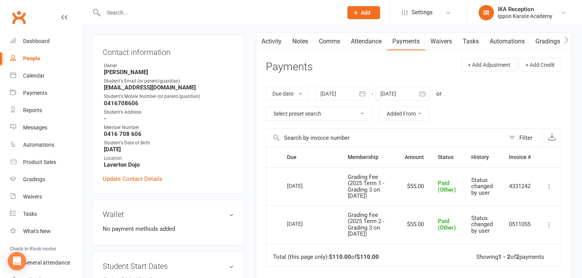
click at [336, 95] on div at bounding box center [342, 94] width 54 height 14
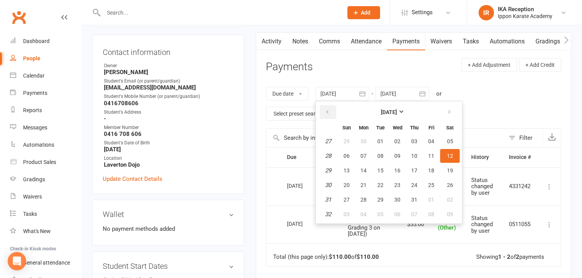
click at [331, 112] on button "button" at bounding box center [328, 112] width 17 height 14
click at [332, 112] on button "button" at bounding box center [328, 112] width 17 height 14
click at [385, 145] on button "01" at bounding box center [380, 142] width 16 height 14
type input "[DATE]"
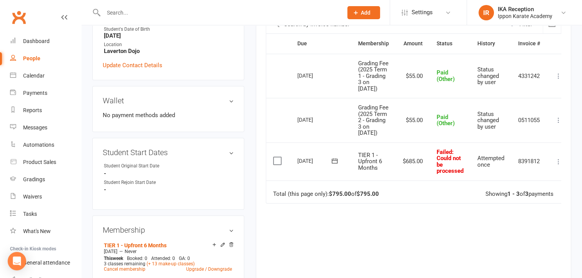
scroll to position [0, 0]
